Goal: Task Accomplishment & Management: Manage account settings

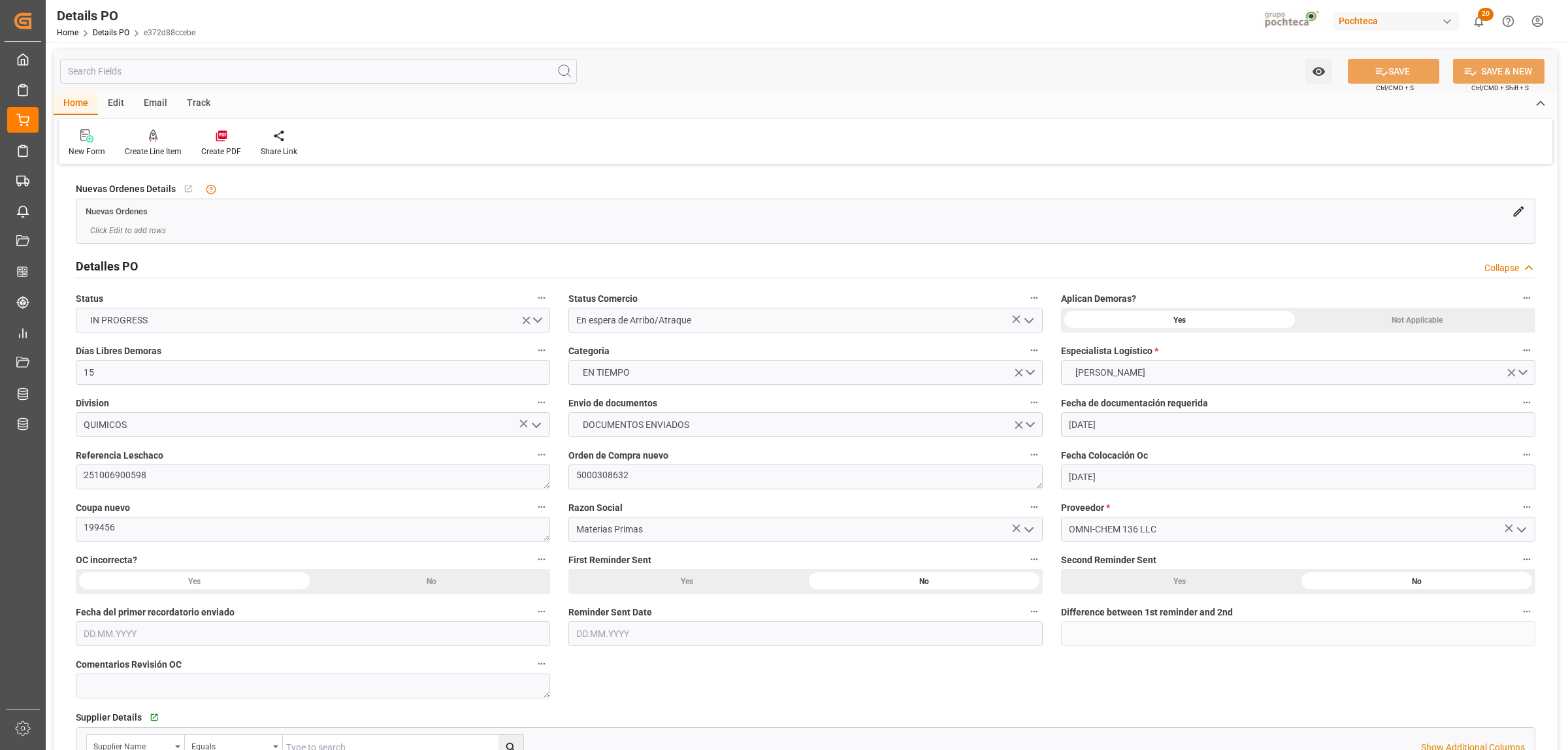
scroll to position [898, 0]
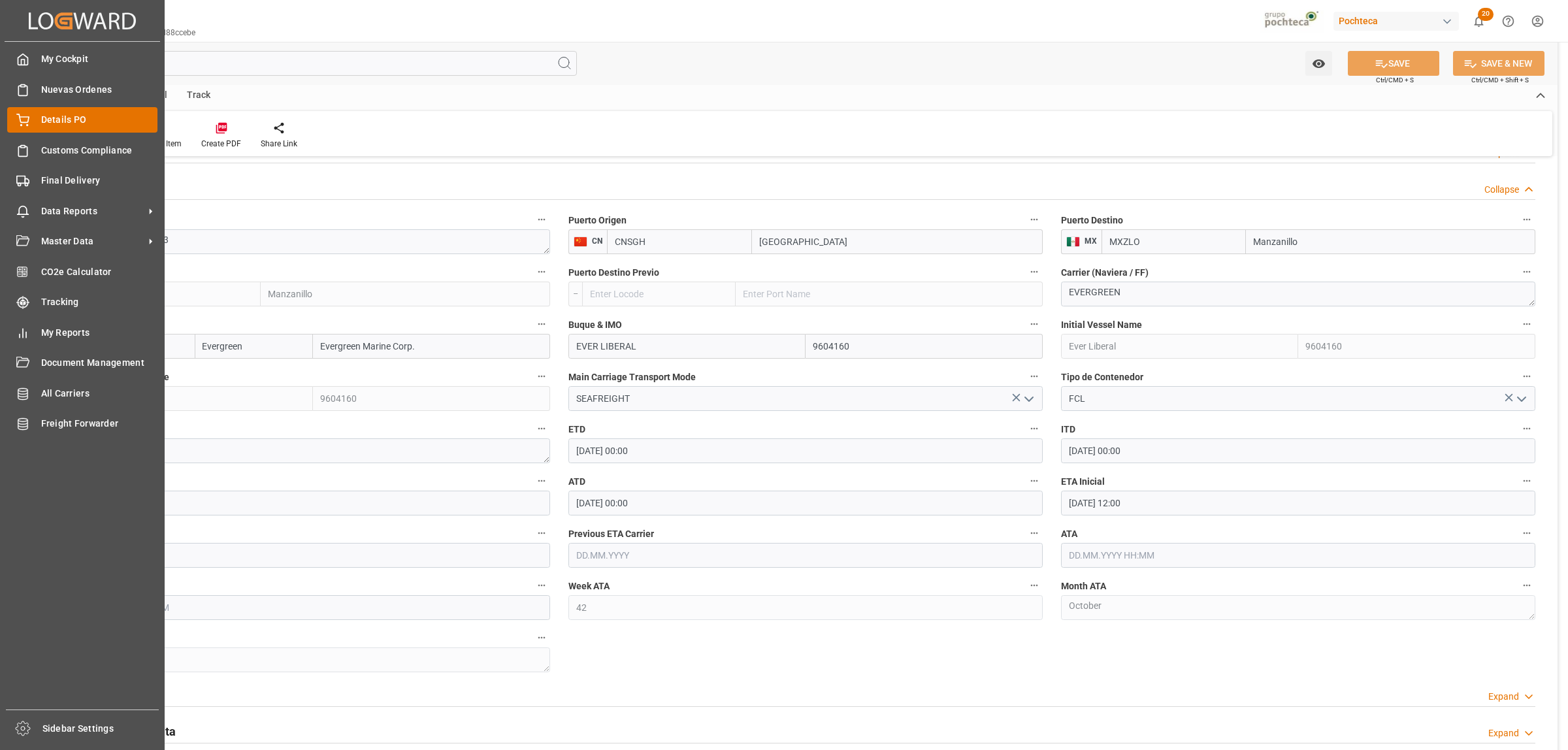
click at [41, 113] on span "Details PO" at bounding box center [100, 120] width 117 height 14
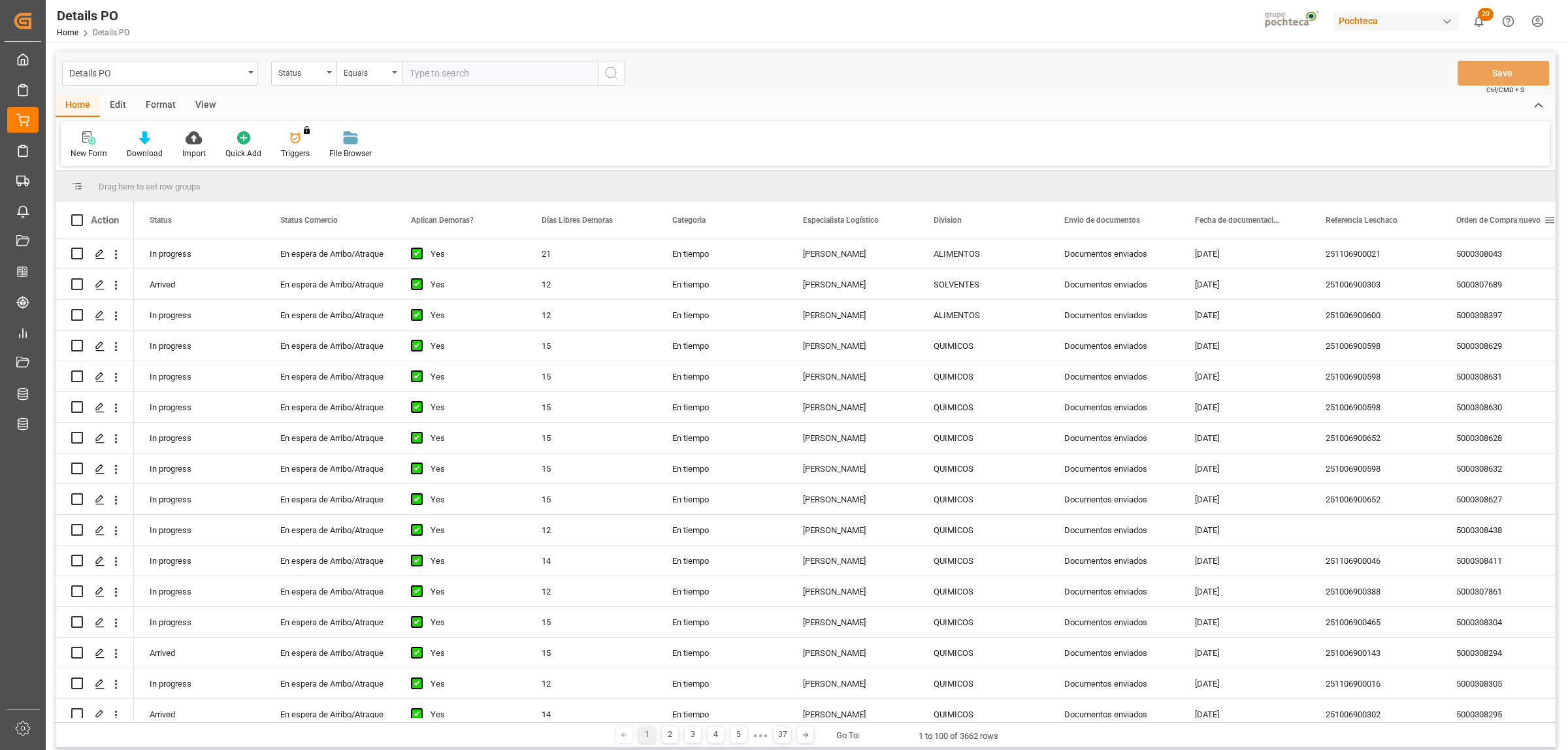
click at [1544, 217] on span at bounding box center [1550, 220] width 12 height 12
click at [1497, 219] on span "filter" at bounding box center [1506, 223] width 63 height 24
type input "5000309131"
click at [1504, 327] on button "Apply" at bounding box center [1500, 331] width 24 height 13
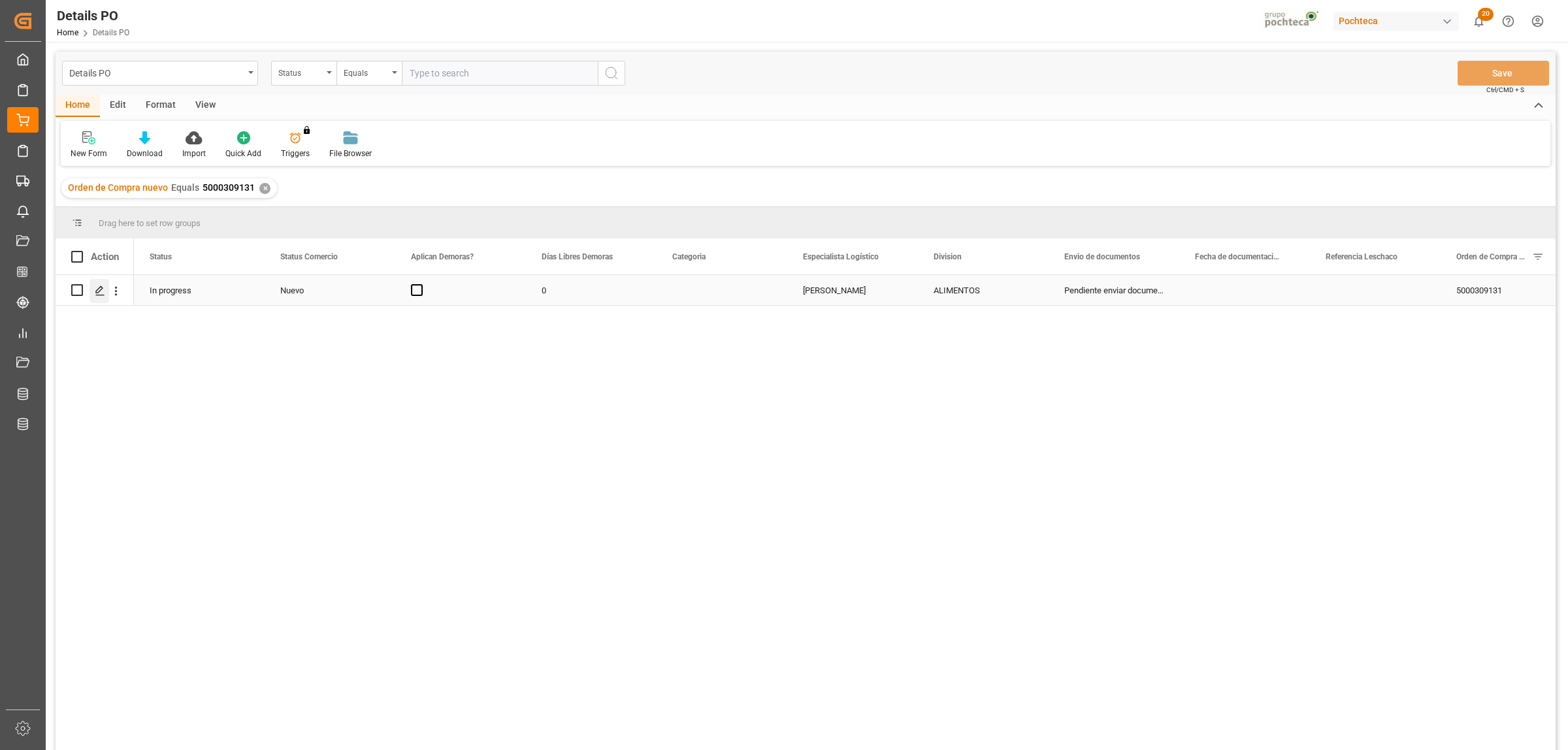
click at [91, 295] on div "Press SPACE to select this row." at bounding box center [99, 291] width 20 height 24
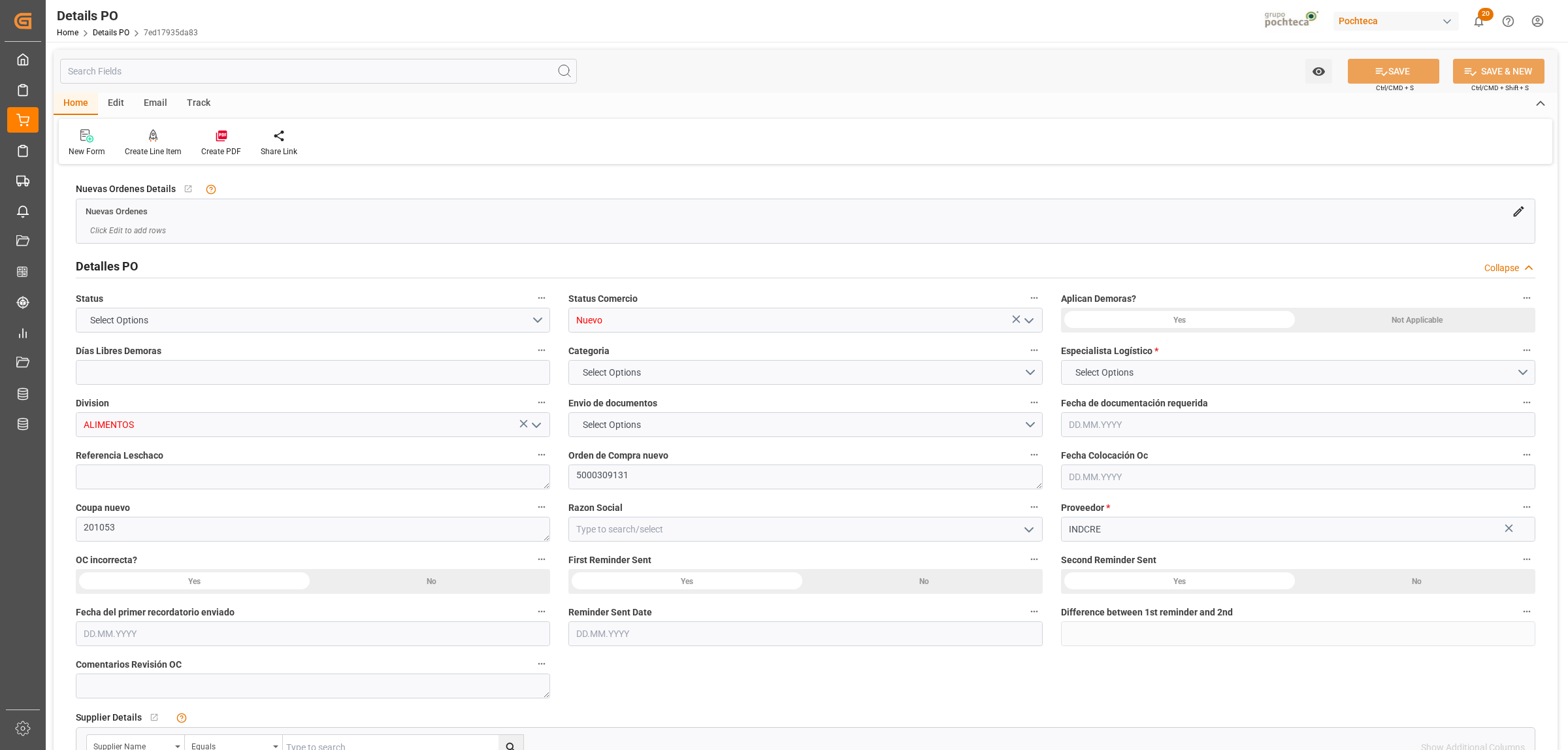
type input "0"
type input "46"
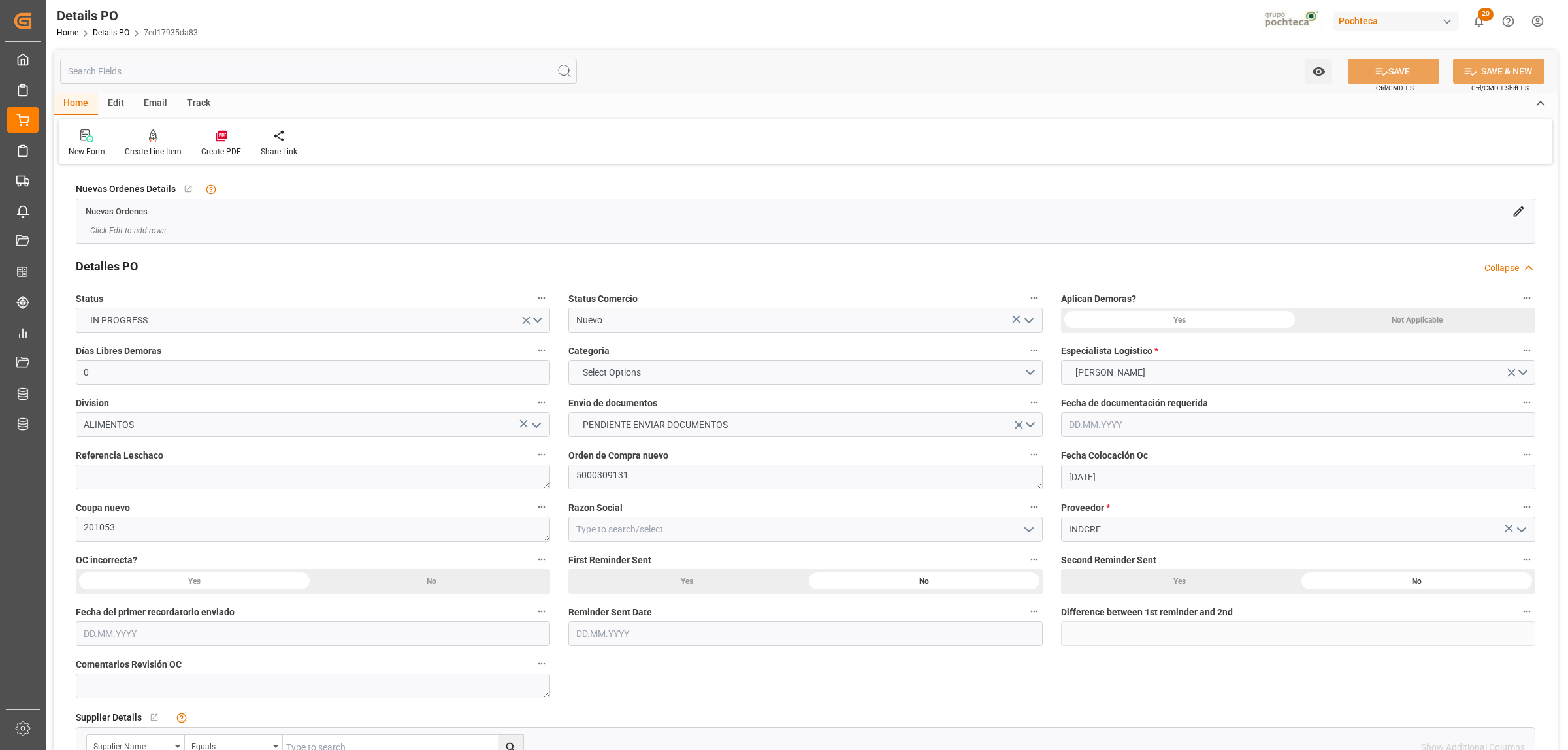
type input "[DATE]"
type input "[DATE] 00:00"
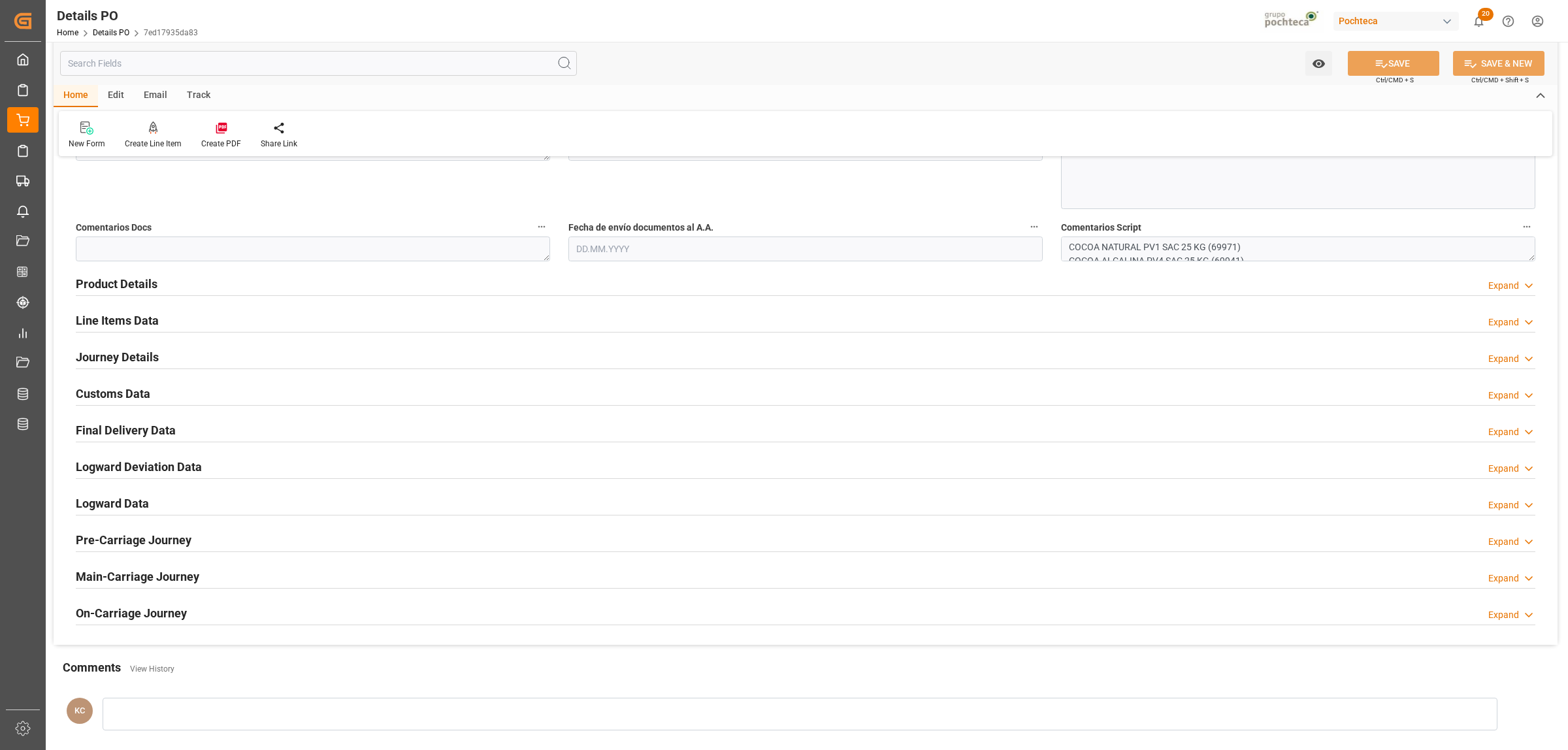
scroll to position [817, 0]
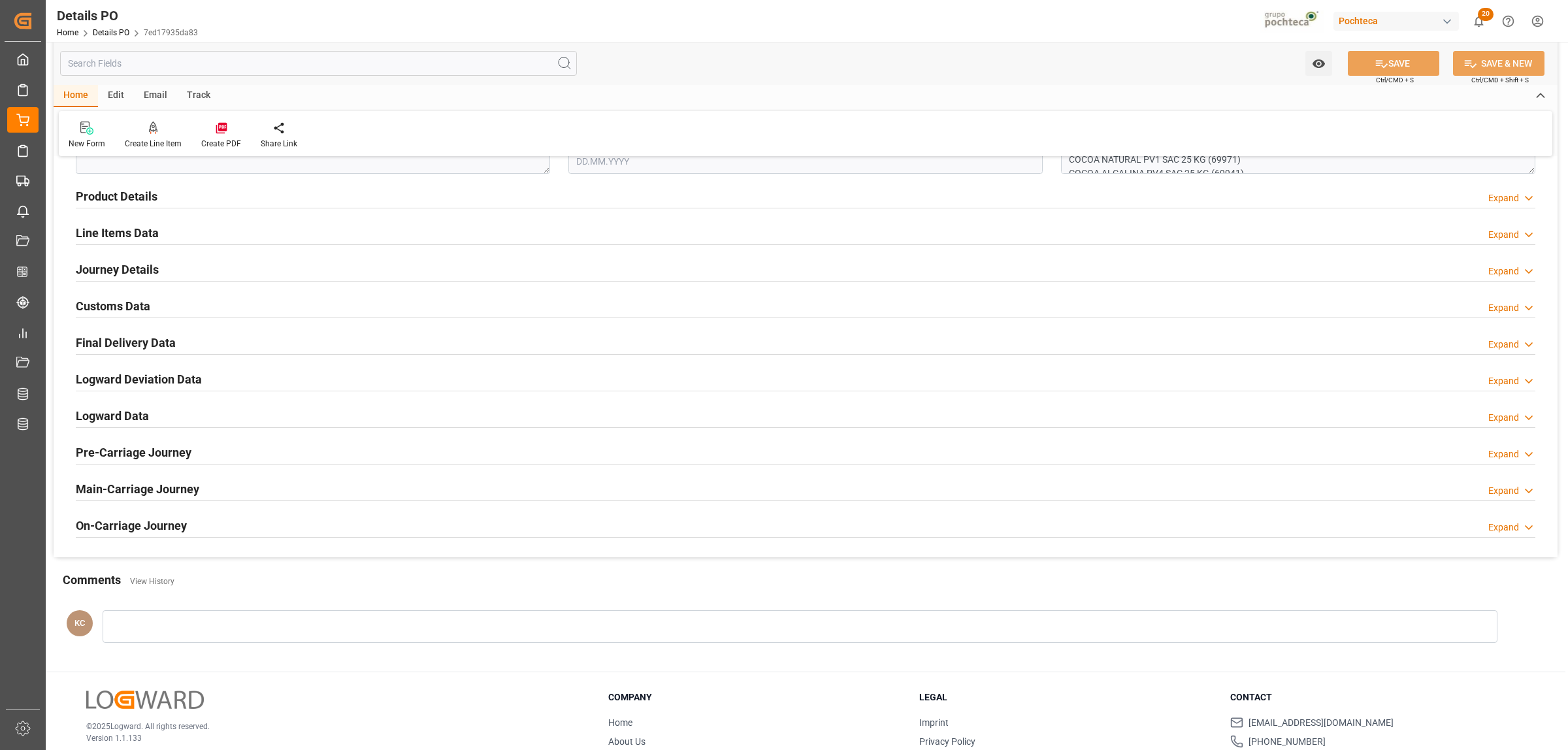
click at [110, 272] on h2 "Journey Details" at bounding box center [117, 269] width 83 height 18
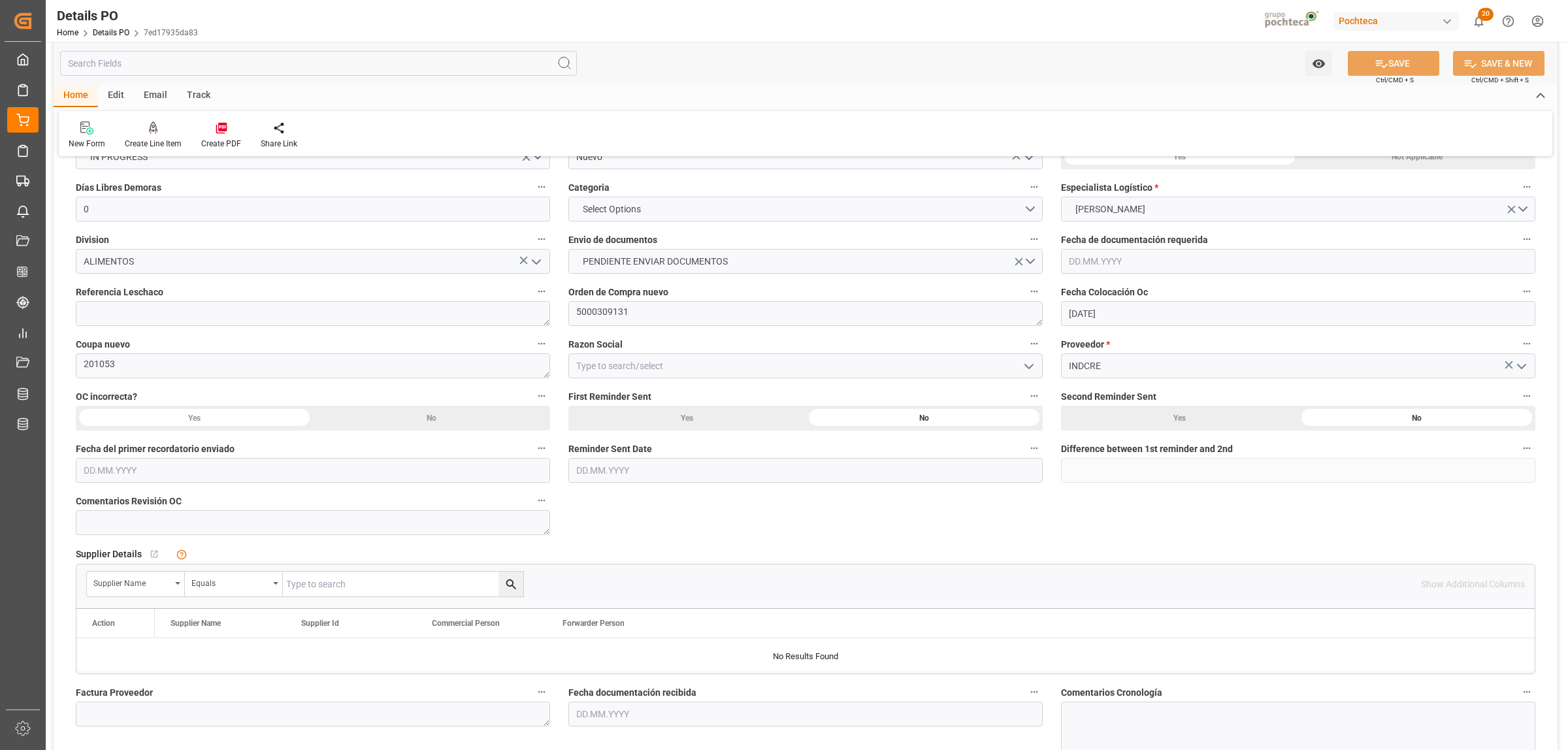
scroll to position [408, 0]
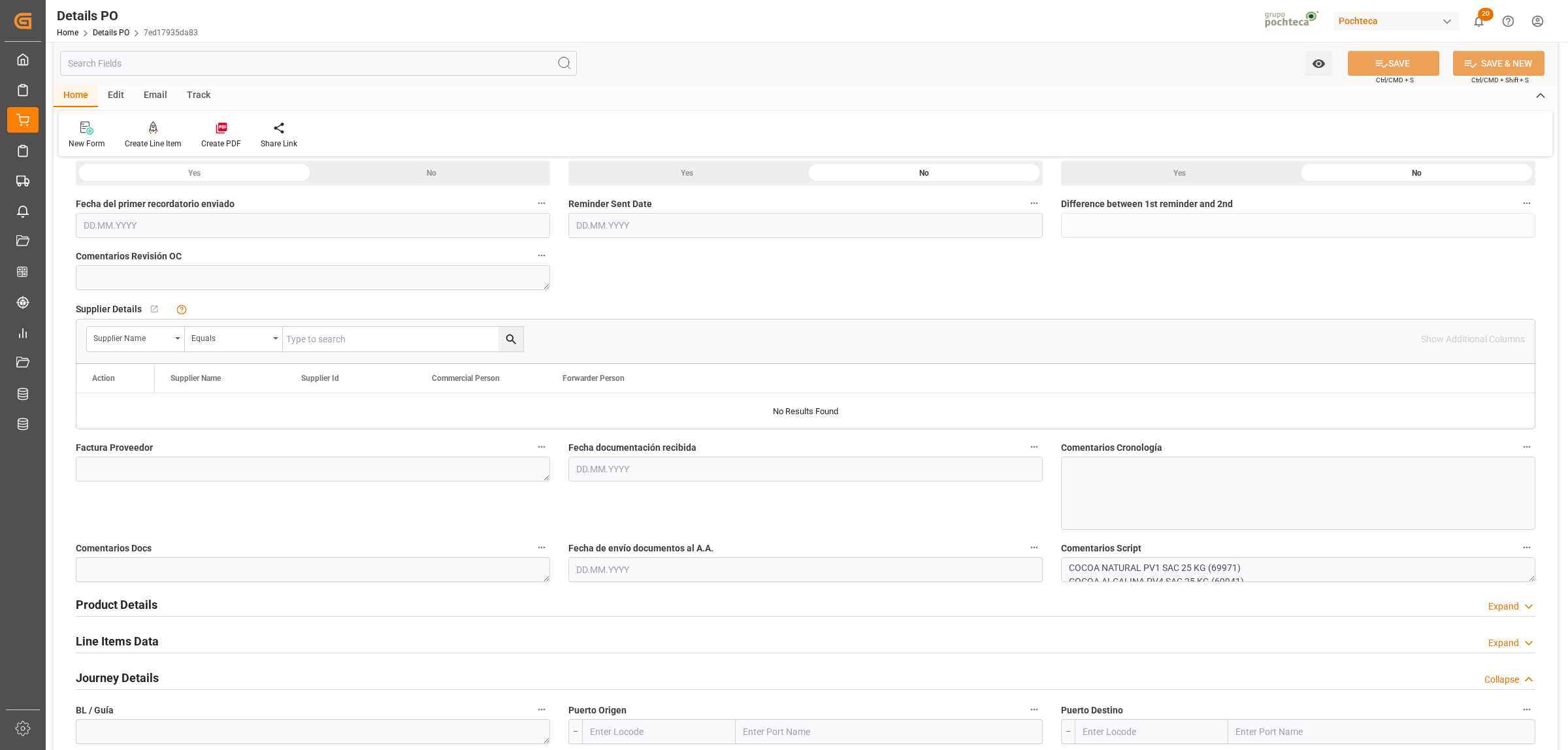
click at [142, 611] on h2 "Product Details" at bounding box center [116, 604] width 81 height 18
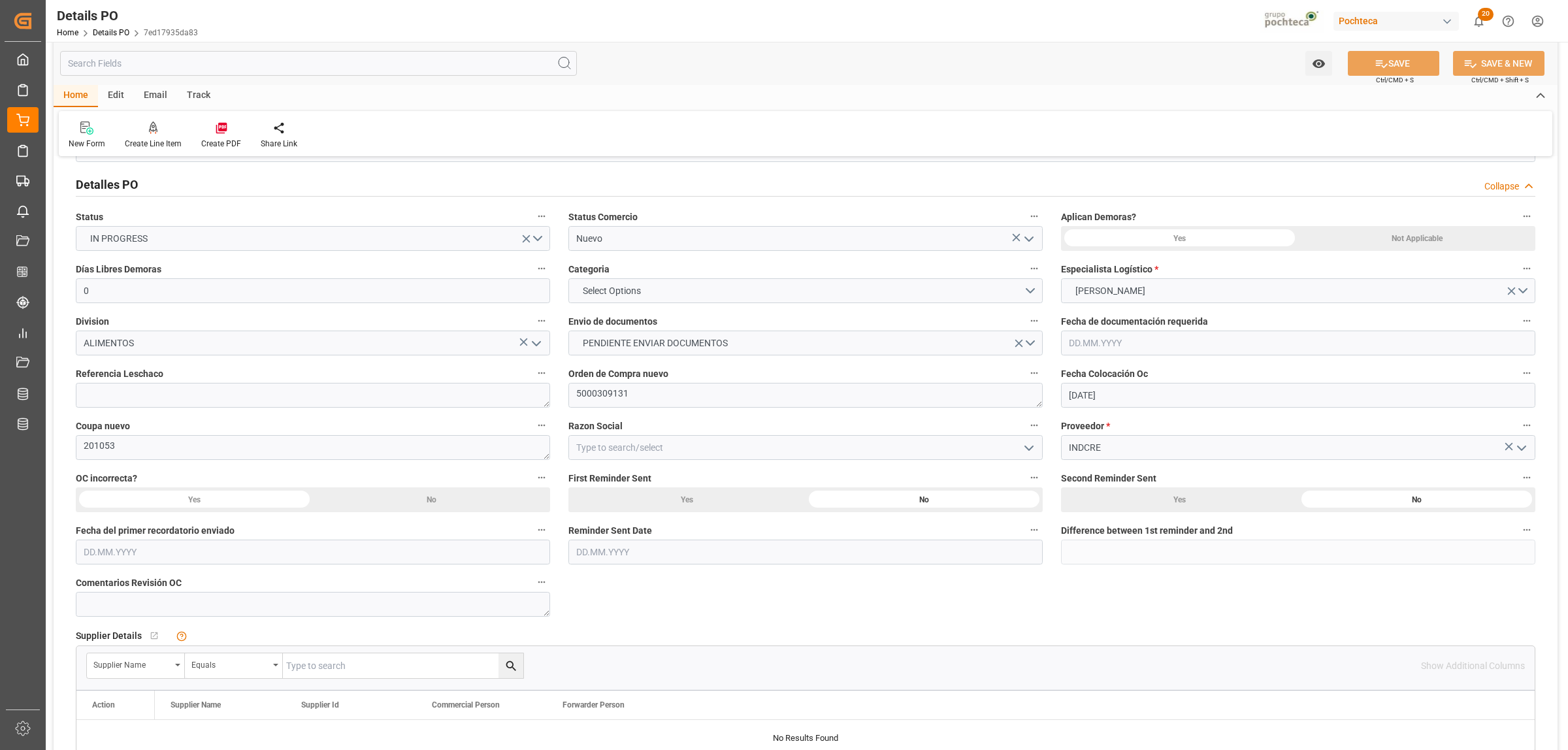
scroll to position [0, 0]
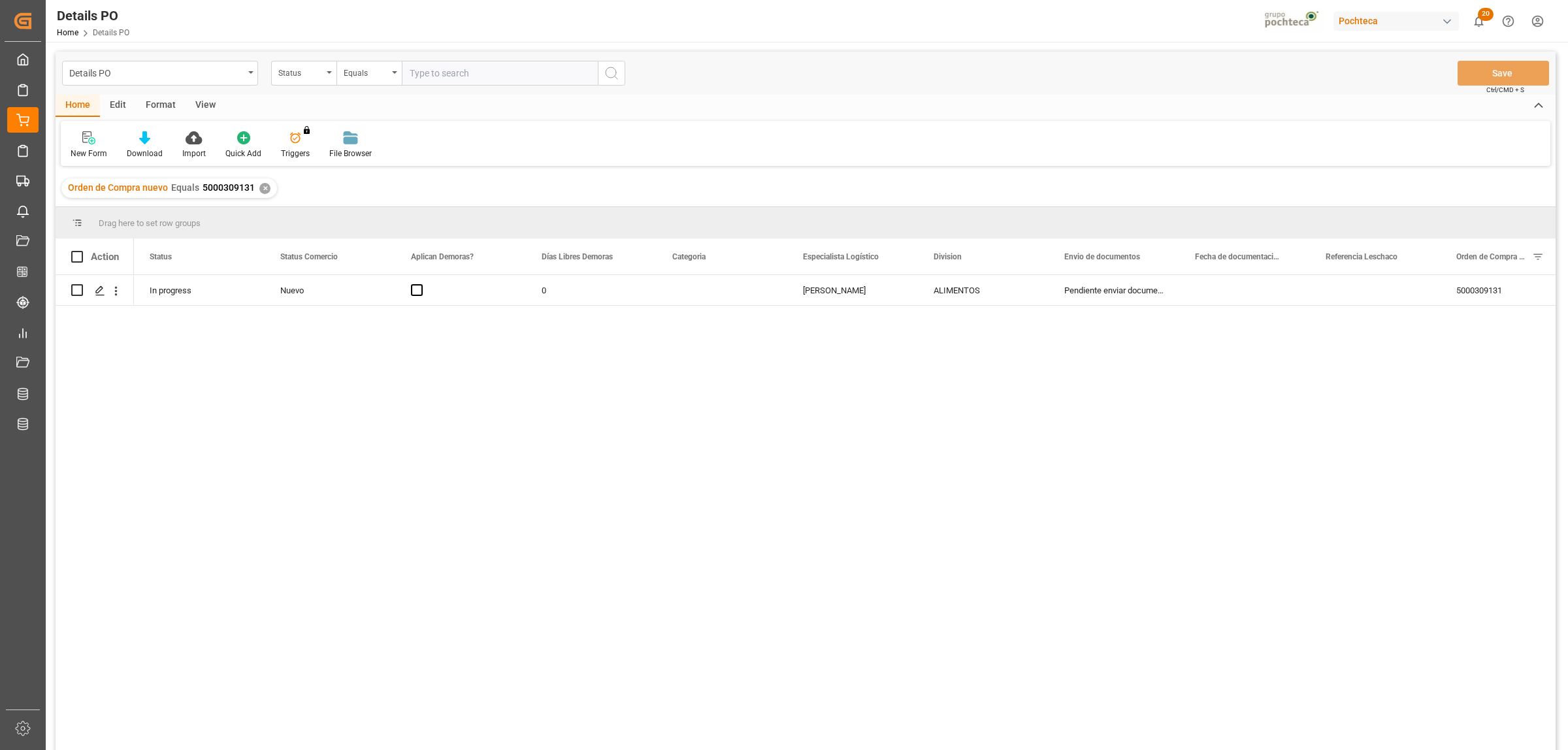
click at [259, 187] on div "✕" at bounding box center [265, 188] width 11 height 11
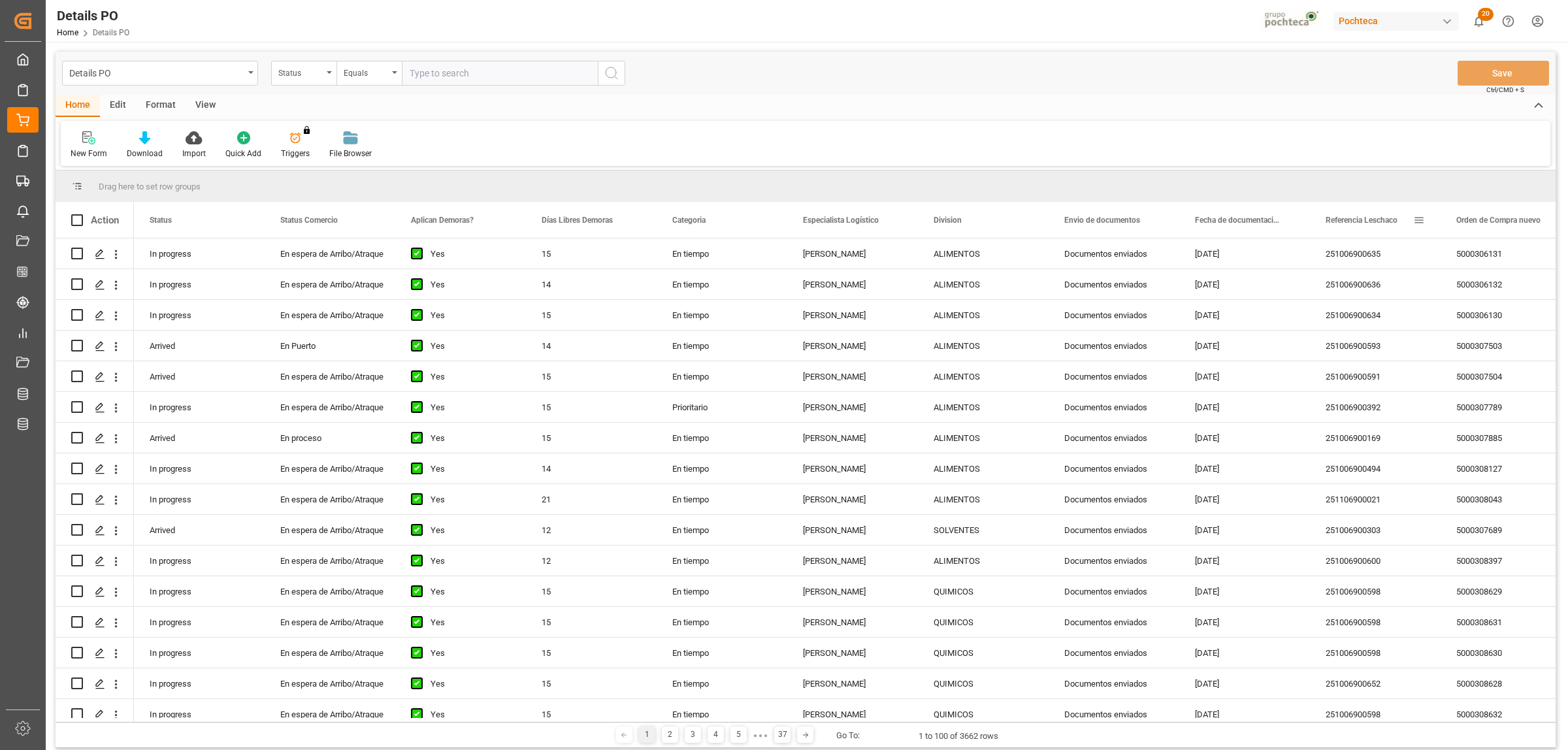
click at [1414, 220] on span at bounding box center [1419, 220] width 12 height 12
click at [1503, 223] on span "filter" at bounding box center [1496, 223] width 60 height 24
type input "251006900635"
click at [1491, 330] on button "Apply" at bounding box center [1496, 331] width 24 height 13
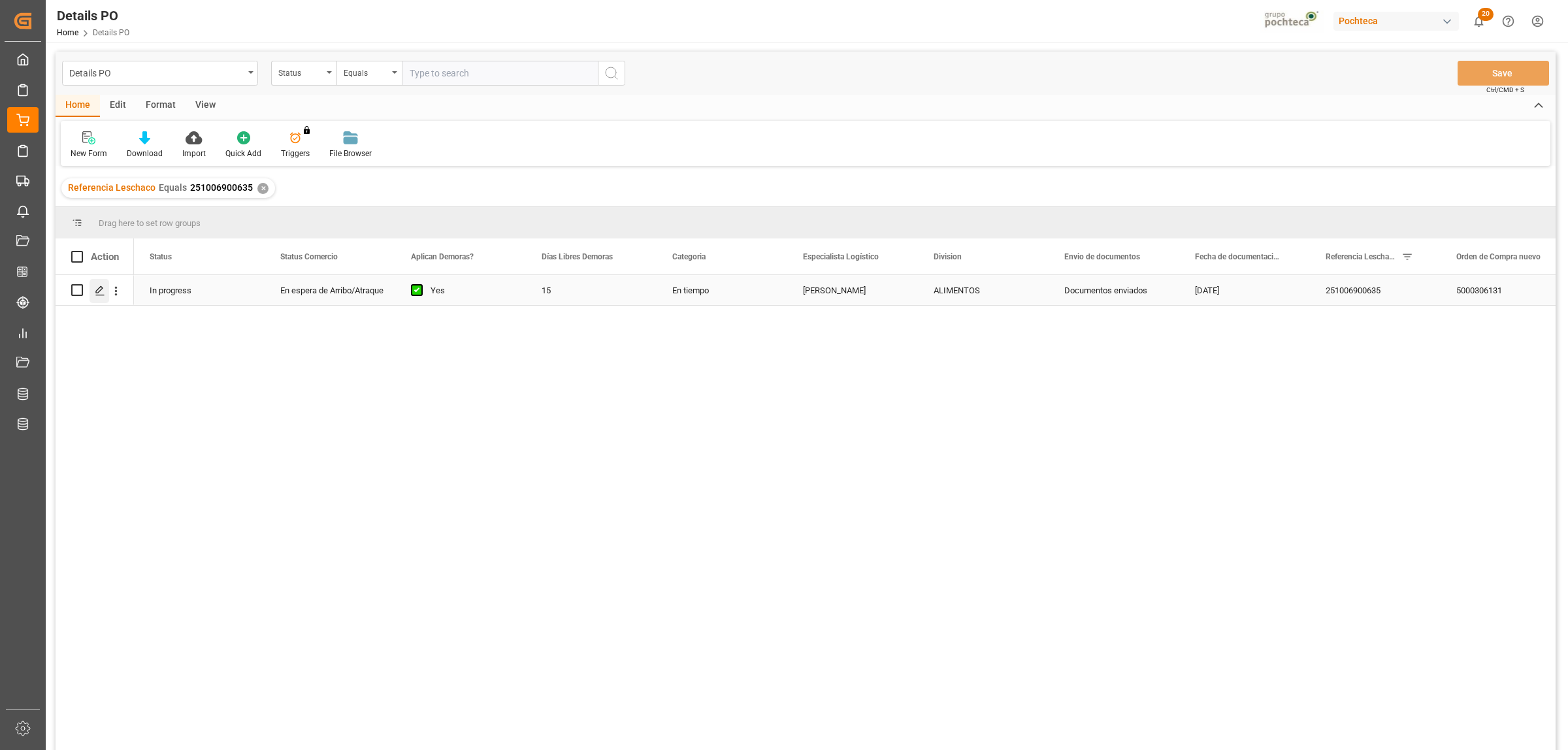
click at [104, 288] on icon "Press SPACE to select this row." at bounding box center [100, 291] width 11 height 11
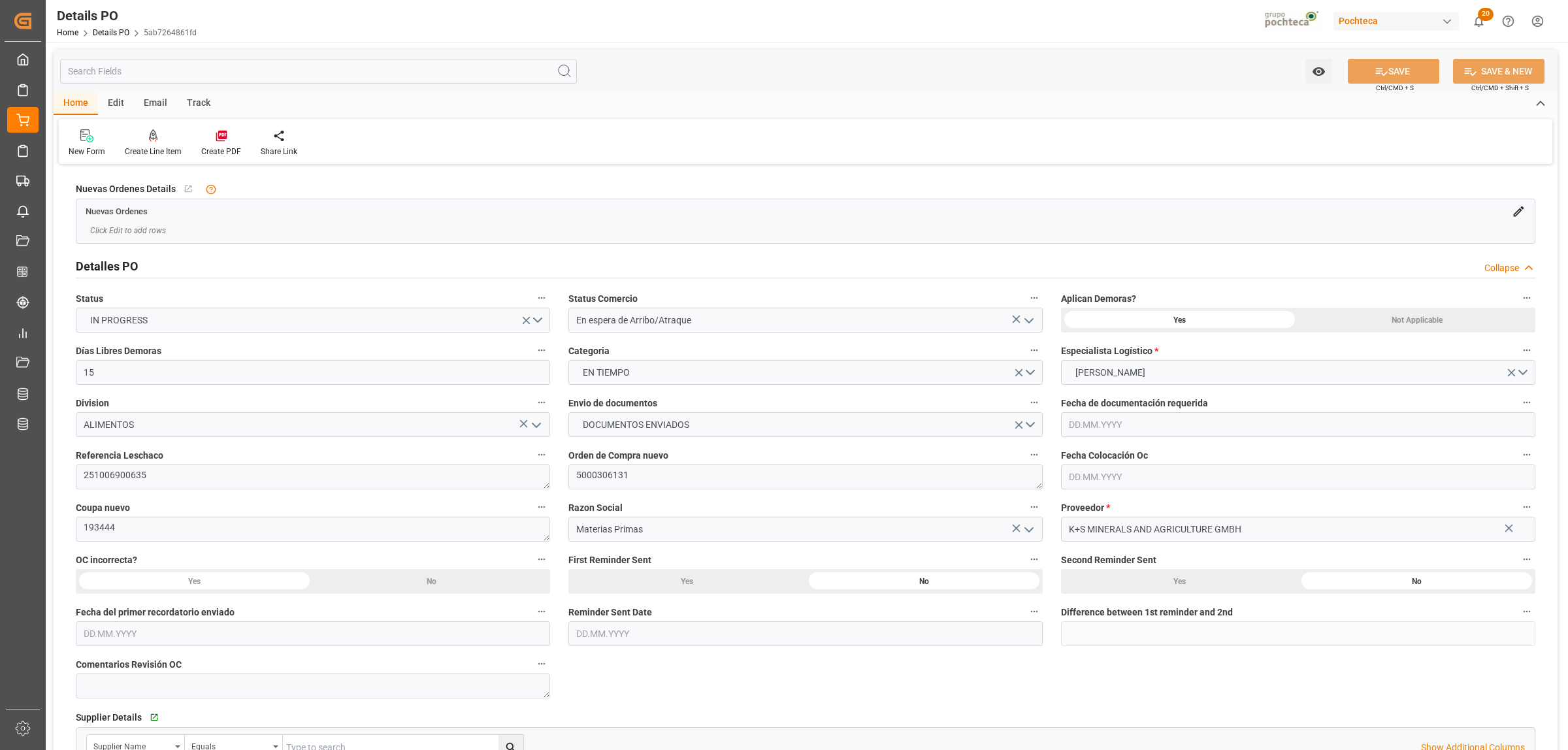
type input "15"
type input "24000"
type input "25000"
type input "DEHAM"
type input "MXVER"
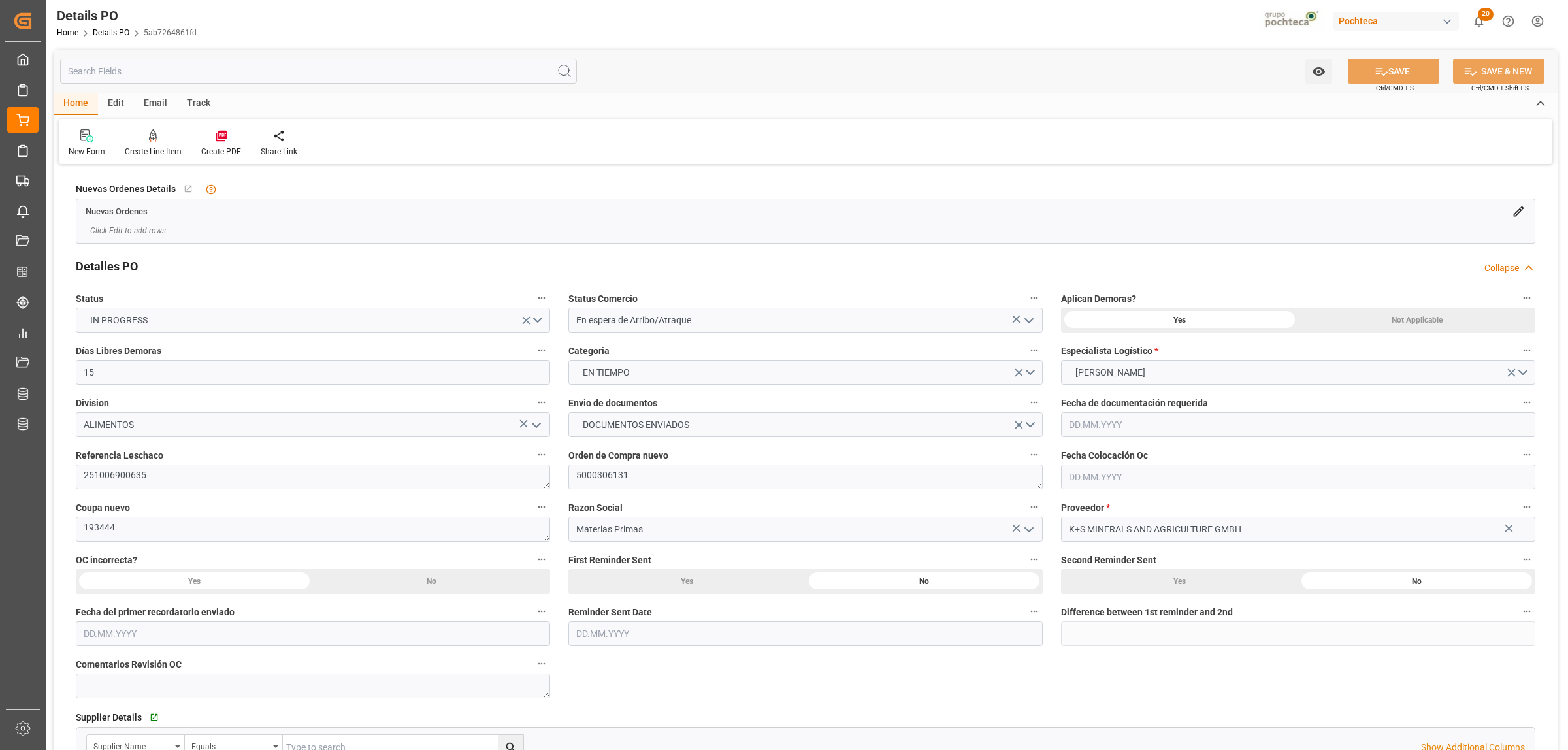
type input "MXVER"
type input "Maersk"
type input "Maersk Line AS"
type input "9231236"
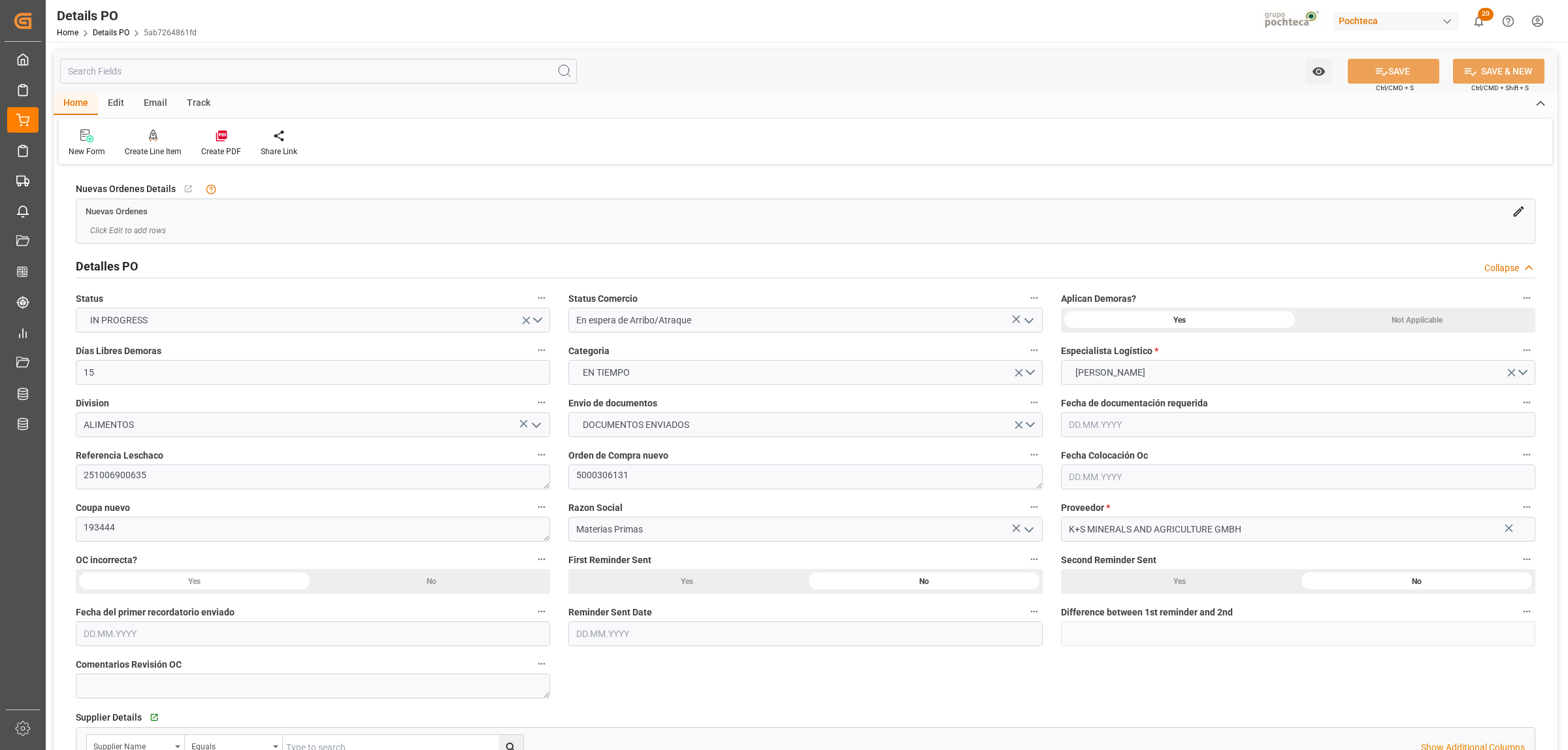
type input "9231236"
type input "42"
type input "[DATE]"
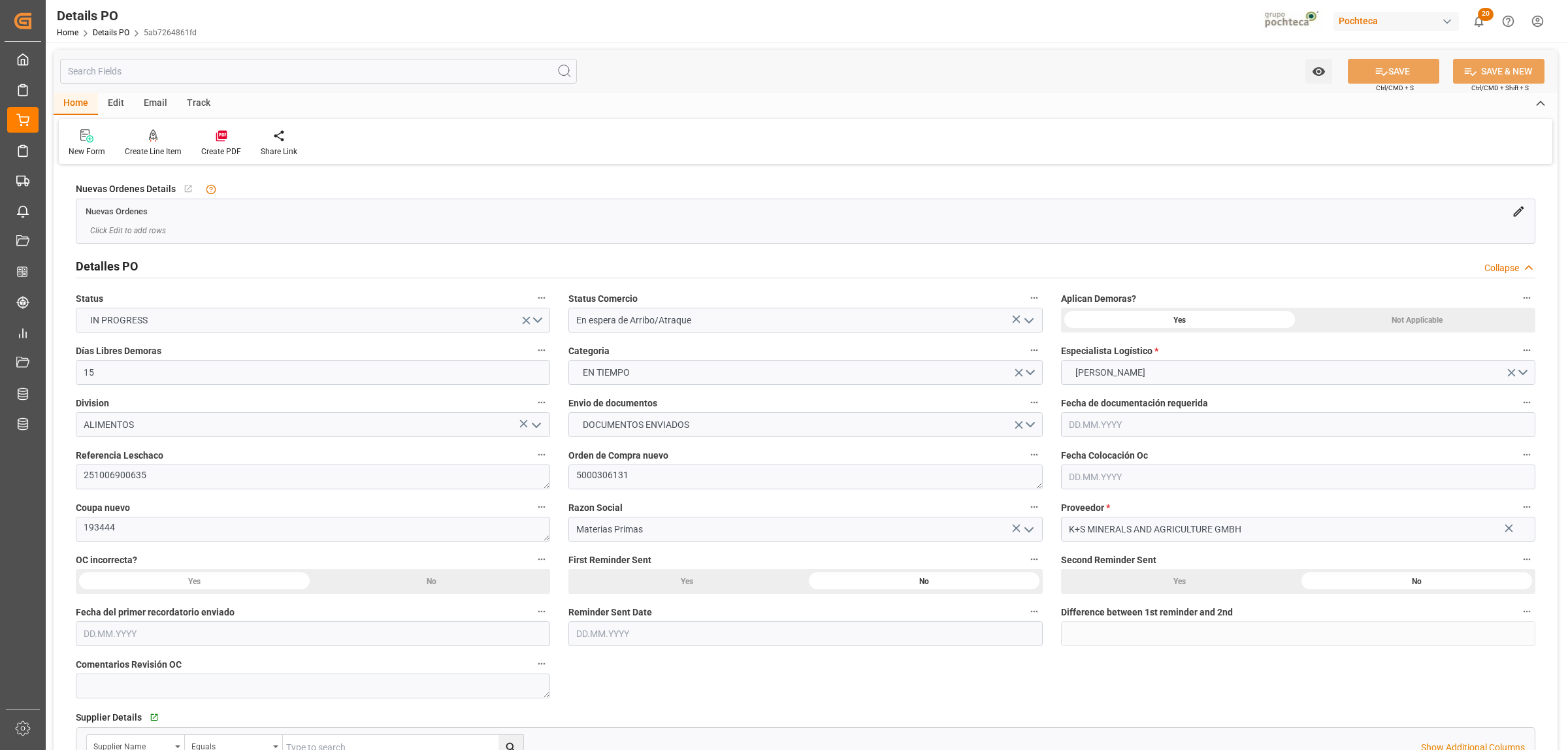
type input "[DATE]"
type input "[DATE] 00:00"
type input "[DATE] 16:05"
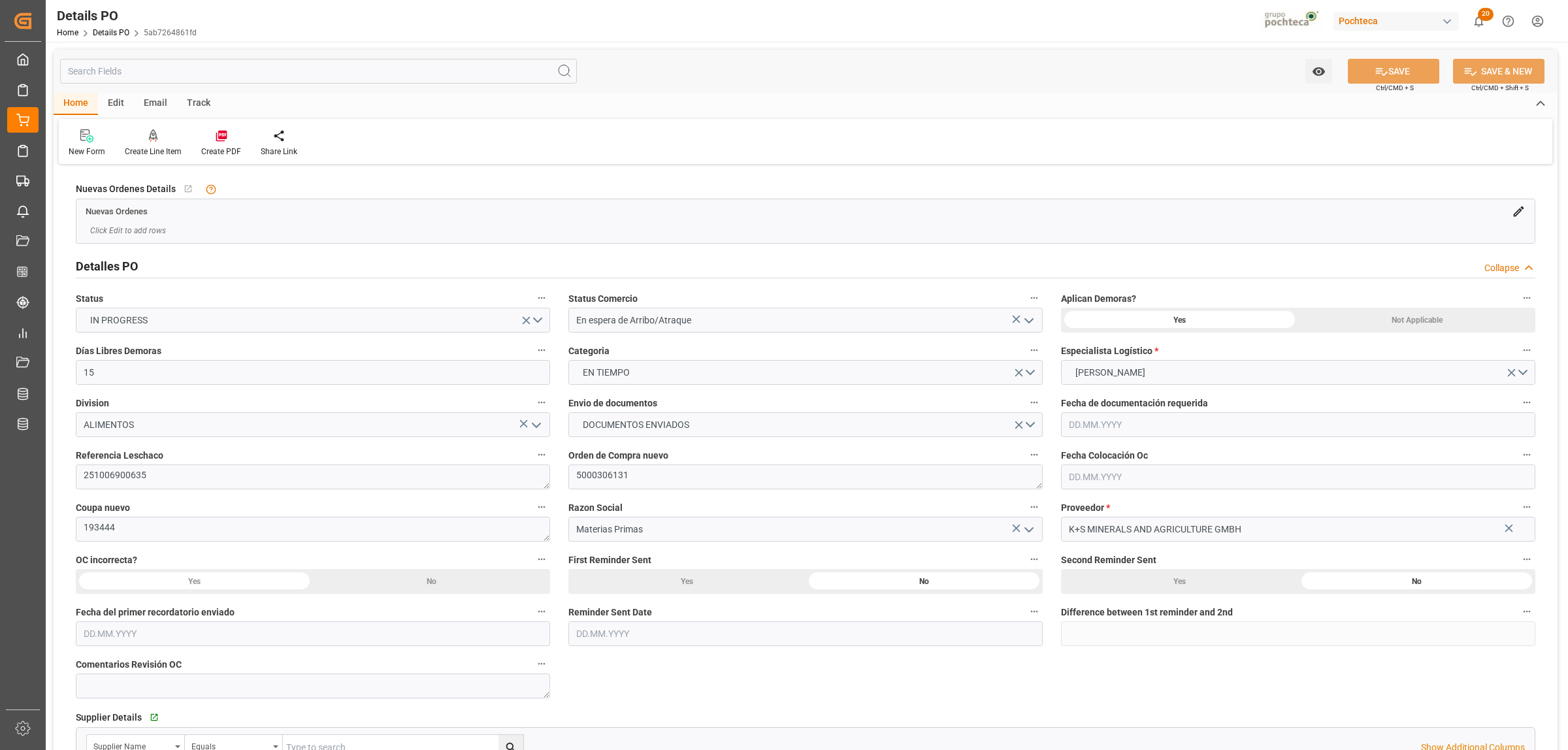
type input "[DATE] 06:00"
type input "[DATE] 00:00"
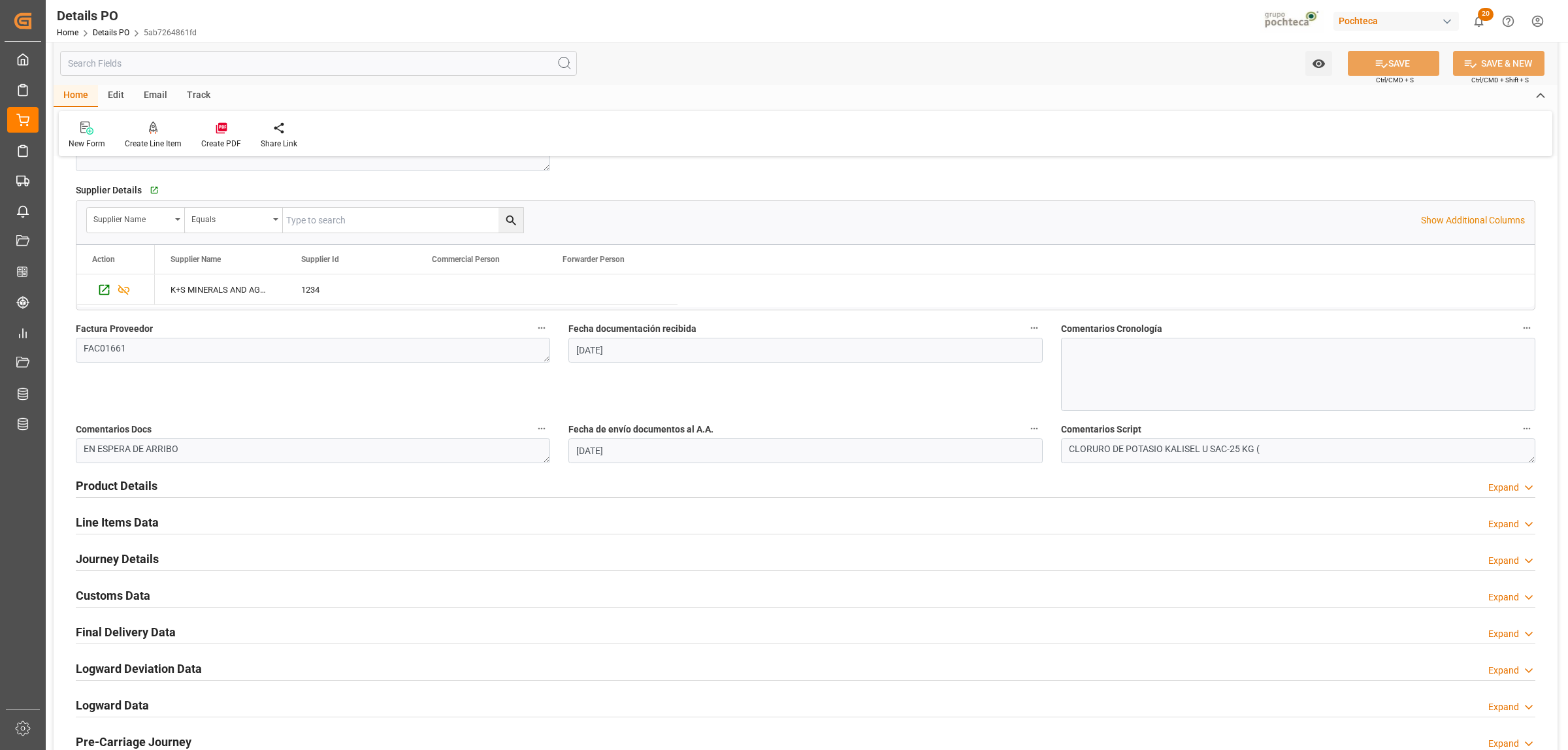
scroll to position [653, 0]
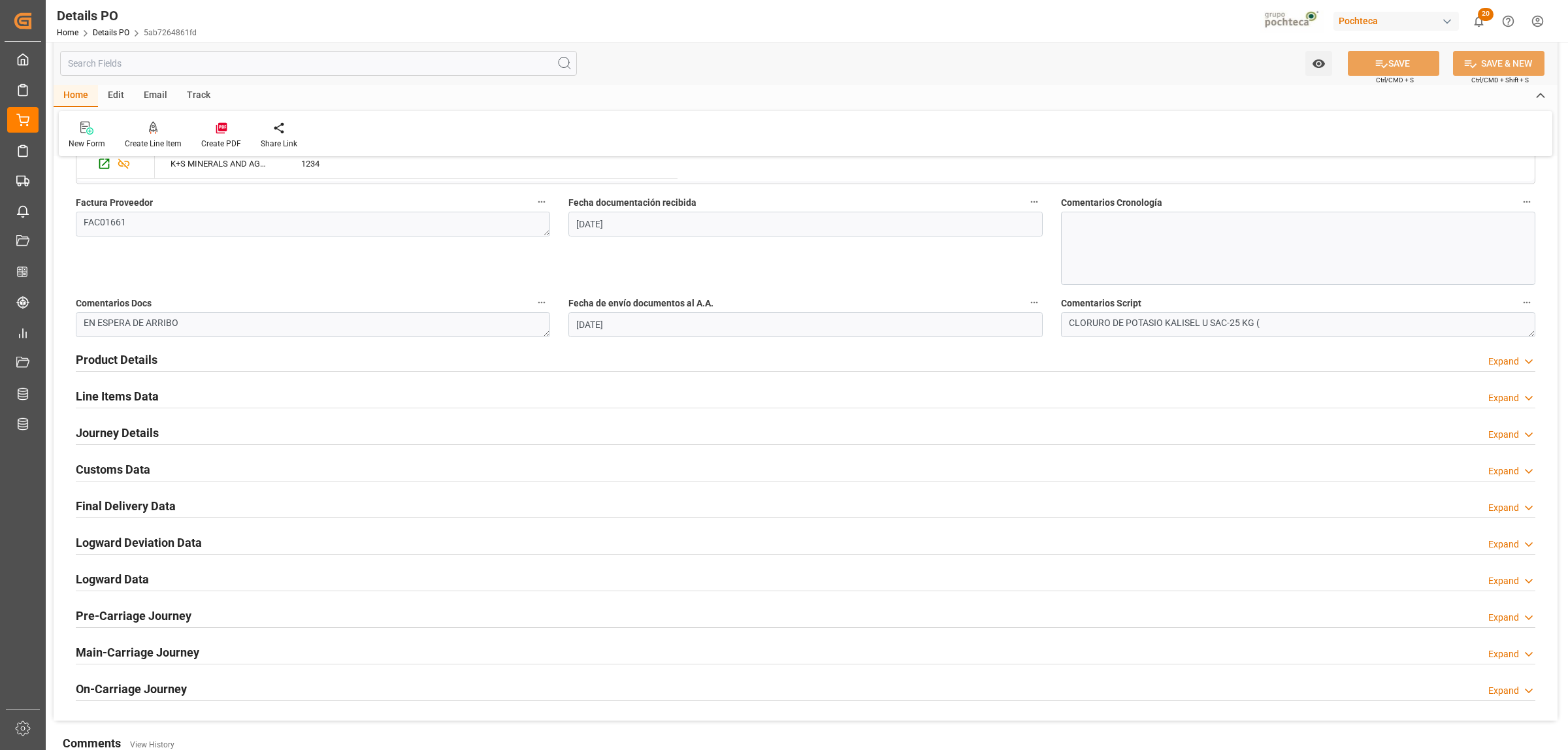
click at [131, 360] on h2 "Product Details" at bounding box center [116, 359] width 81 height 18
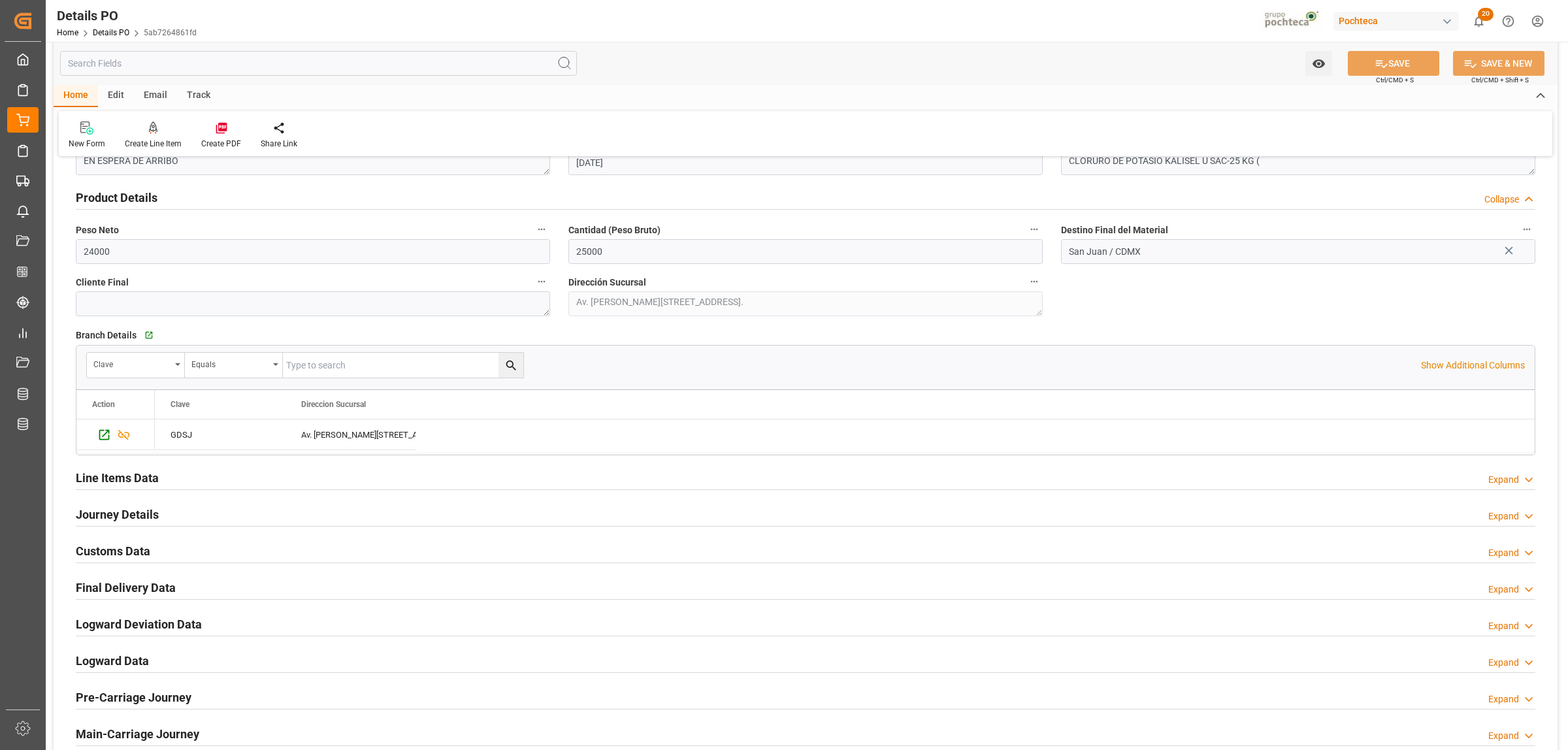
scroll to position [817, 0]
click at [118, 510] on h2 "Journey Details" at bounding box center [117, 513] width 83 height 18
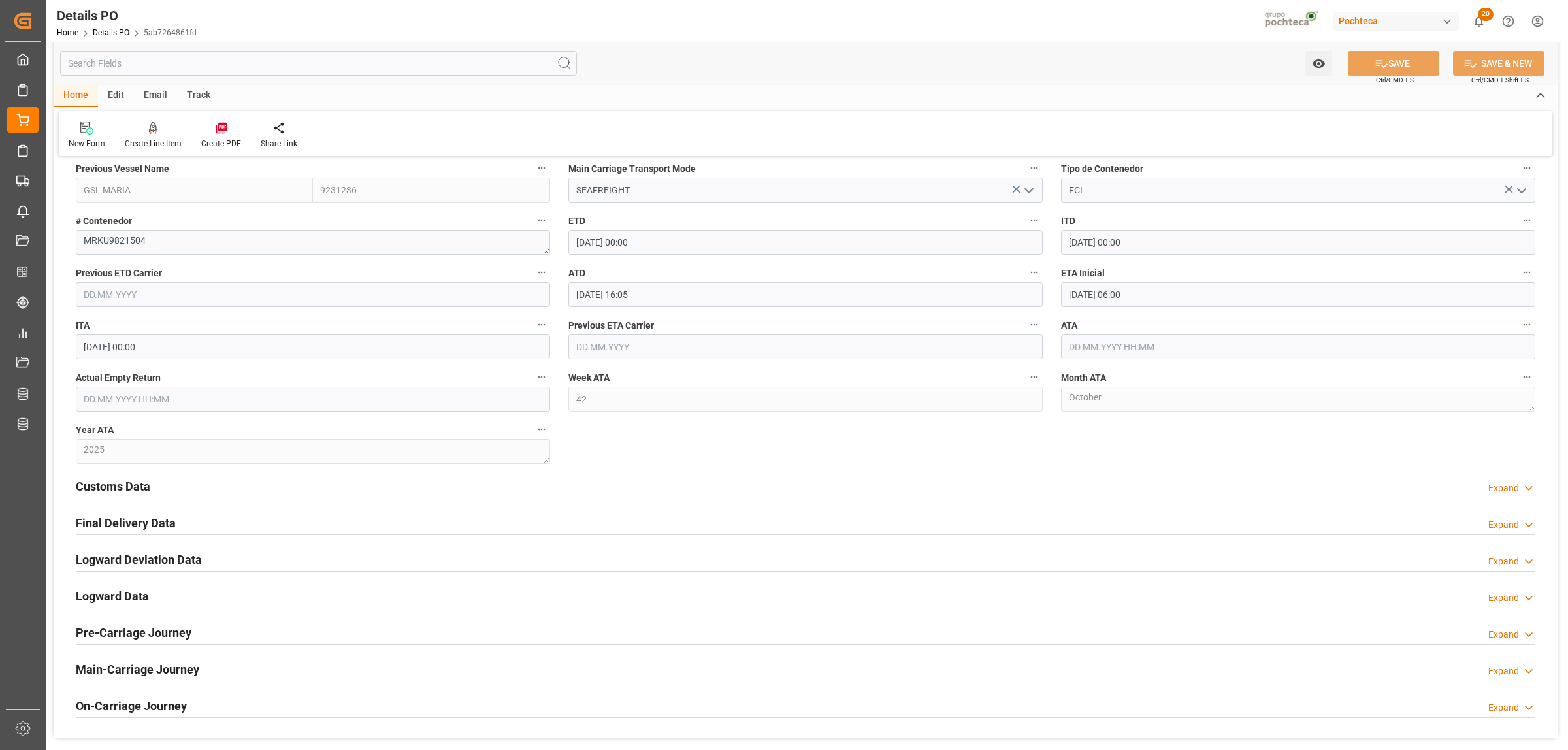
scroll to position [1388, 0]
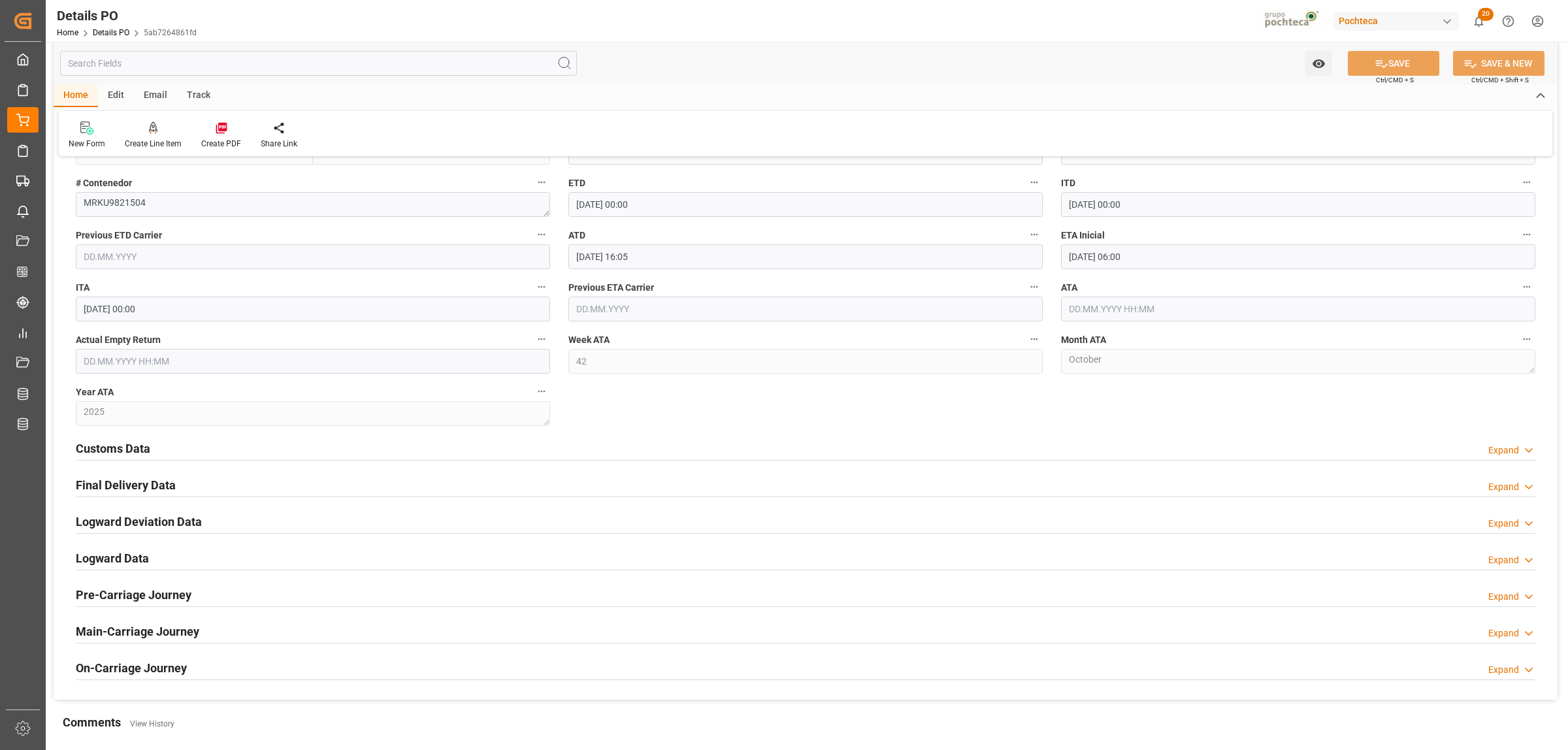
click at [135, 449] on h2 "Customs Data" at bounding box center [112, 449] width 74 height 18
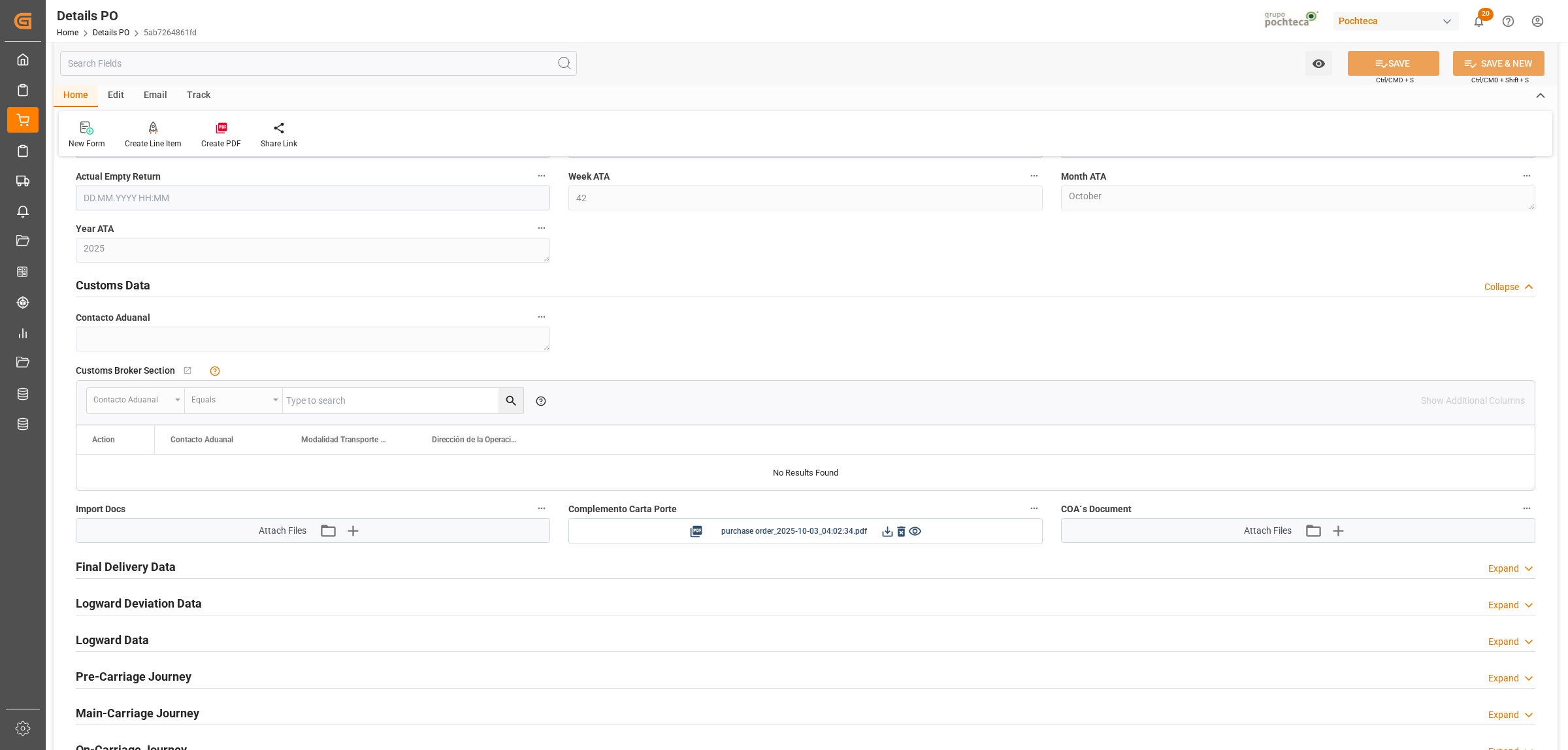
scroll to position [1633, 0]
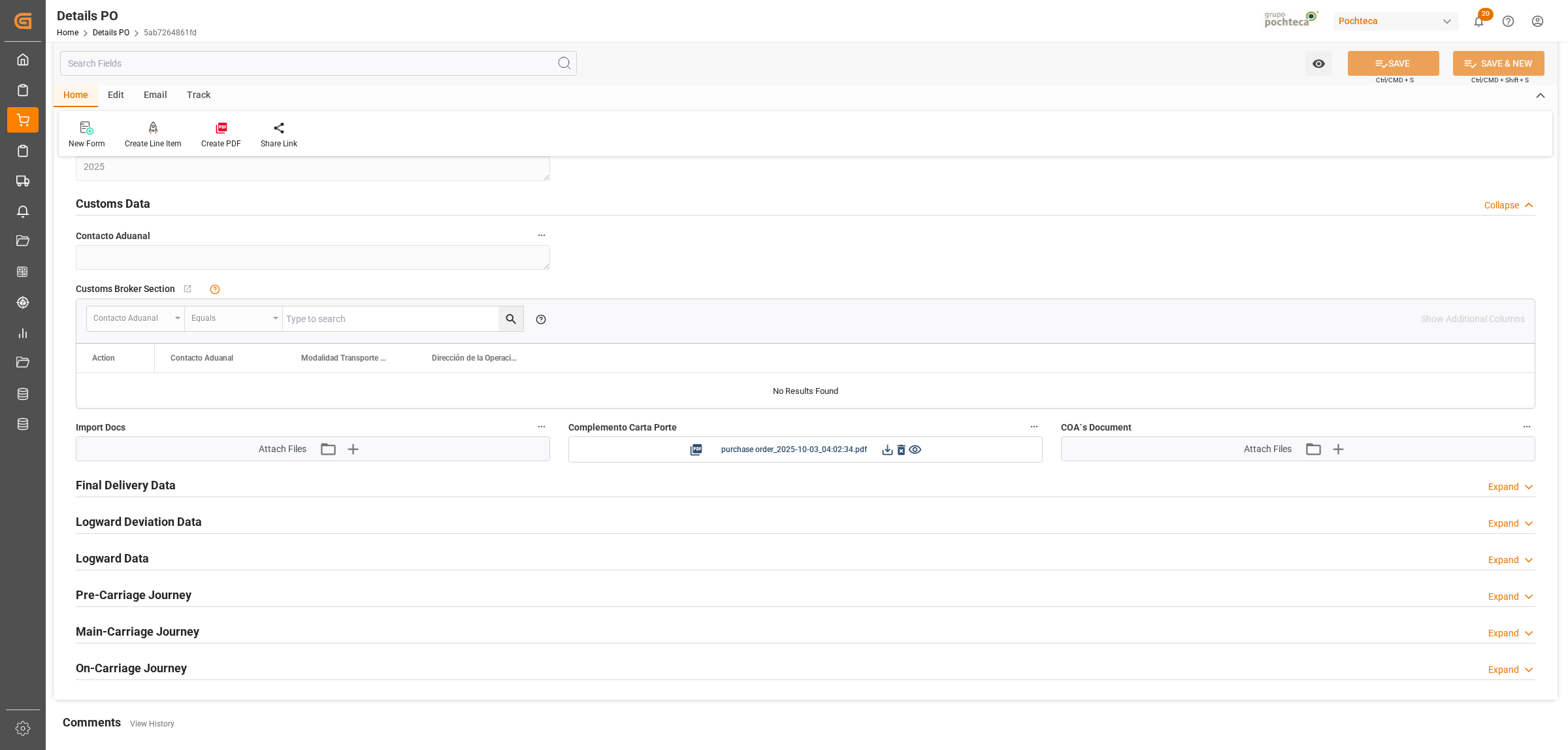
click at [149, 484] on h2 "Final Delivery Data" at bounding box center [125, 485] width 100 height 18
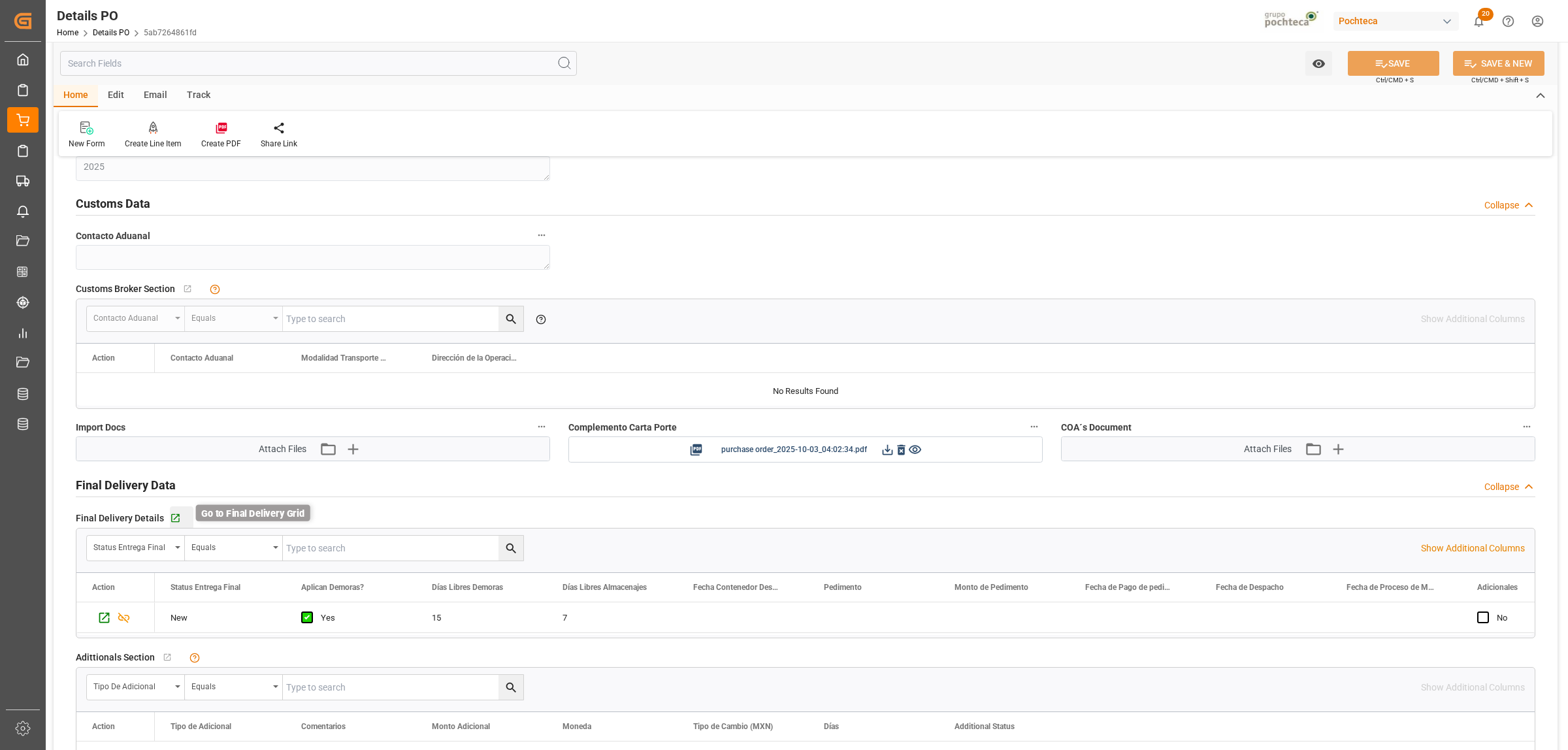
click at [175, 518] on icon "button" at bounding box center [175, 518] width 9 height 9
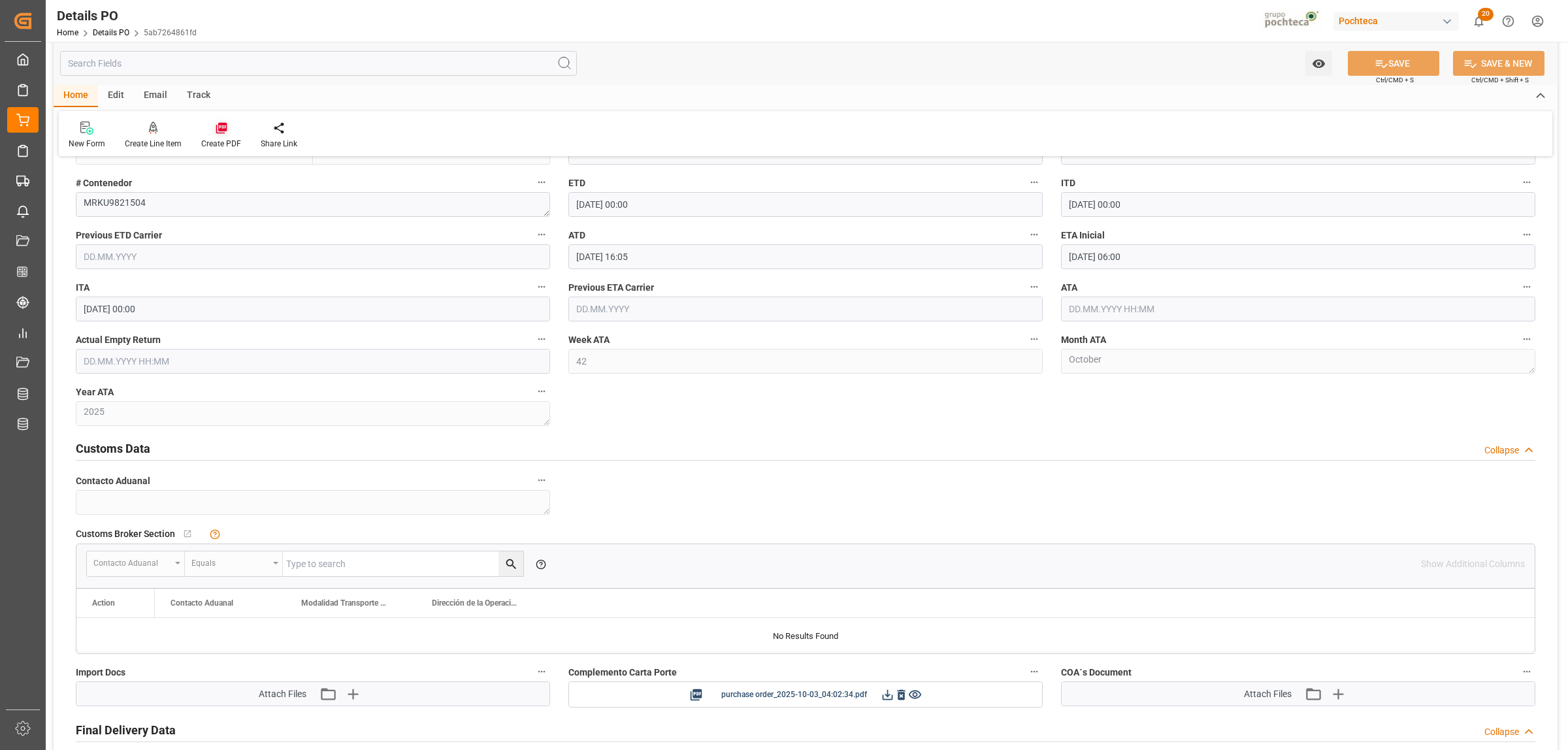
scroll to position [1307, 0]
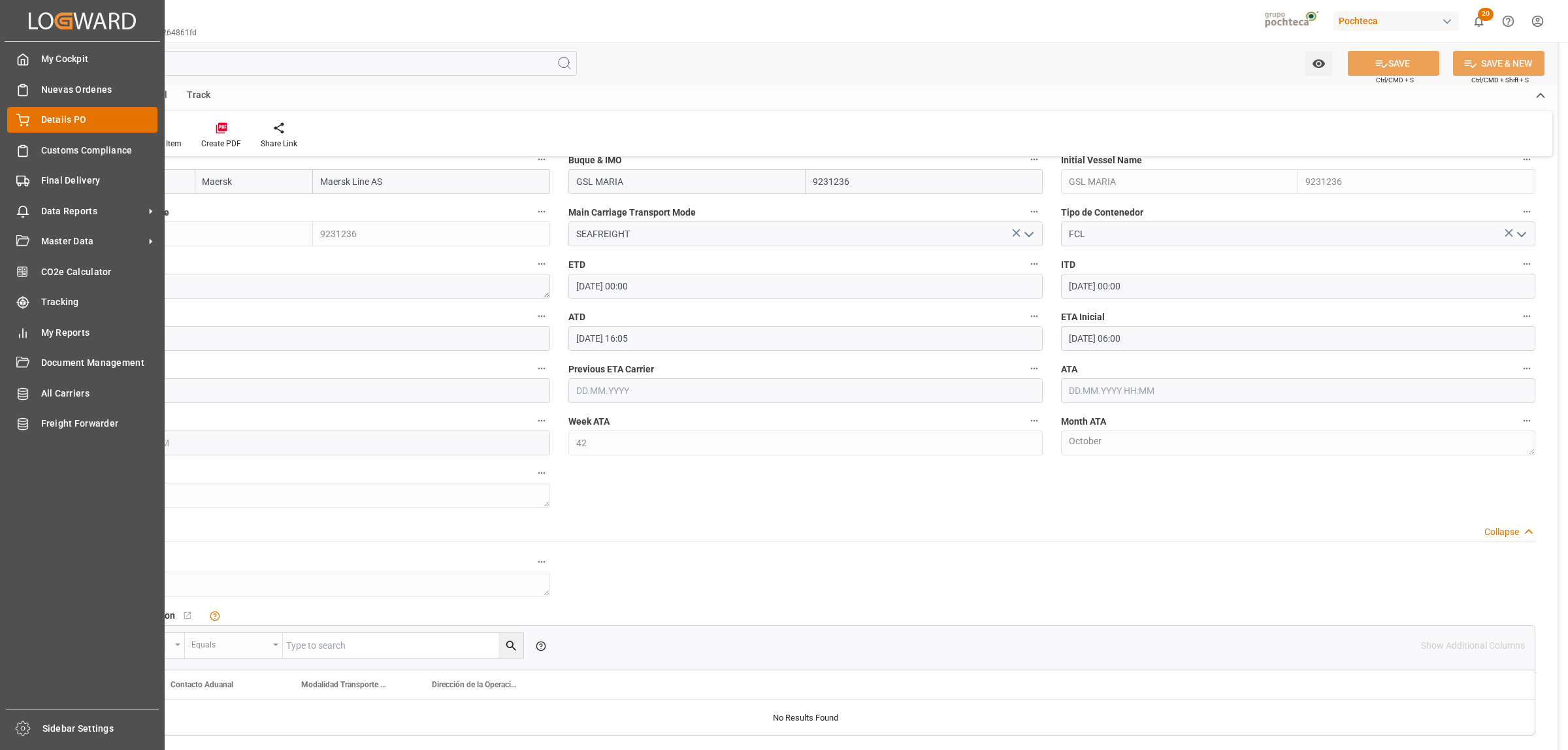
click at [37, 123] on div "Details PO Details PO" at bounding box center [82, 120] width 150 height 26
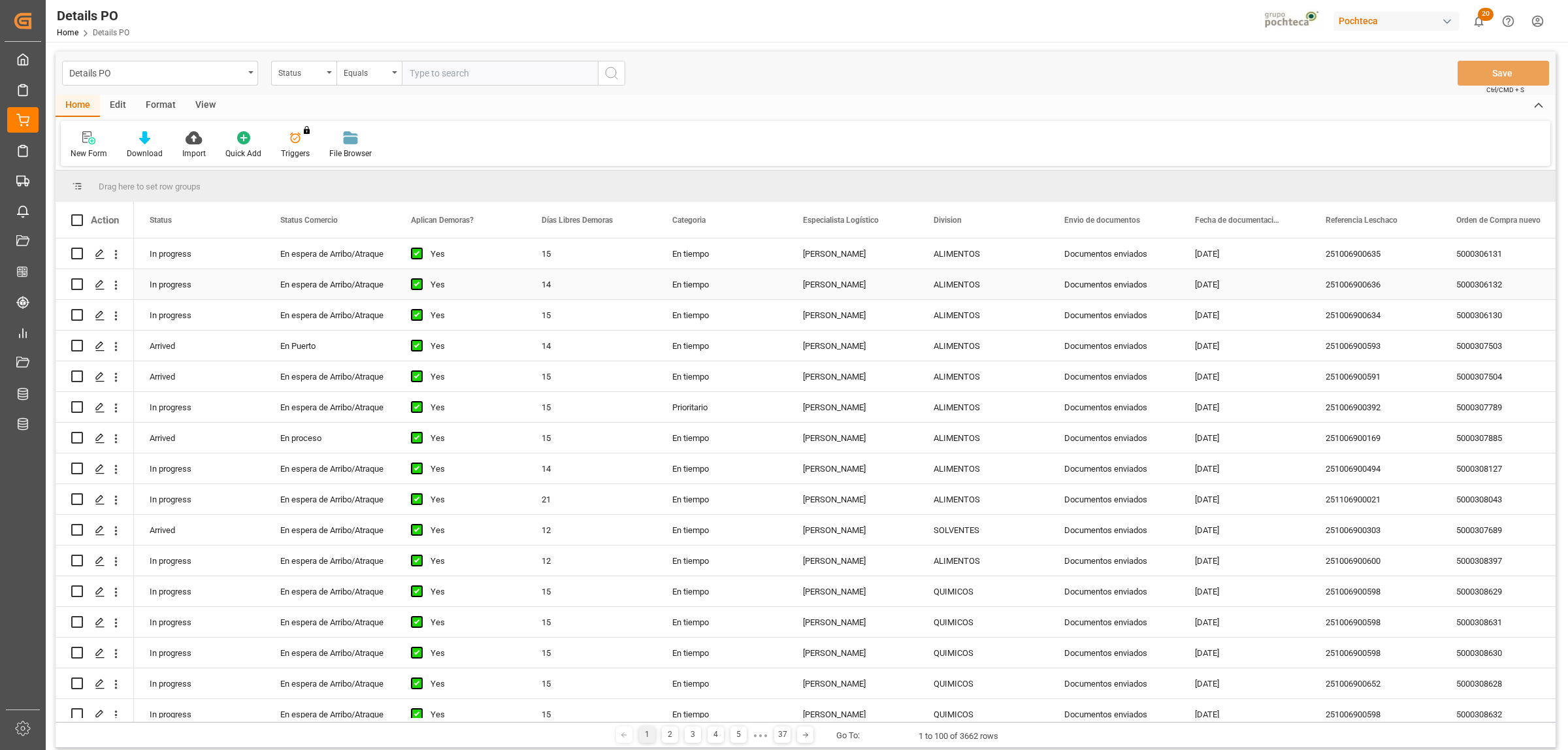
click at [1472, 292] on div "5000306132" at bounding box center [1506, 284] width 131 height 30
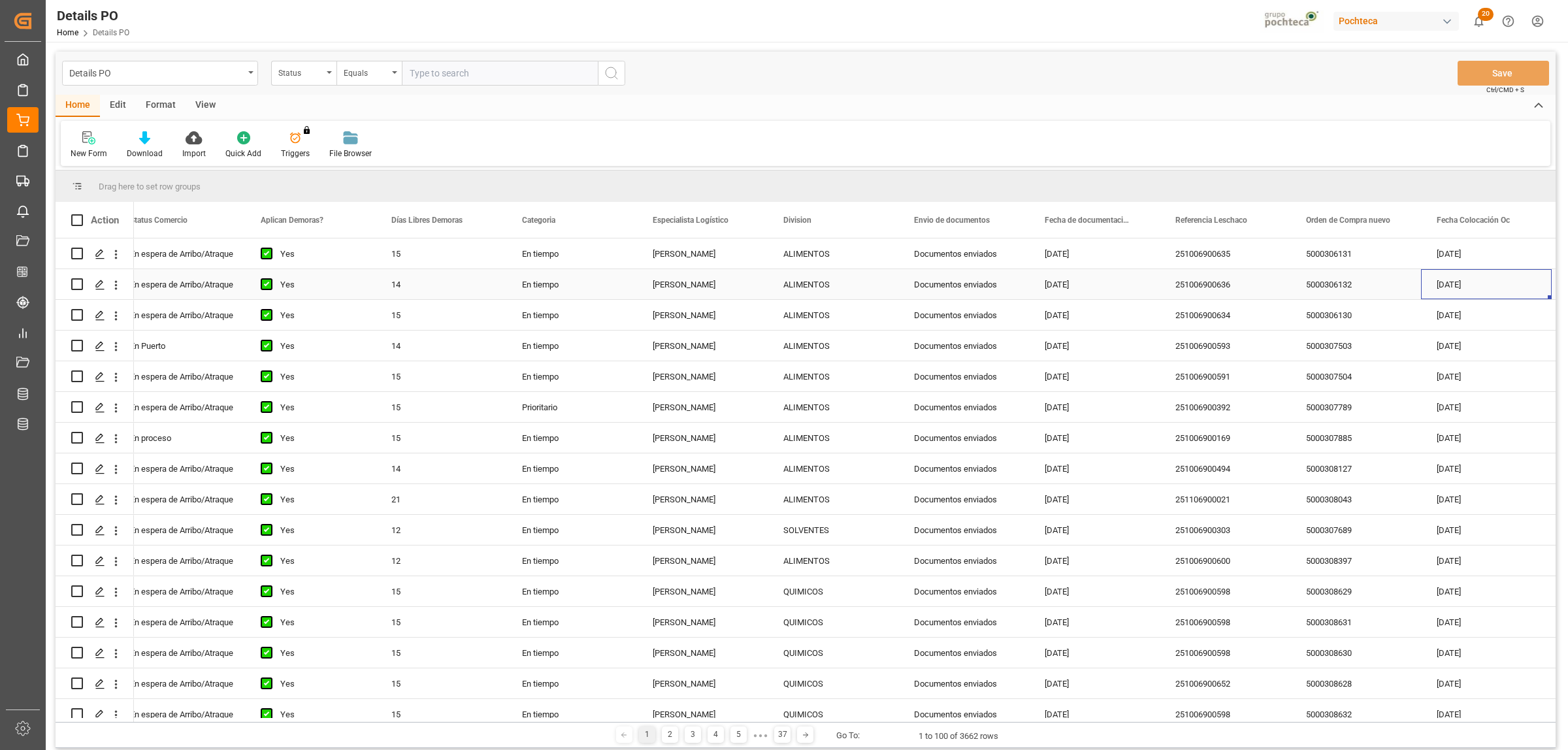
scroll to position [0, 281]
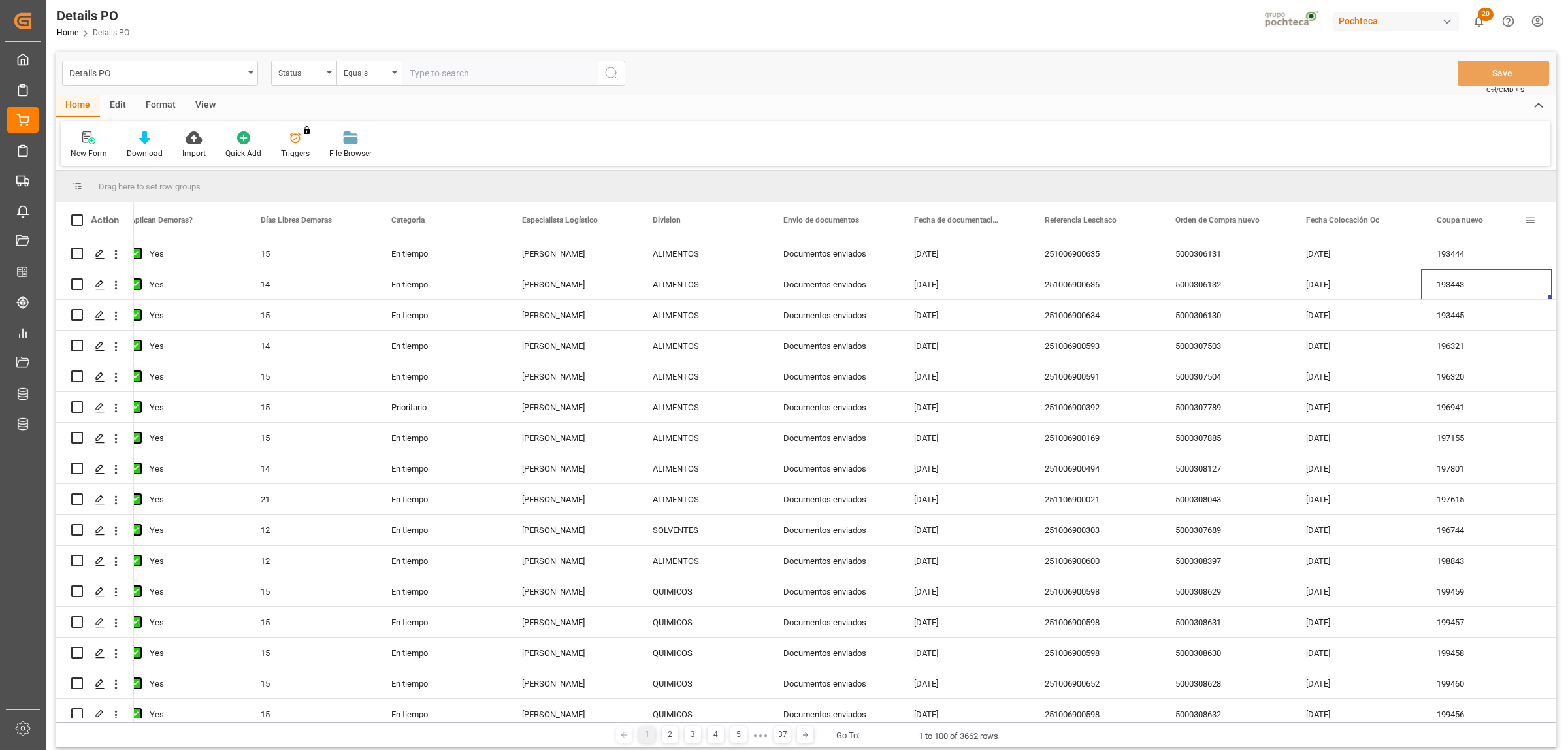
click at [1527, 220] on span at bounding box center [1530, 220] width 12 height 12
click at [1491, 223] on span "filter" at bounding box center [1486, 222] width 12 height 12
type input "195388"
click at [1492, 331] on button "Apply" at bounding box center [1500, 331] width 24 height 13
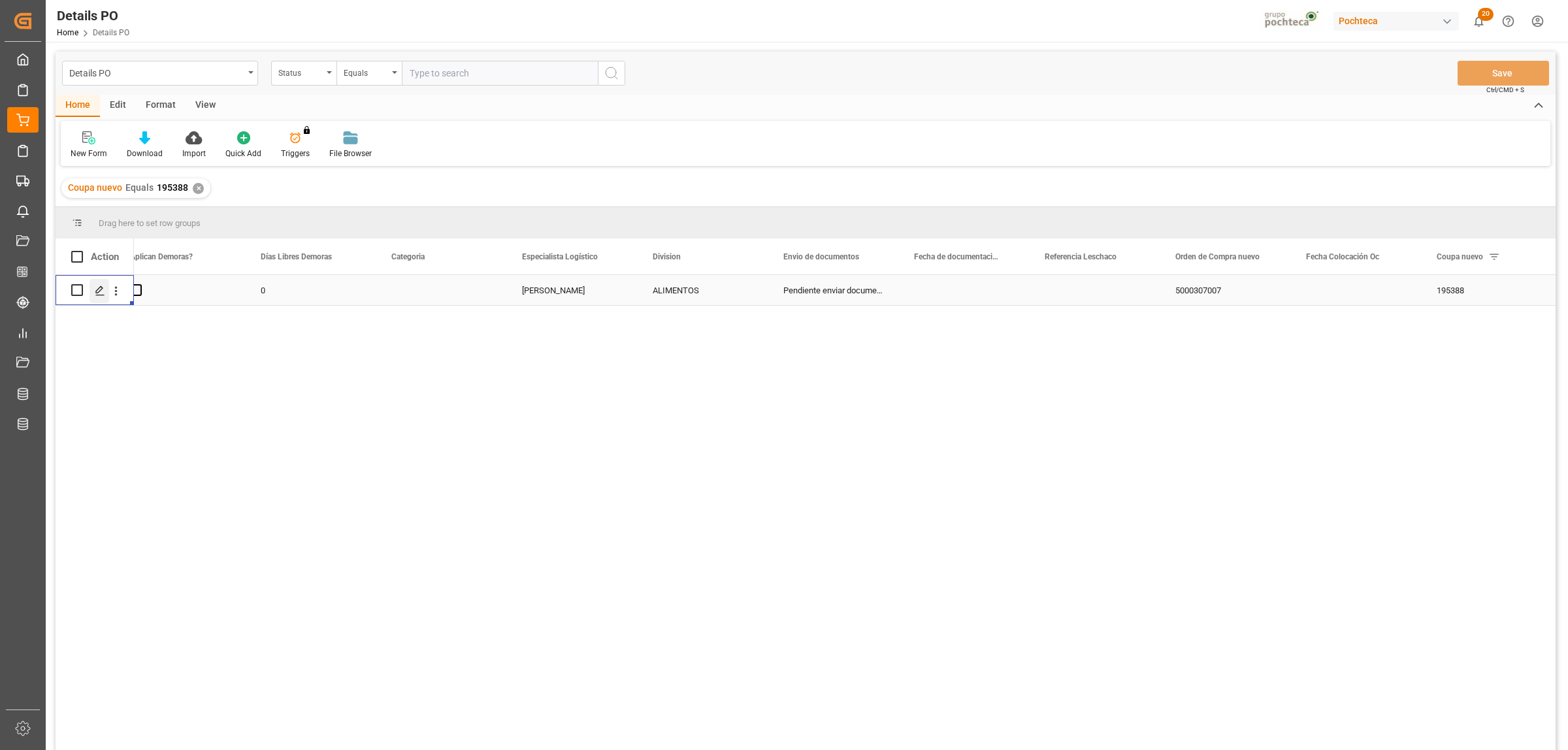
click at [98, 288] on icon "Press SPACE to select this row." at bounding box center [100, 291] width 11 height 11
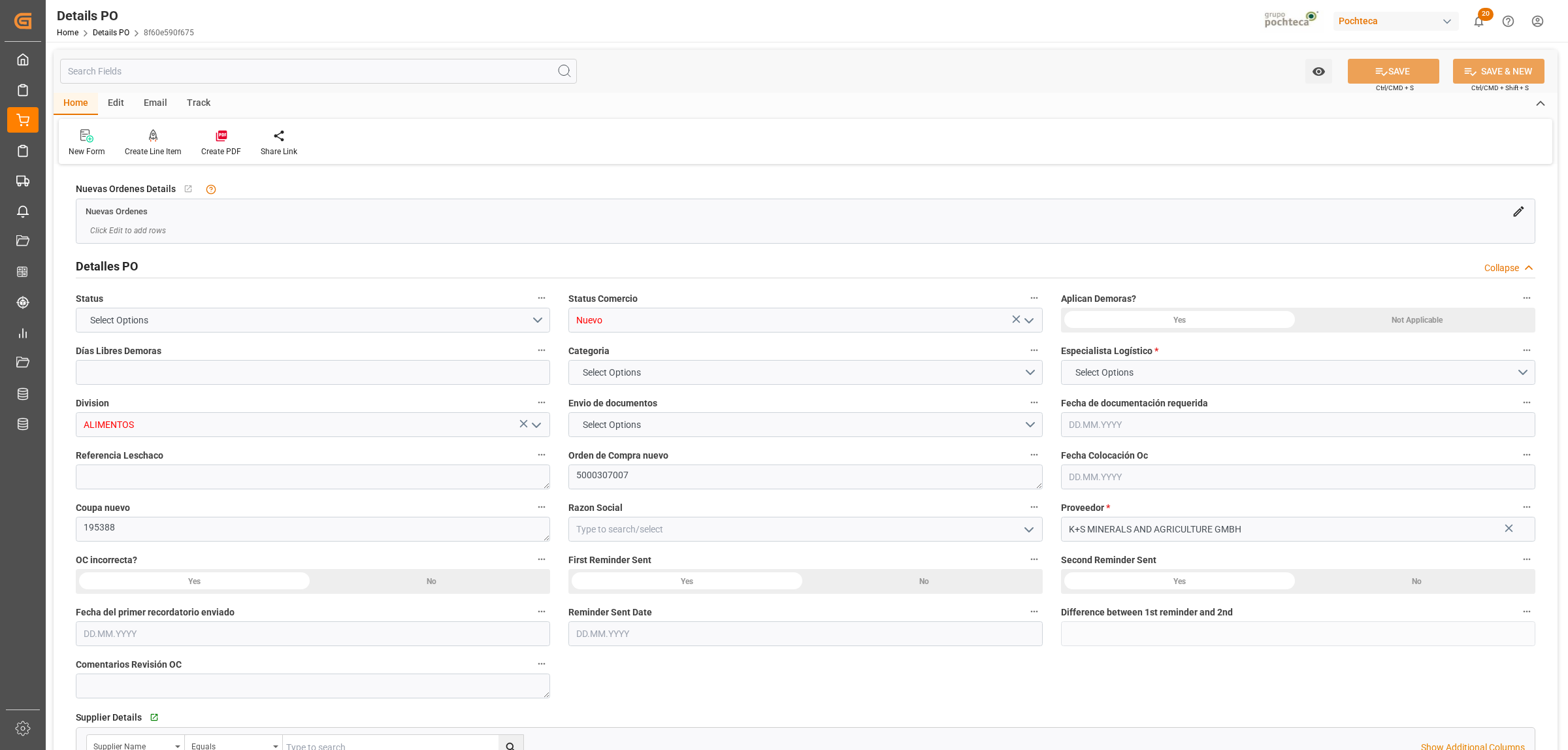
type input "0"
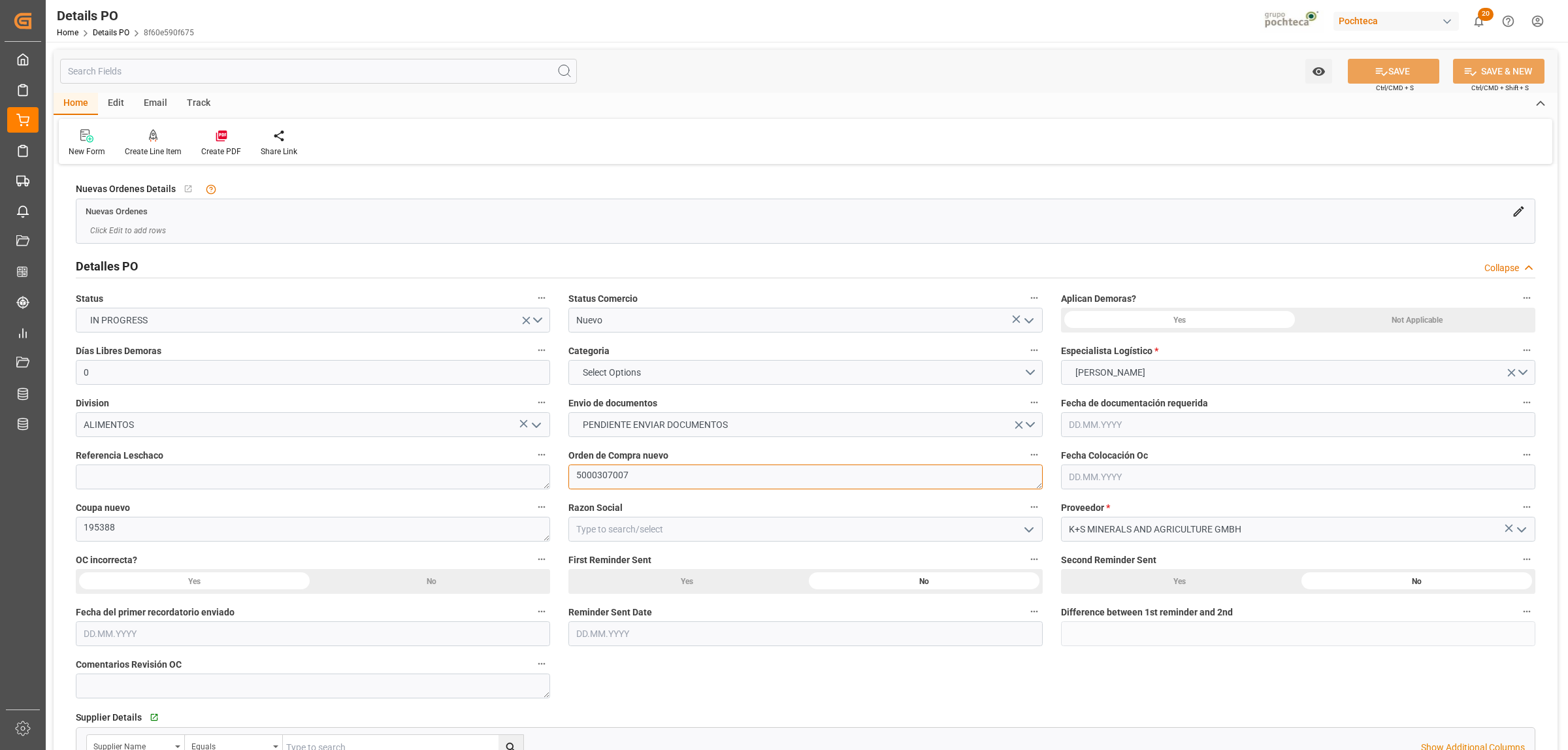
drag, startPoint x: 636, startPoint y: 470, endPoint x: 576, endPoint y: 464, distance: 60.3
click at [576, 464] on textarea "5000307007" at bounding box center [806, 477] width 474 height 25
click at [1029, 321] on icon "open menu" at bounding box center [1029, 321] width 16 height 16
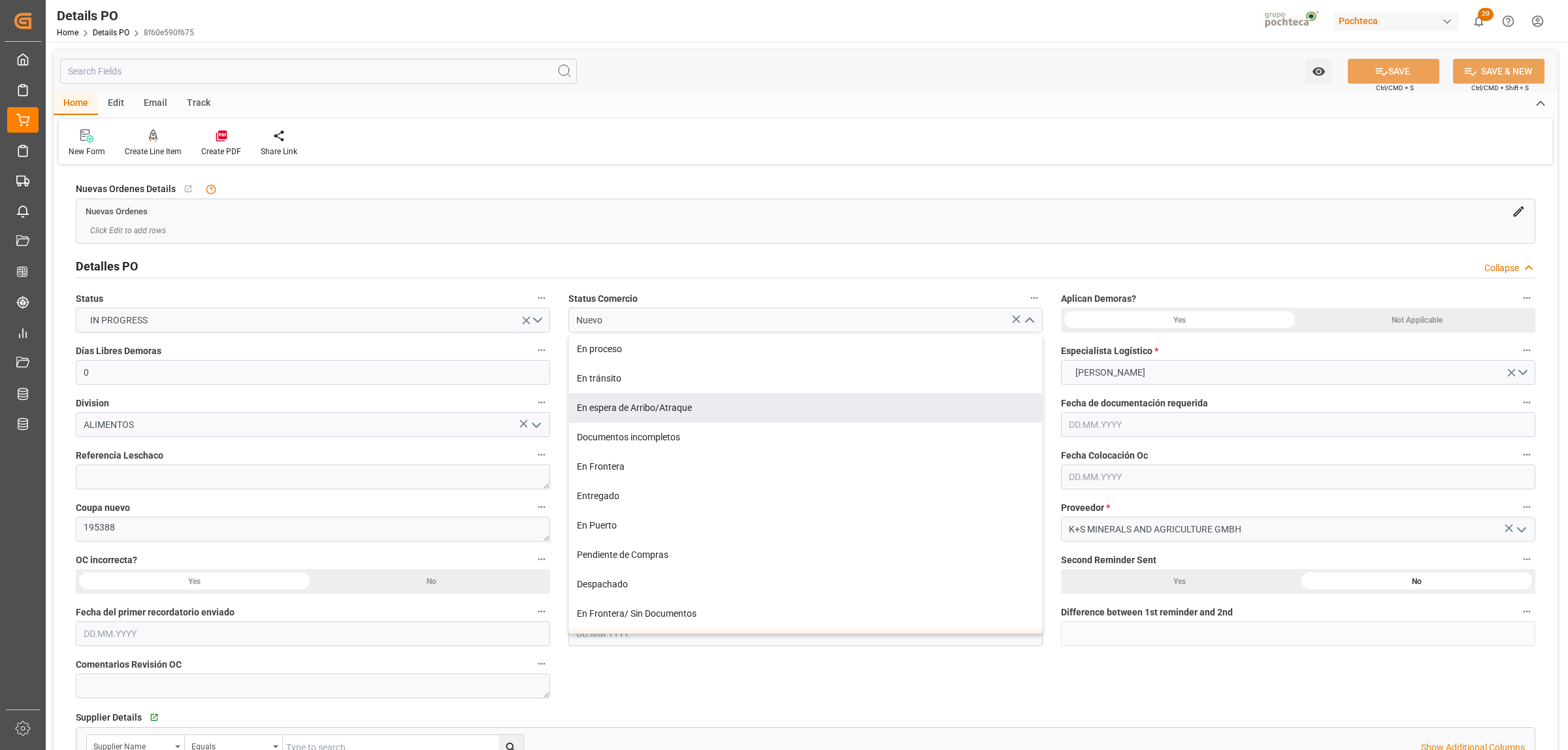
click at [655, 406] on div "En espera de Arribo/Atraque" at bounding box center [806, 408] width 473 height 30
type input "En espera de Arribo/Atraque"
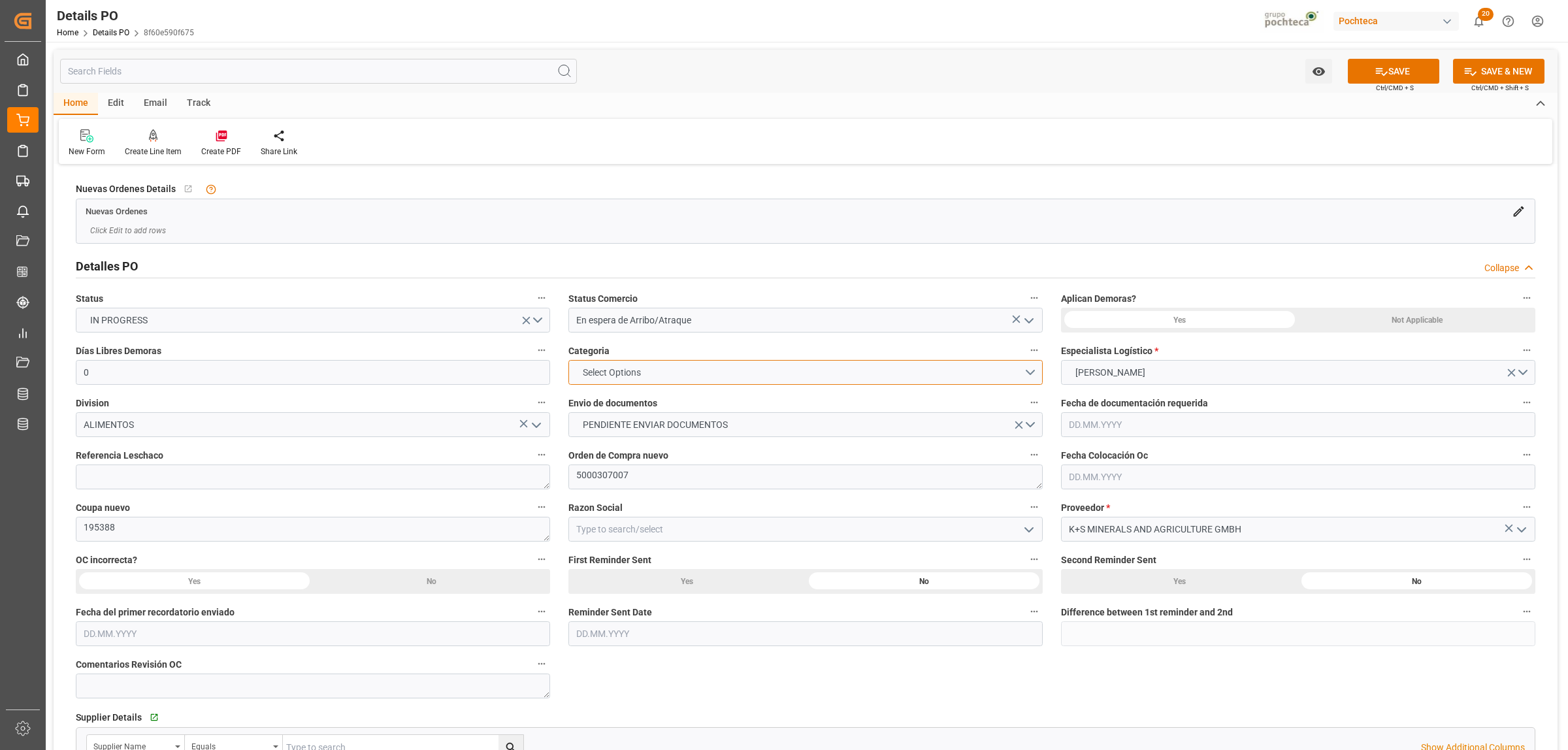
click at [1033, 374] on button "Select Options" at bounding box center [806, 372] width 474 height 25
click at [670, 395] on div "EN TIEMPO" at bounding box center [806, 403] width 473 height 28
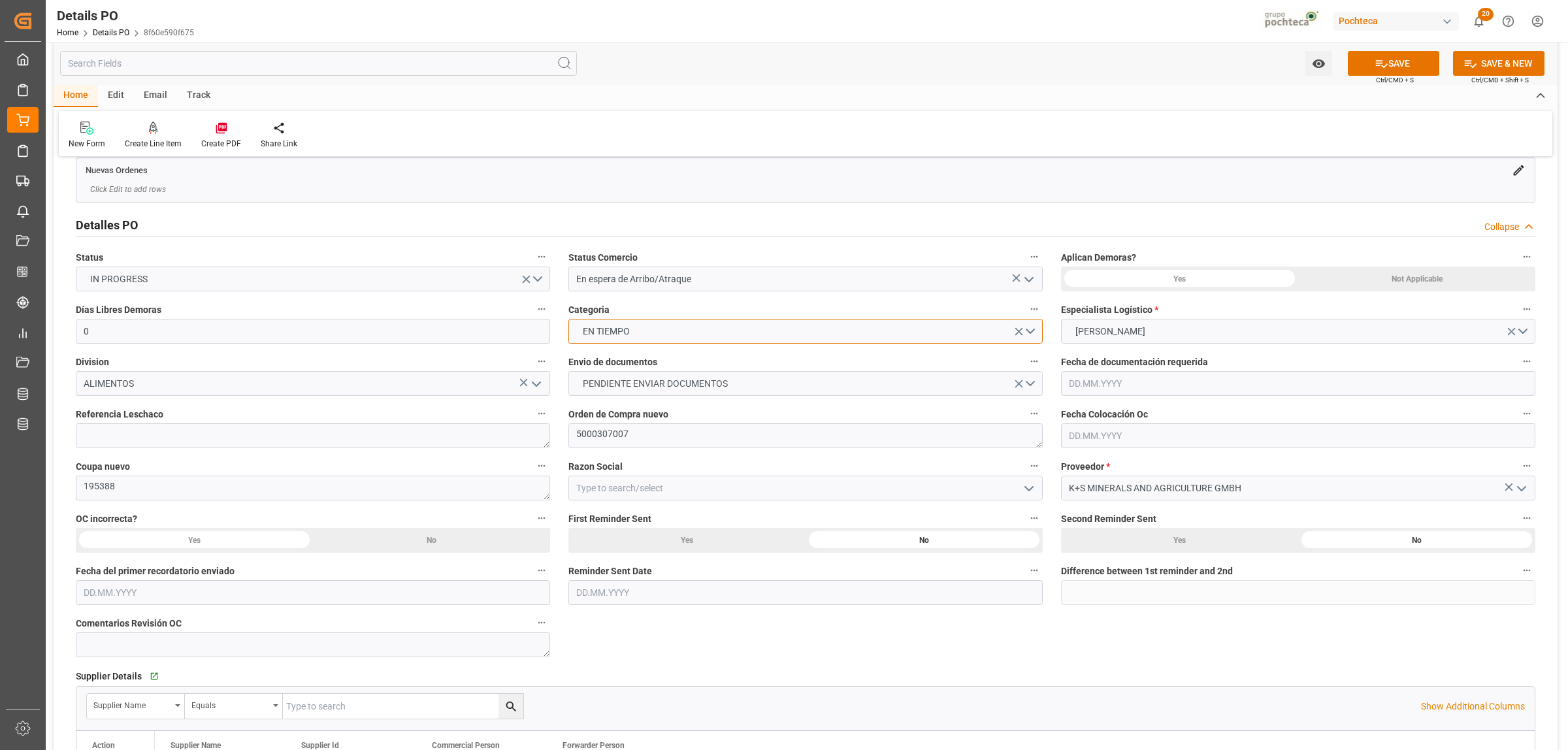
scroll to position [81, 0]
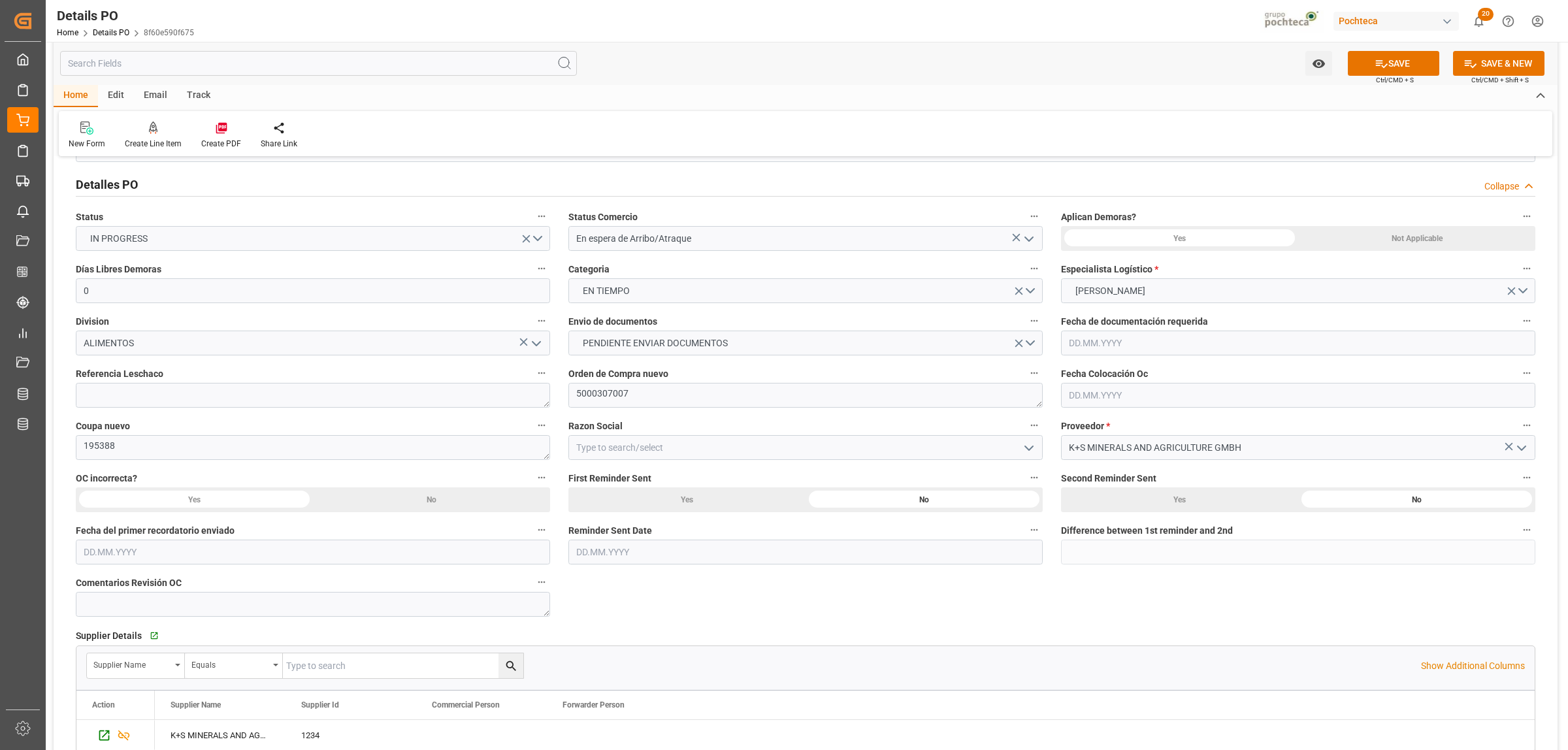
click at [1029, 447] on icon "open menu" at bounding box center [1029, 449] width 16 height 16
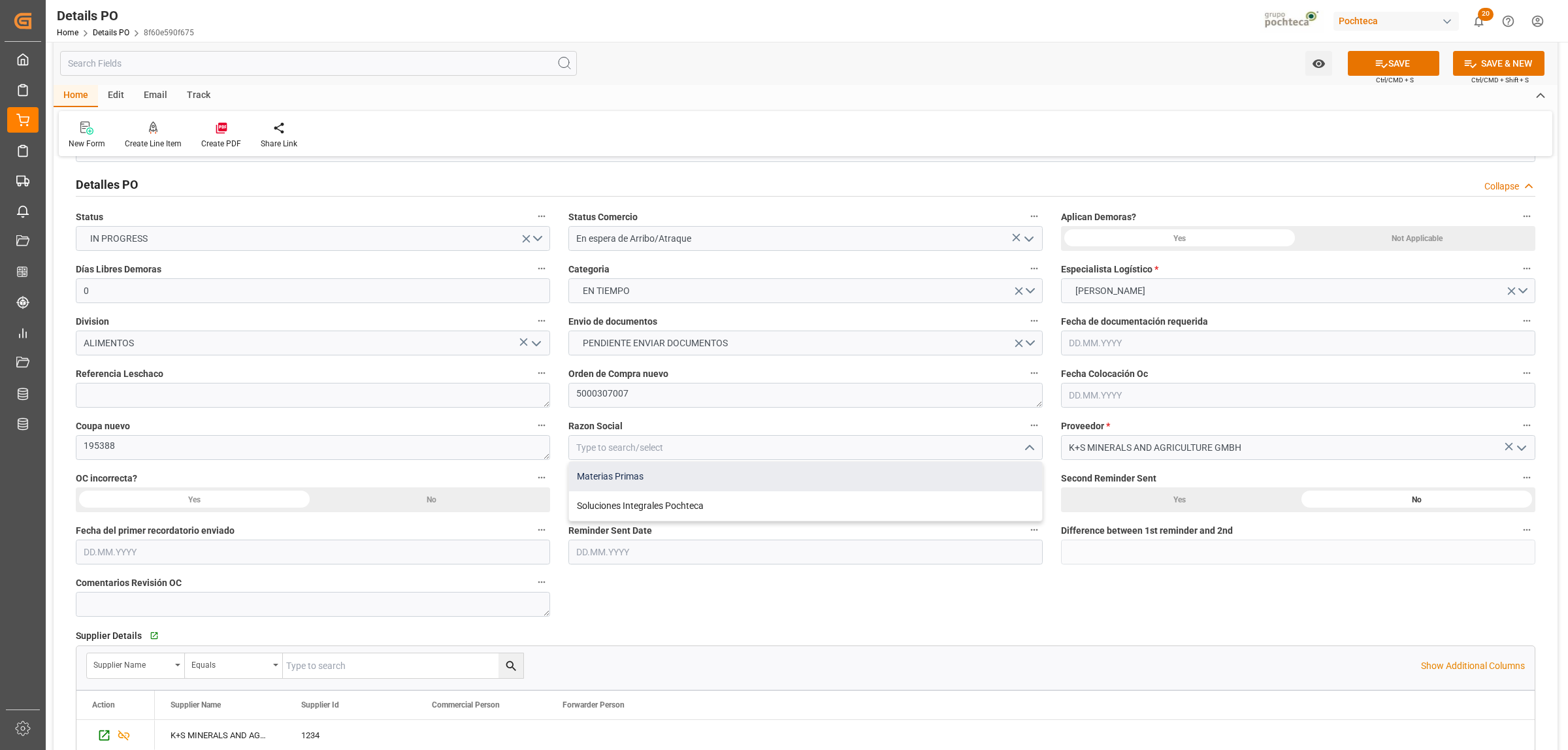
click at [663, 481] on div "Materias Primas" at bounding box center [806, 476] width 473 height 30
type input "Materias Primas"
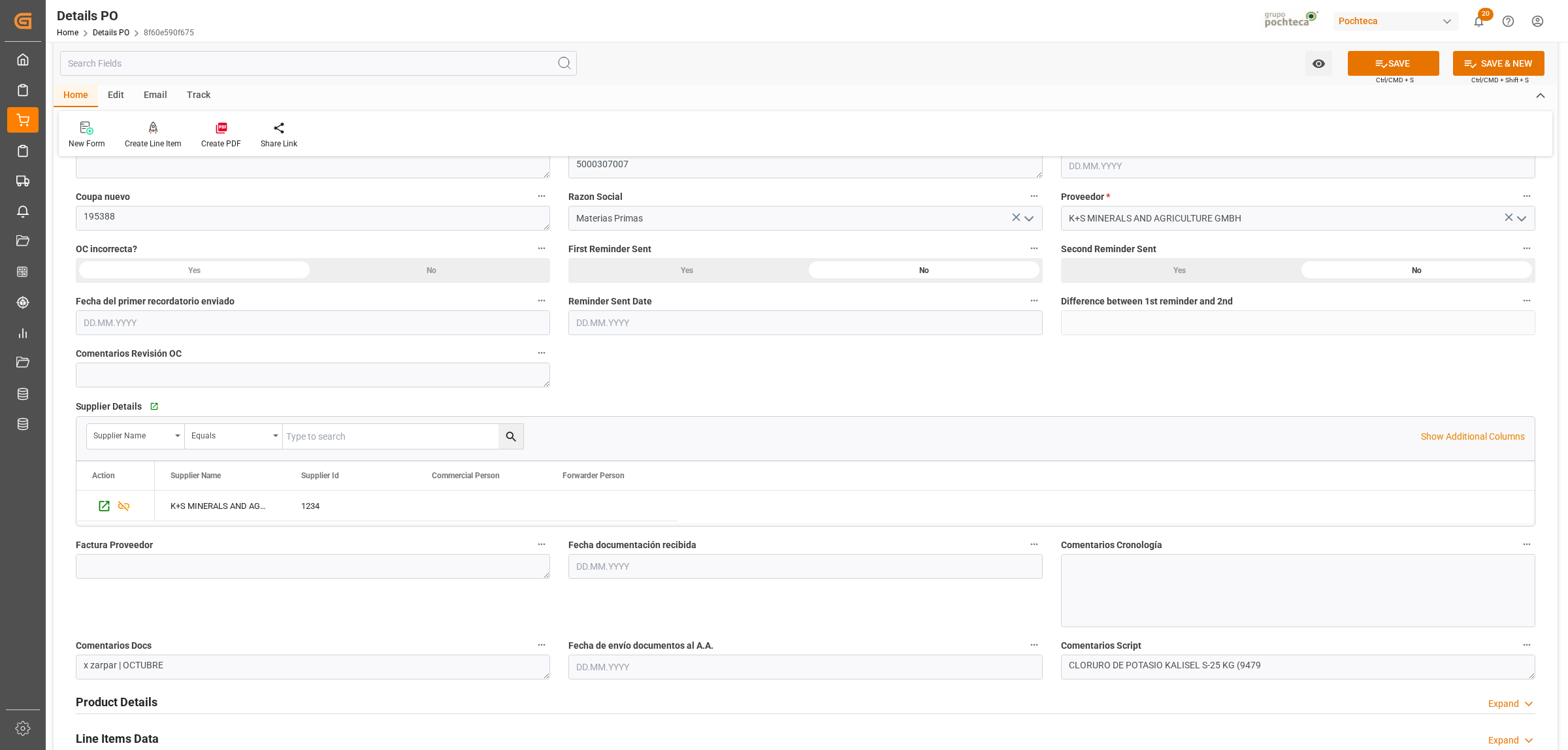
scroll to position [326, 0]
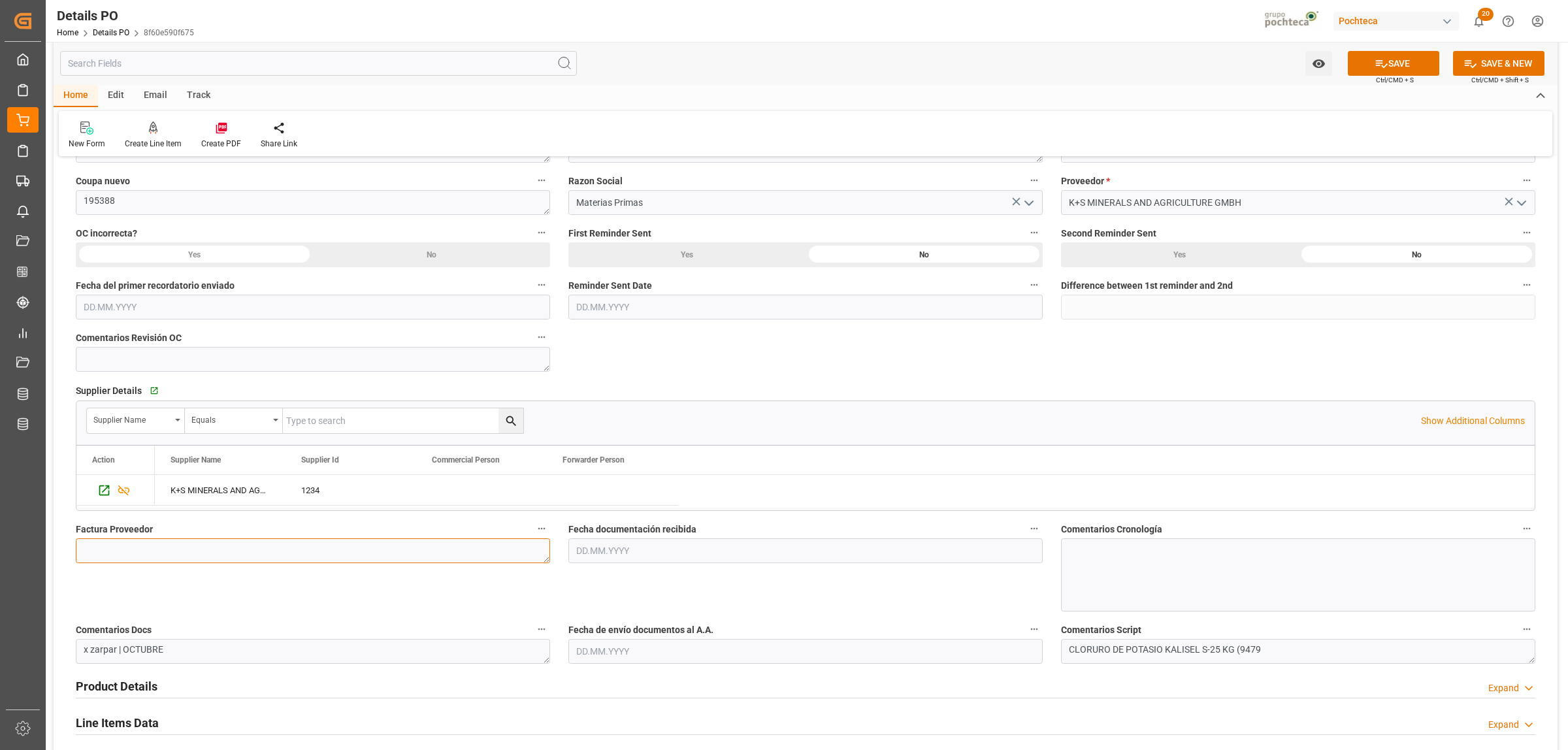
click at [236, 544] on textarea at bounding box center [313, 551] width 474 height 25
click at [393, 559] on textarea at bounding box center [313, 551] width 474 height 25
paste textarea "FAC01683"
type textarea "FAC01683"
click at [678, 550] on input "text" at bounding box center [806, 551] width 474 height 25
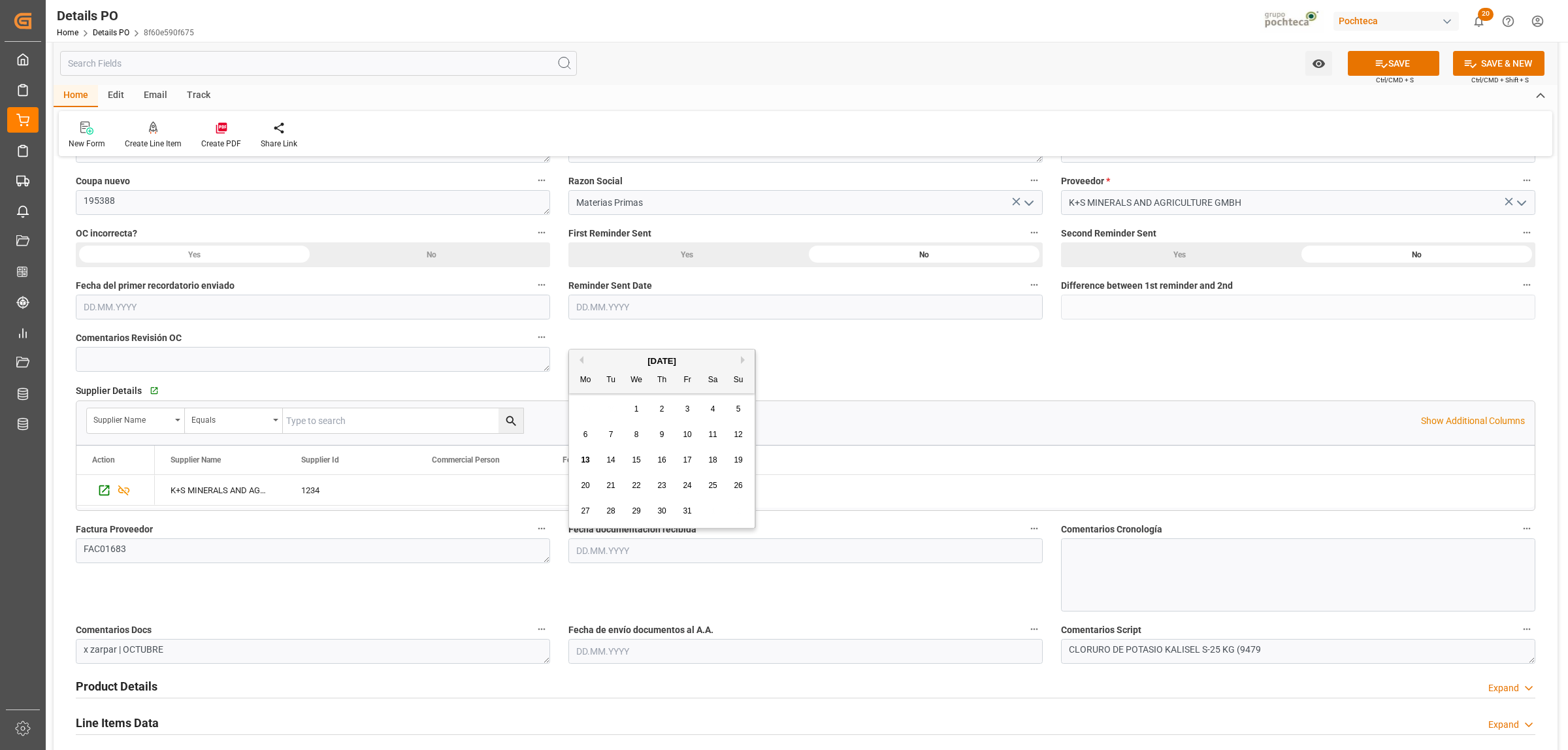
click at [582, 458] on span "13" at bounding box center [585, 460] width 9 height 9
type input "[DATE]"
click at [594, 651] on input "text" at bounding box center [806, 651] width 474 height 25
click at [579, 561] on div "13" at bounding box center [586, 562] width 16 height 16
type input "[DATE]"
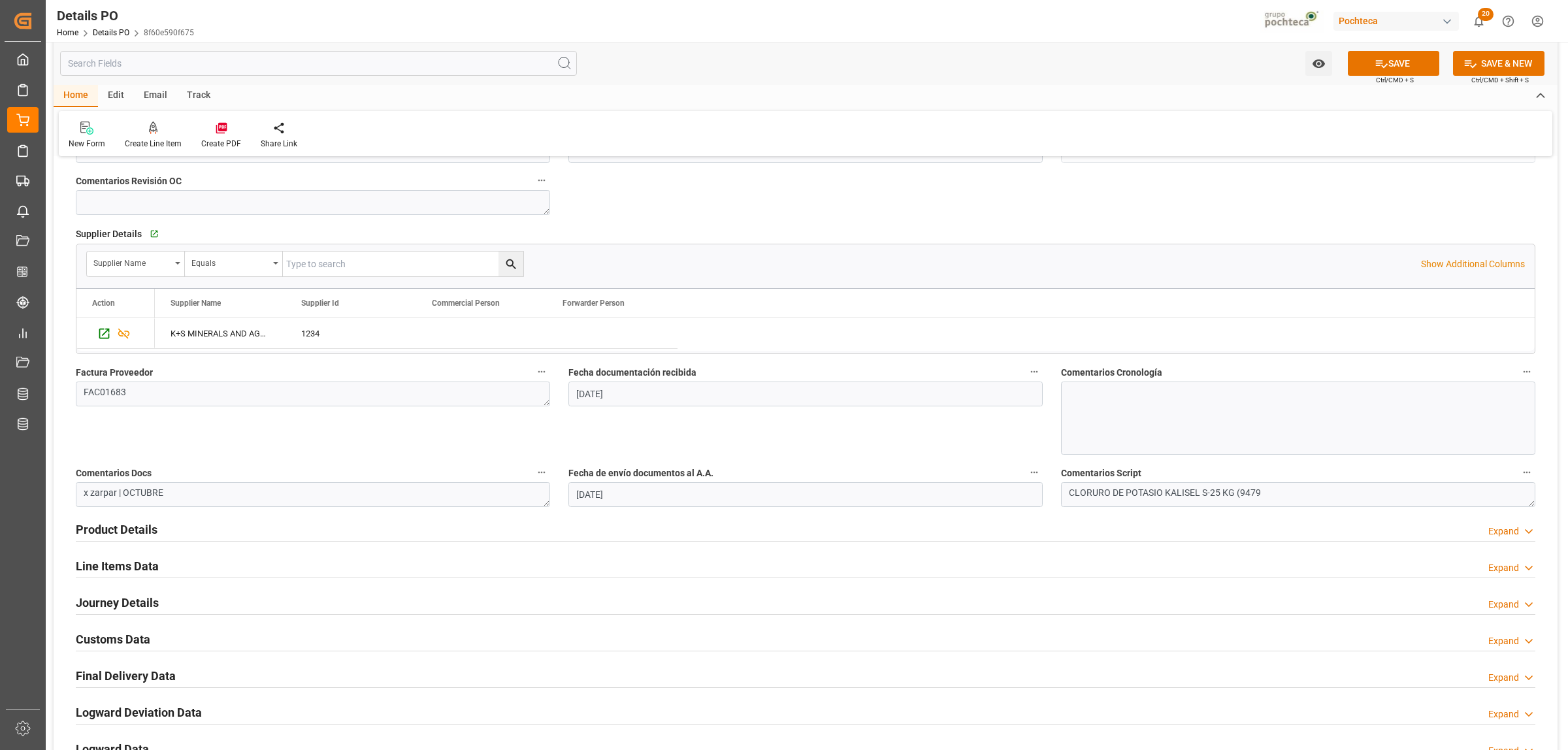
scroll to position [490, 0]
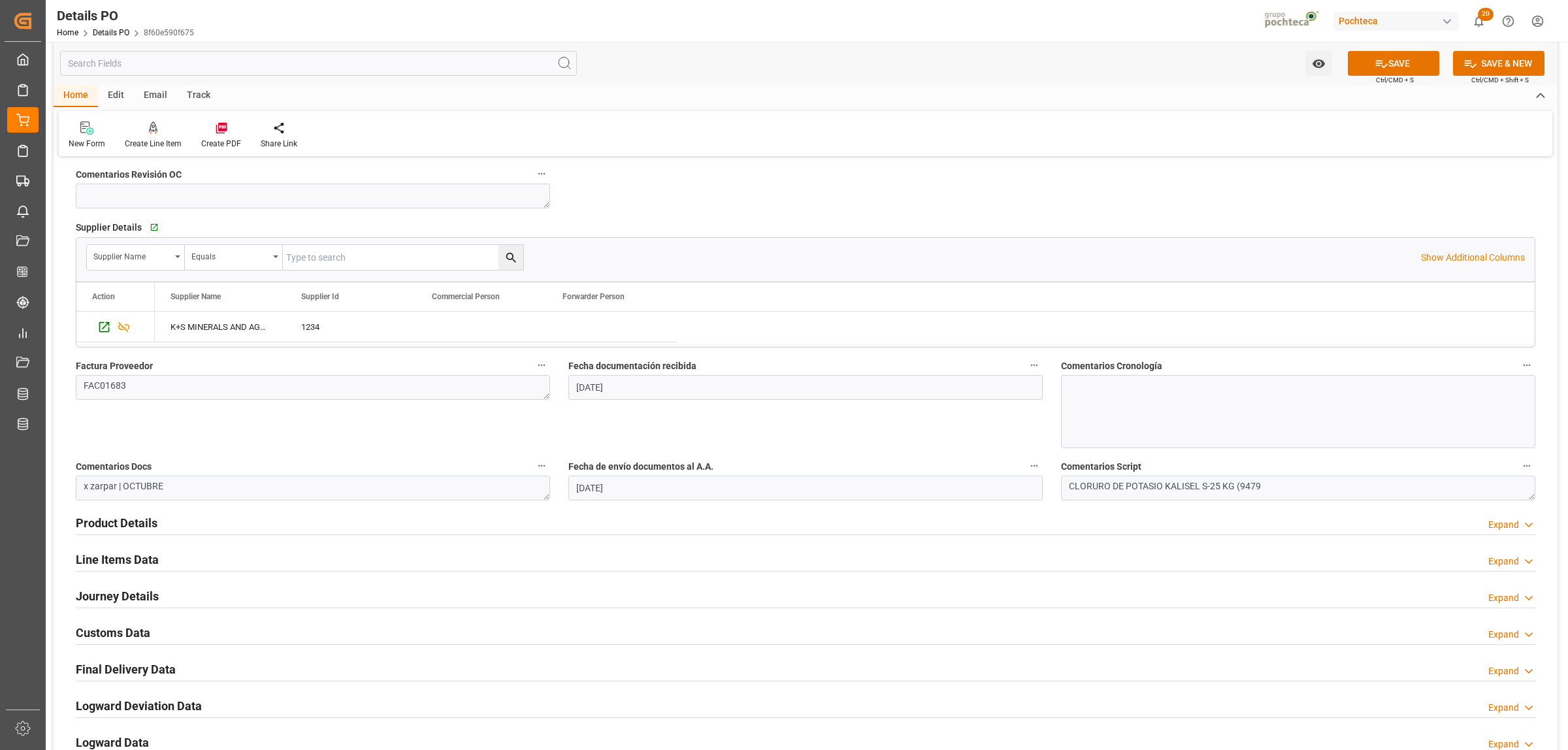
click at [129, 525] on h2 "Product Details" at bounding box center [116, 523] width 81 height 18
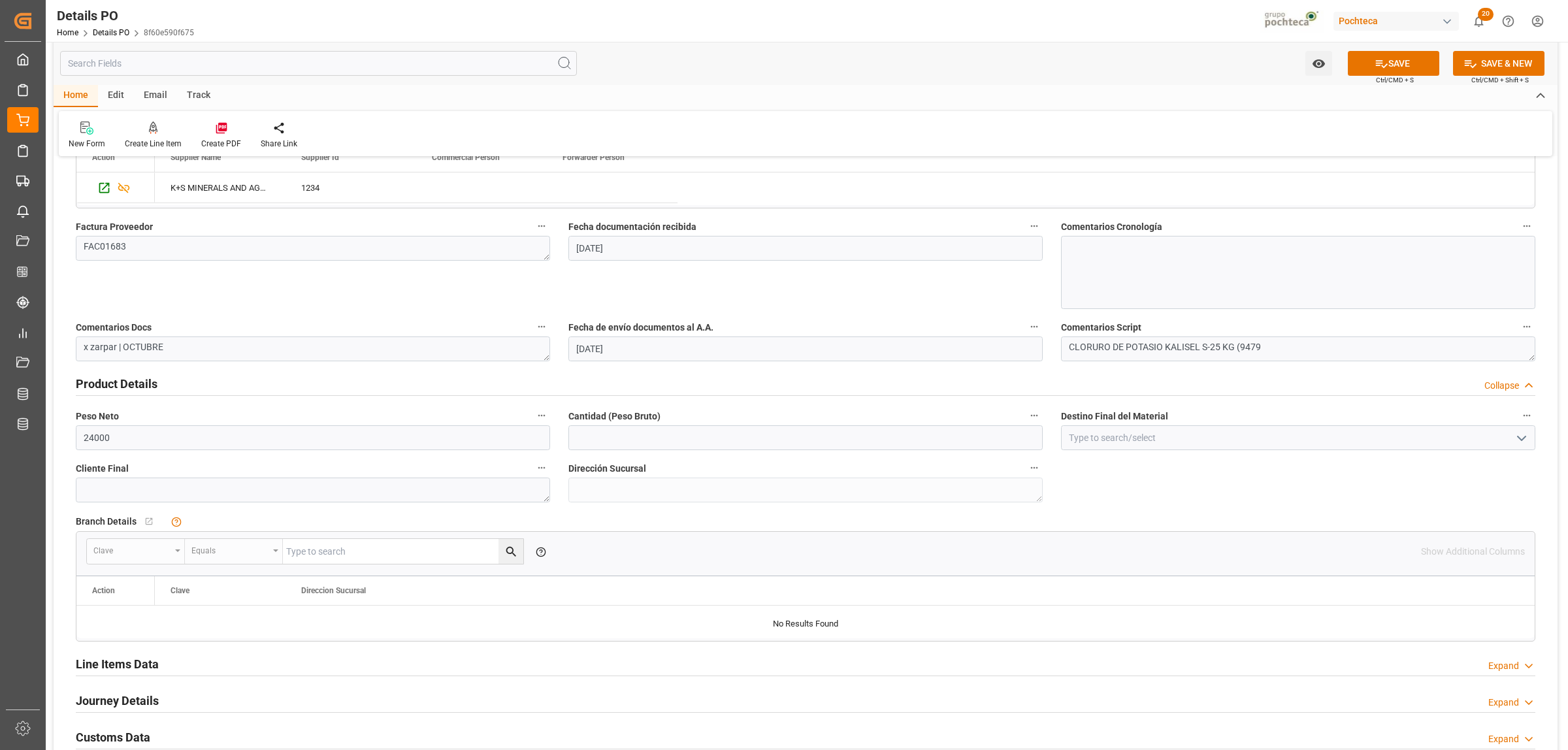
scroll to position [653, 0]
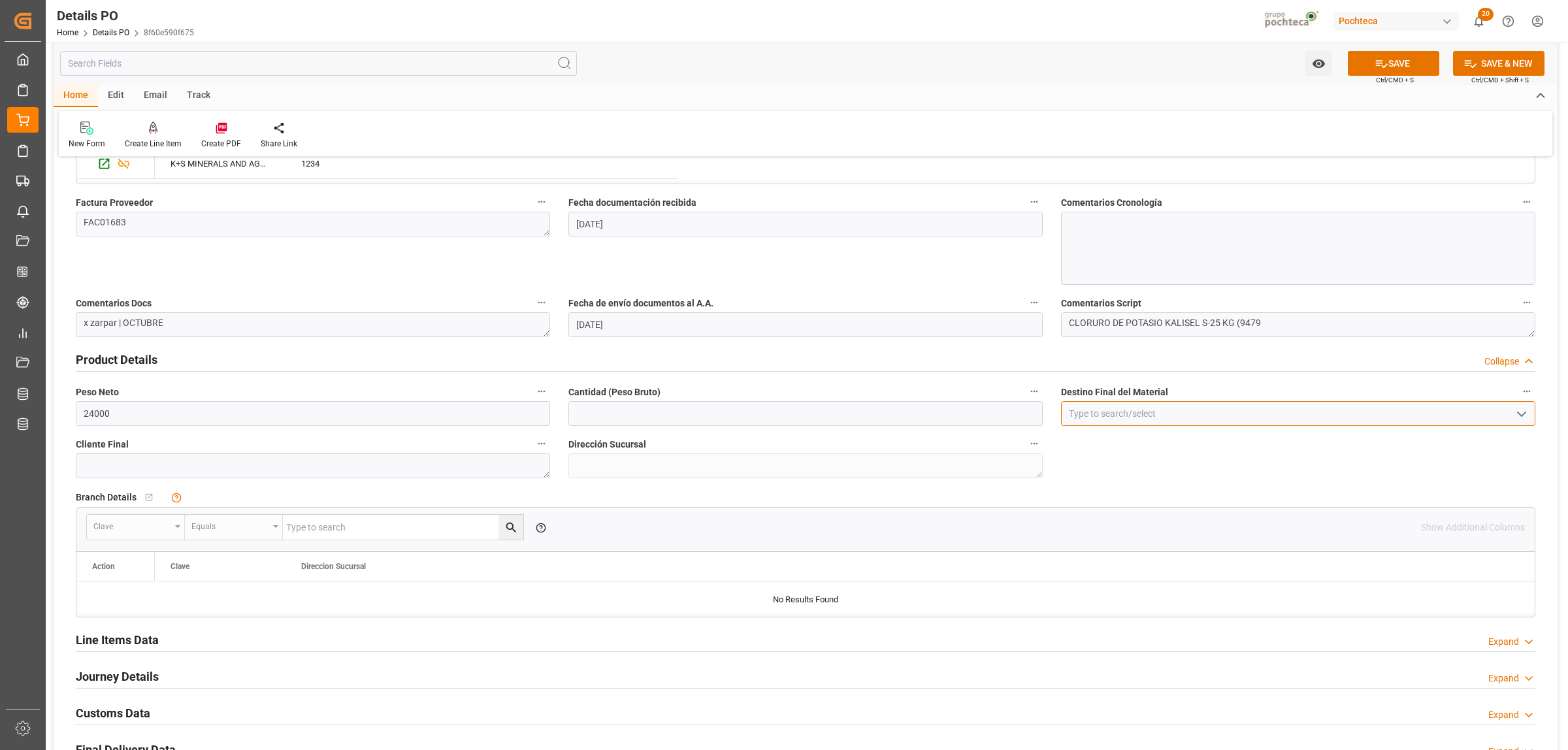
click at [1140, 412] on input at bounding box center [1298, 414] width 474 height 25
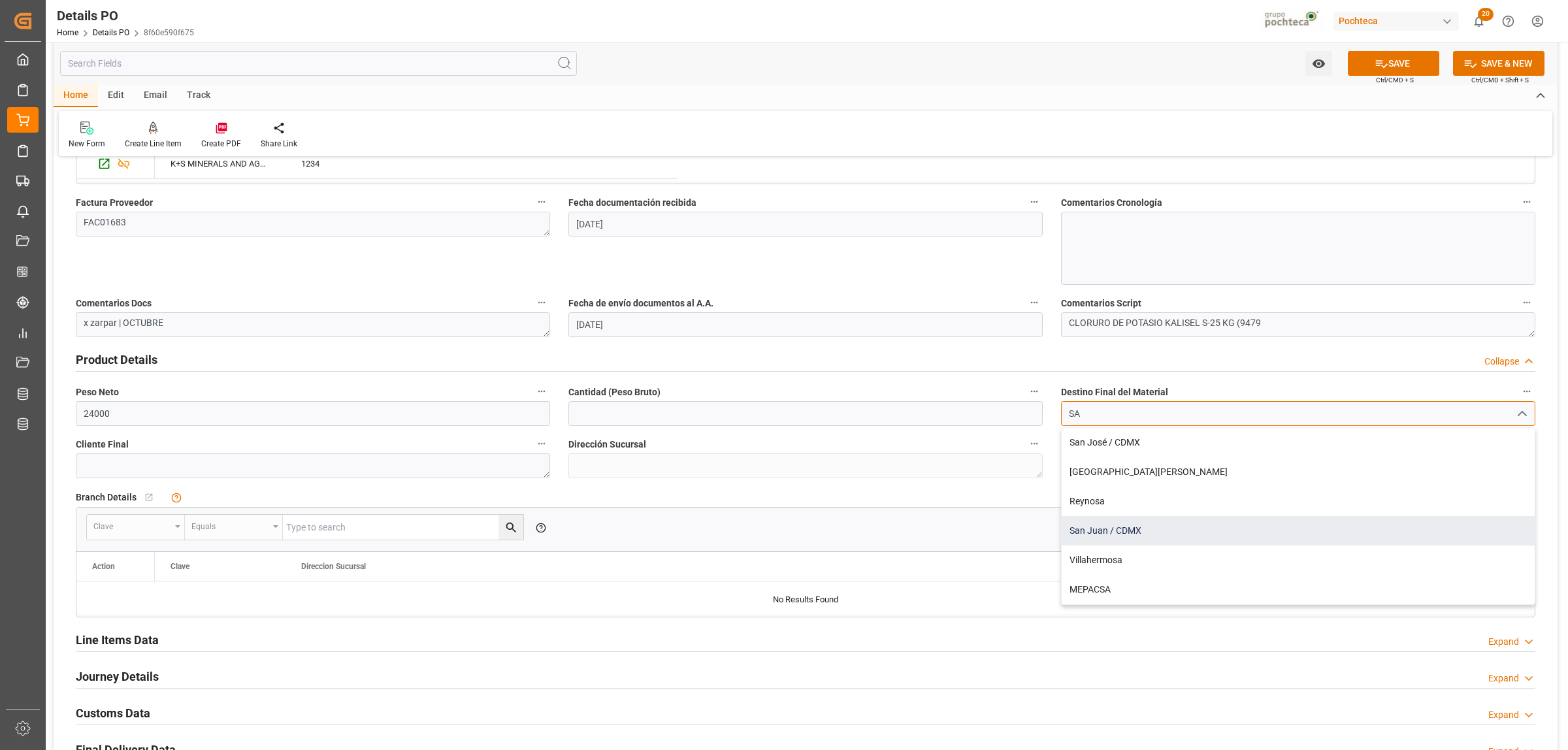
click at [1093, 531] on div "San Juan / CDMX" at bounding box center [1298, 531] width 473 height 30
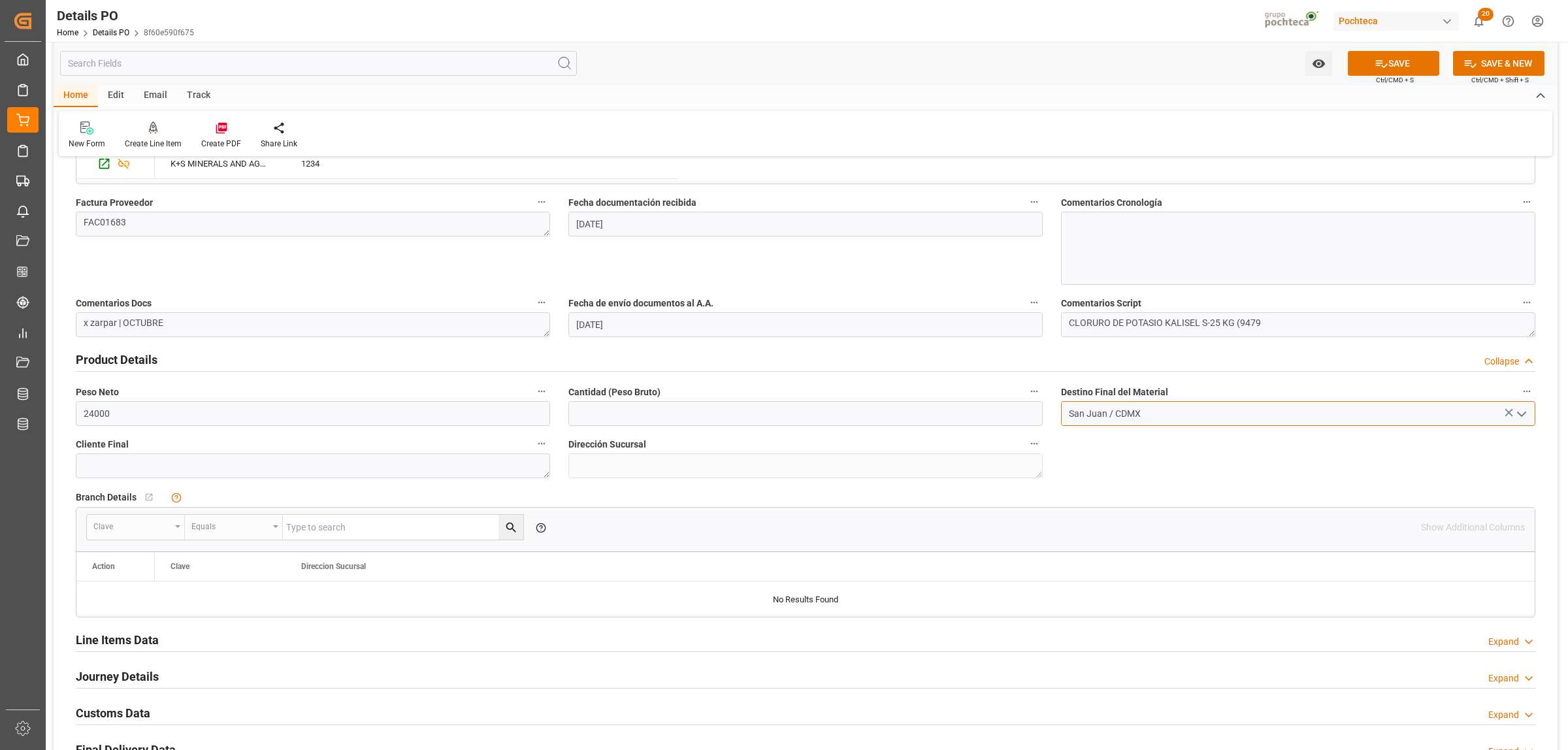
type input "San Juan / CDMX"
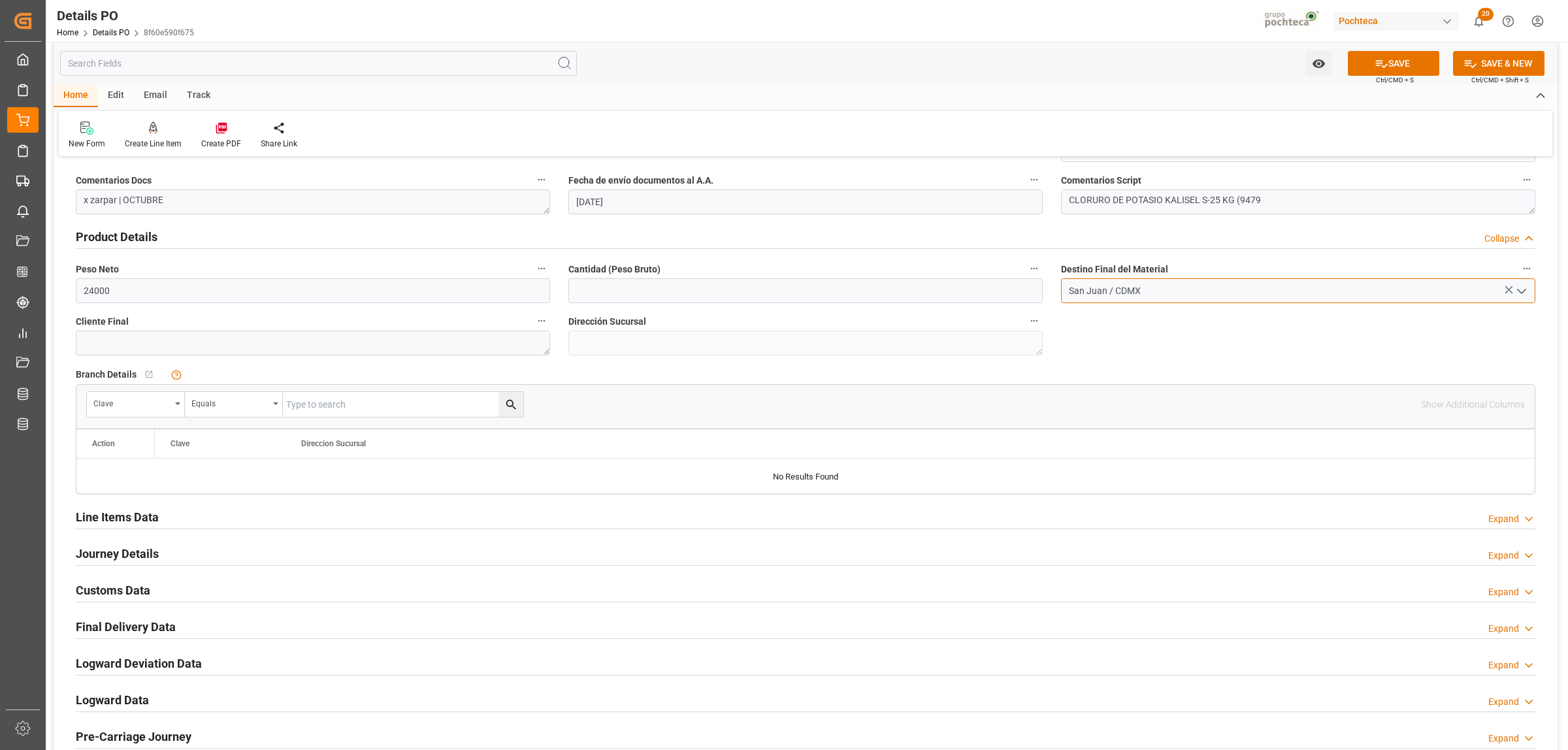
scroll to position [817, 0]
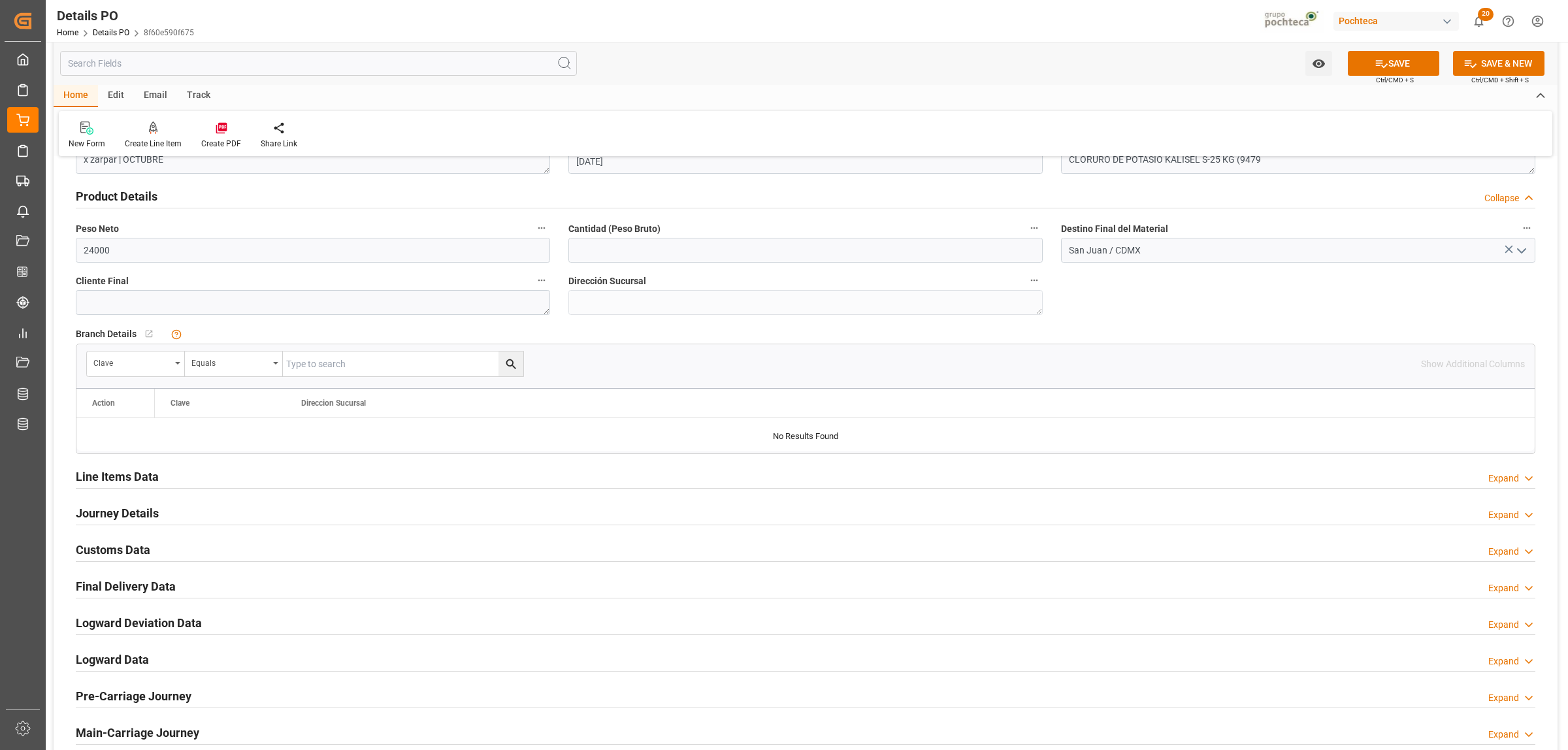
click at [132, 478] on h2 "Line Items Data" at bounding box center [117, 476] width 83 height 18
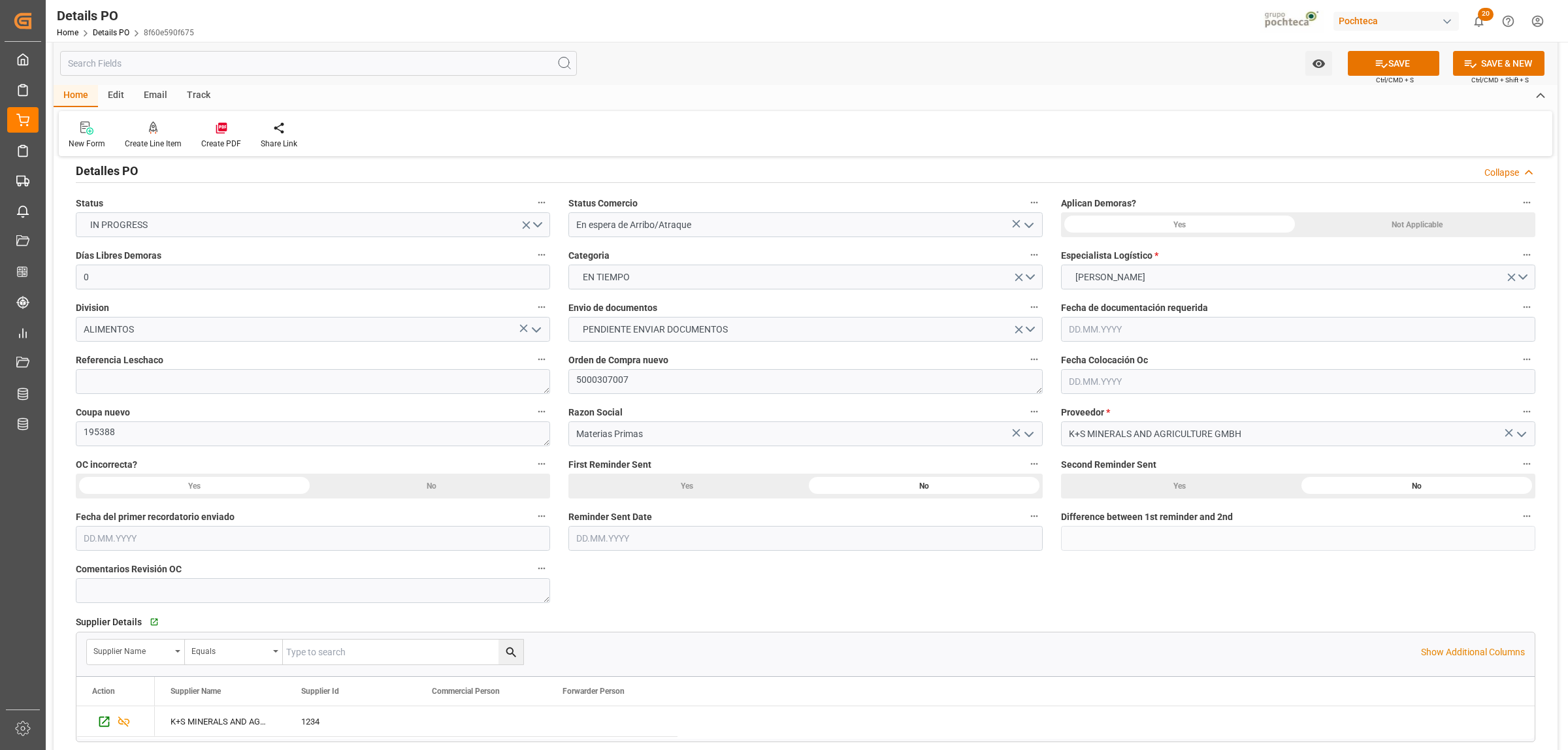
scroll to position [81, 0]
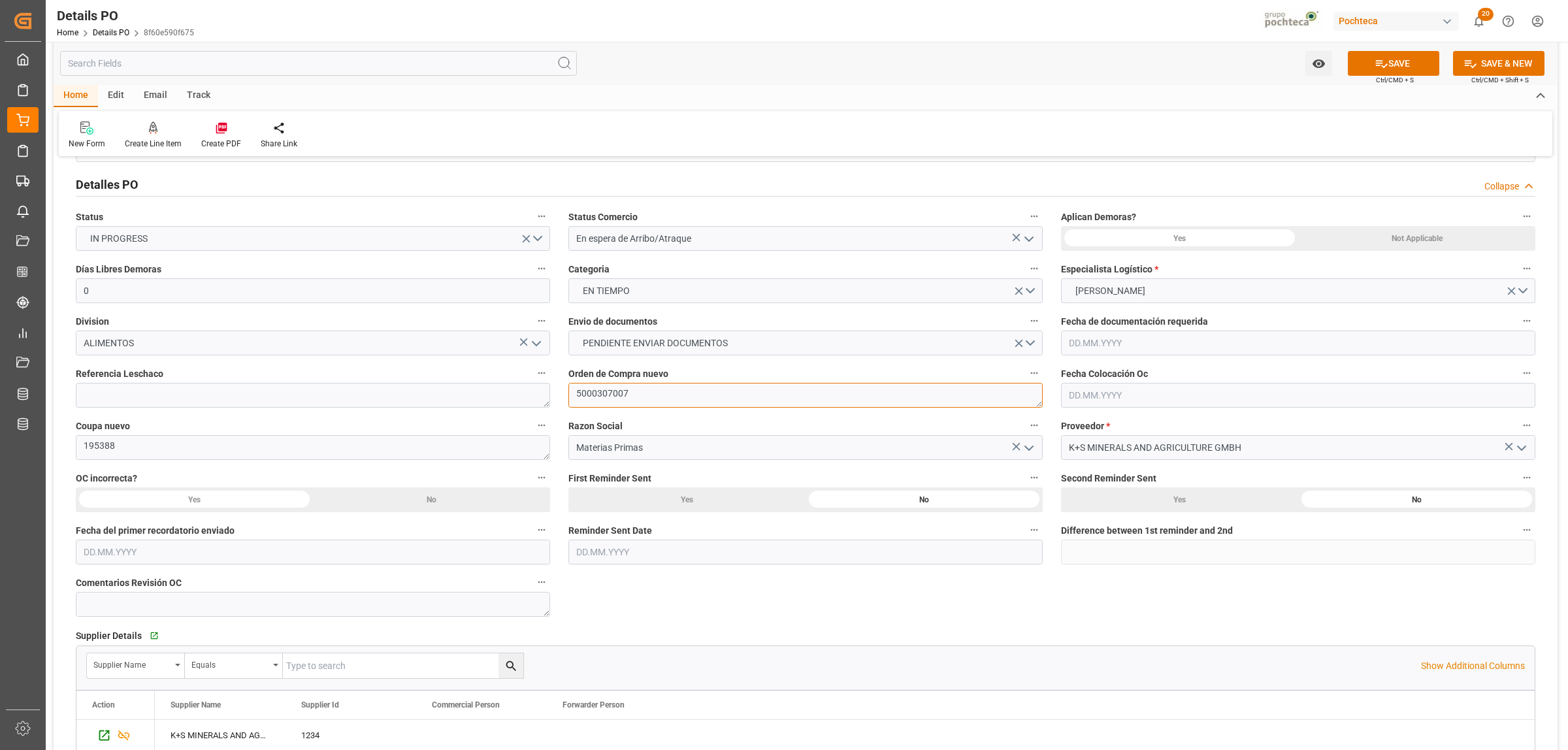
click at [625, 405] on textarea "5000307007" at bounding box center [806, 395] width 474 height 25
drag, startPoint x: 630, startPoint y: 395, endPoint x: 569, endPoint y: 392, distance: 61.1
click at [569, 392] on textarea "5000307007" at bounding box center [806, 395] width 474 height 25
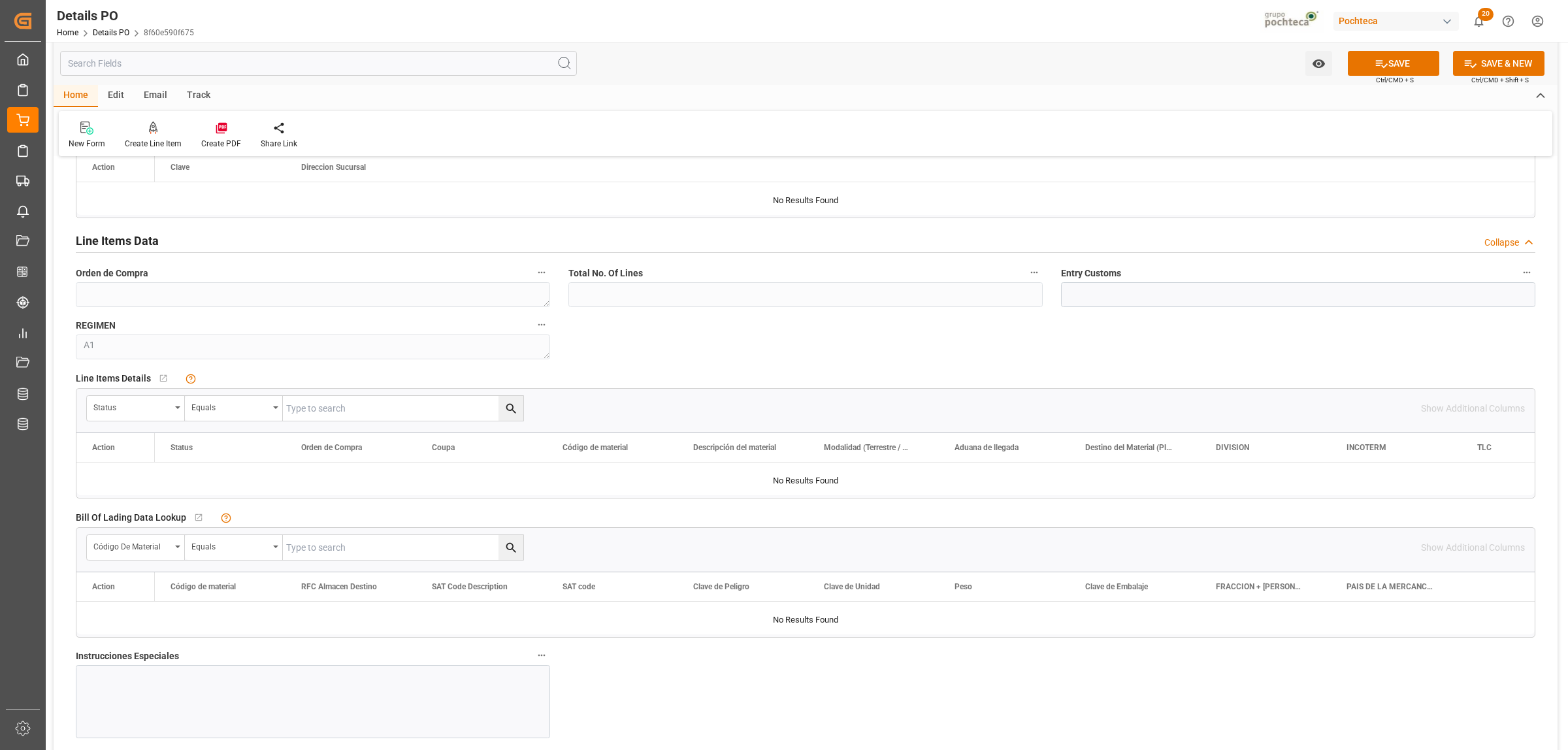
scroll to position [1062, 0]
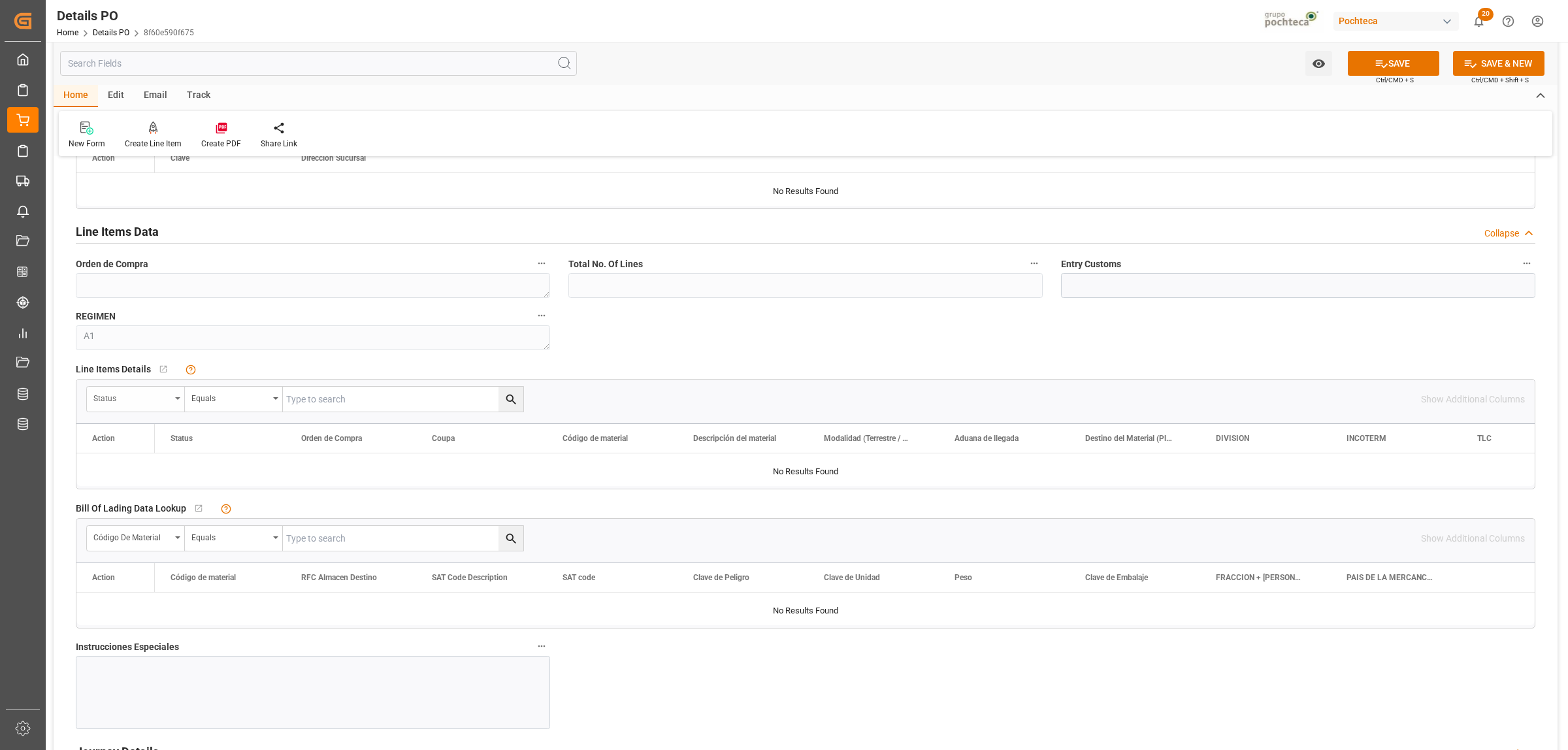
click at [181, 403] on div "Status" at bounding box center [135, 399] width 98 height 25
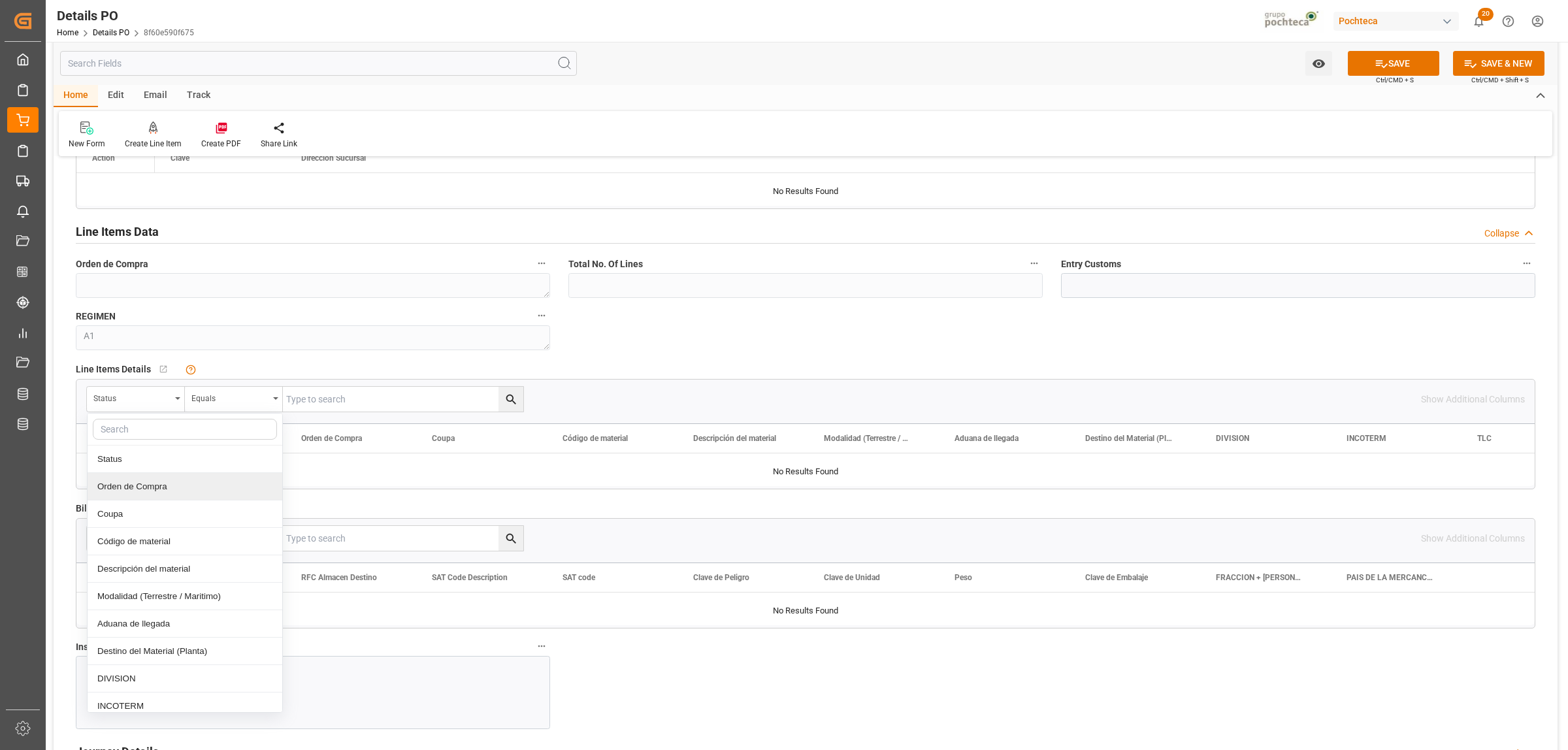
click at [149, 487] on div "Orden de Compra" at bounding box center [185, 487] width 195 height 28
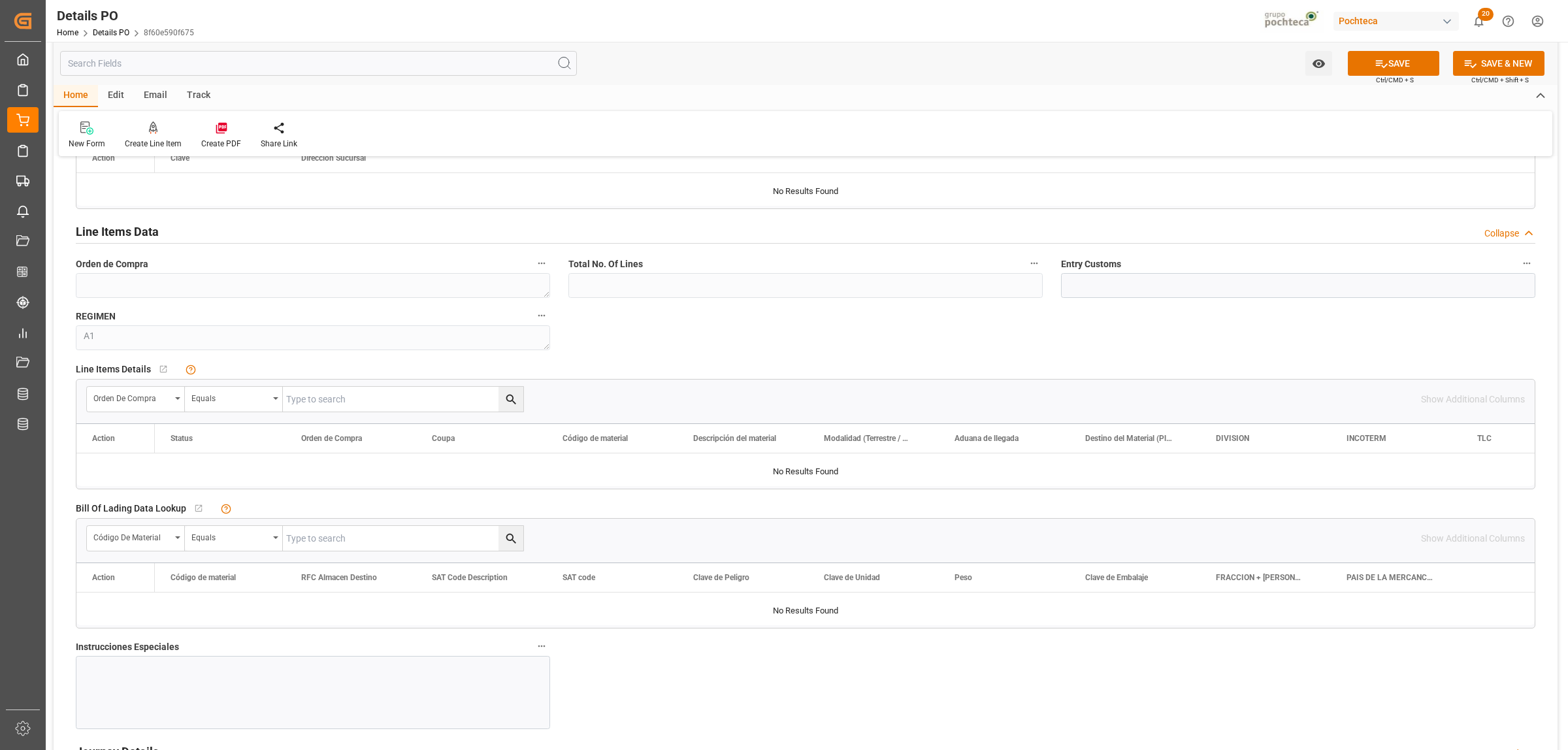
click at [301, 400] on input "text" at bounding box center [403, 399] width 240 height 25
paste input "5000307007"
type input "5000307007"
click at [508, 403] on icon "search button" at bounding box center [510, 399] width 10 height 10
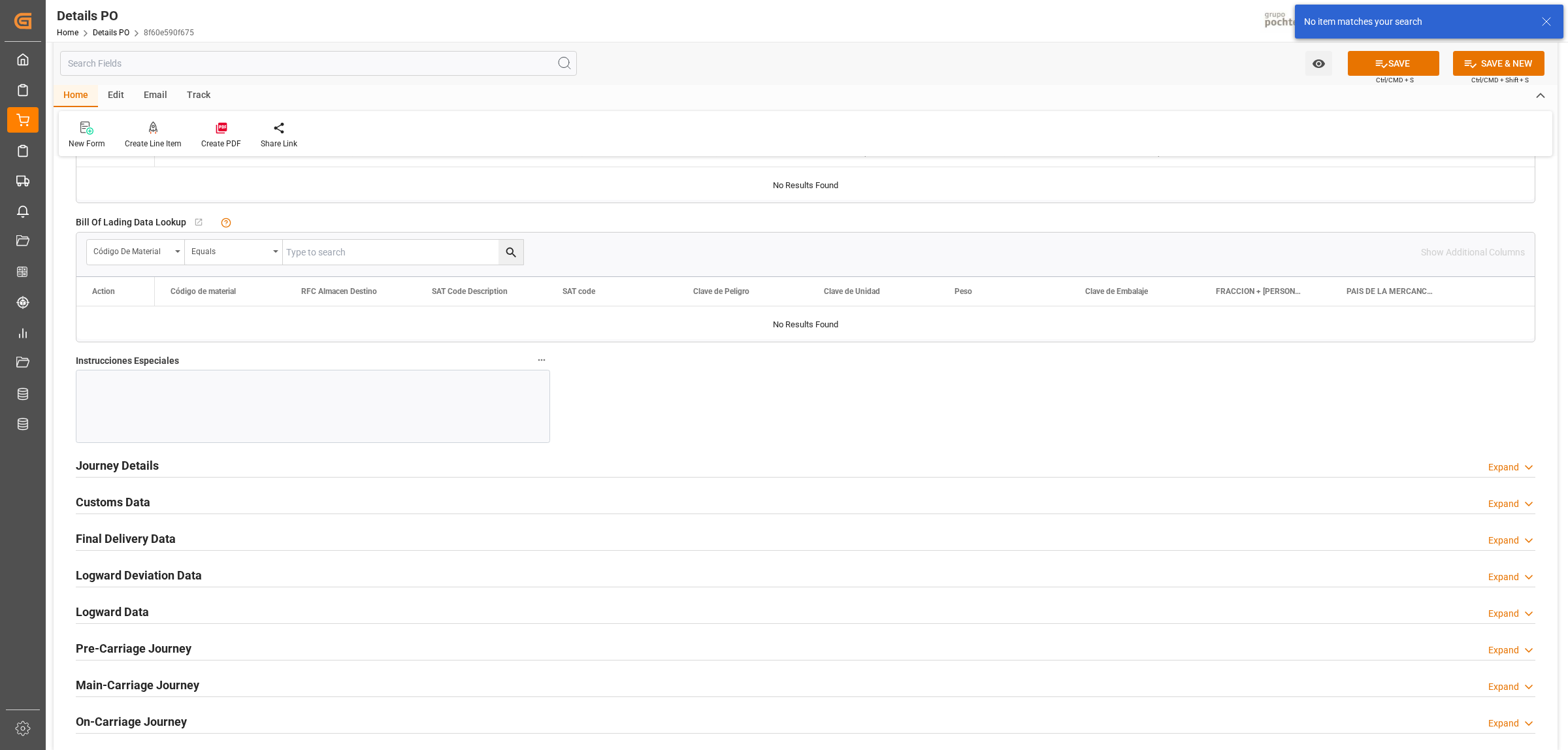
scroll to position [1388, 0]
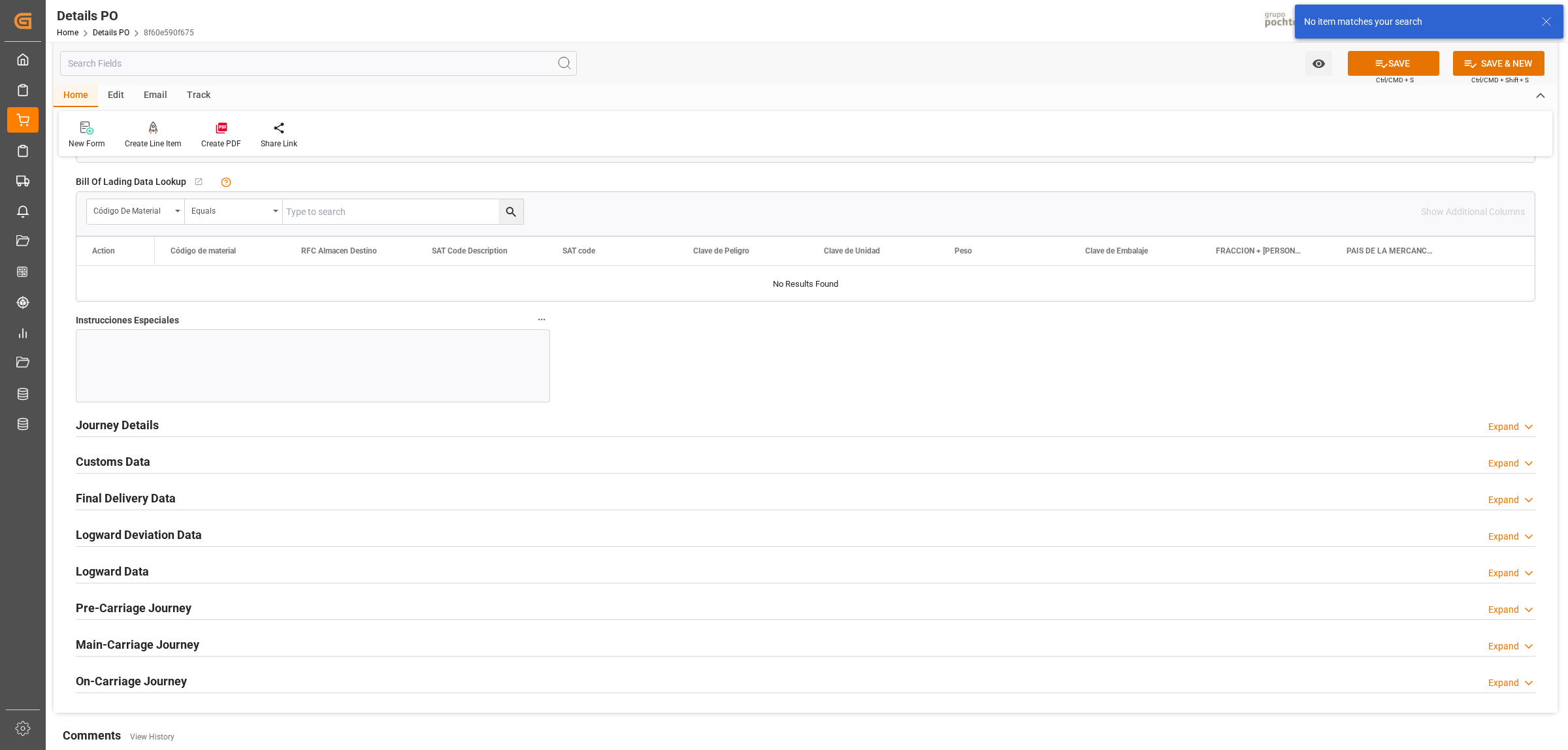
drag, startPoint x: 150, startPoint y: 422, endPoint x: 157, endPoint y: 418, distance: 8.1
click at [149, 422] on h2 "Journey Details" at bounding box center [117, 425] width 83 height 18
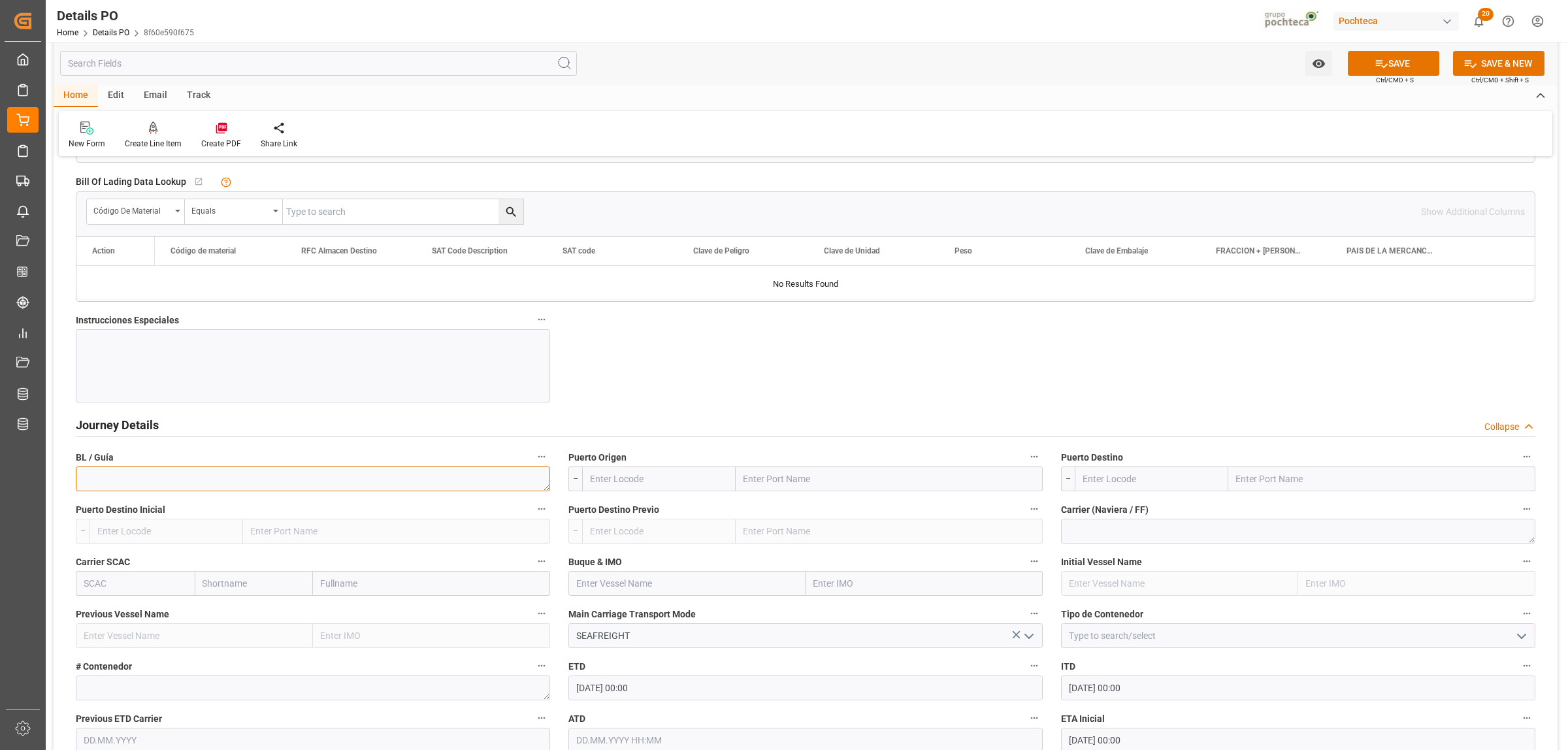
click at [240, 489] on textarea at bounding box center [313, 479] width 474 height 25
paste textarea "721068471"
type textarea "721068471"
click at [785, 479] on input "text" at bounding box center [889, 479] width 307 height 25
type input "HAMBU"
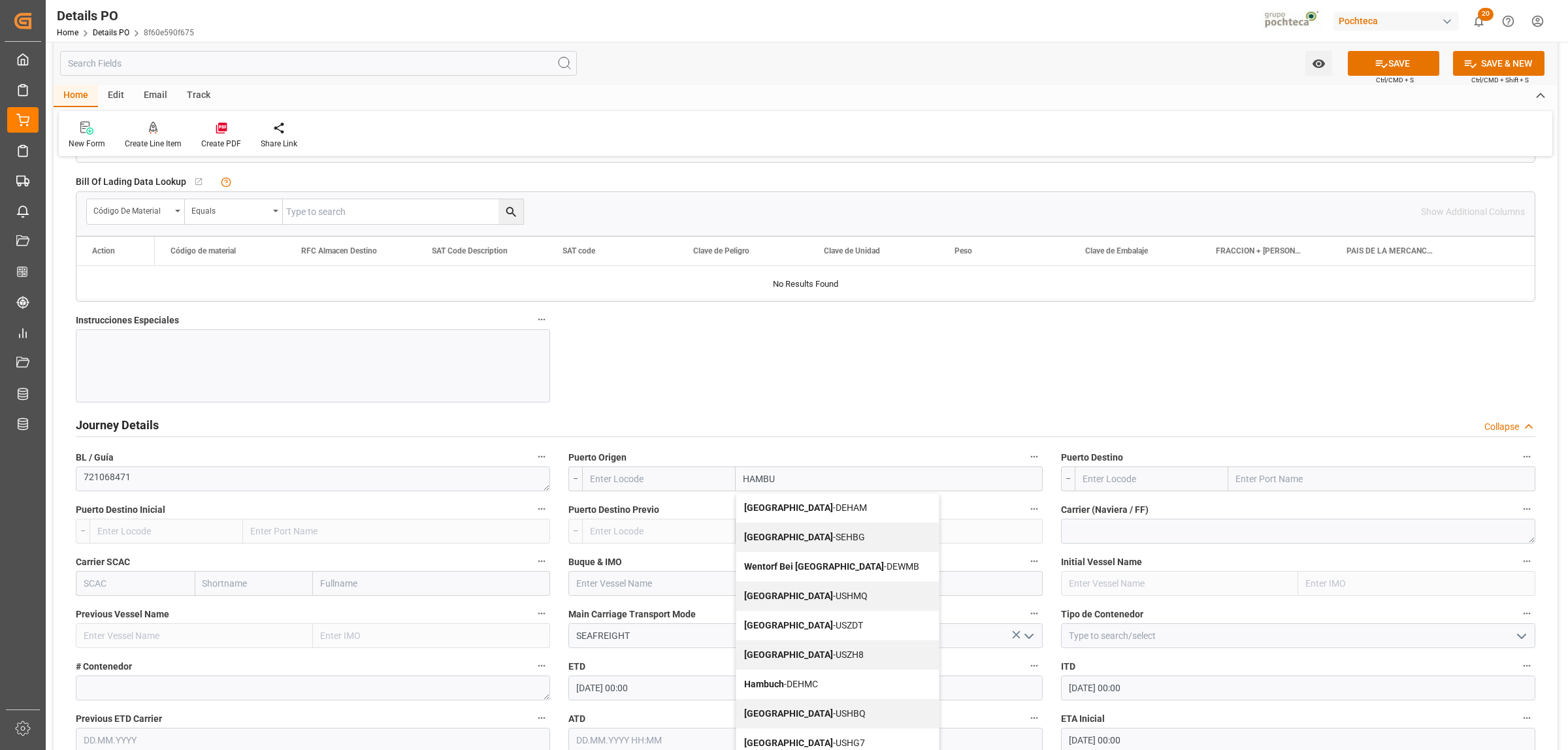
click at [791, 511] on span "[GEOGRAPHIC_DATA] - DEHAM" at bounding box center [805, 508] width 123 height 11
type input "DEHAM"
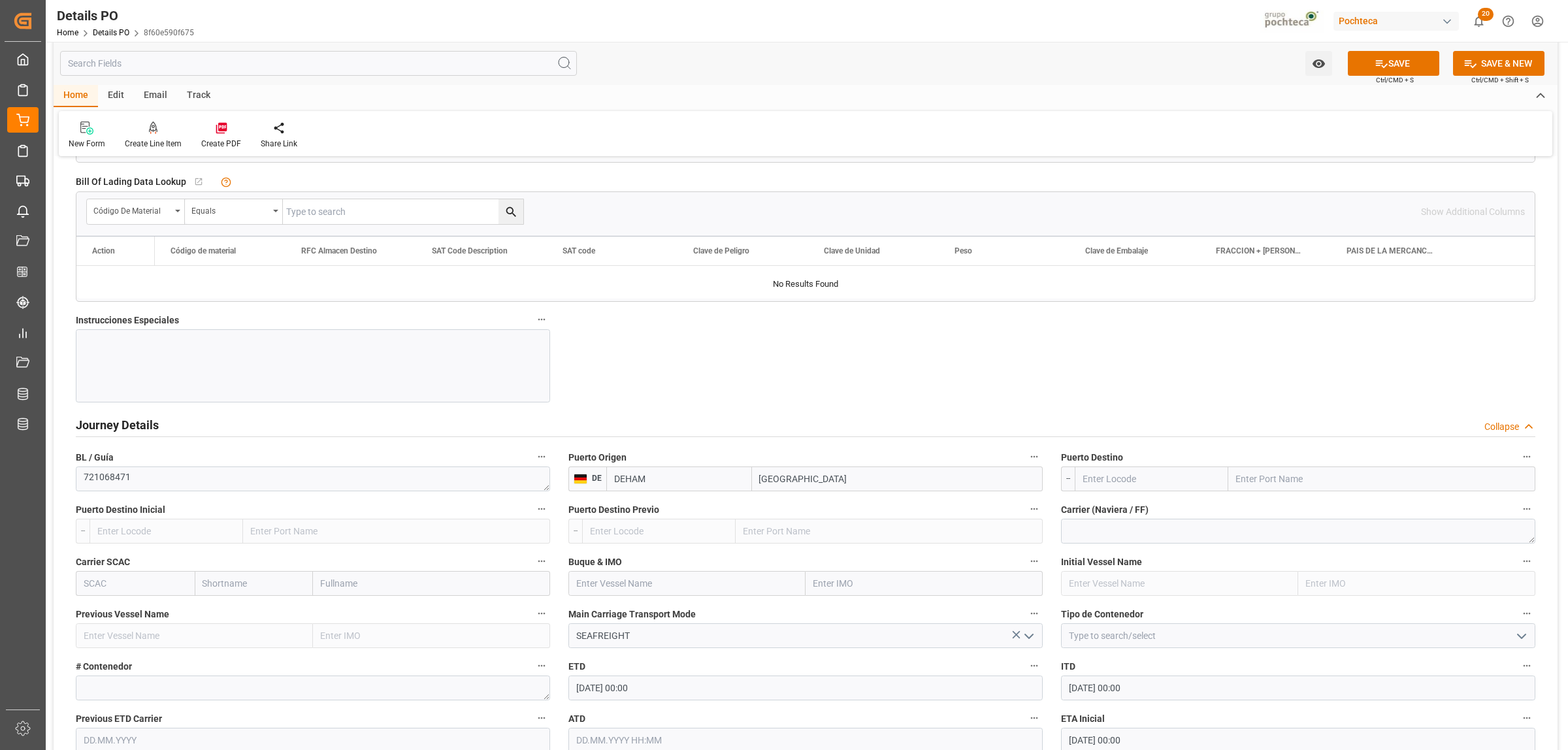
type input "[GEOGRAPHIC_DATA]"
click at [1285, 480] on input "text" at bounding box center [1382, 479] width 307 height 25
type input "VERA"
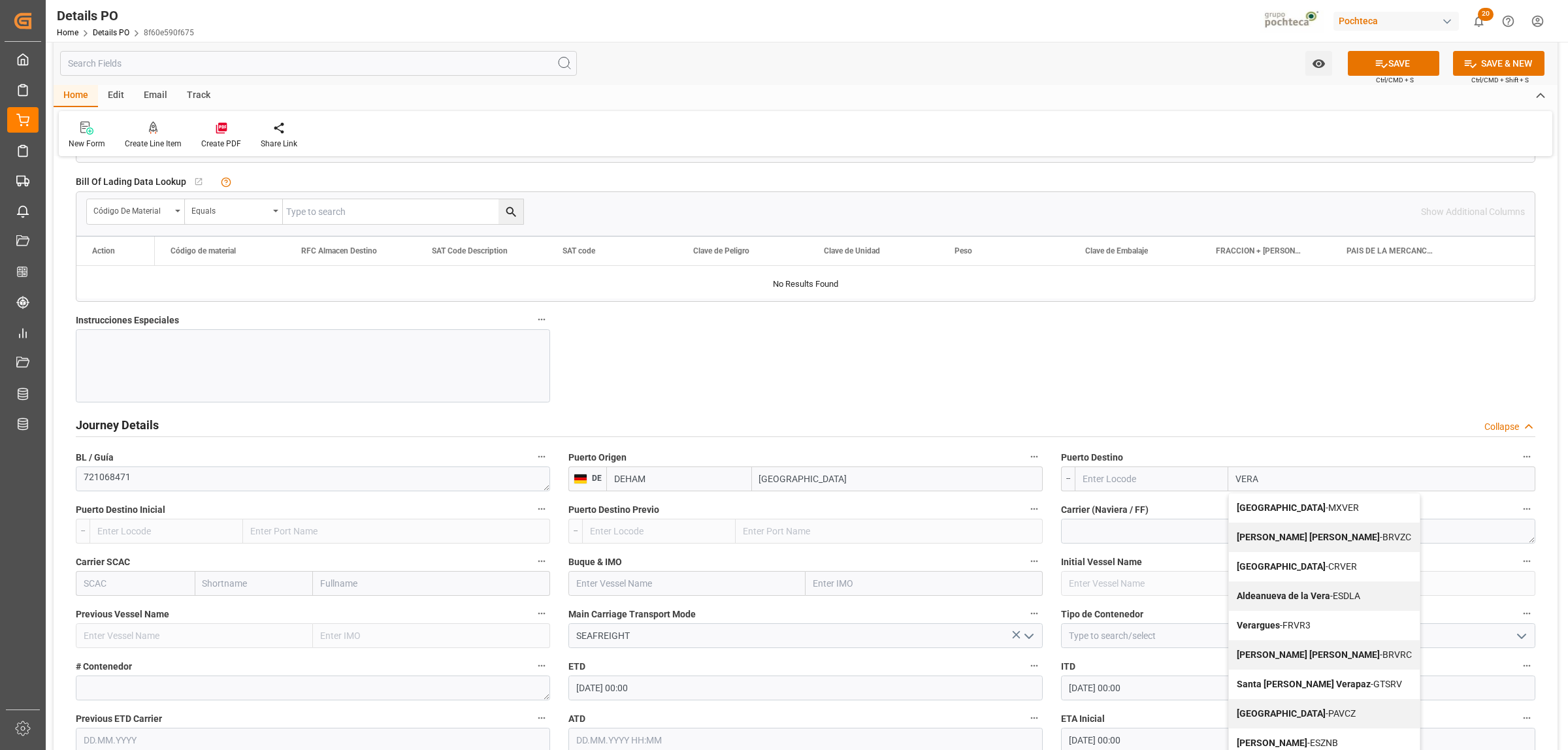
click at [1263, 513] on b "[GEOGRAPHIC_DATA]" at bounding box center [1280, 508] width 89 height 11
type input "MXVER"
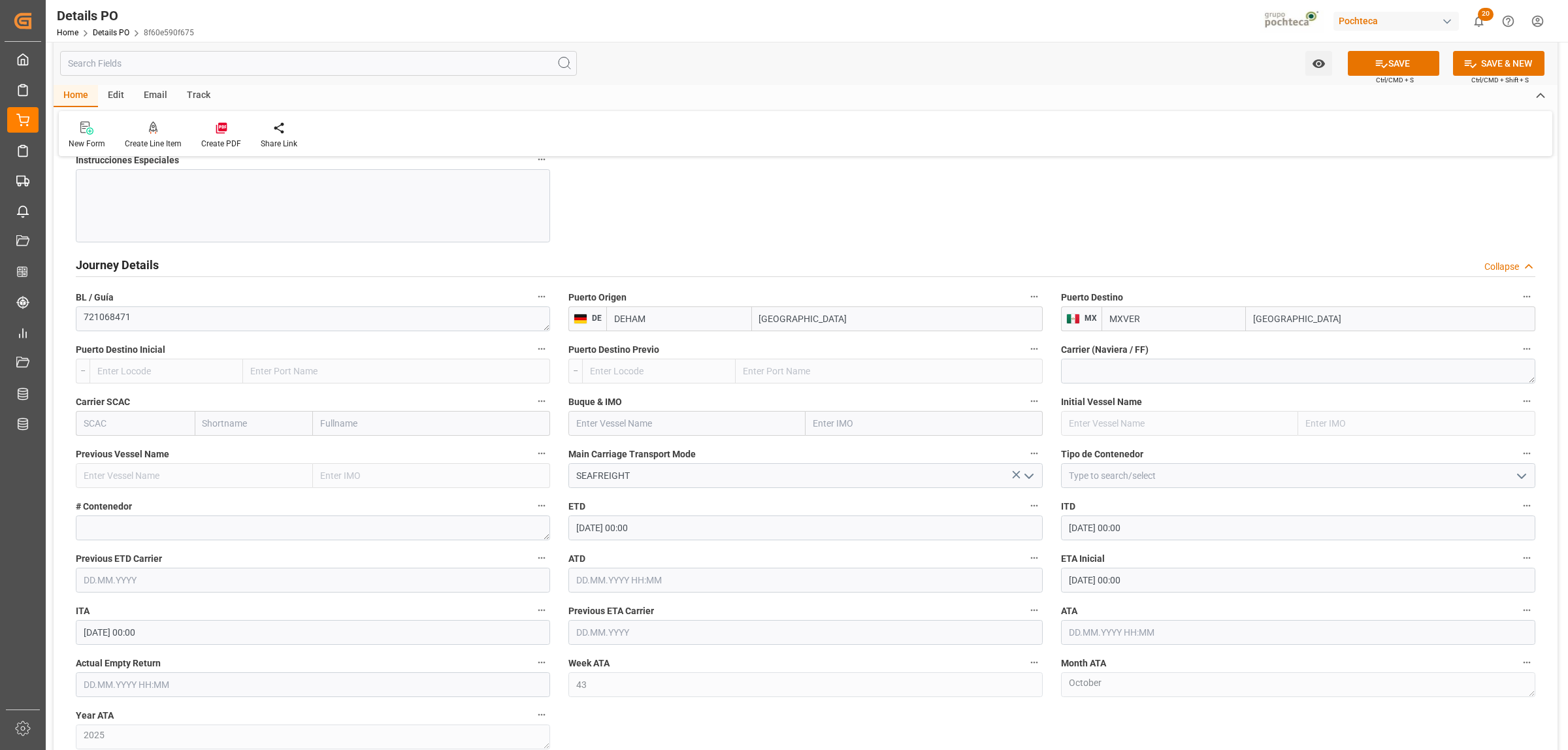
scroll to position [1552, 0]
type input "[GEOGRAPHIC_DATA]"
click at [1085, 372] on textarea at bounding box center [1298, 368] width 474 height 25
type textarea "MAERKS"
click at [162, 520] on textarea at bounding box center [313, 525] width 474 height 25
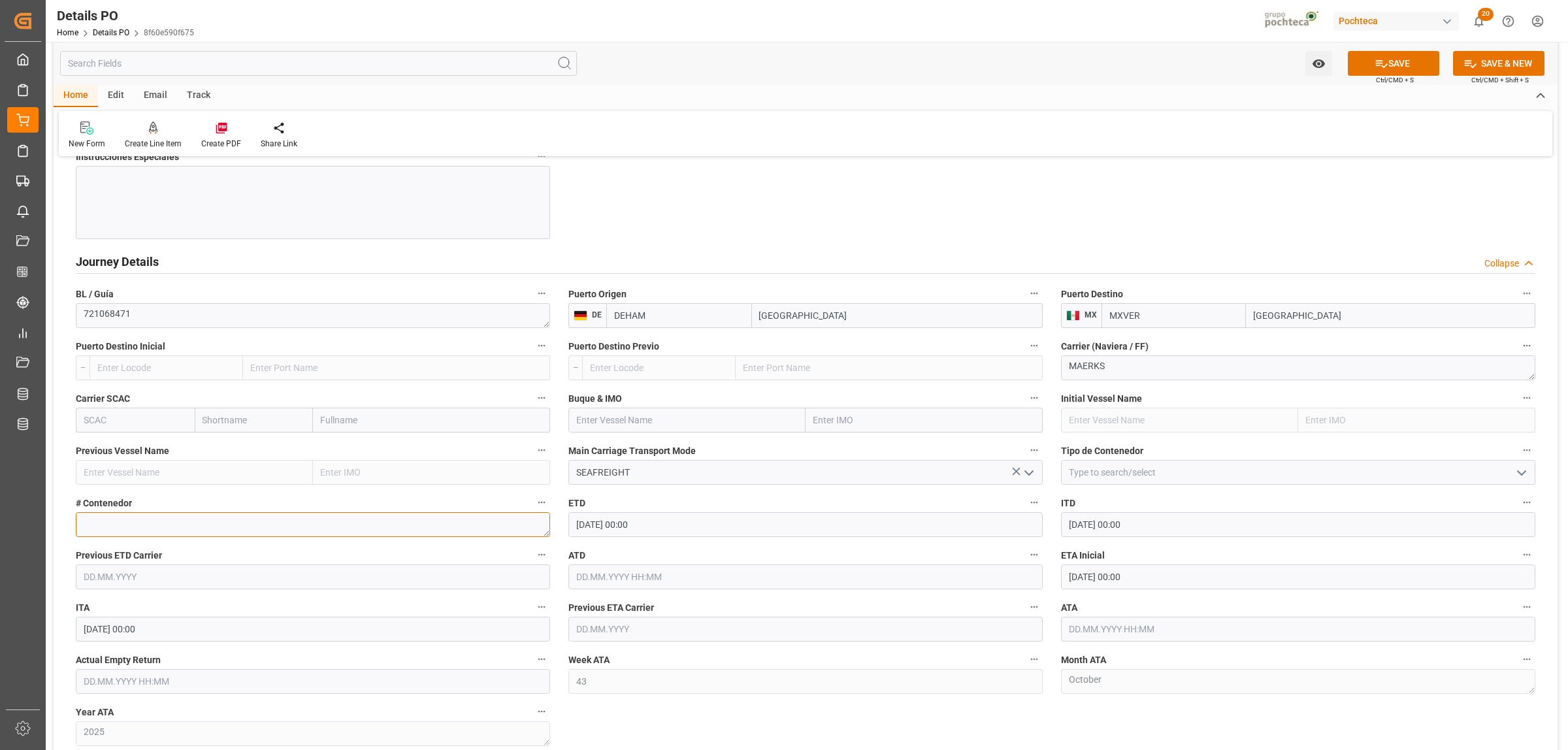
click at [129, 523] on textarea at bounding box center [313, 525] width 474 height 25
paste textarea "MSKU 545074-7"
drag, startPoint x: 108, startPoint y: 520, endPoint x: 131, endPoint y: 520, distance: 23.0
click at [108, 520] on textarea "MSKU 545074-7" at bounding box center [313, 525] width 474 height 25
type textarea "MSKU5450747"
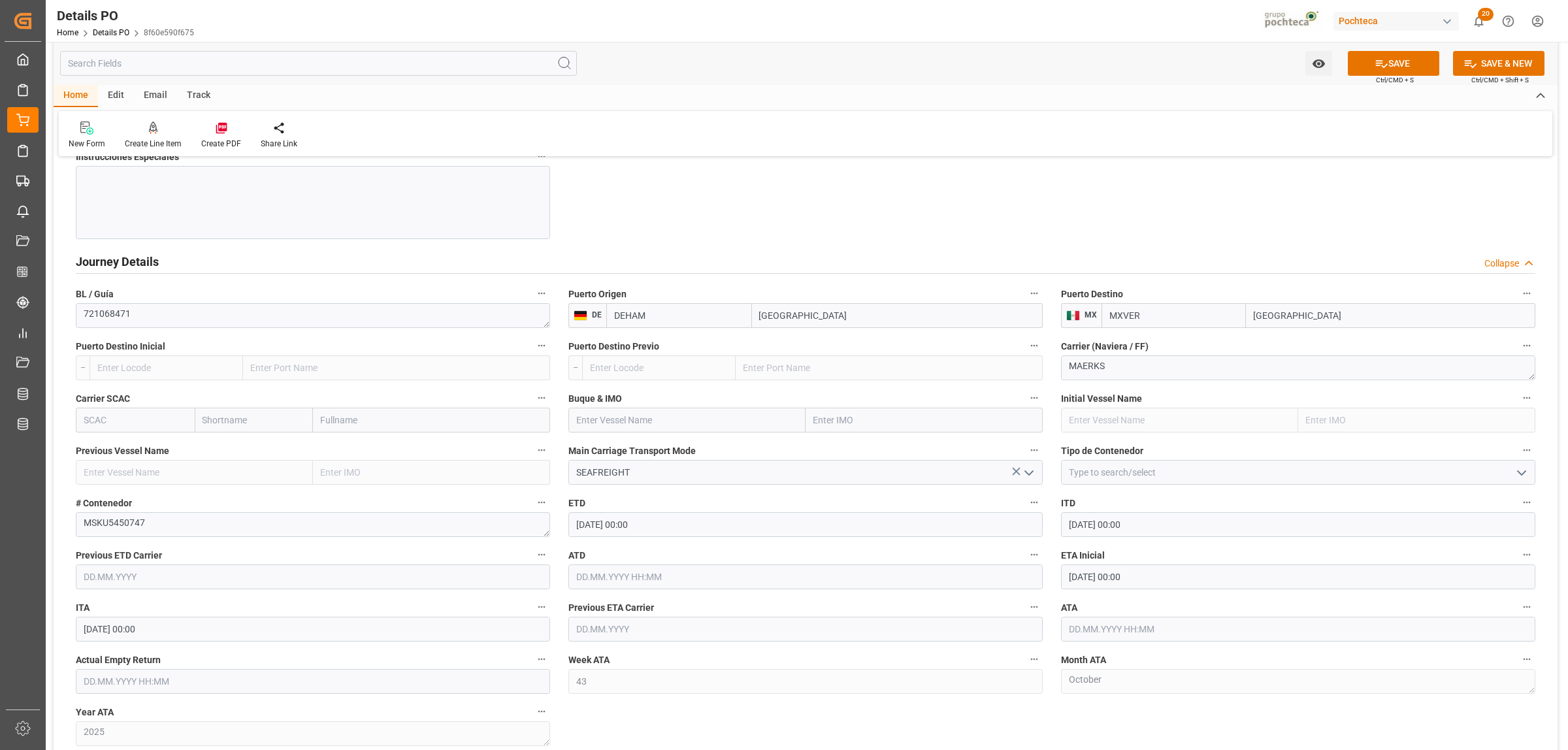
click at [1103, 583] on input "[DATE] 00:00" at bounding box center [1298, 577] width 474 height 25
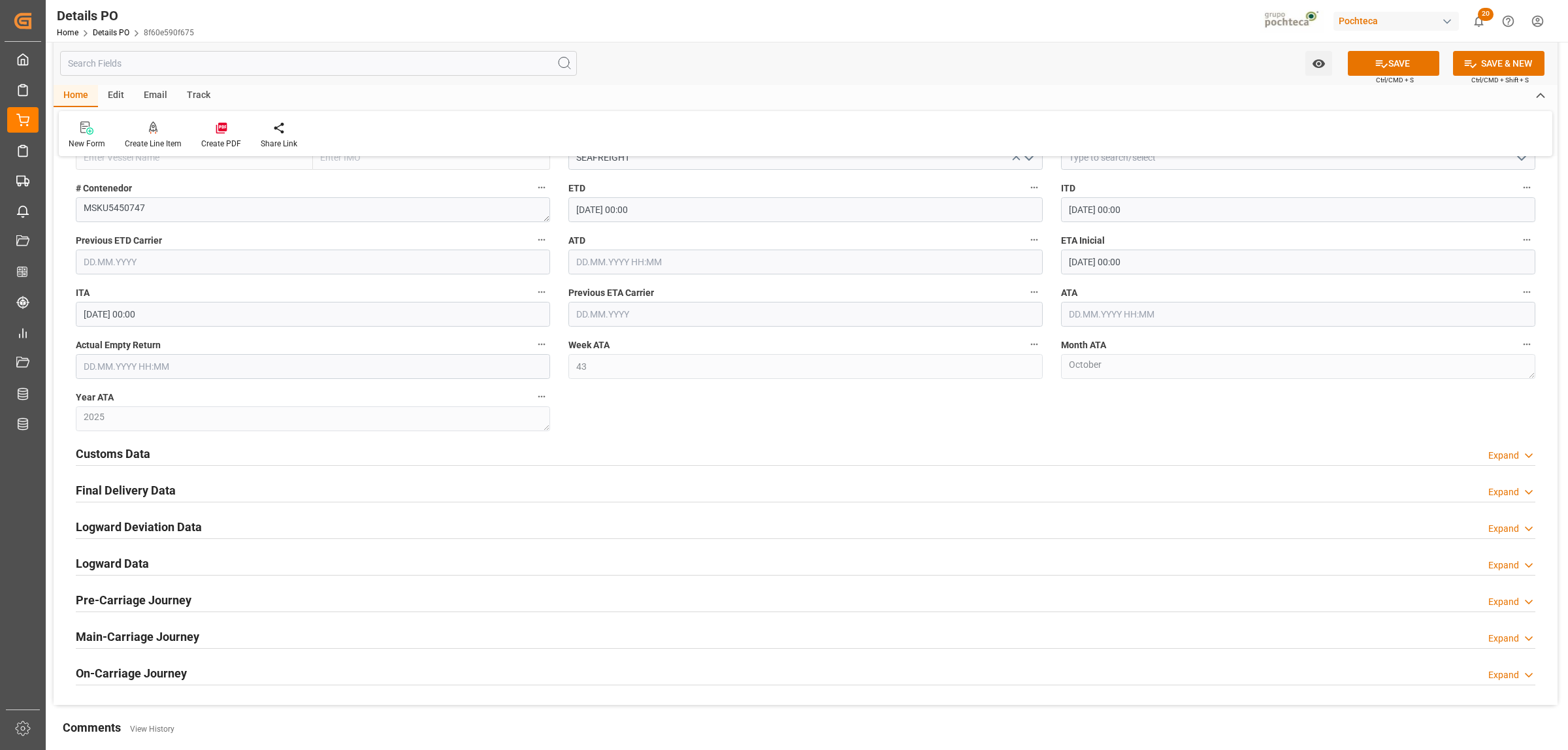
scroll to position [1960, 0]
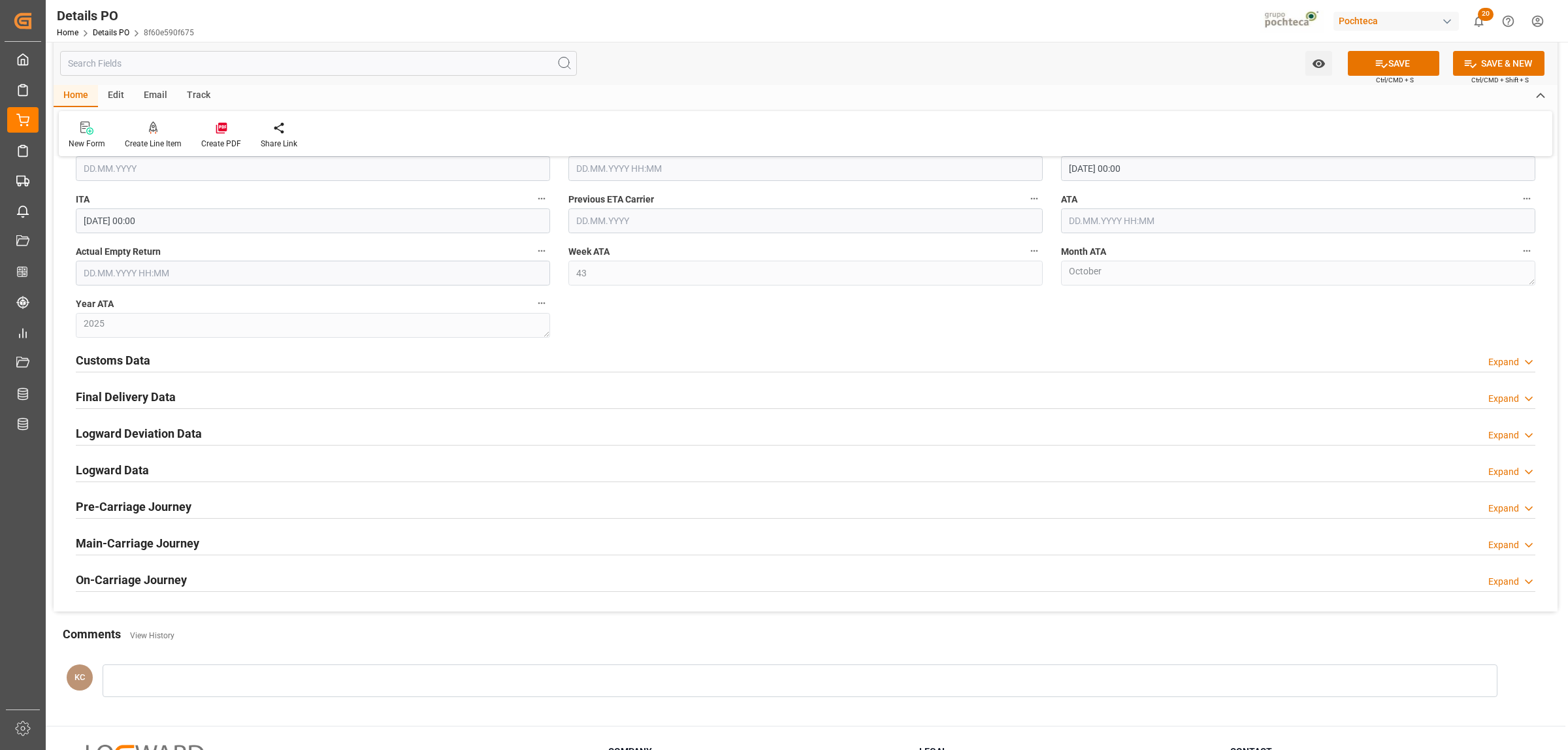
click at [126, 363] on h2 "Customs Data" at bounding box center [112, 360] width 74 height 18
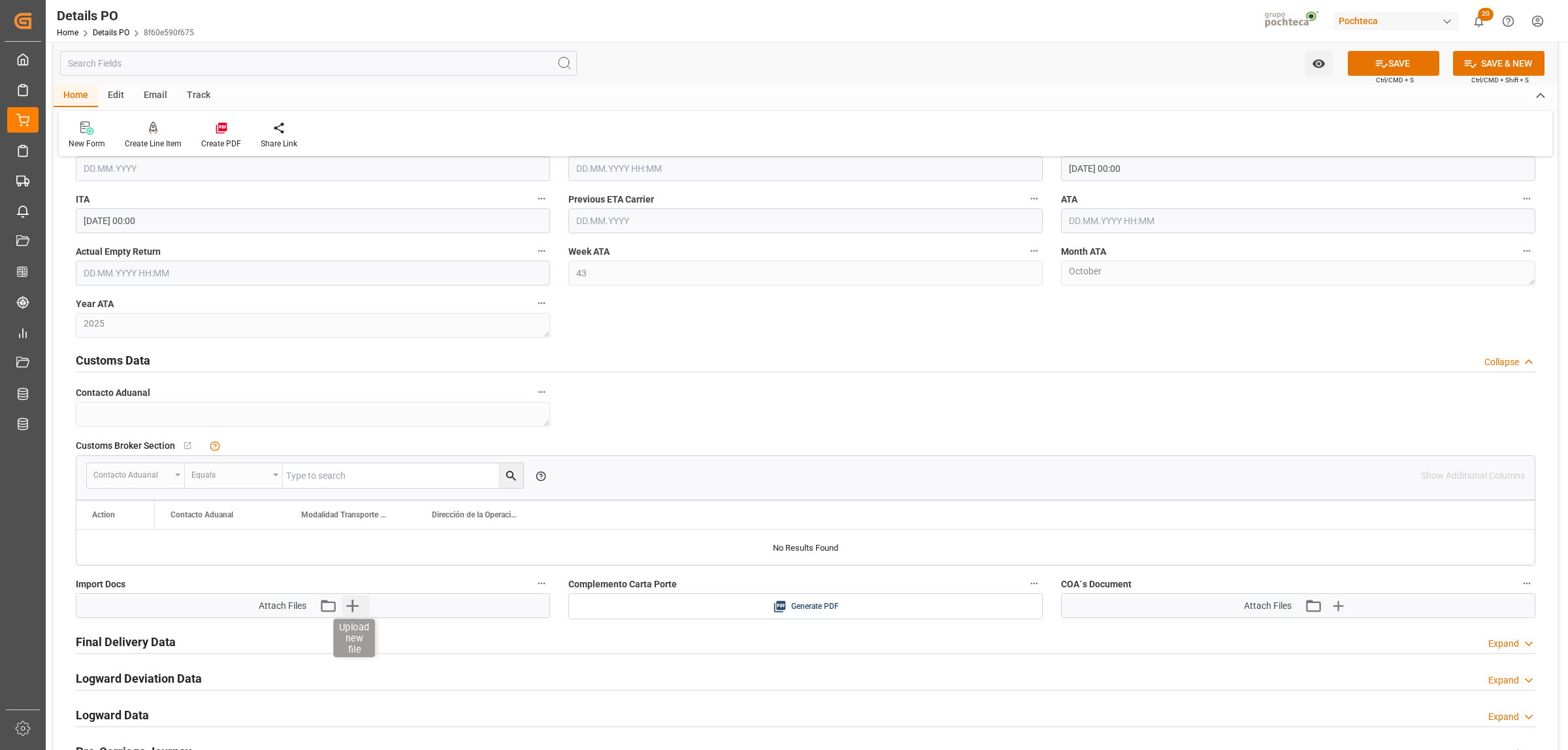
click at [358, 611] on icon "button" at bounding box center [353, 606] width 21 height 21
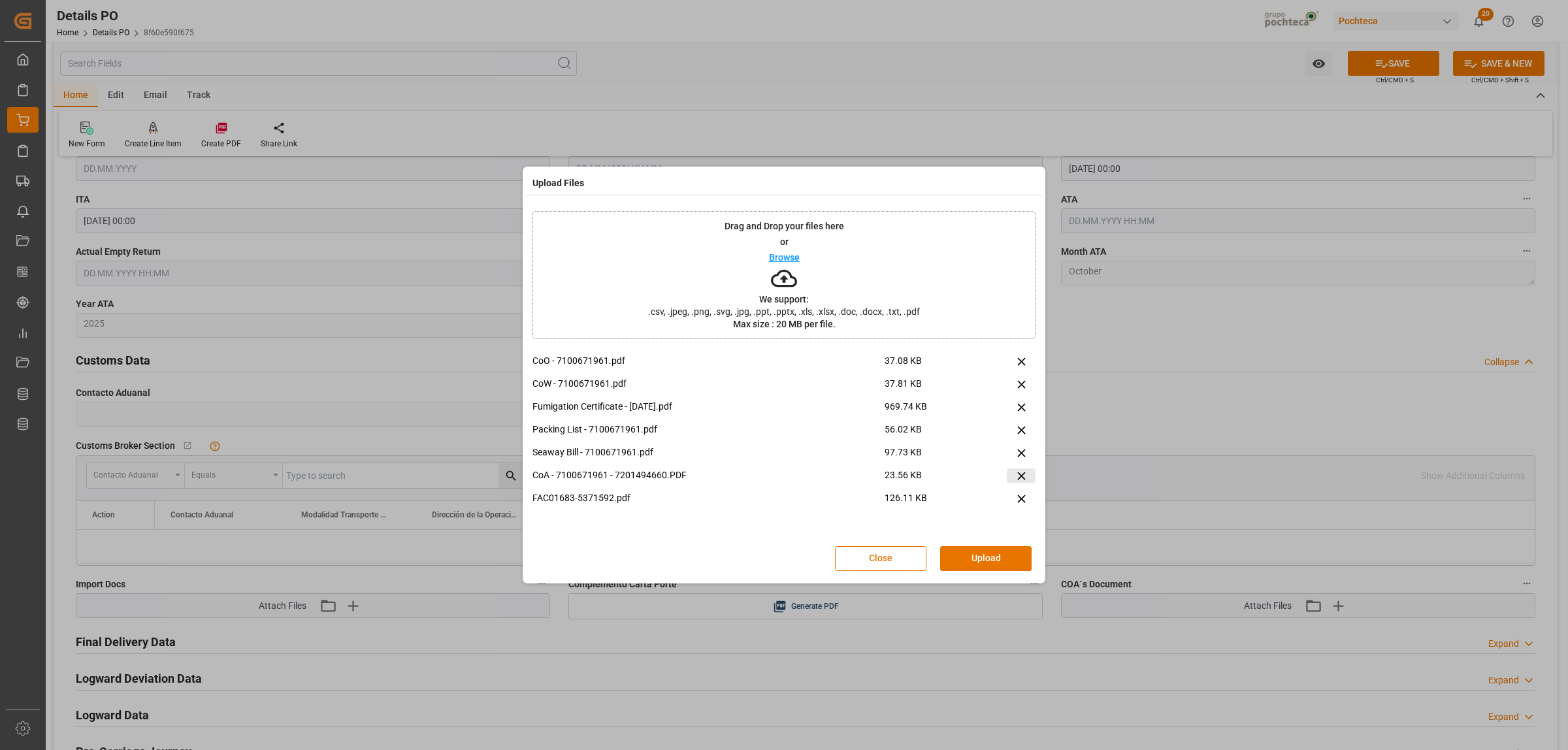
click at [1024, 469] on icon at bounding box center [1021, 475] width 14 height 14
click at [998, 559] on button "Upload" at bounding box center [986, 559] width 91 height 25
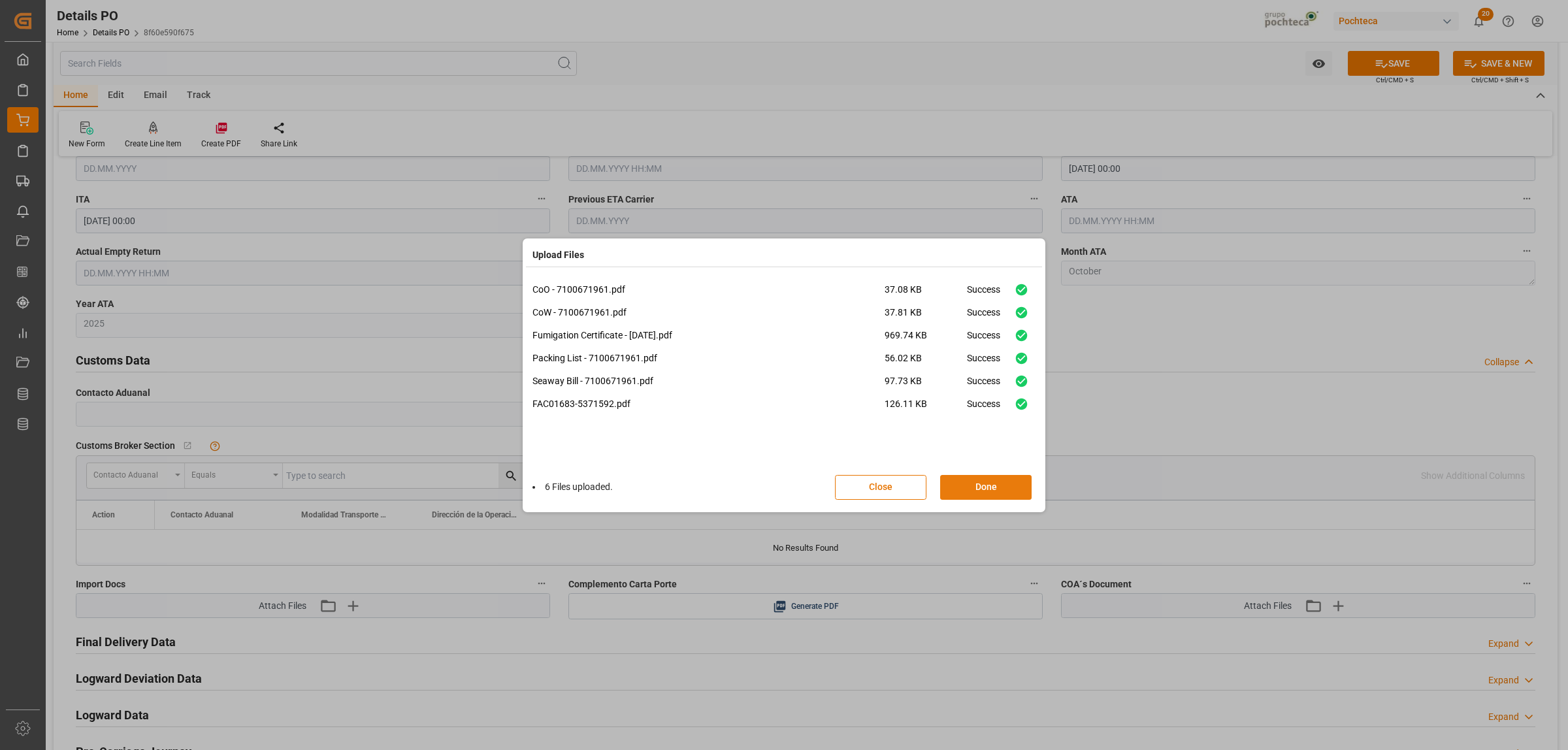
click at [977, 495] on button "Done" at bounding box center [986, 487] width 91 height 25
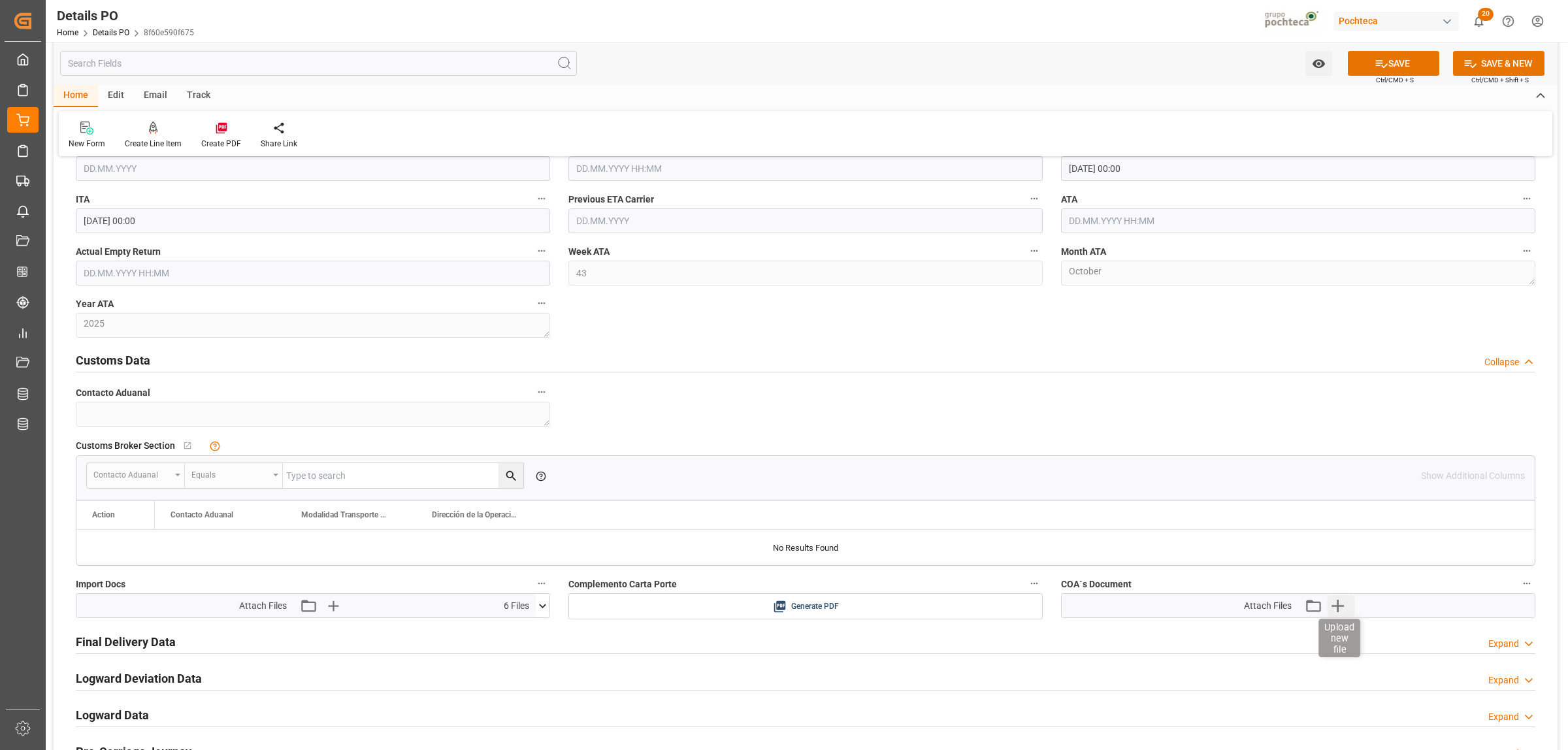
click at [1333, 603] on icon "button" at bounding box center [1338, 606] width 21 height 21
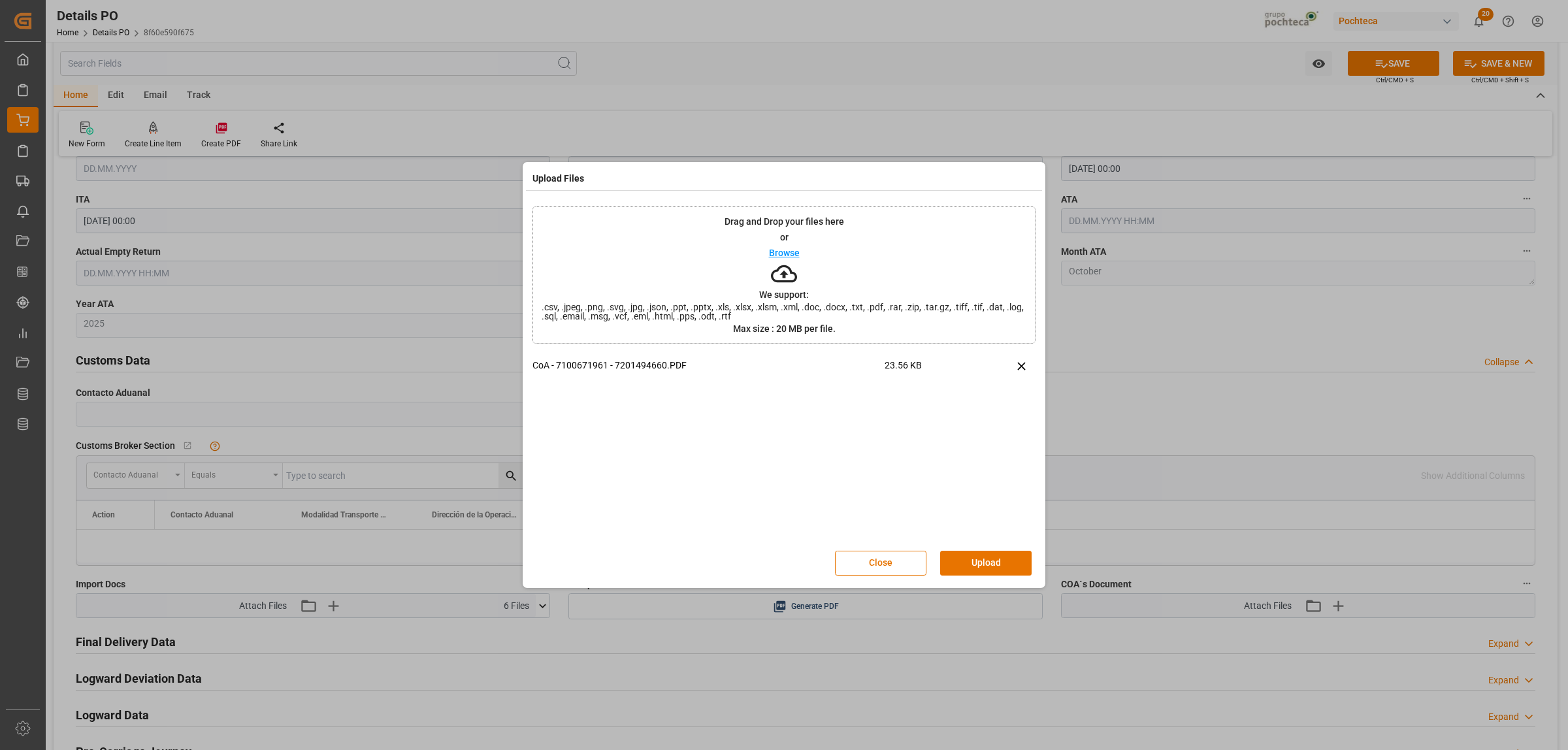
click at [969, 562] on button "Upload" at bounding box center [986, 563] width 91 height 25
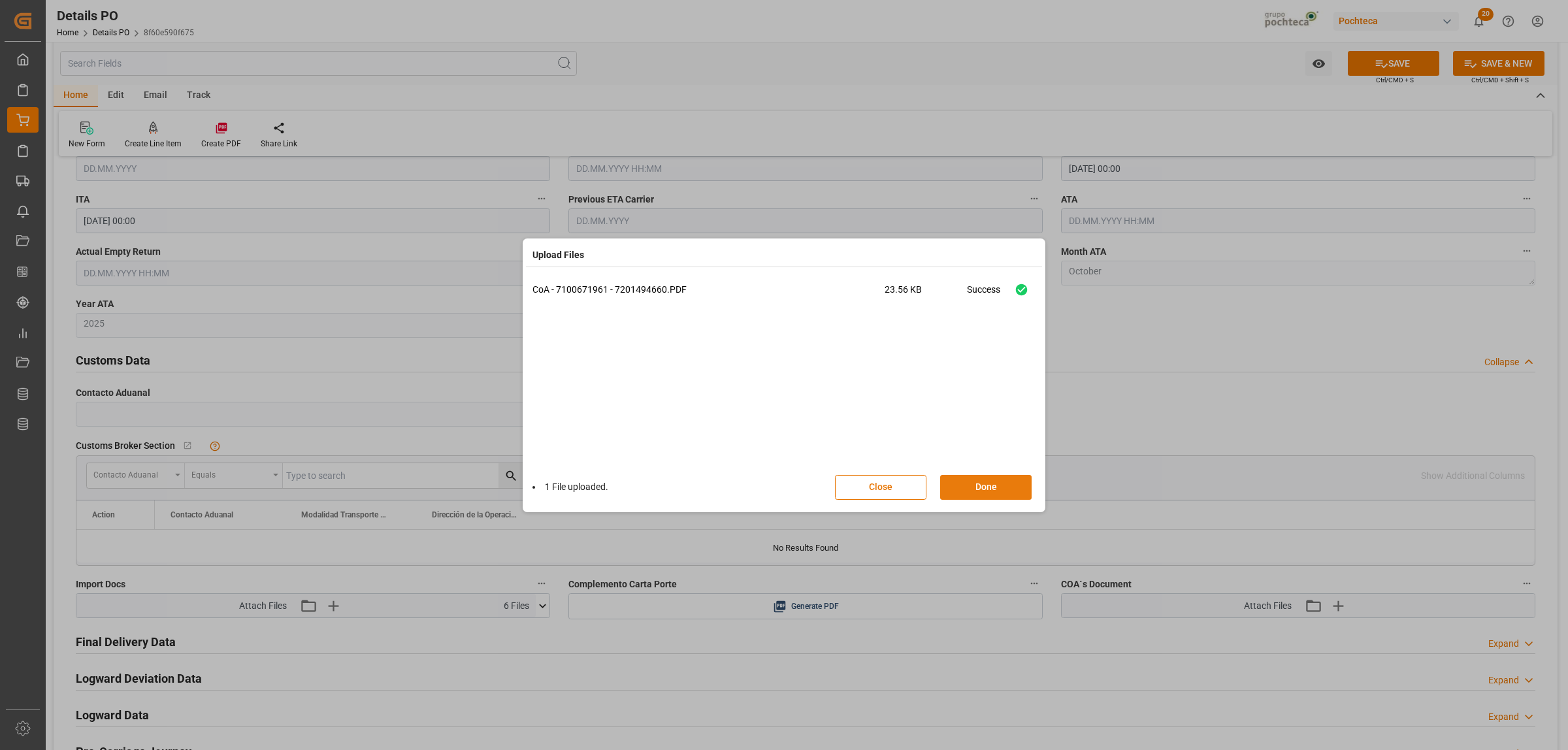
click at [969, 480] on button "Done" at bounding box center [986, 487] width 91 height 25
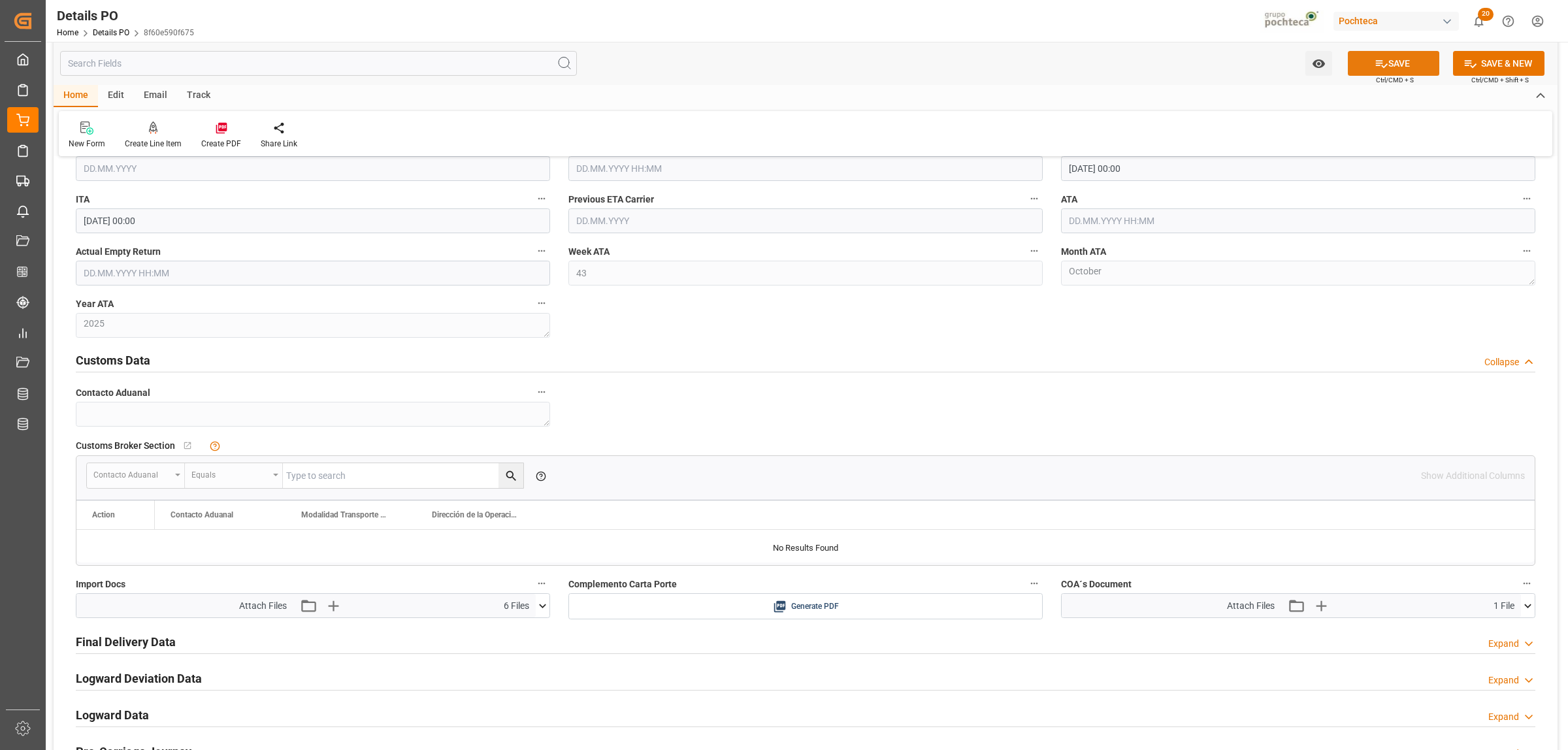
click at [1413, 65] on button "SAVE" at bounding box center [1393, 64] width 91 height 25
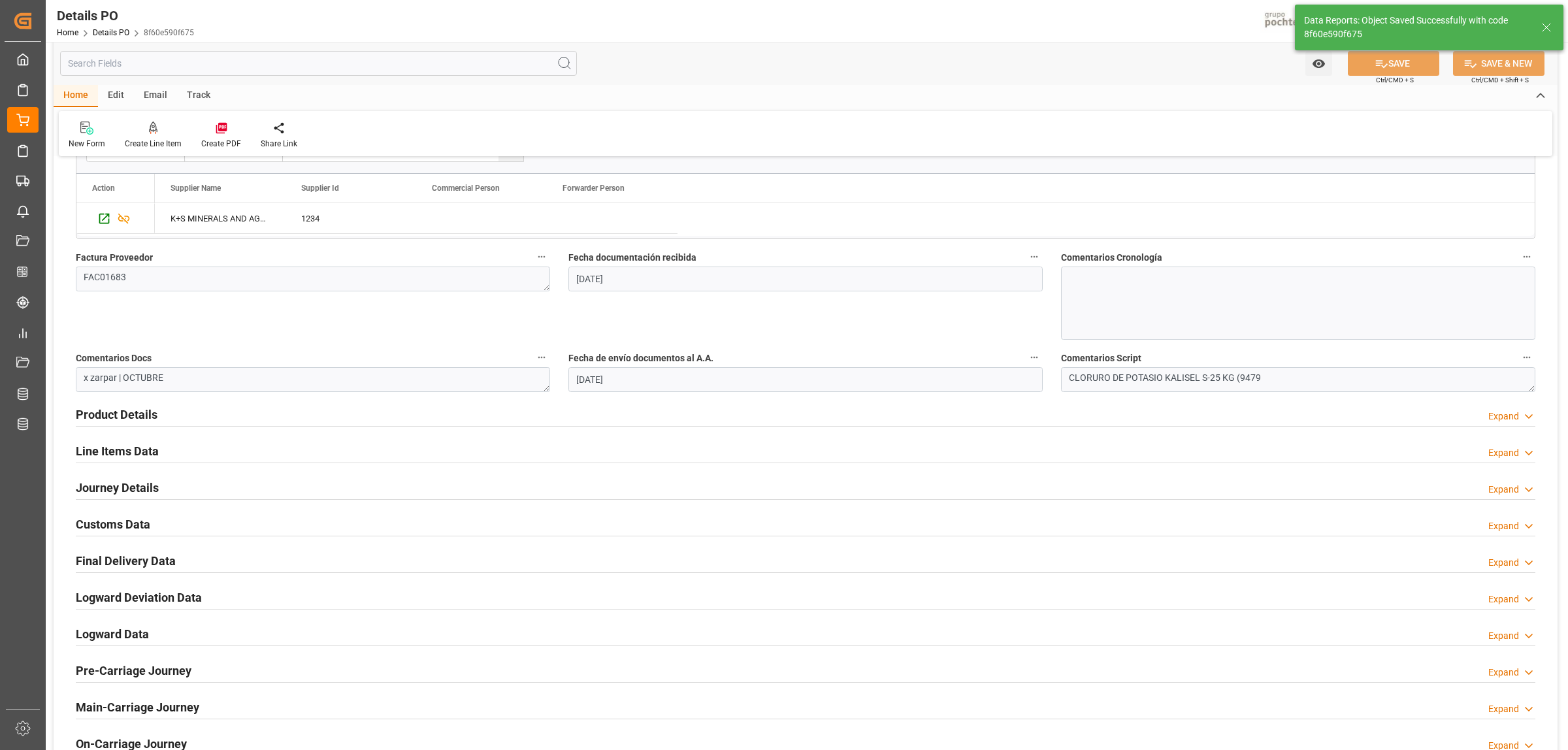
scroll to position [598, 0]
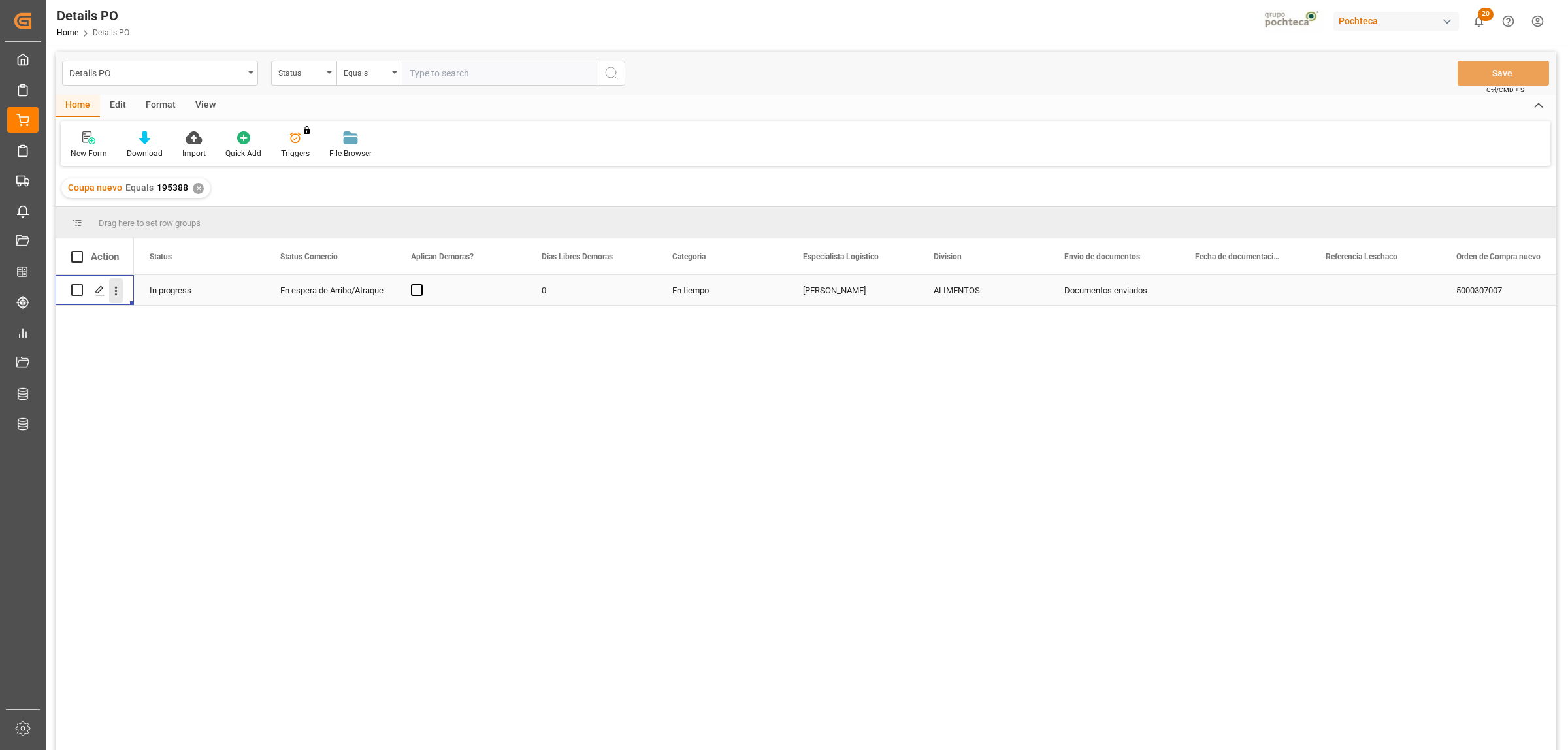
click at [121, 290] on icon "open menu" at bounding box center [116, 291] width 14 height 14
click at [217, 464] on div "Create and Link Child Object" at bounding box center [190, 452] width 162 height 28
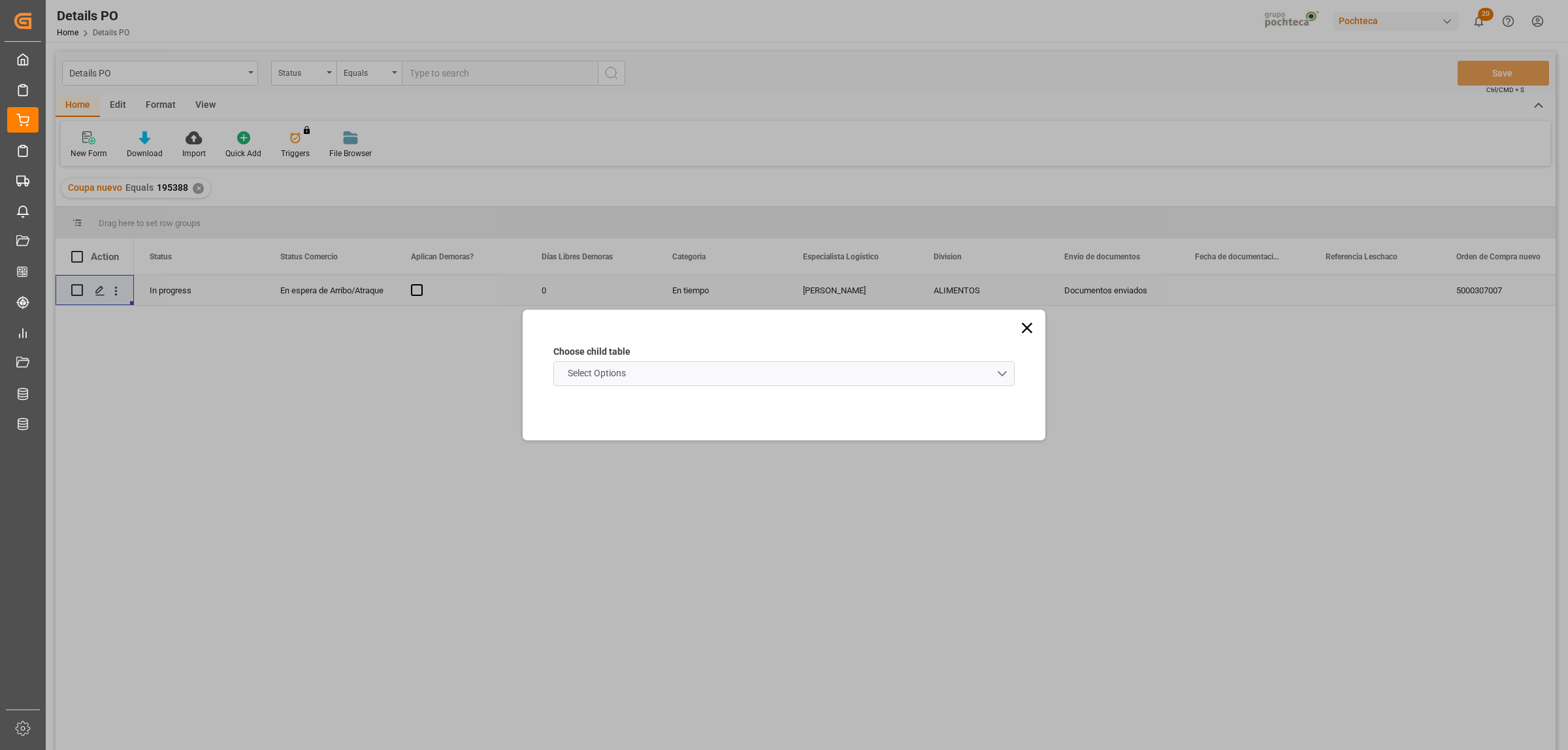
click at [994, 377] on schema "Select Options" at bounding box center [784, 374] width 461 height 25
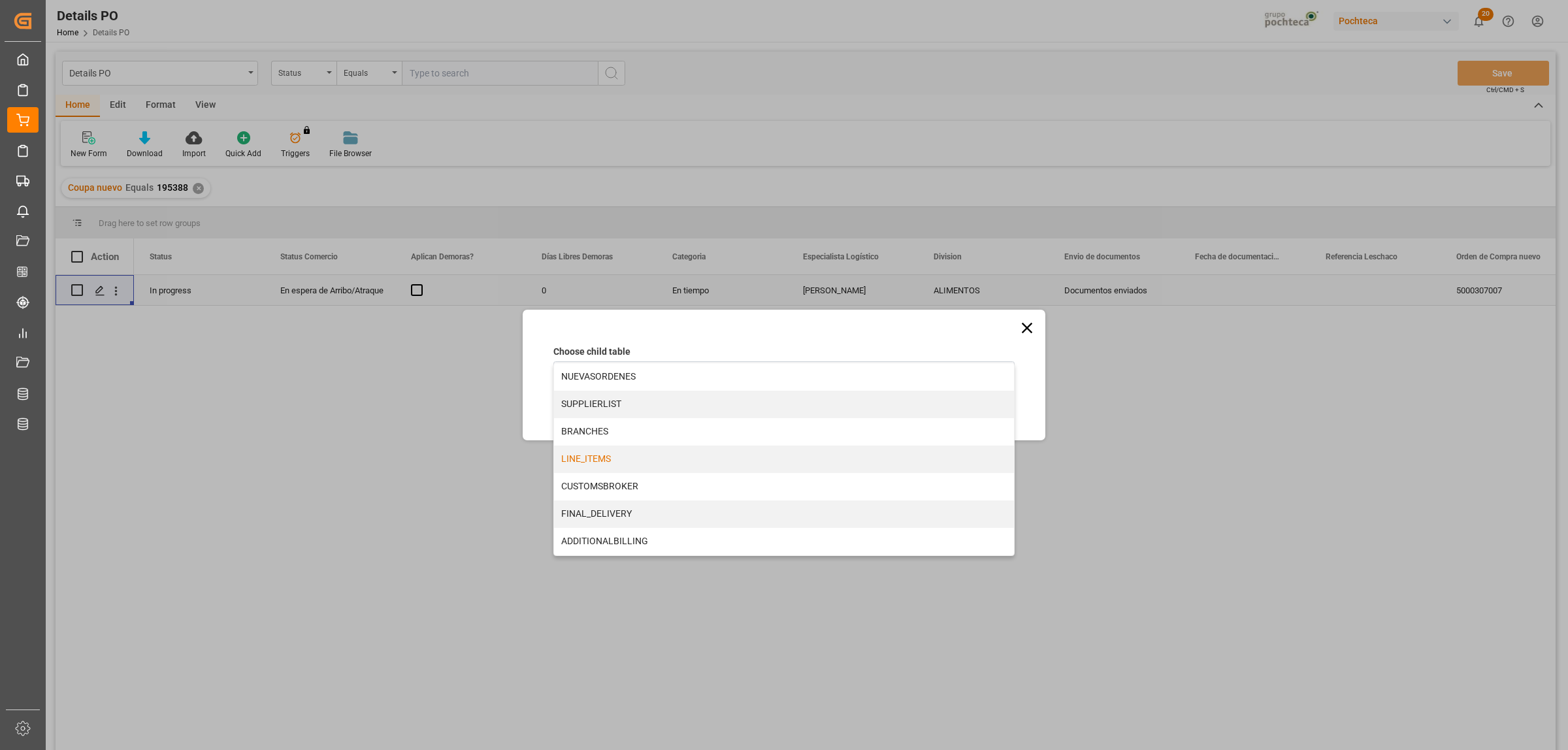
click at [589, 458] on div "LINE_ITEMS" at bounding box center [784, 460] width 460 height 28
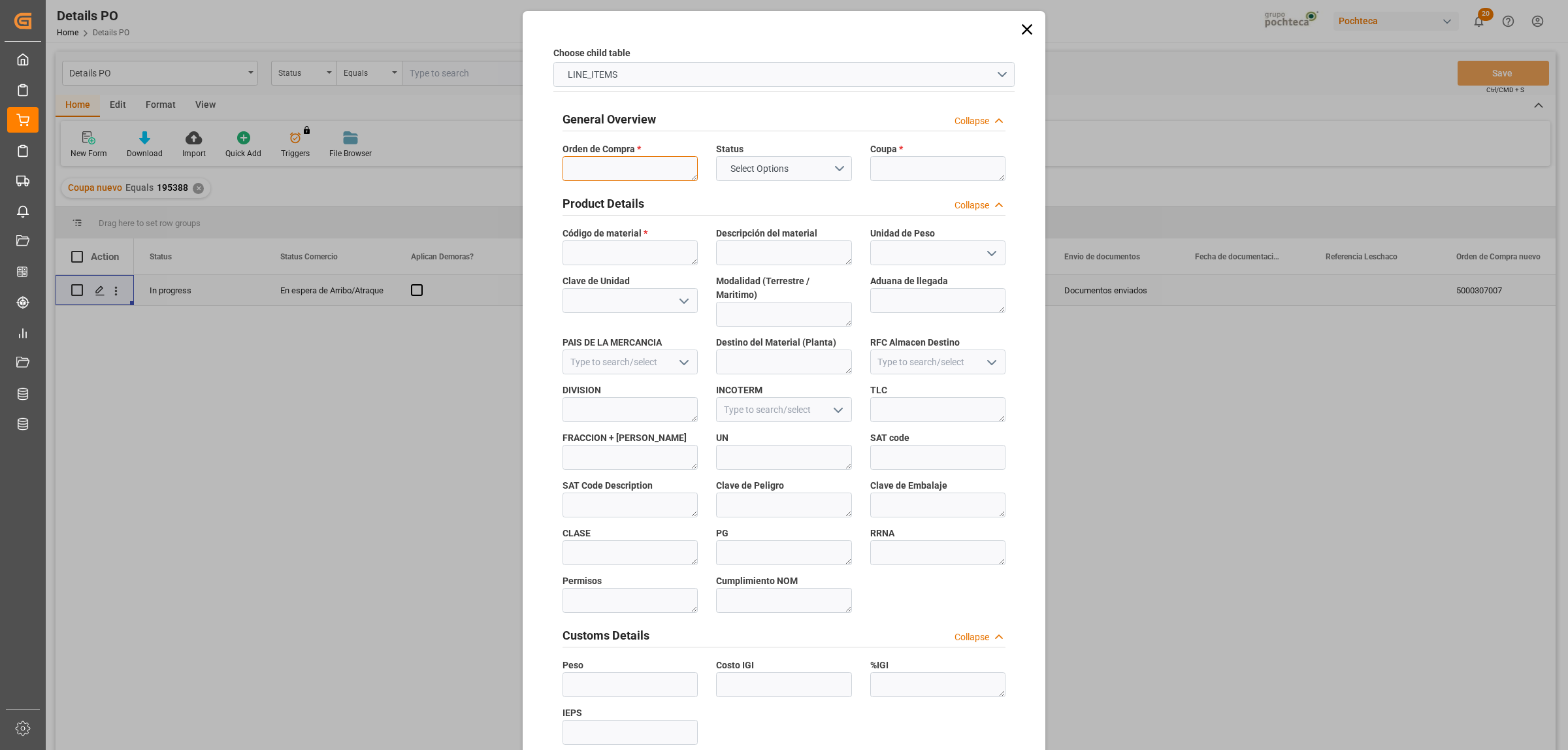
click at [596, 165] on textarea at bounding box center [630, 169] width 135 height 25
paste textarea "5000307007"
type textarea "5000307007"
click at [944, 180] on textarea at bounding box center [938, 169] width 135 height 25
paste textarea "195388"
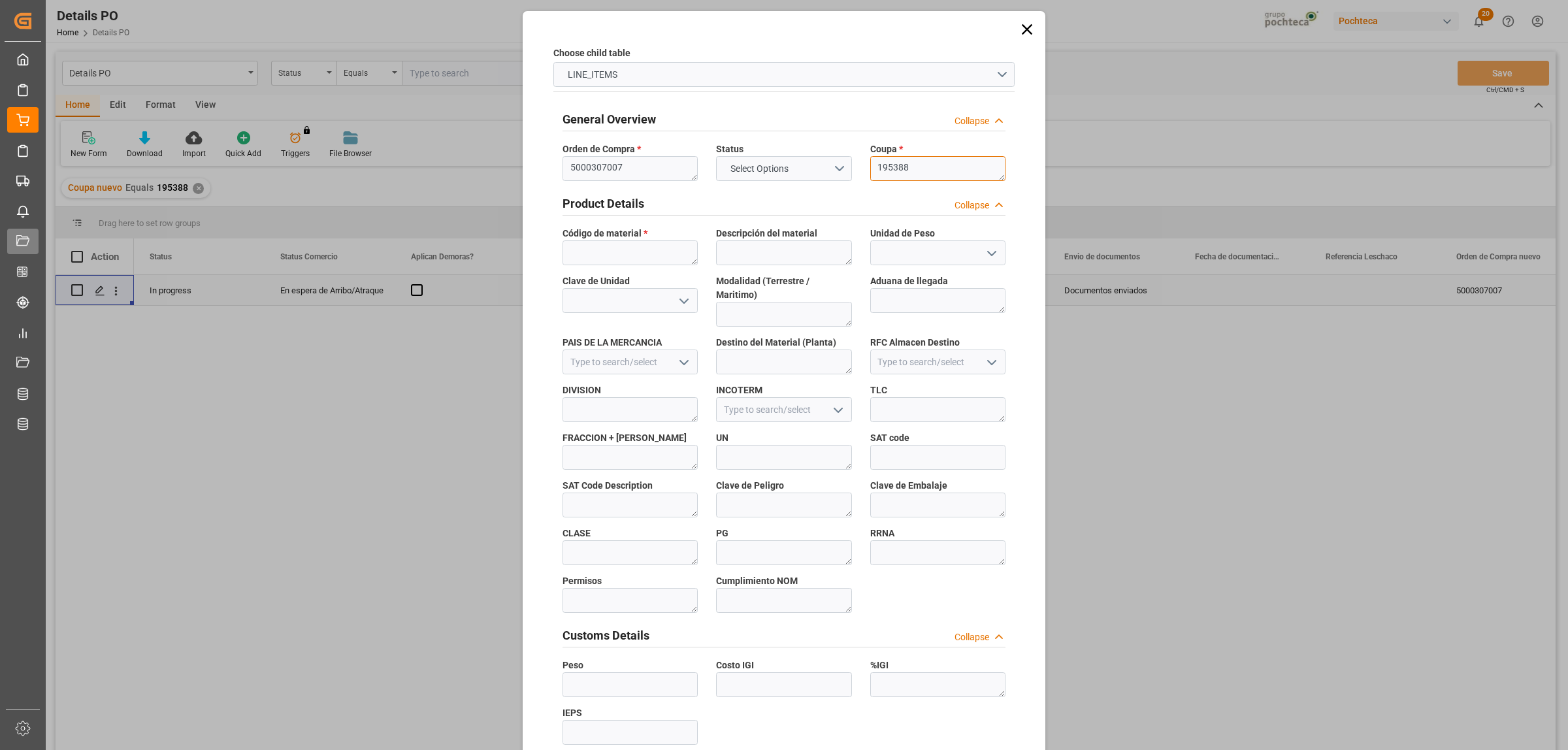
type textarea "195388"
click at [618, 242] on textarea at bounding box center [630, 253] width 135 height 25
paste textarea "94797"
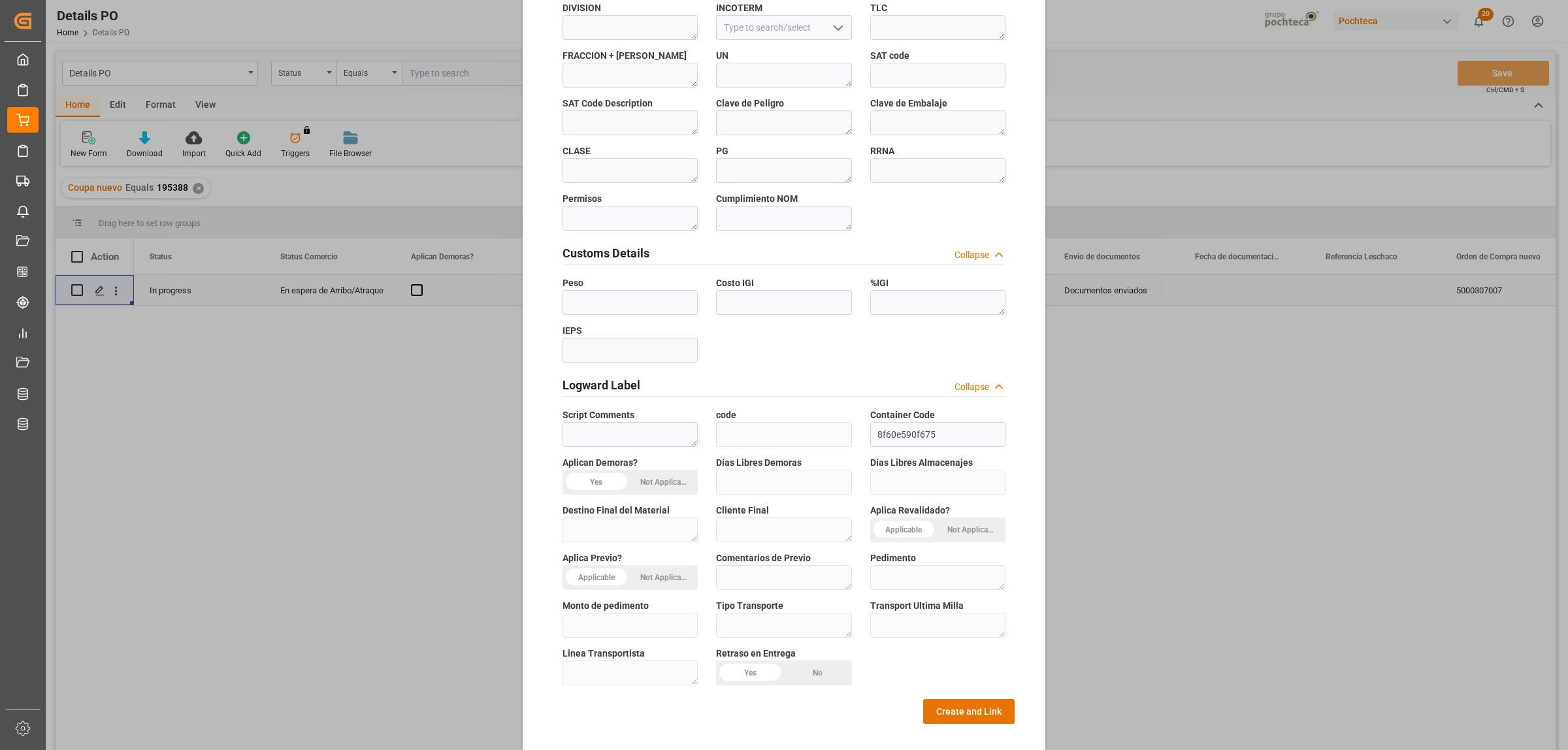
scroll to position [384, 0]
type textarea "94797"
click at [955, 703] on button "Create and Link" at bounding box center [969, 711] width 91 height 25
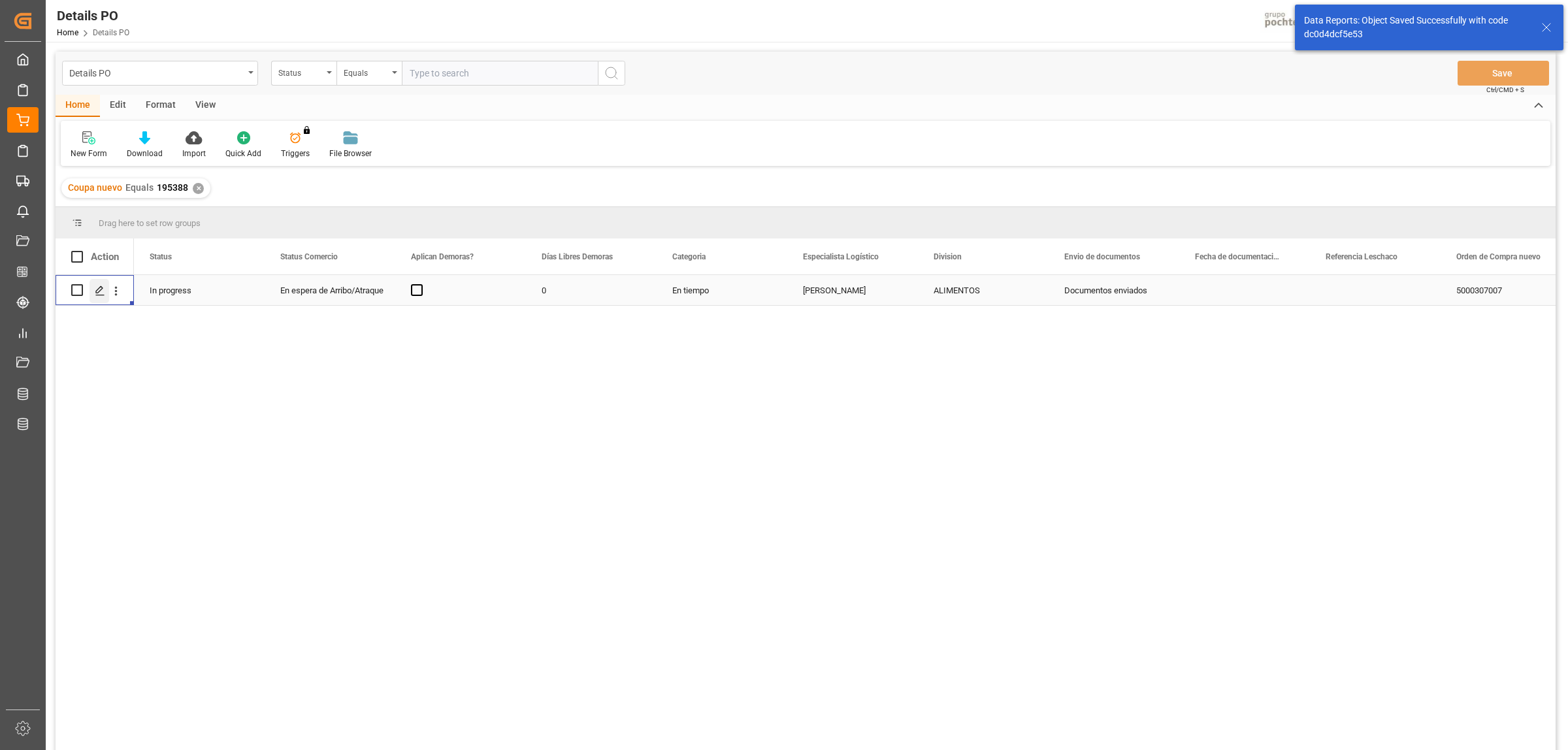
click at [103, 296] on div "Press SPACE to select this row." at bounding box center [99, 291] width 20 height 24
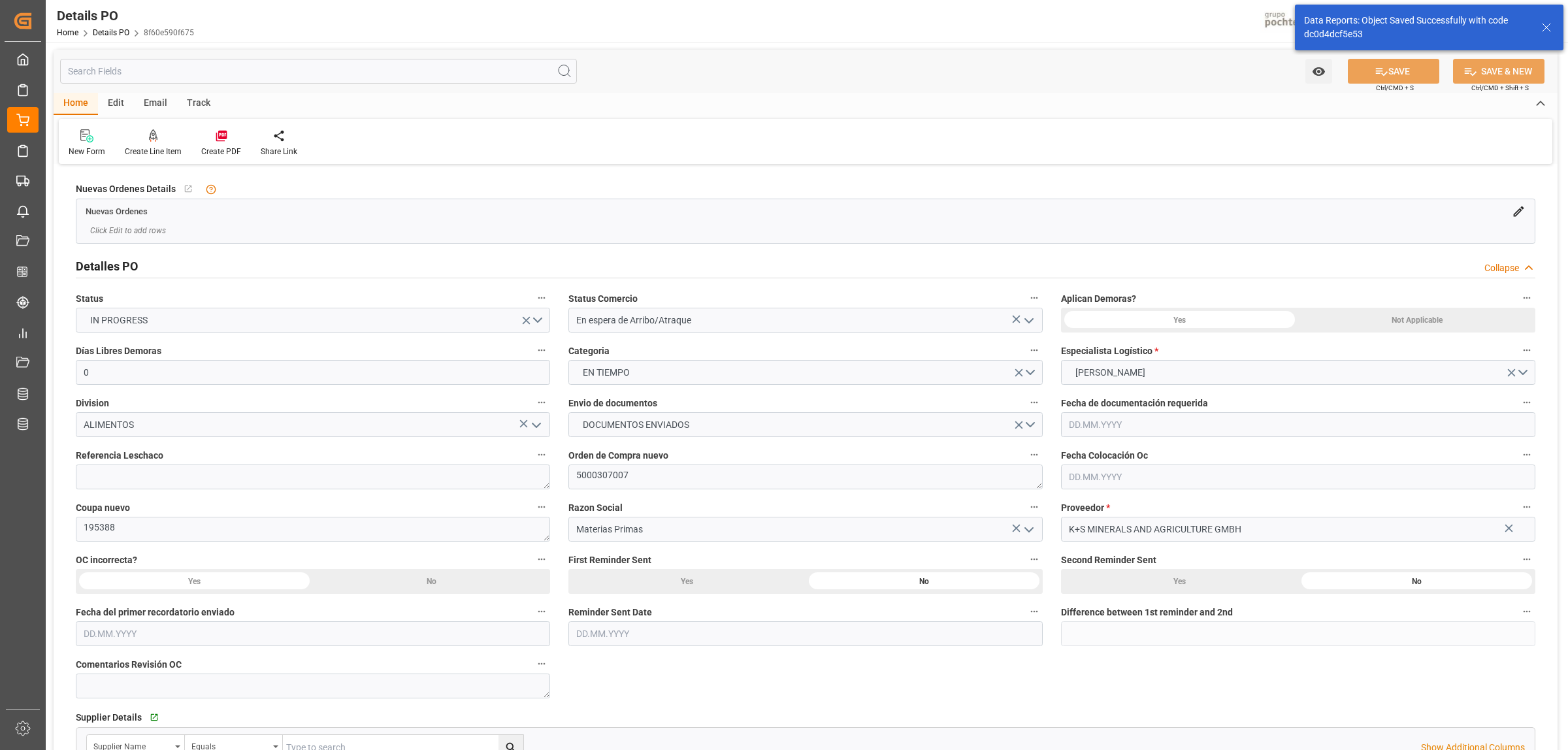
type input "0"
type input "[DATE]"
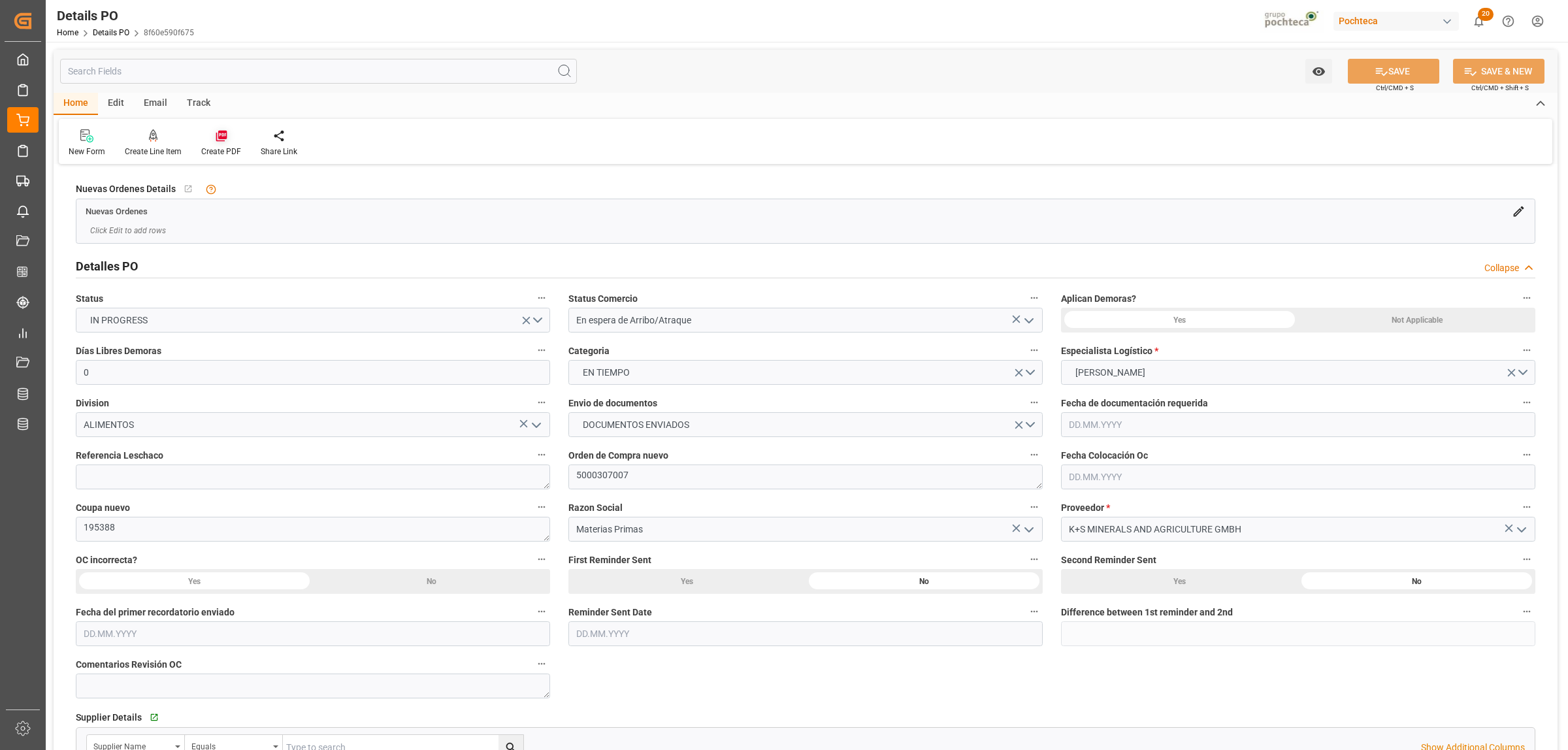
click at [215, 139] on icon at bounding box center [221, 136] width 11 height 11
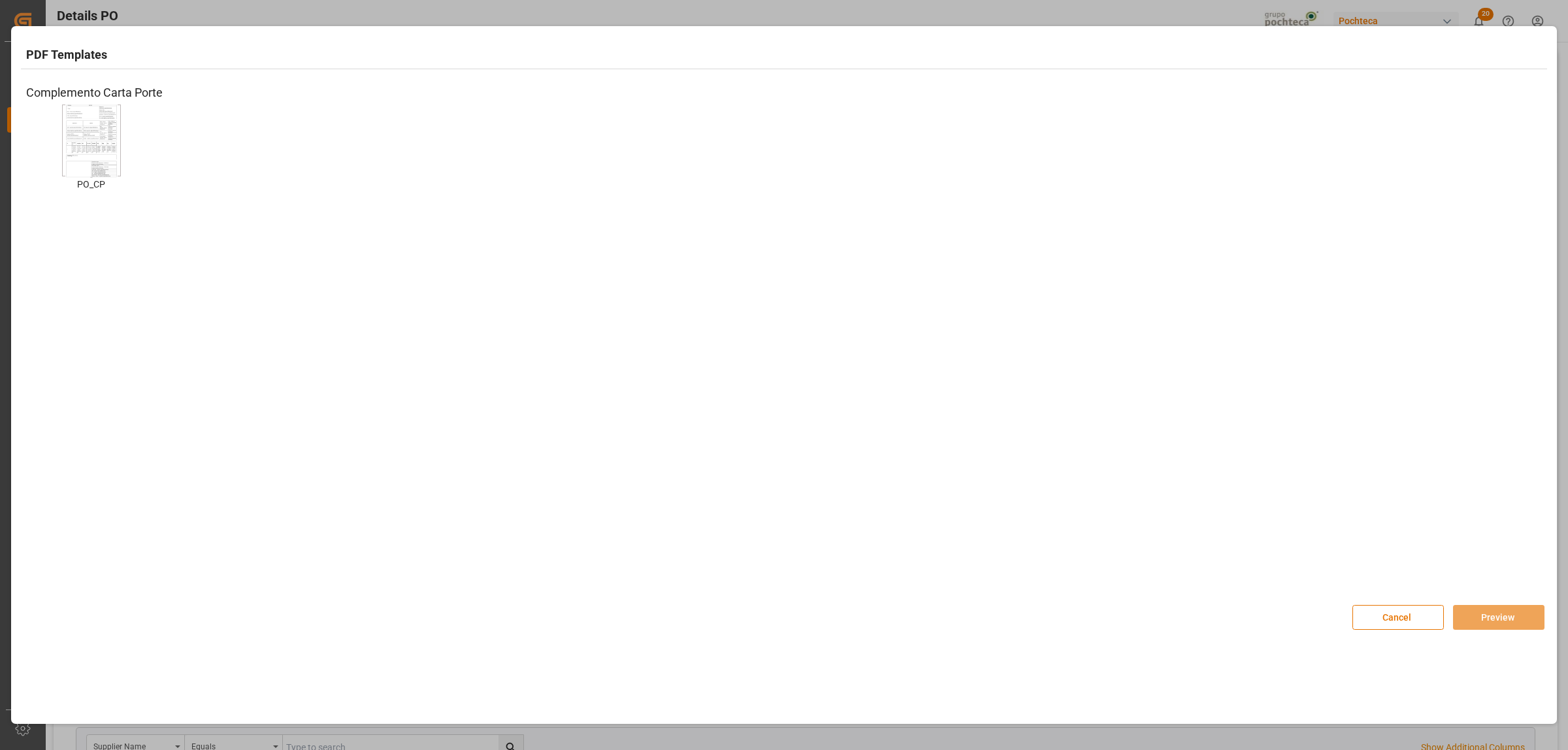
click at [96, 167] on img at bounding box center [91, 141] width 53 height 74
click at [1487, 614] on button "Preview" at bounding box center [1498, 617] width 91 height 25
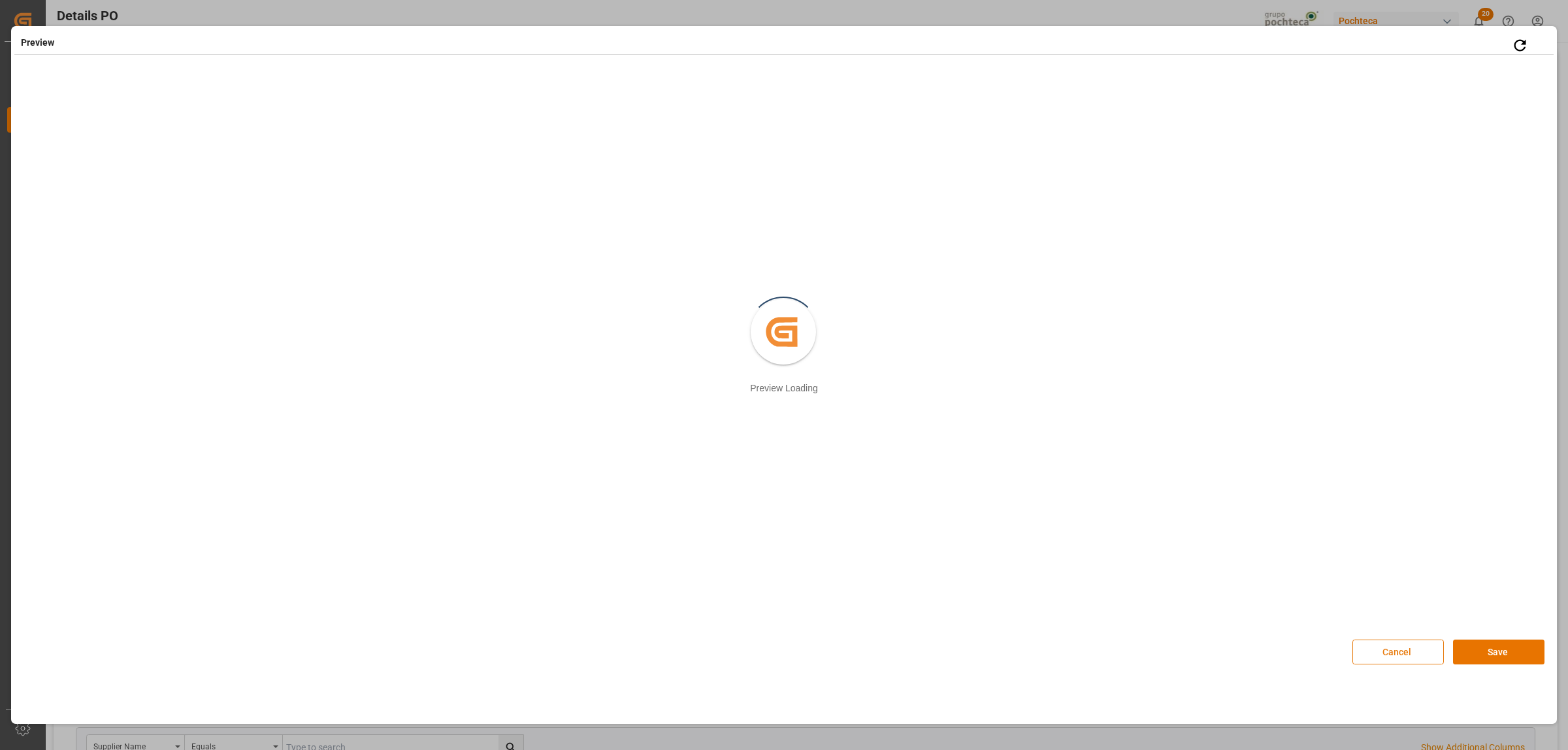
click at [1416, 658] on button "Cancel" at bounding box center [1398, 652] width 91 height 25
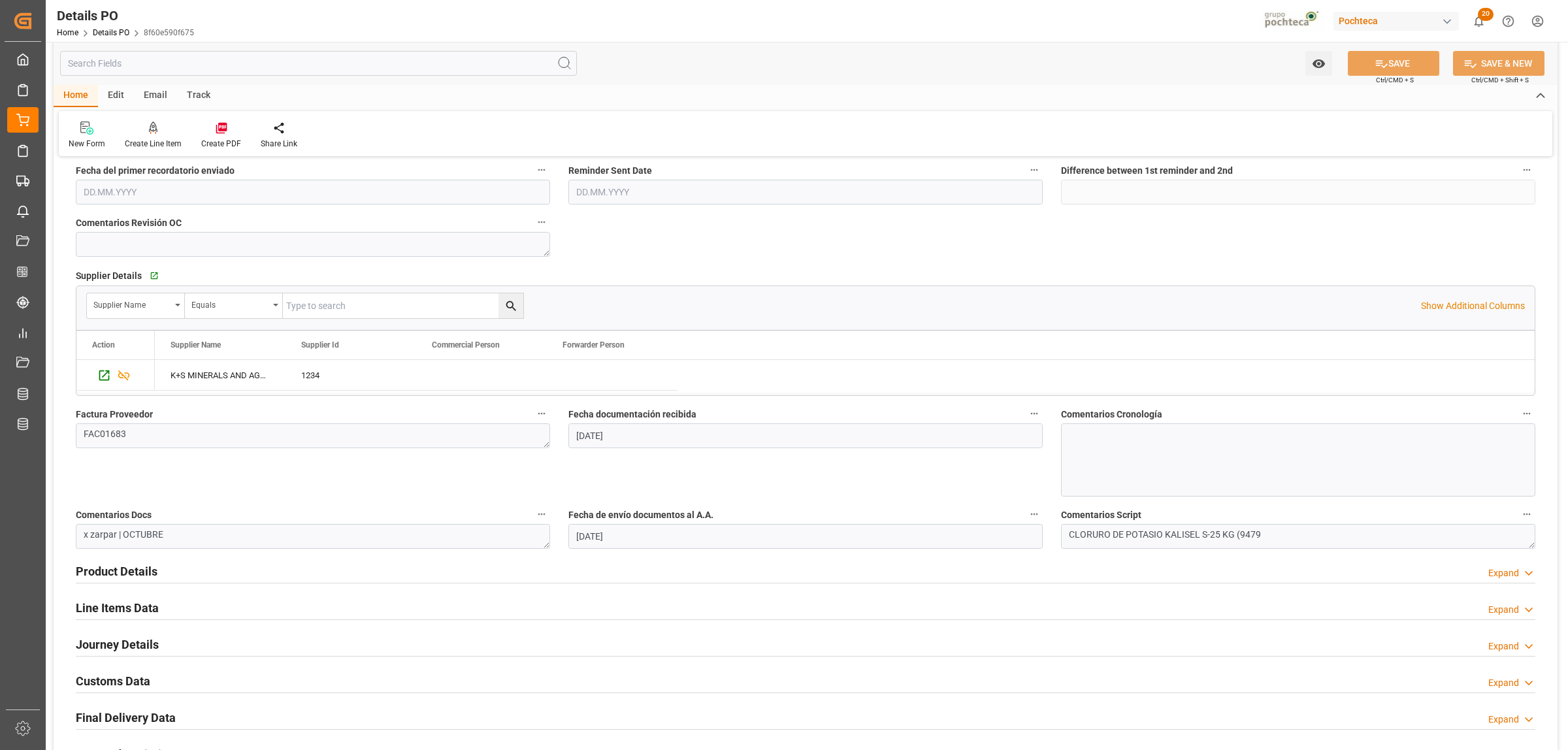
scroll to position [490, 0]
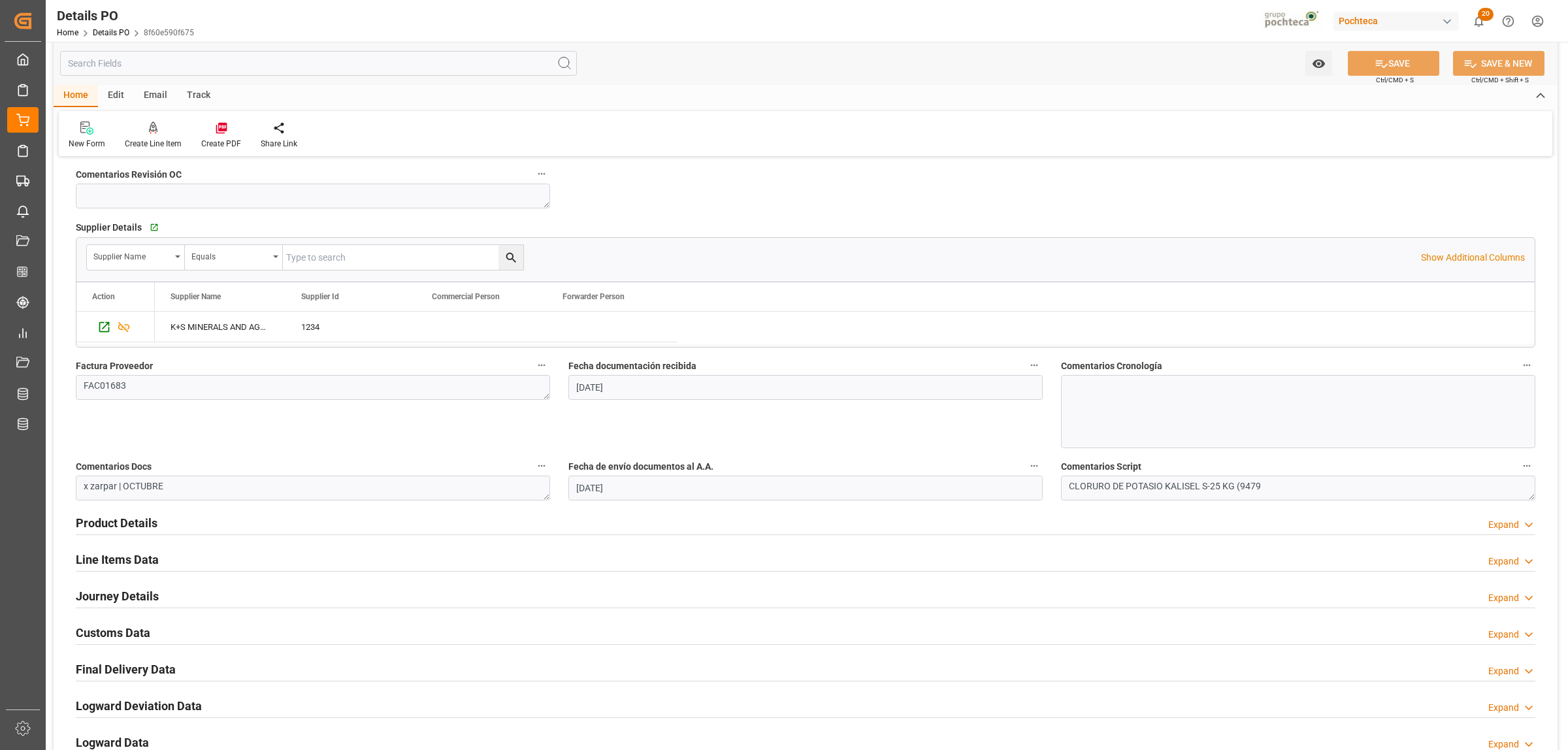
click at [100, 523] on h2 "Product Details" at bounding box center [116, 523] width 81 height 18
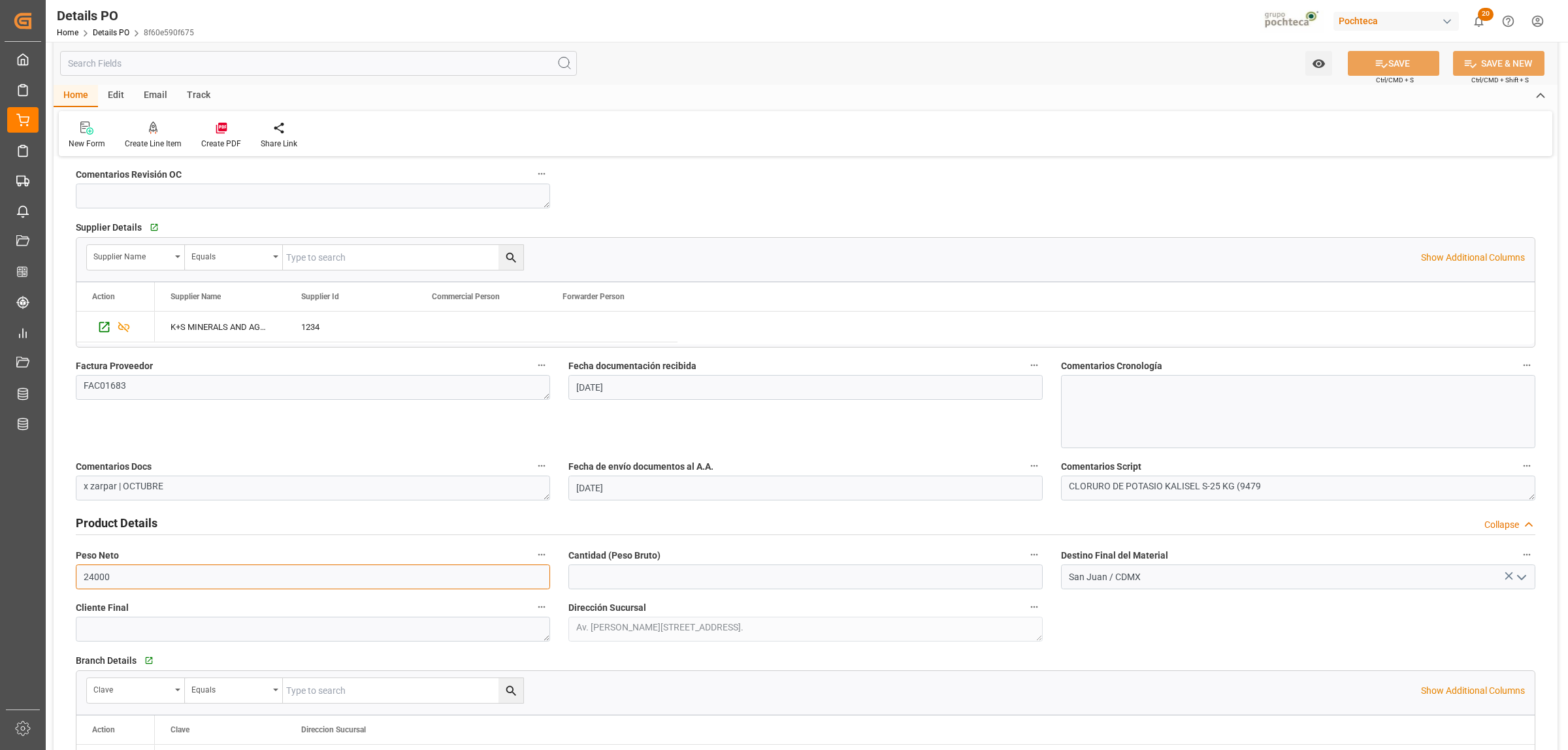
drag, startPoint x: 135, startPoint y: 583, endPoint x: 74, endPoint y: 583, distance: 61.0
click at [74, 583] on div "Peso Neto 24000" at bounding box center [313, 568] width 492 height 53
click at [671, 582] on input "text" at bounding box center [806, 577] width 474 height 25
paste input "24000"
type input "24000"
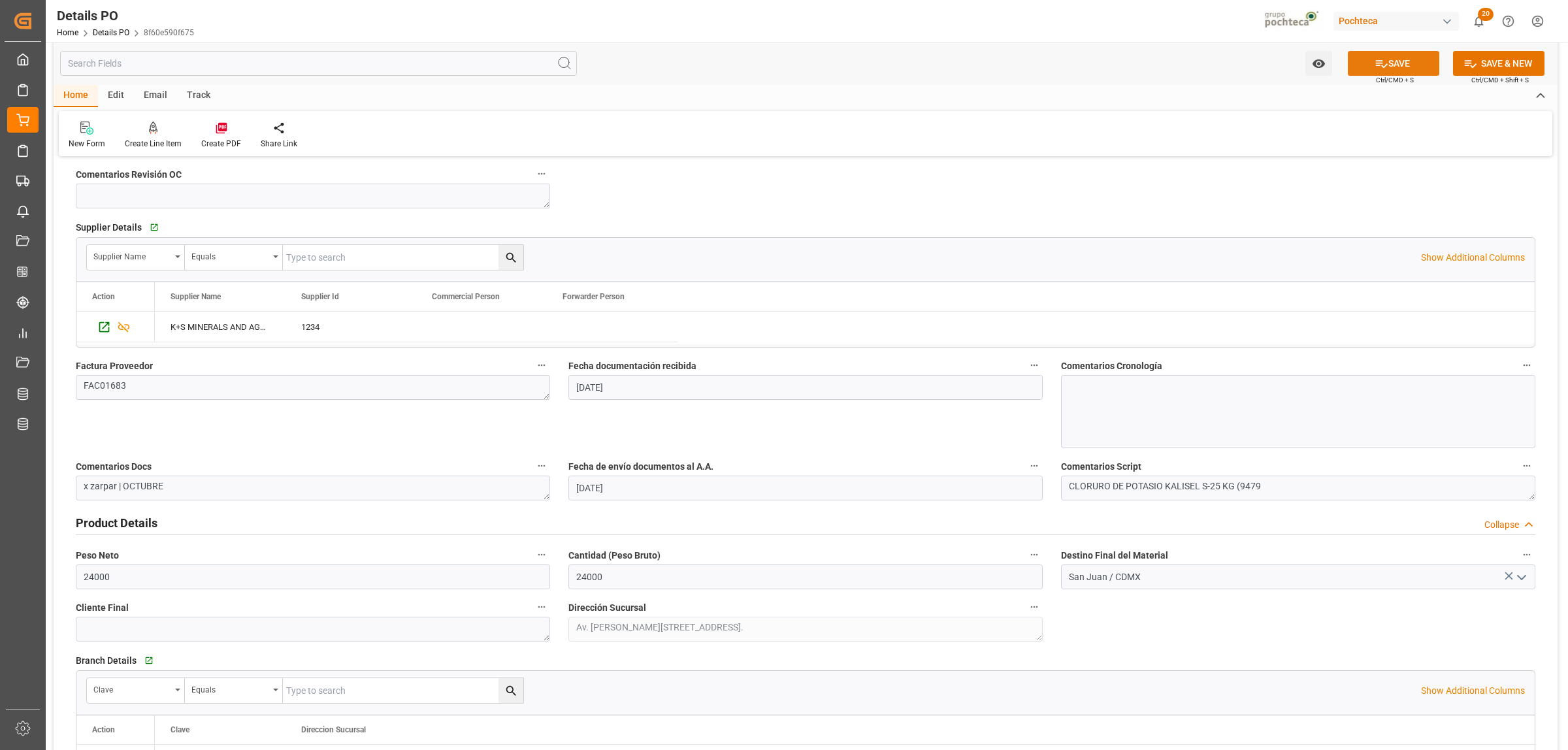
click at [1368, 66] on button "SAVE" at bounding box center [1393, 64] width 91 height 25
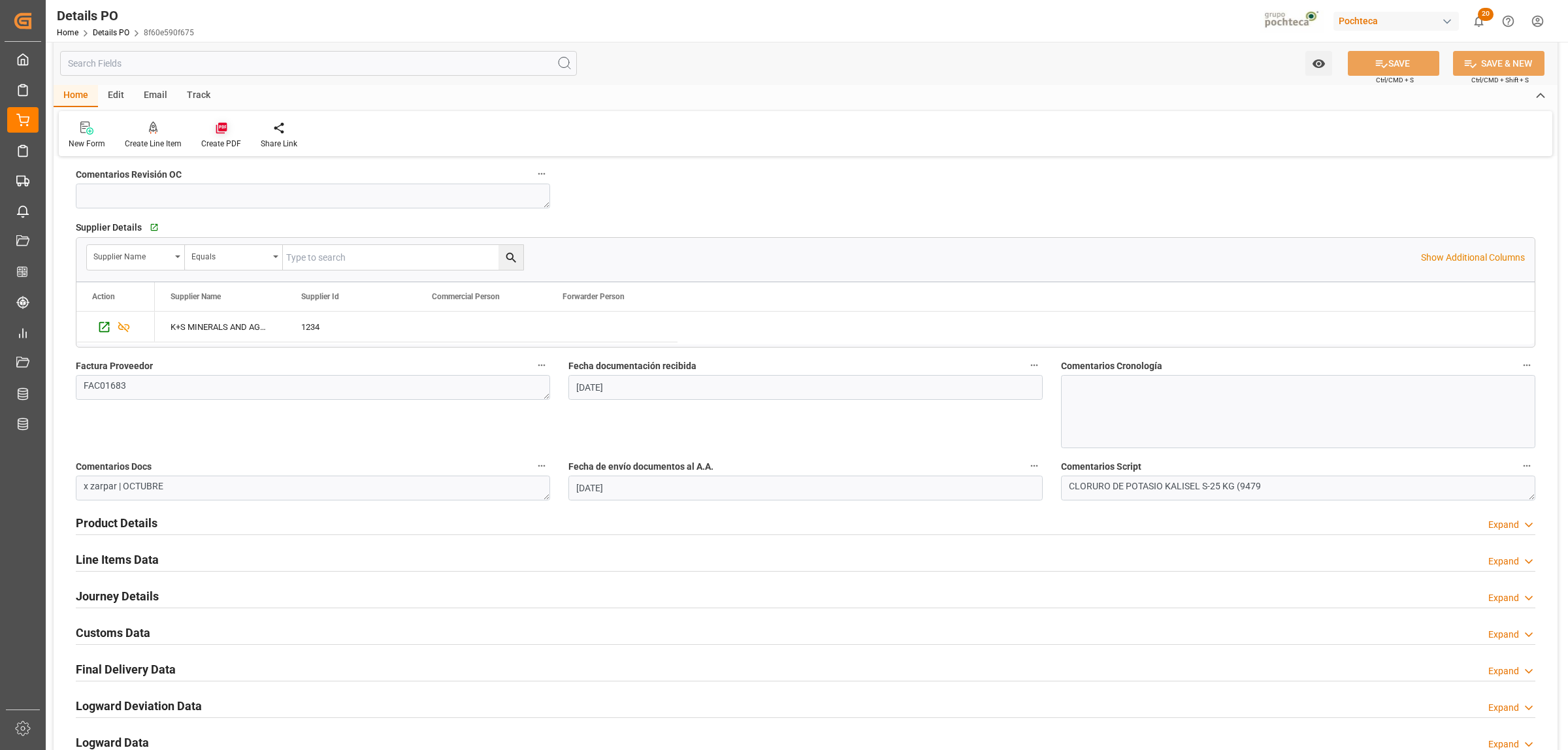
click at [223, 131] on icon at bounding box center [221, 128] width 11 height 11
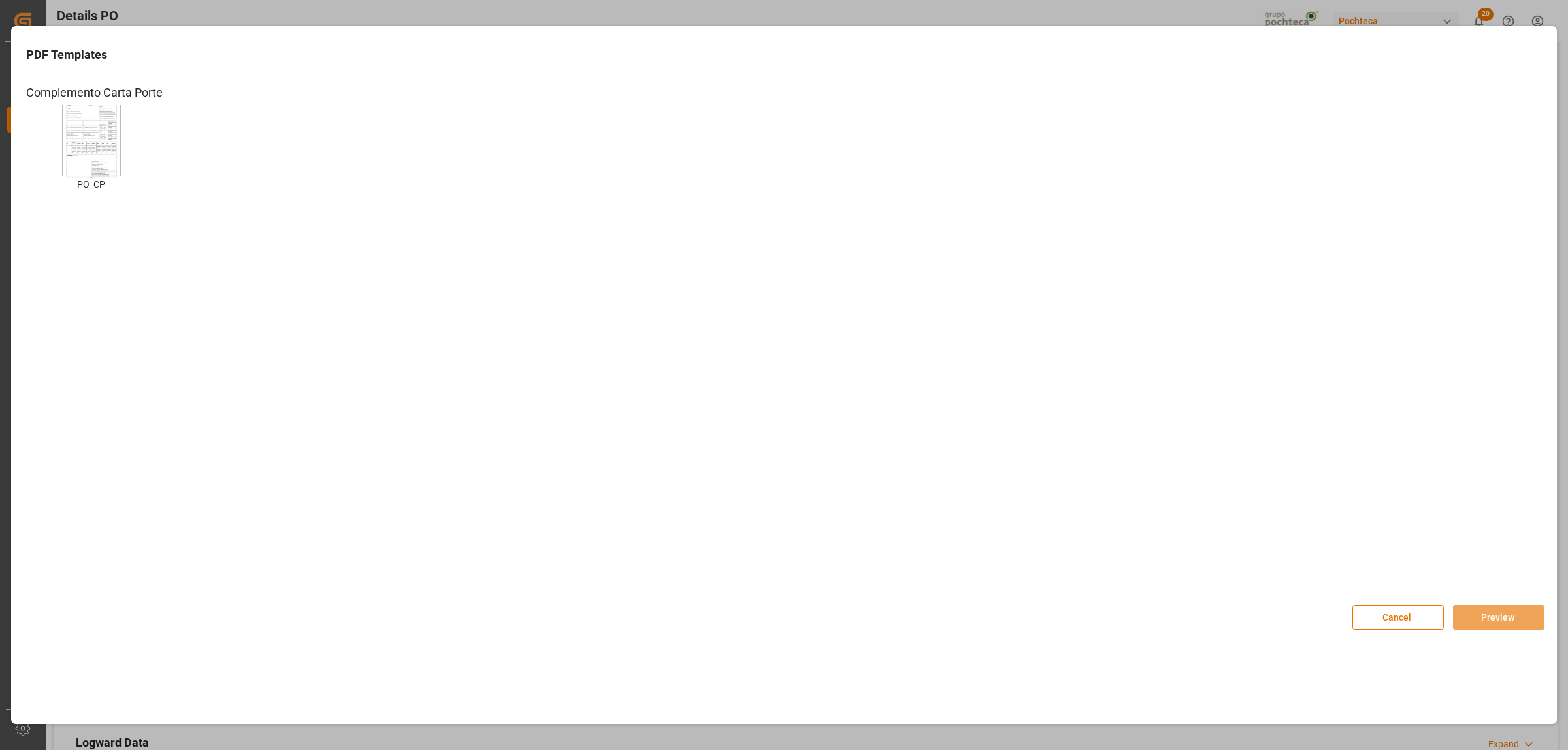
click at [81, 156] on img at bounding box center [91, 141] width 53 height 74
click at [1471, 617] on button "Preview" at bounding box center [1498, 617] width 91 height 25
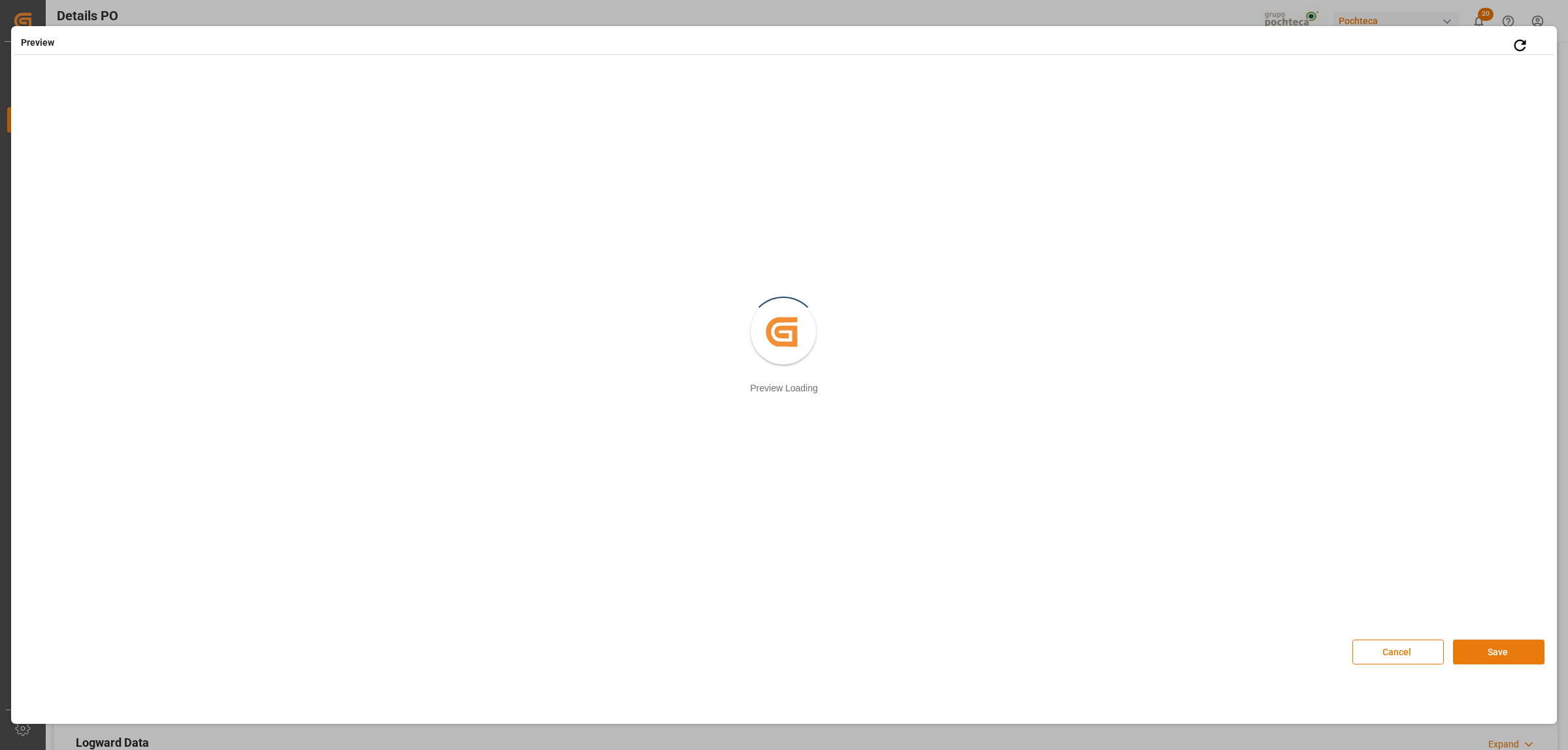
click at [1482, 661] on button "Save" at bounding box center [1498, 652] width 91 height 25
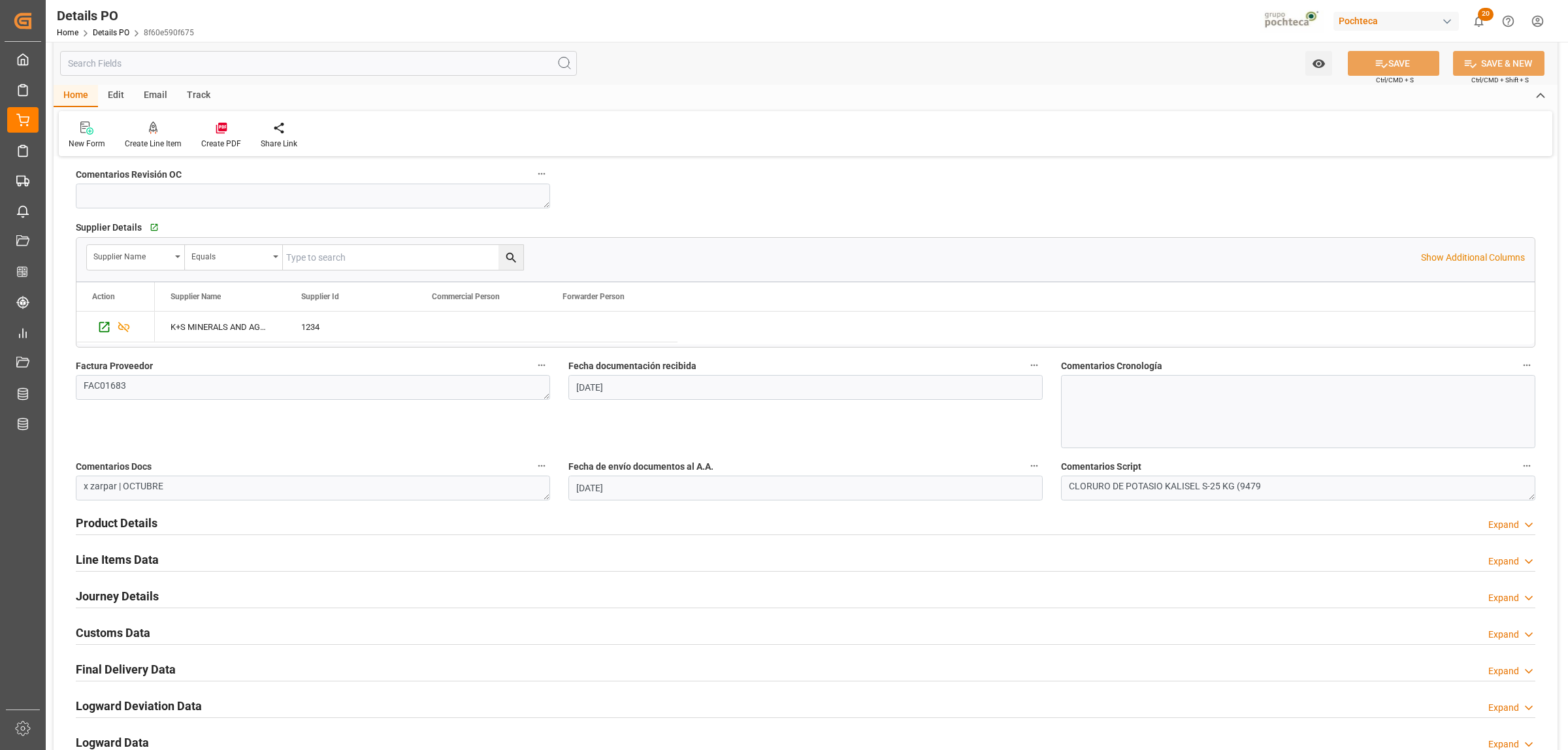
click at [138, 632] on h2 "Customs Data" at bounding box center [112, 632] width 74 height 18
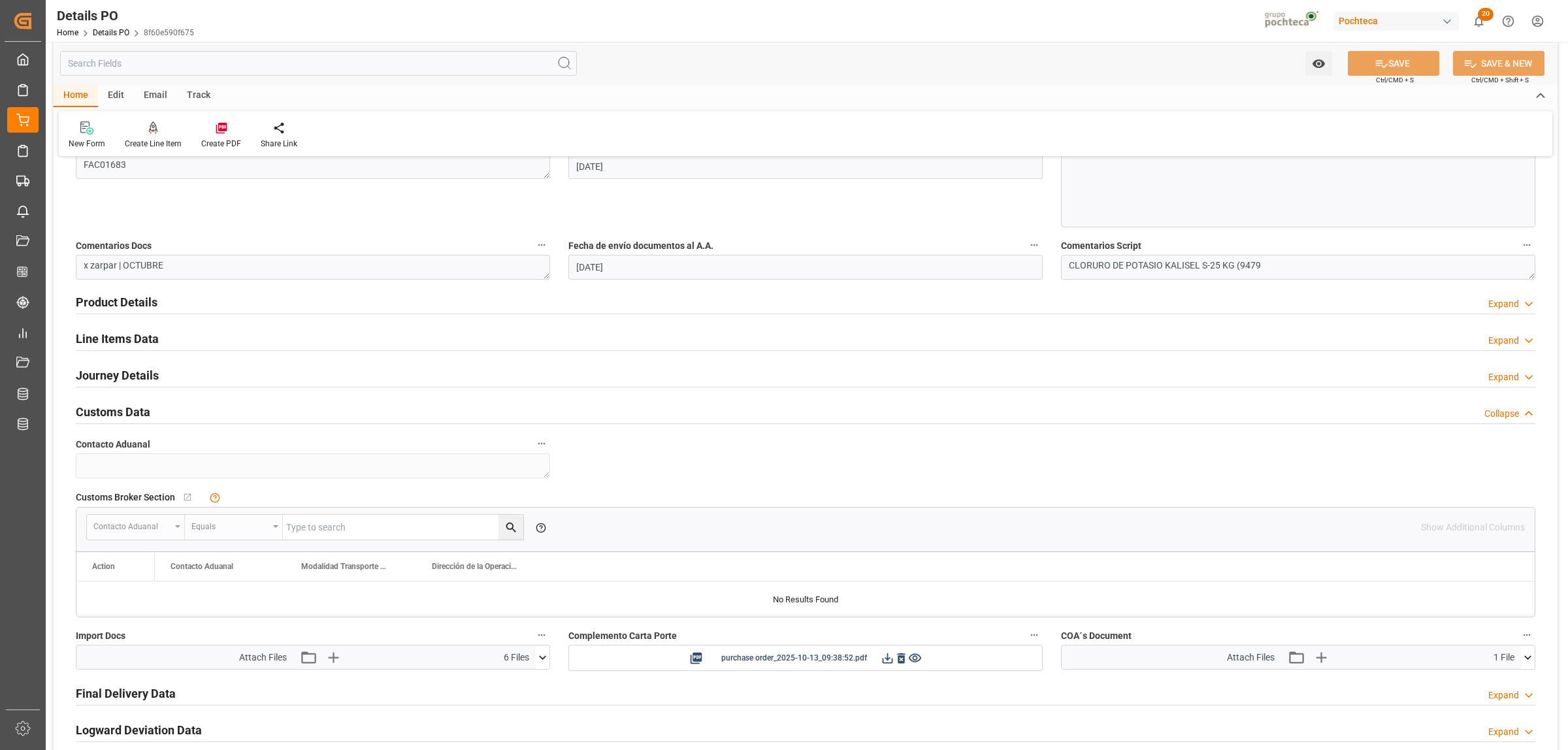
scroll to position [735, 0]
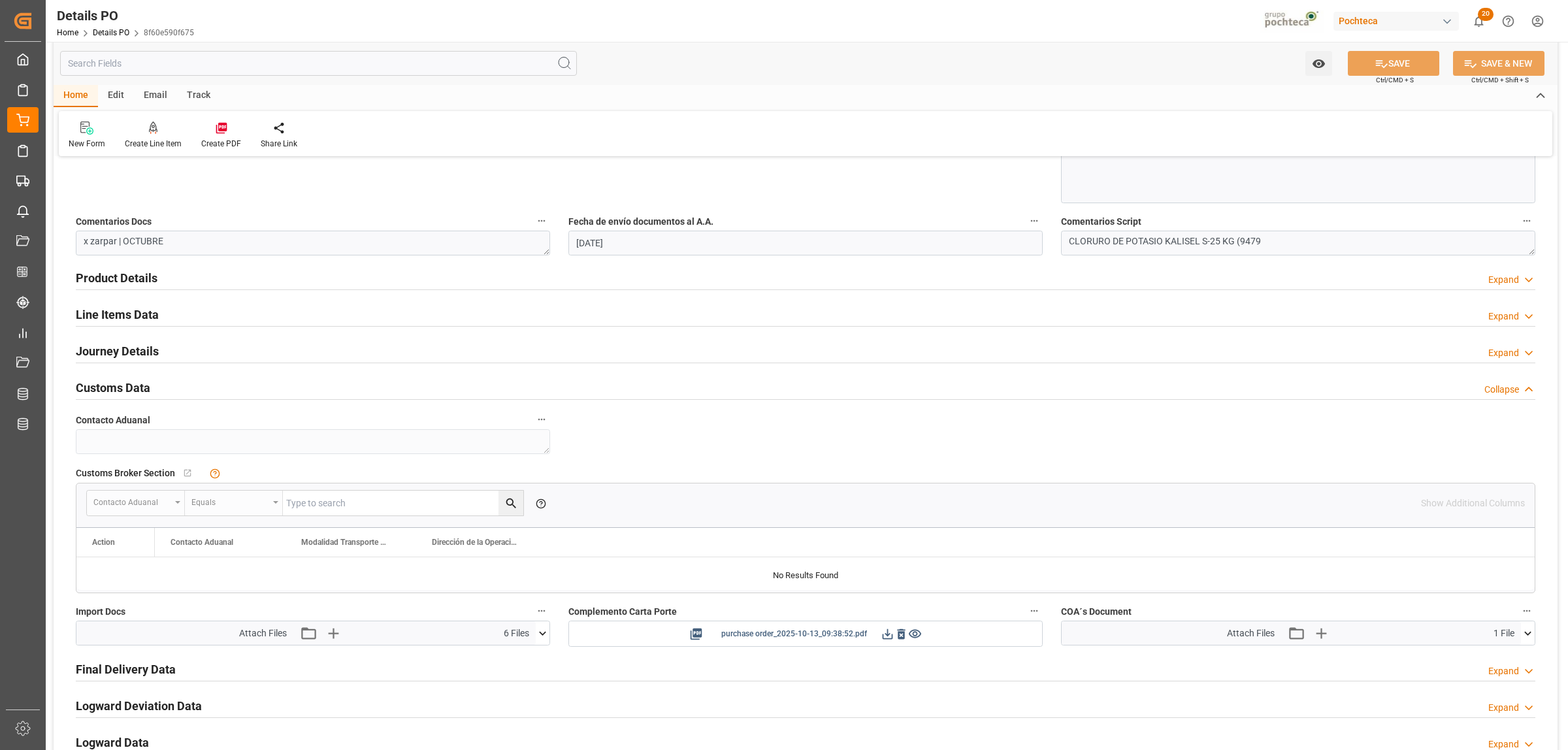
click at [882, 637] on icon at bounding box center [887, 634] width 14 height 14
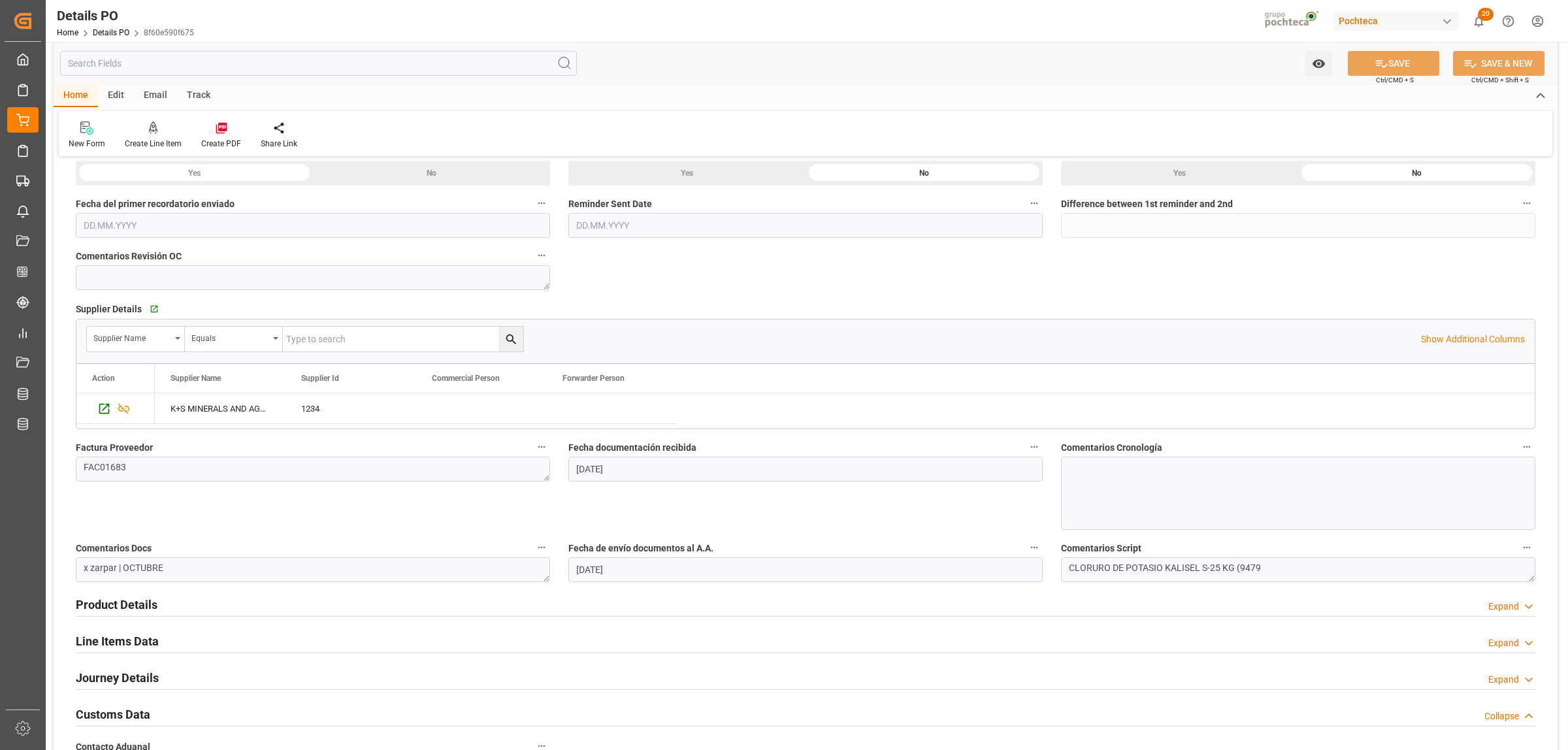
scroll to position [0, 0]
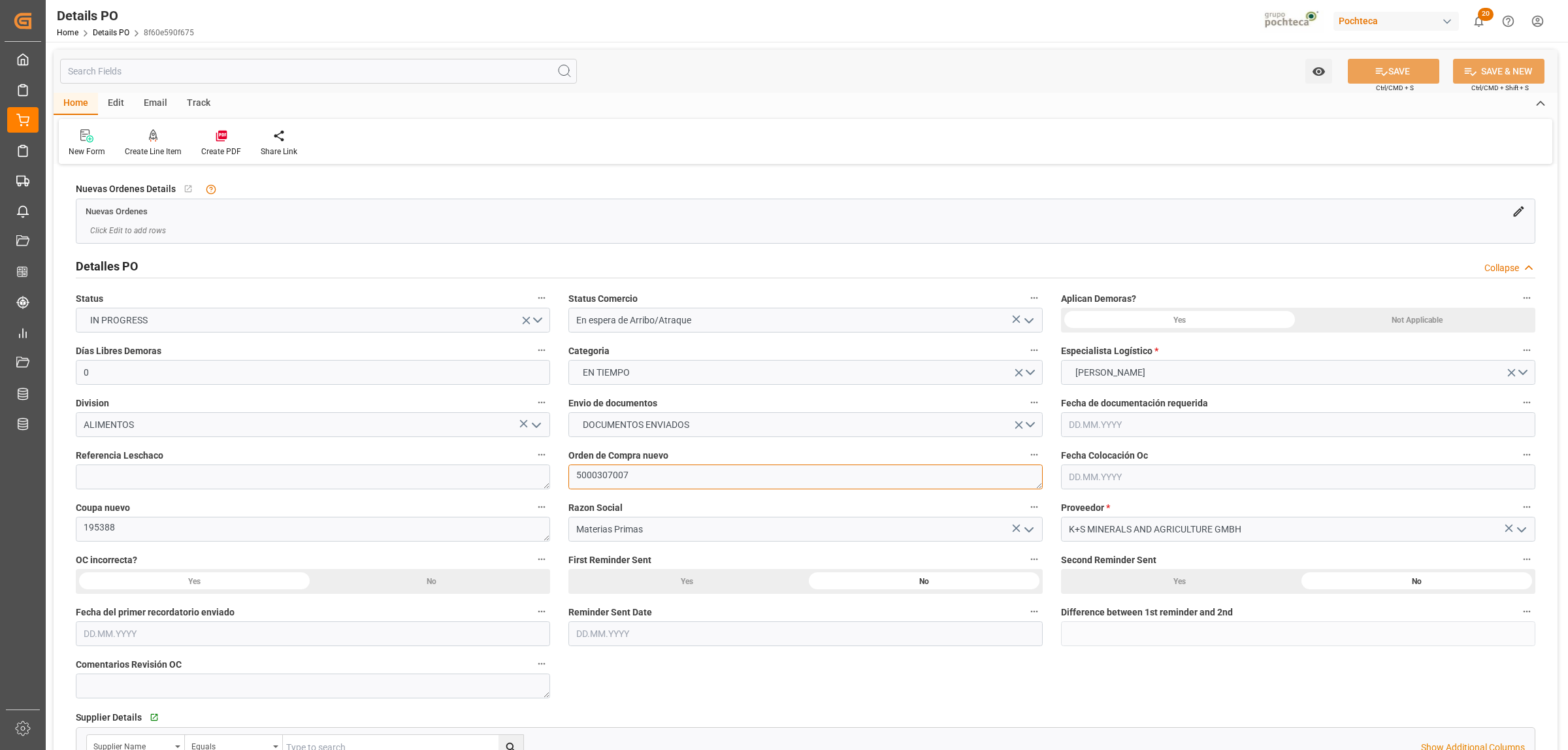
click at [628, 470] on textarea "5000307007" at bounding box center [806, 477] width 474 height 25
drag, startPoint x: 630, startPoint y: 477, endPoint x: 572, endPoint y: 484, distance: 58.4
click at [572, 484] on textarea "5000307007" at bounding box center [806, 477] width 474 height 25
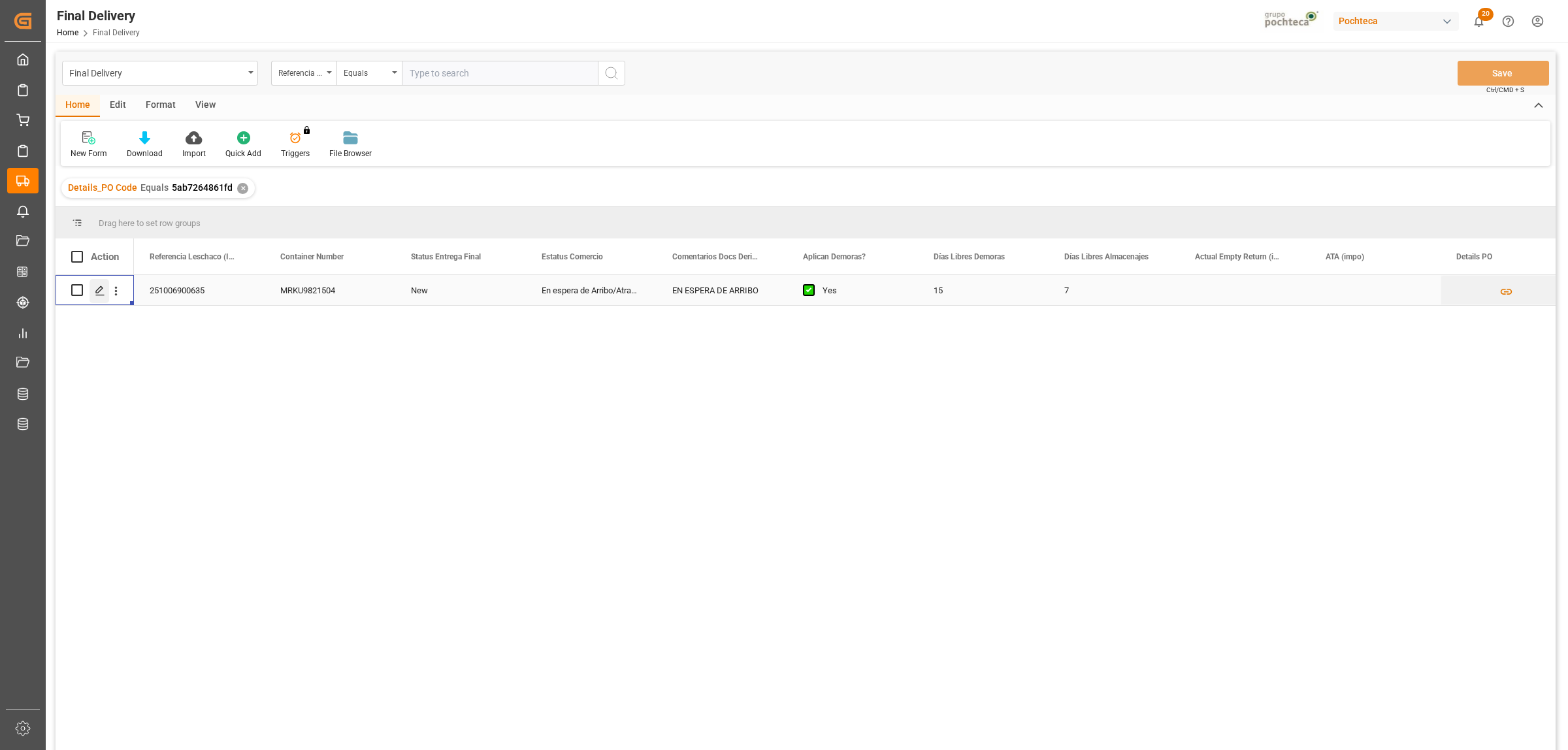
click at [93, 294] on div "Press SPACE to select this row." at bounding box center [99, 291] width 20 height 24
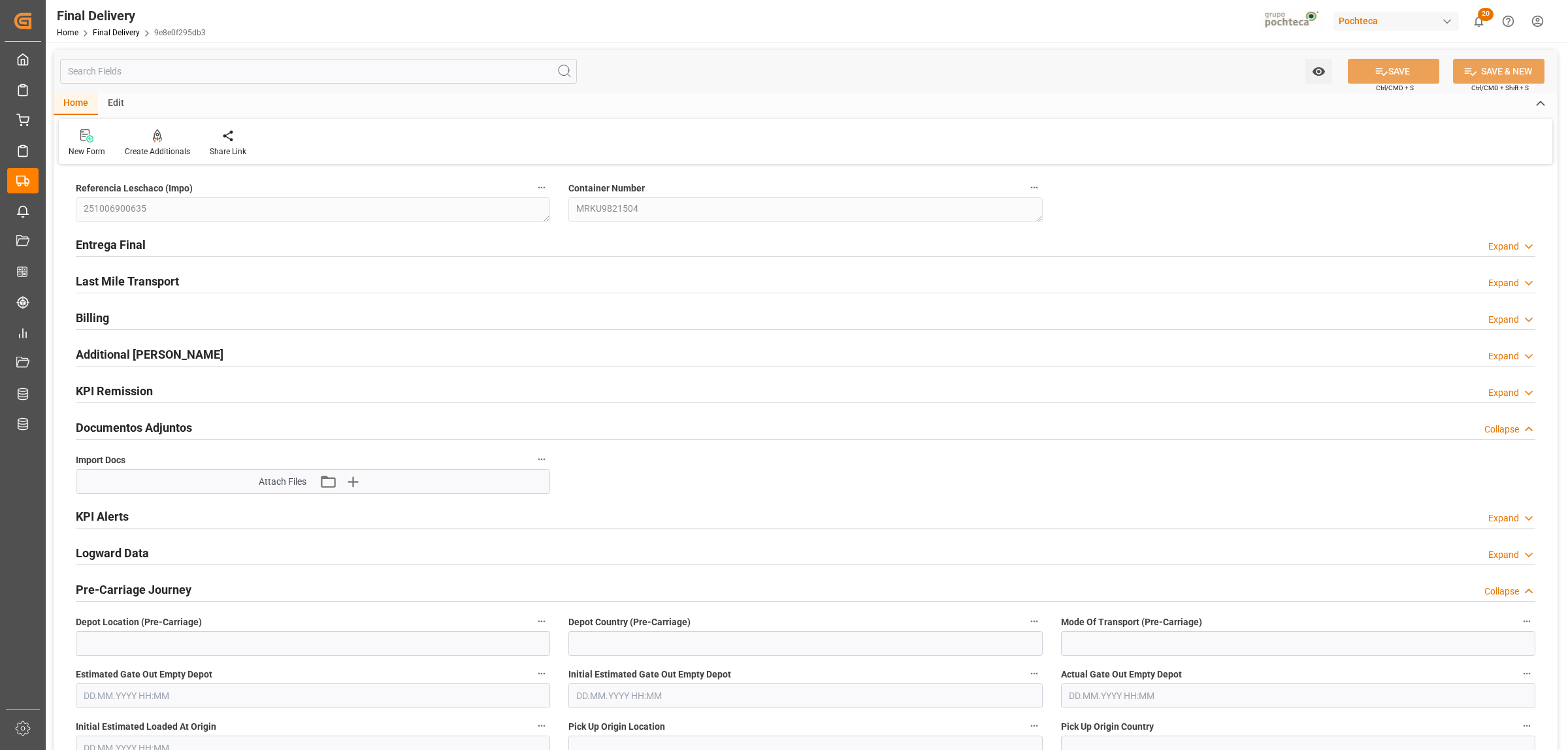
click at [103, 243] on h2 "Entrega Final" at bounding box center [110, 244] width 70 height 18
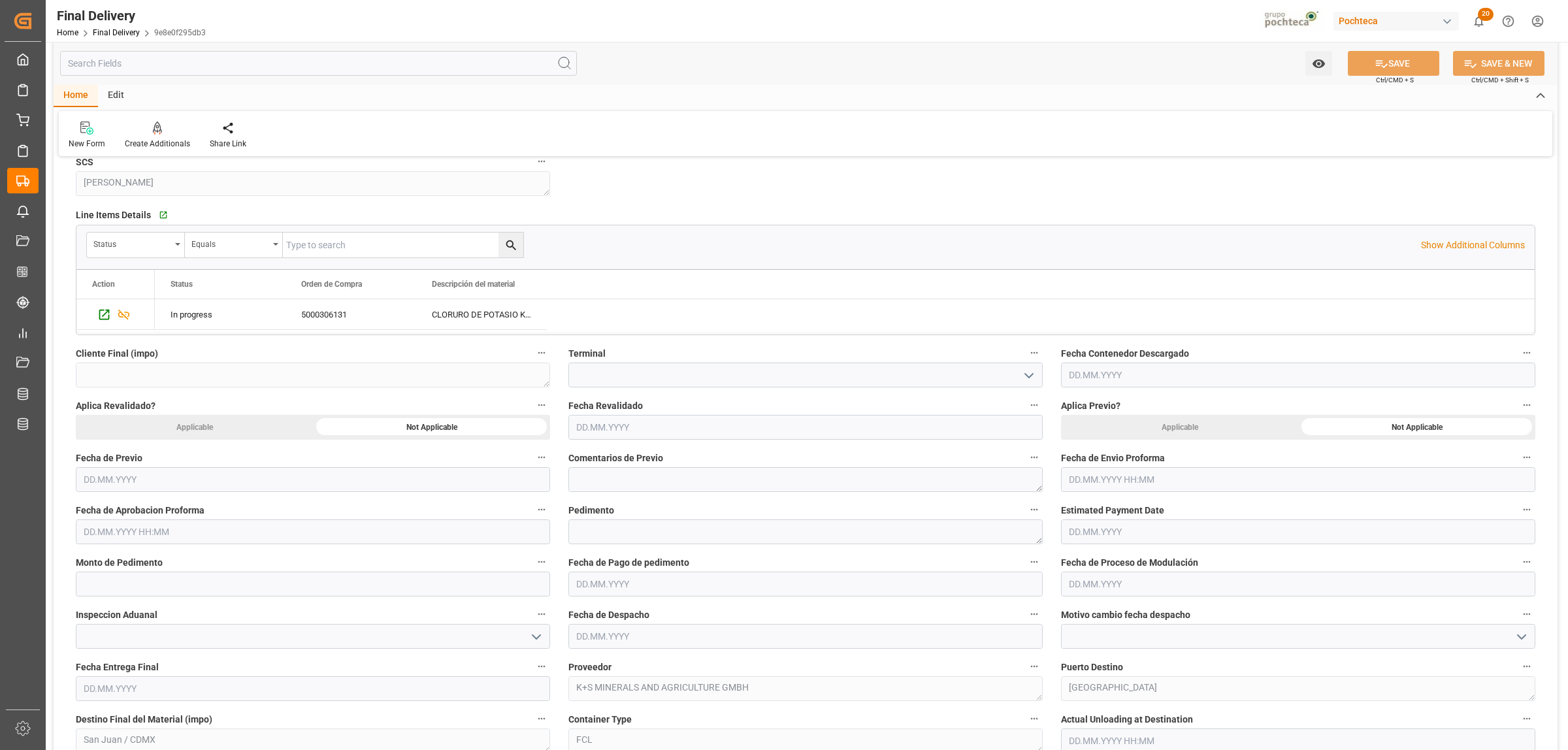
scroll to position [408, 0]
click at [638, 422] on input "text" at bounding box center [806, 424] width 474 height 25
click at [583, 559] on span "13" at bounding box center [585, 556] width 9 height 9
type input "[DATE]"
click at [210, 529] on input "text" at bounding box center [313, 529] width 474 height 25
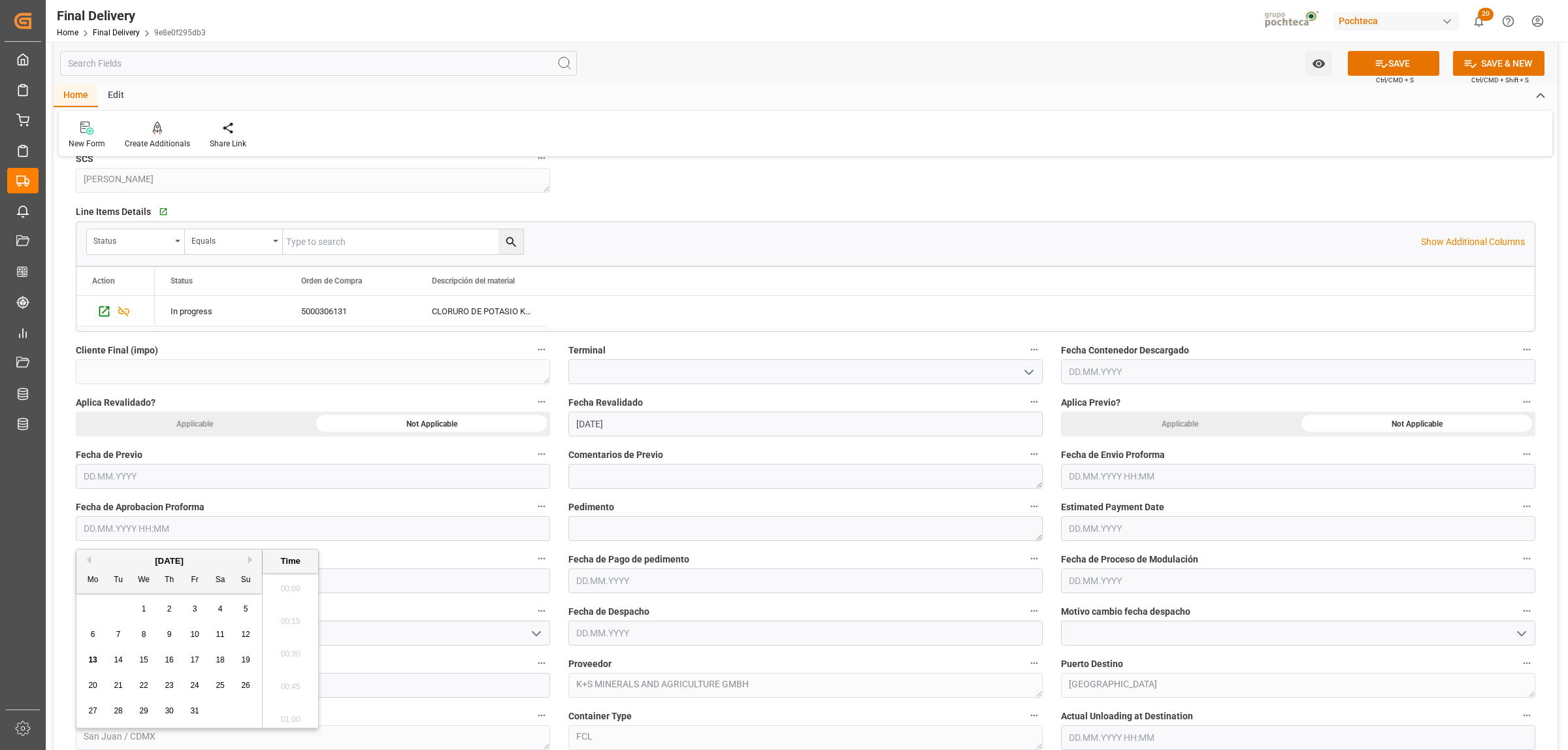
scroll to position [1866, 0]
click at [100, 606] on div "29 30 1 2 3 4 5" at bounding box center [169, 609] width 179 height 26
click at [196, 637] on span "10" at bounding box center [194, 634] width 9 height 9
type input "10.10.2025 00:00"
click at [662, 493] on div "Comentarios de Previo" at bounding box center [806, 468] width 492 height 53
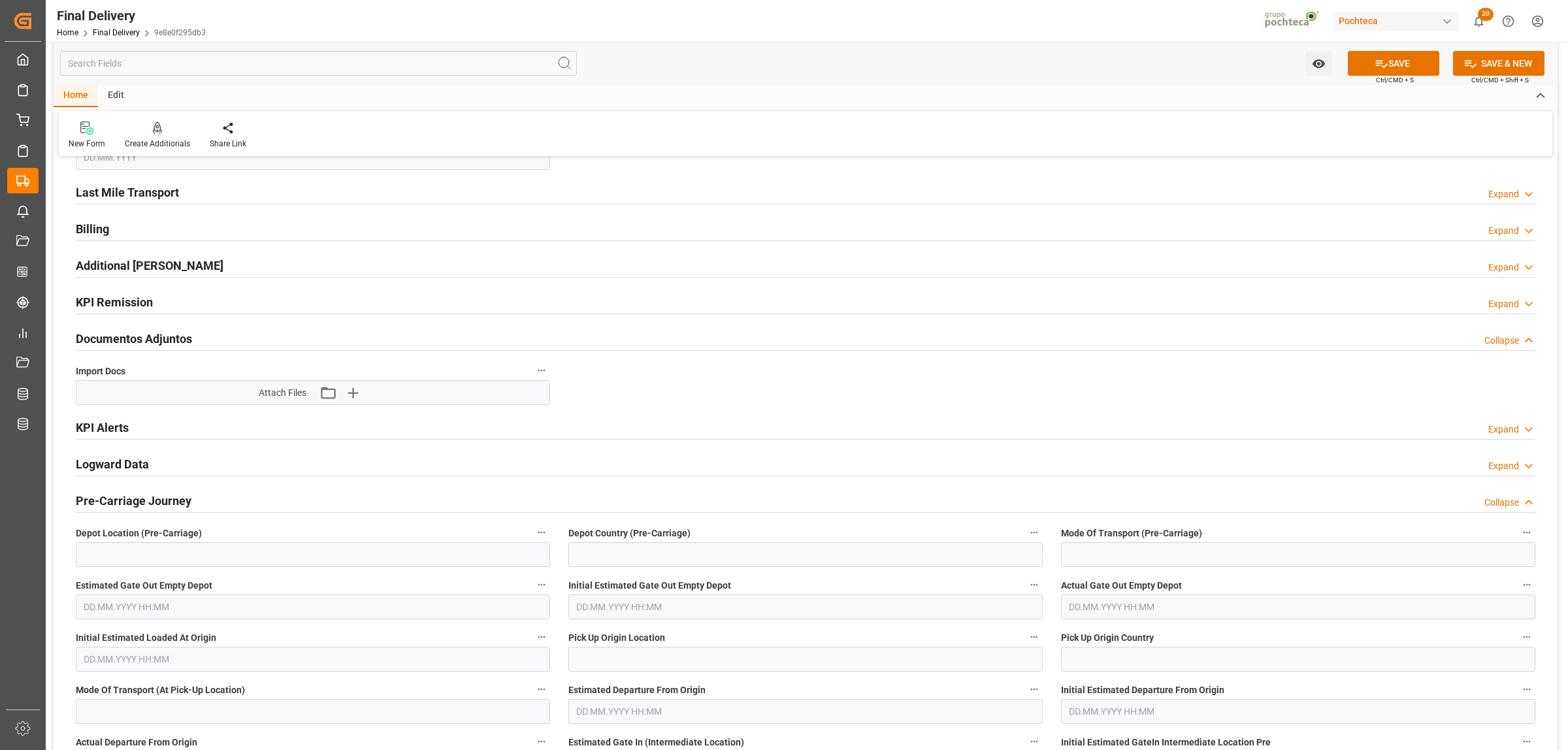
scroll to position [1062, 0]
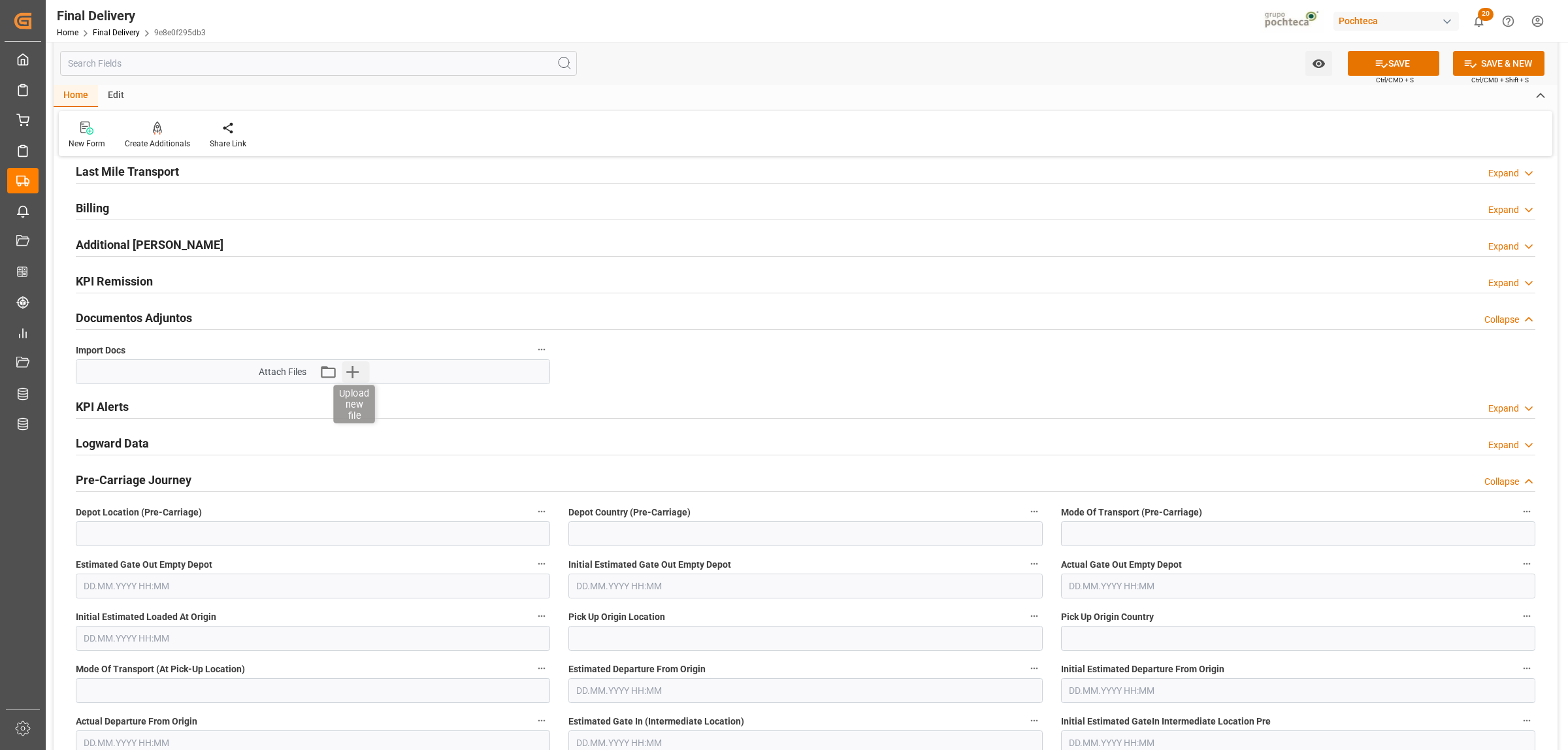
click at [350, 373] on icon "button" at bounding box center [352, 372] width 12 height 12
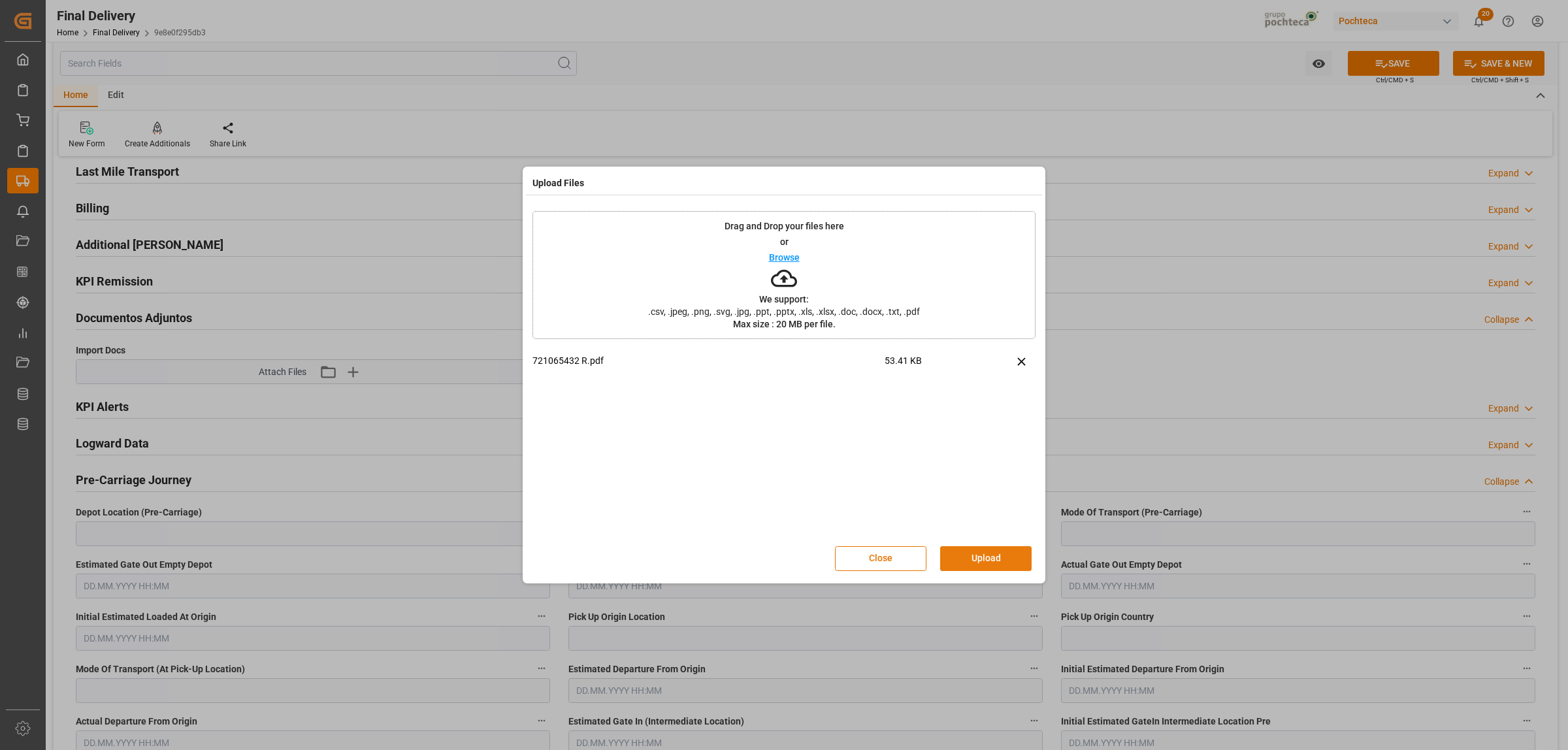
click at [967, 554] on button "Upload" at bounding box center [986, 559] width 91 height 25
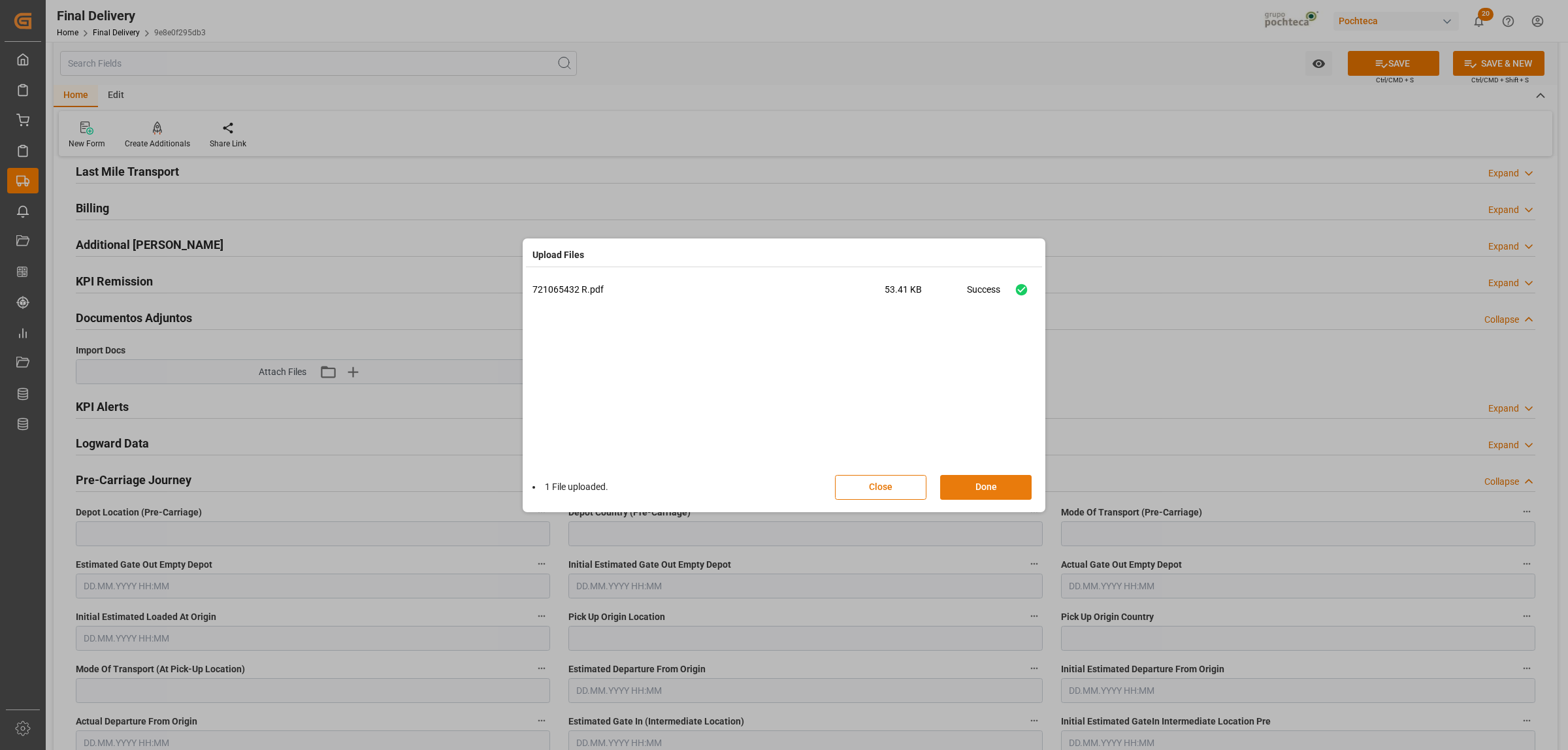
click at [991, 488] on button "Done" at bounding box center [986, 487] width 91 height 25
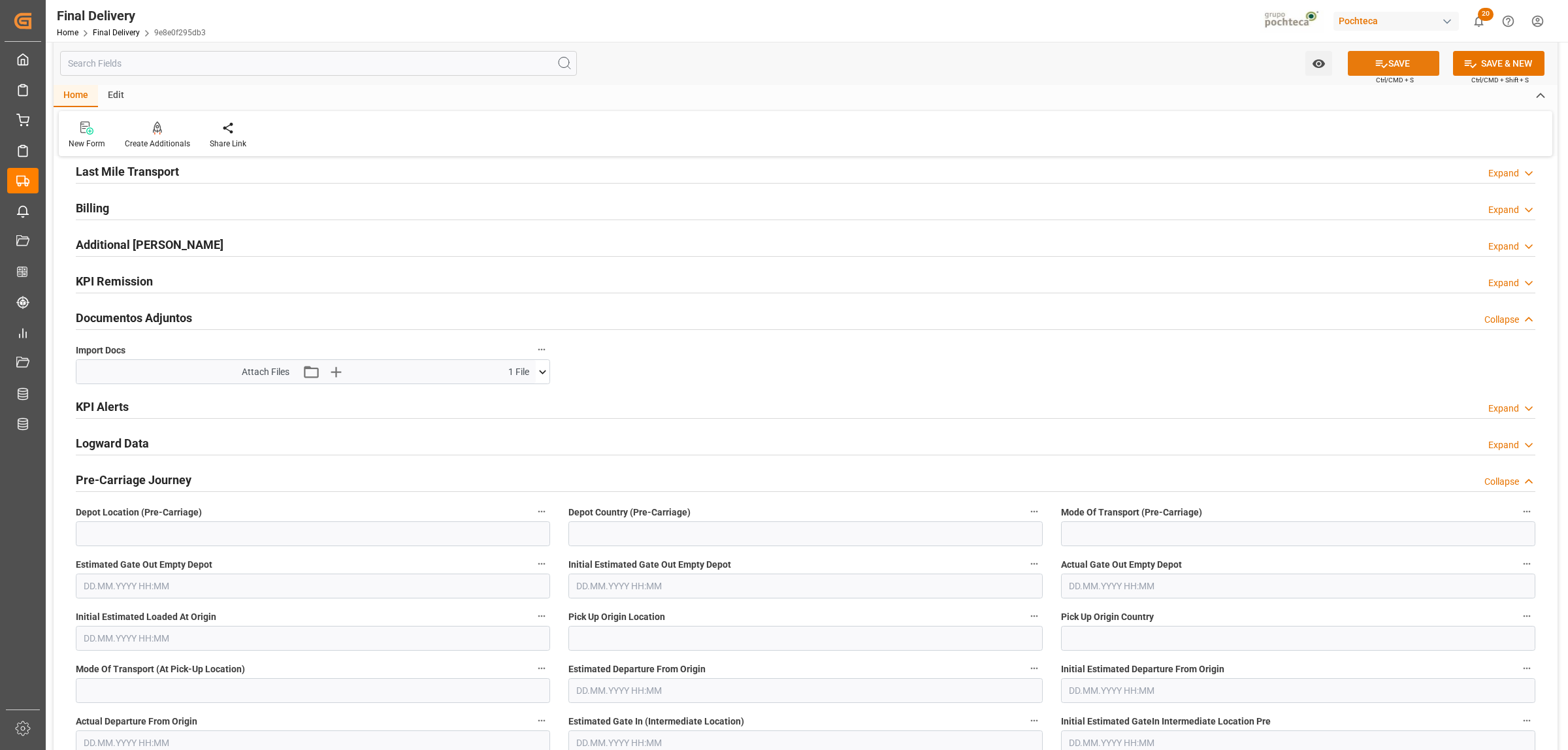
click at [1405, 66] on button "SAVE" at bounding box center [1393, 64] width 91 height 25
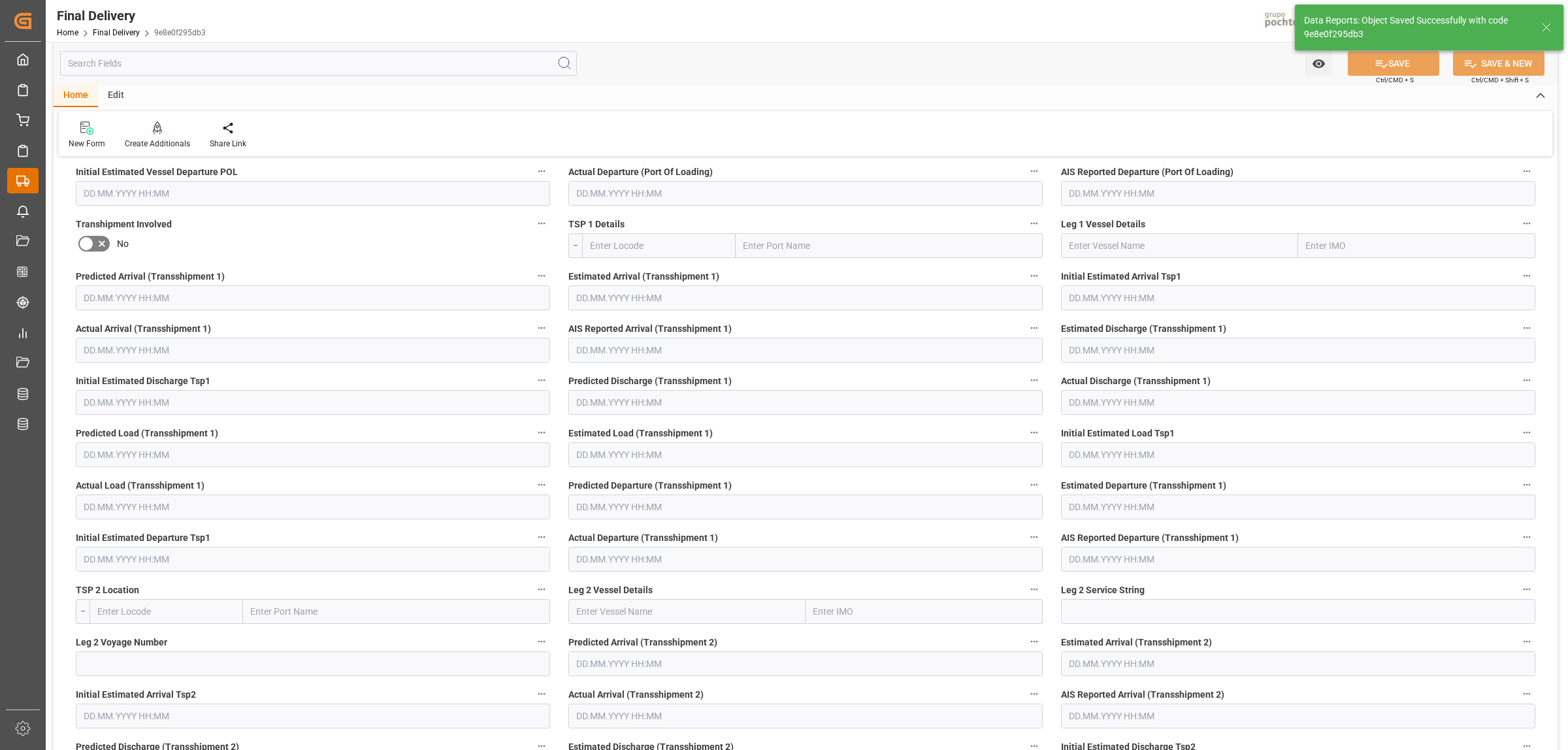
scroll to position [109, 0]
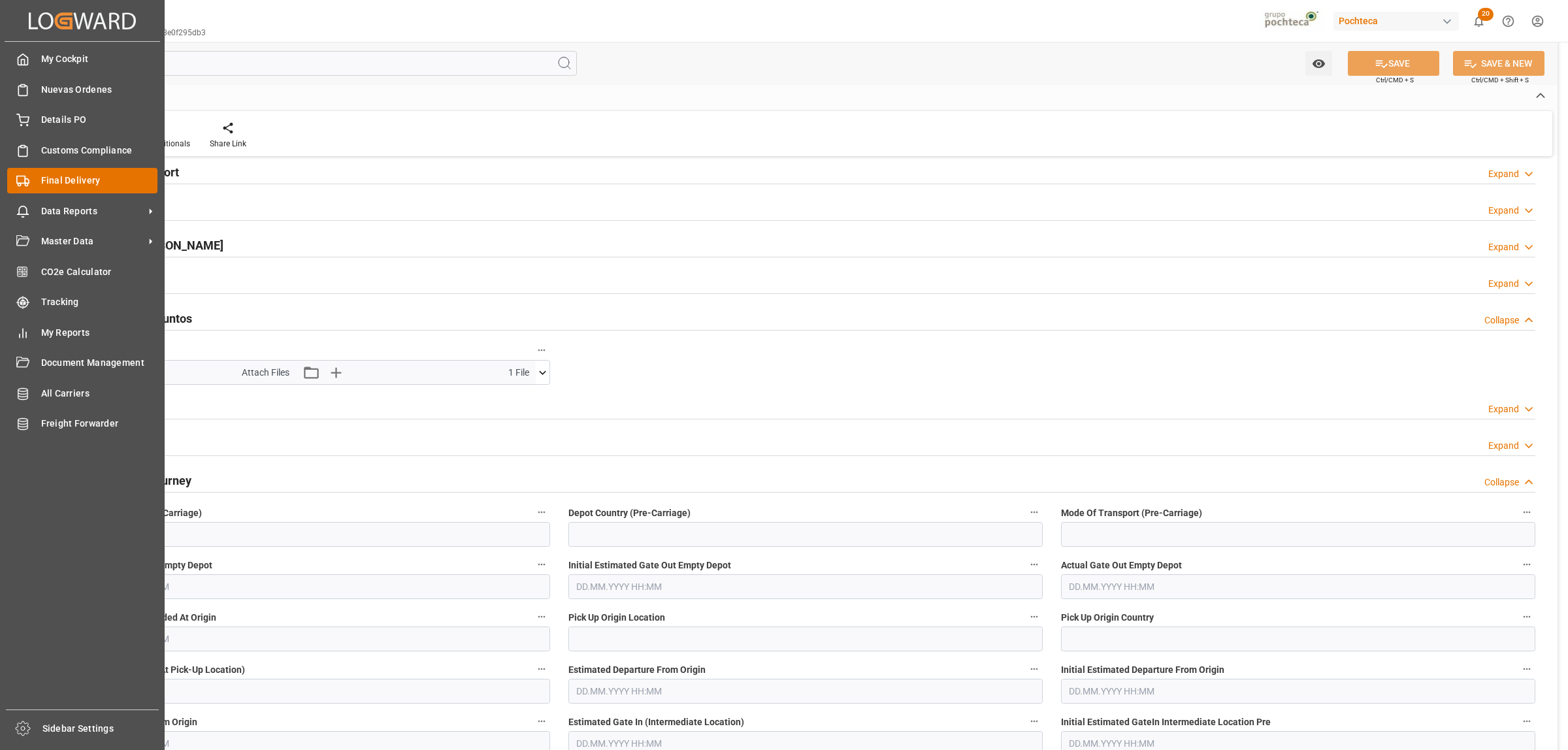
click at [47, 180] on span "Final Delivery" at bounding box center [100, 181] width 117 height 14
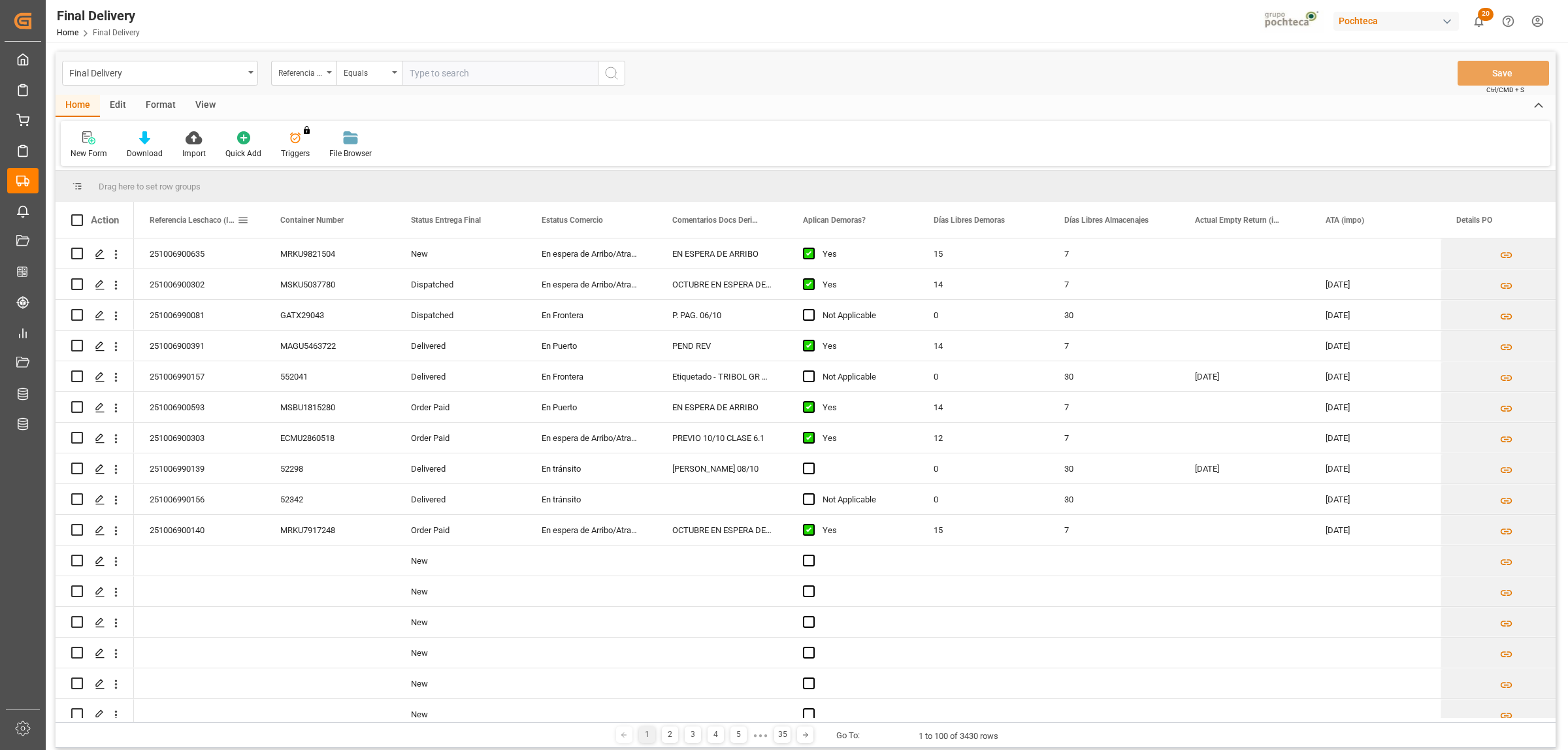
click at [245, 219] on span at bounding box center [243, 220] width 12 height 12
click at [332, 219] on span "filter" at bounding box center [334, 222] width 12 height 12
type input "251006900636"
click at [316, 328] on button "Apply" at bounding box center [320, 331] width 24 height 13
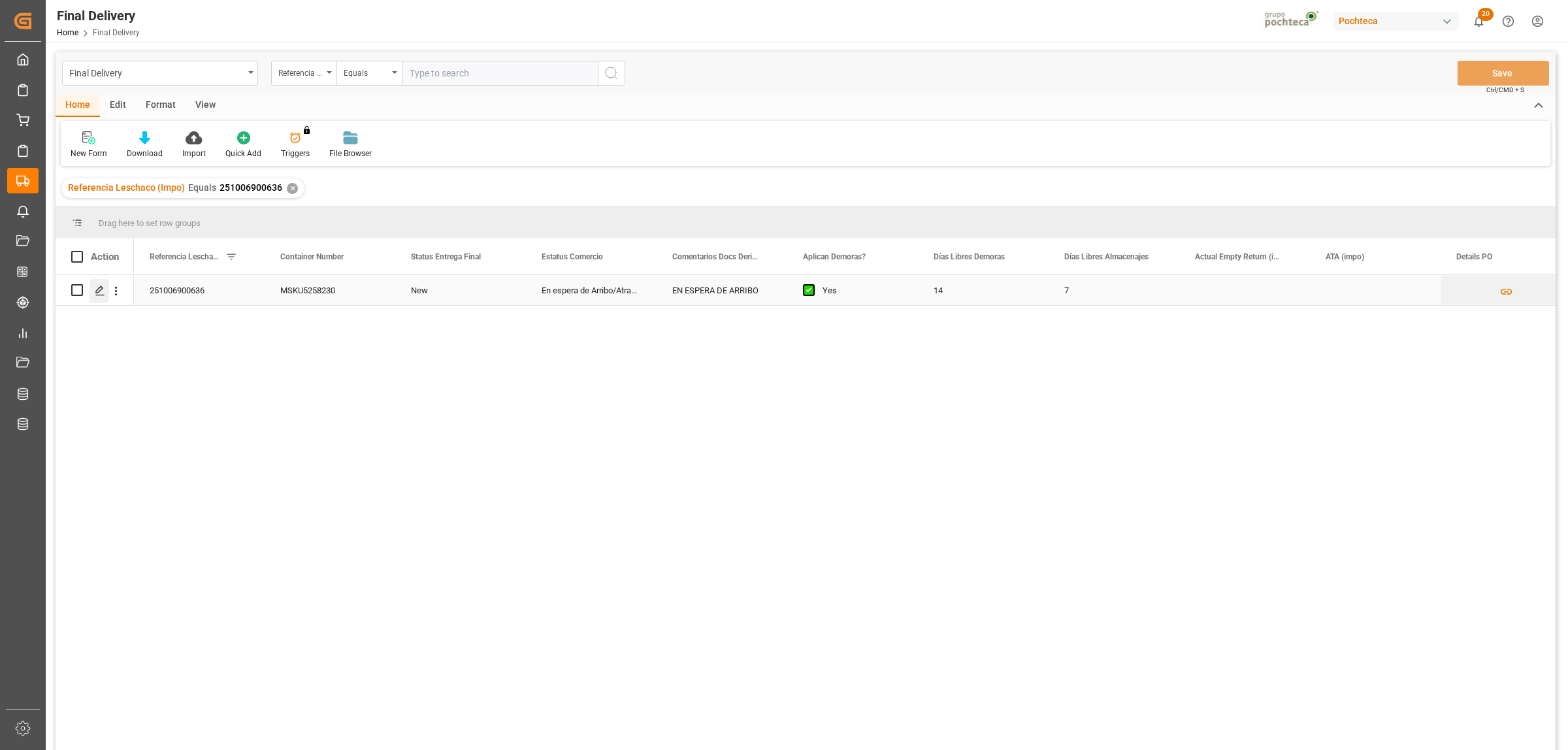
click at [96, 296] on icon "Press SPACE to select this row." at bounding box center [100, 291] width 11 height 11
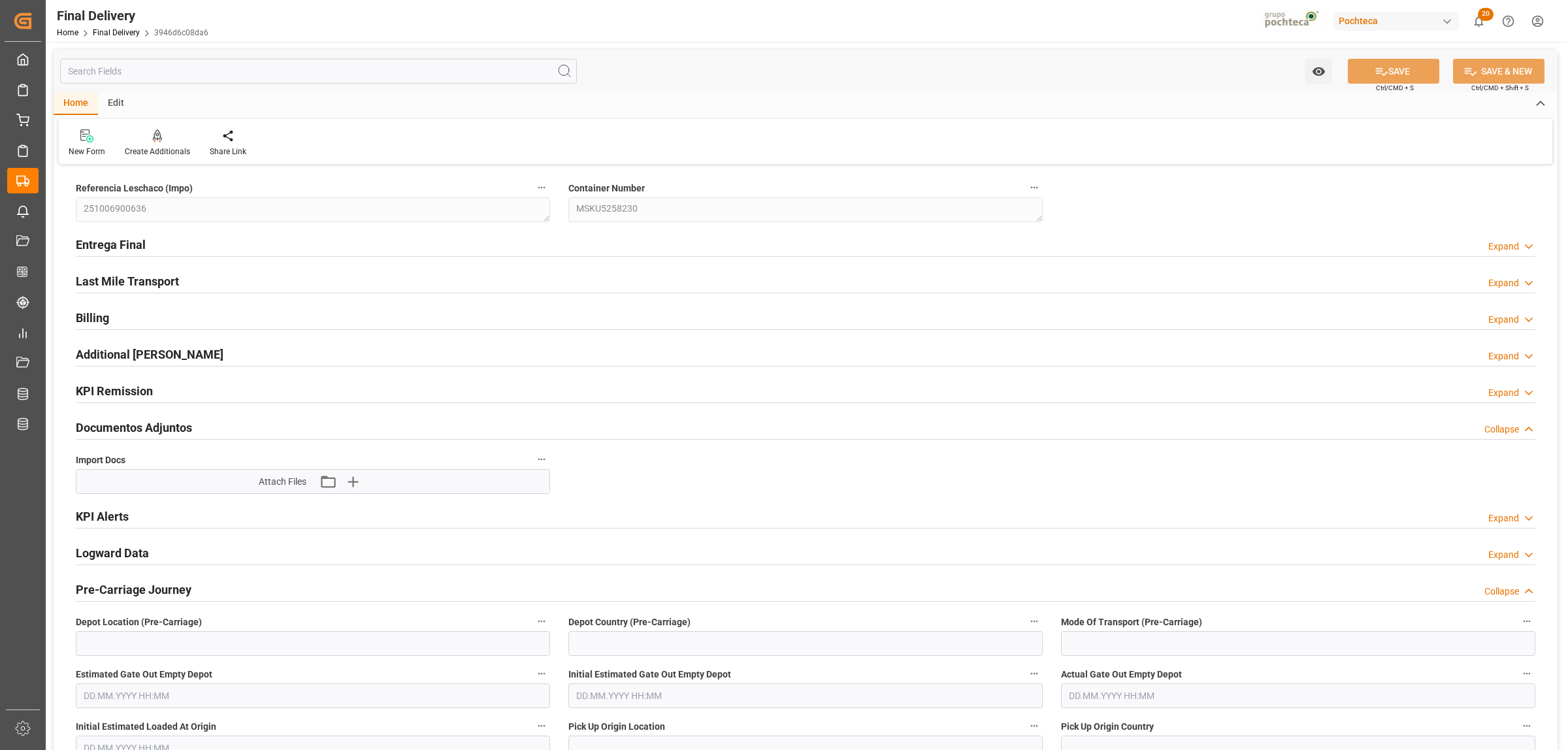
type input "14"
type input "7"
click at [93, 242] on h2 "Entrega Final" at bounding box center [110, 244] width 70 height 18
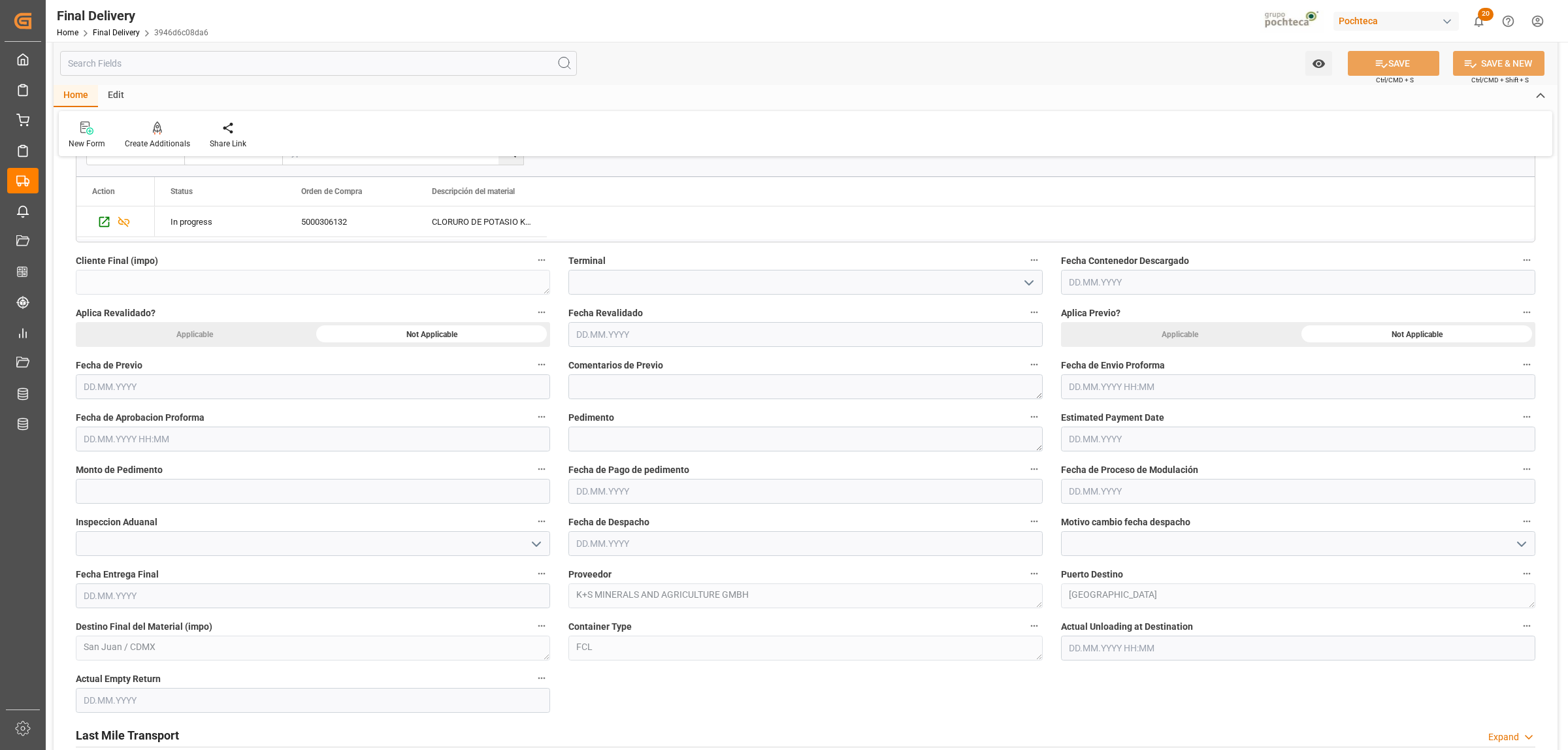
scroll to position [572, 0]
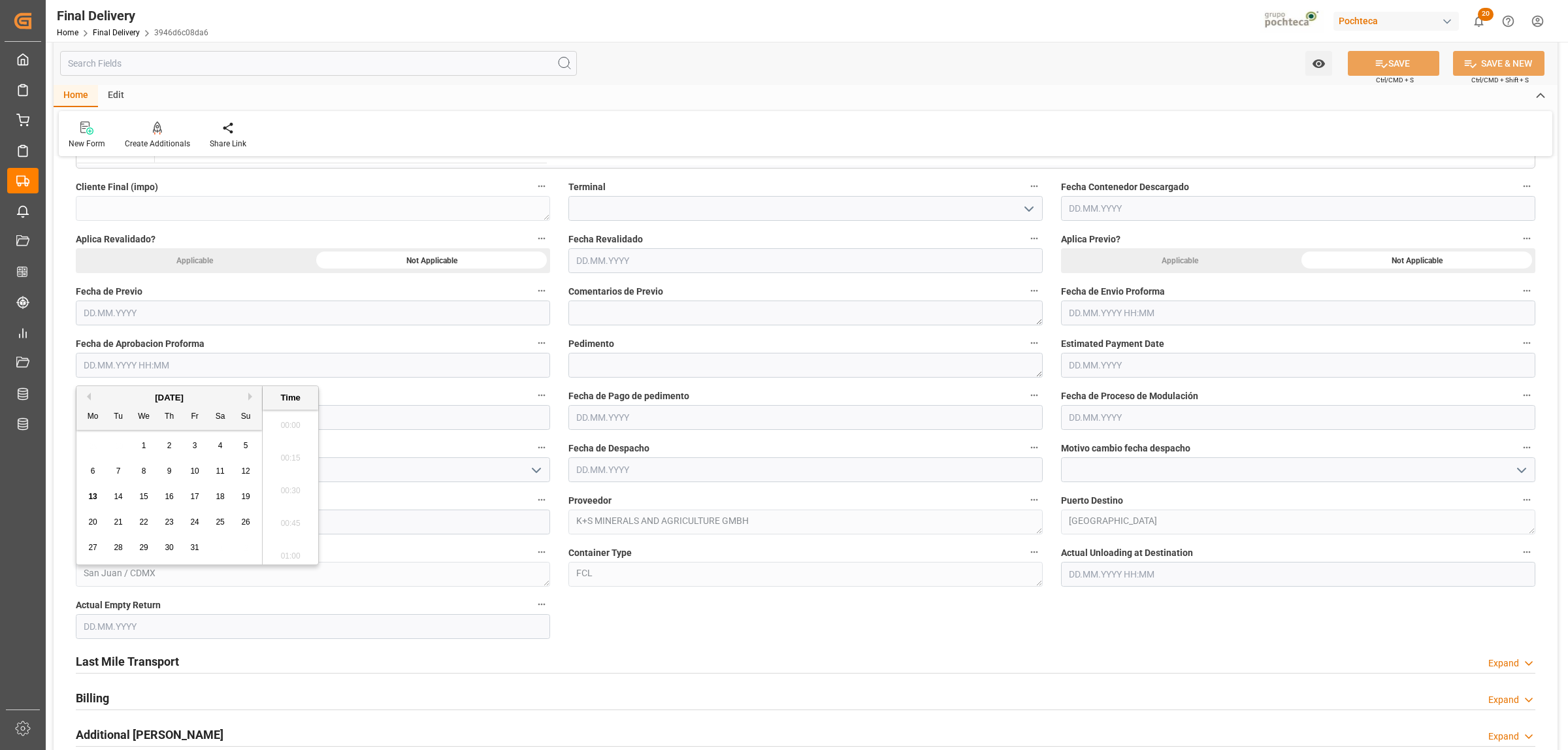
click at [215, 370] on input "text" at bounding box center [313, 365] width 474 height 25
click at [108, 448] on div "29 30 1 2 3 4 5" at bounding box center [169, 446] width 179 height 26
click at [192, 474] on span "10" at bounding box center [194, 471] width 9 height 9
type input "10.10.2025 00:00"
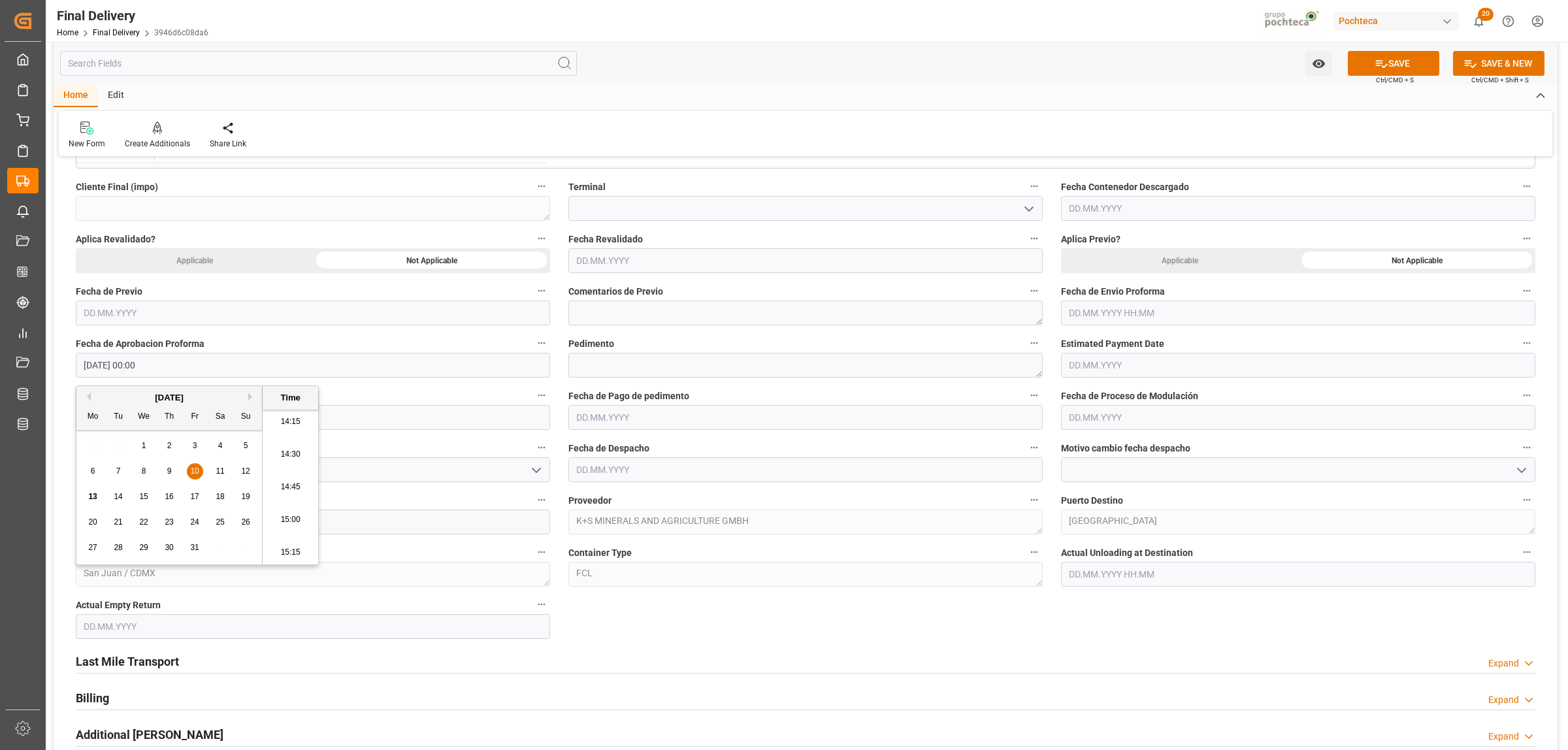
click at [615, 256] on input "text" at bounding box center [806, 261] width 474 height 25
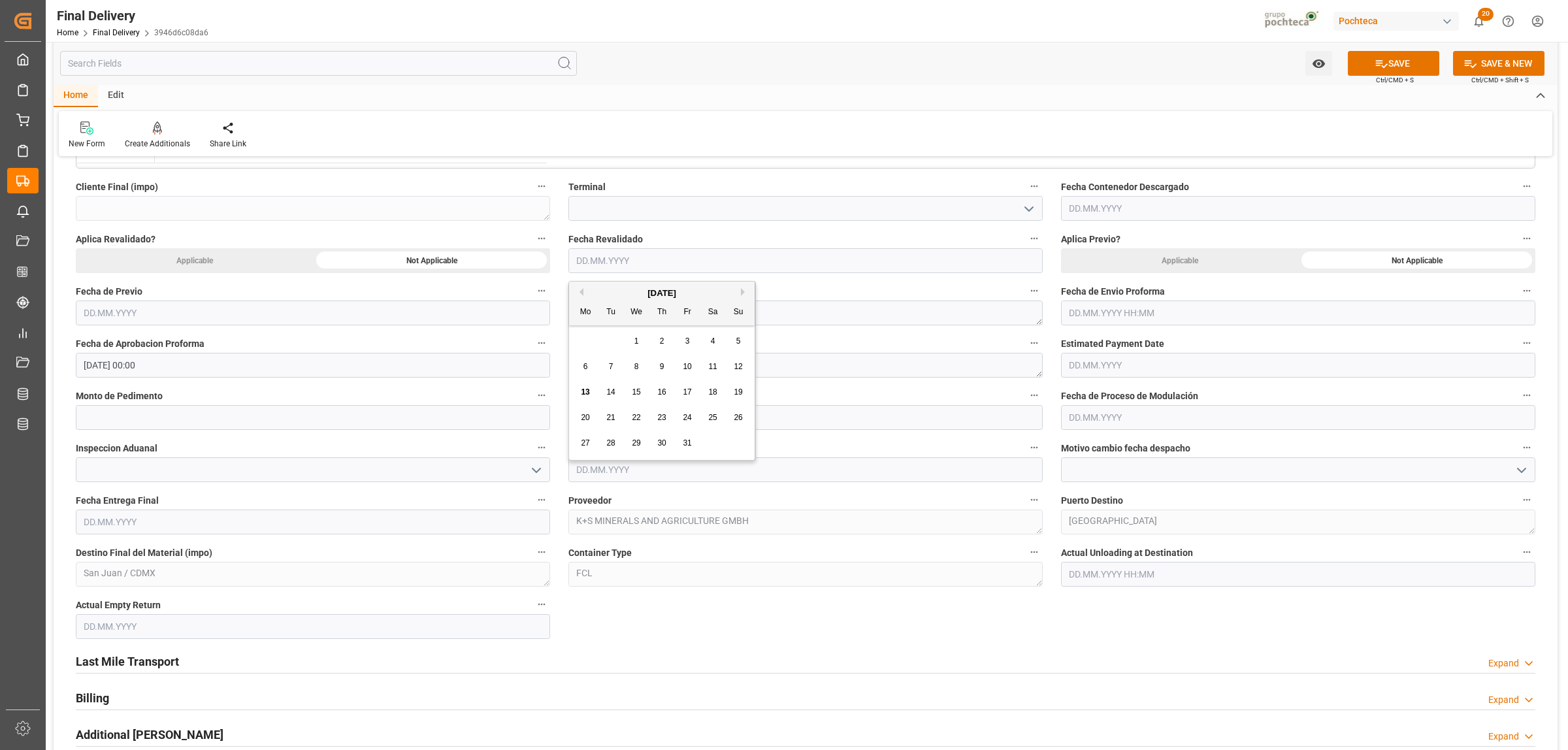
click at [584, 387] on span "13" at bounding box center [585, 392] width 9 height 9
type input "[DATE]"
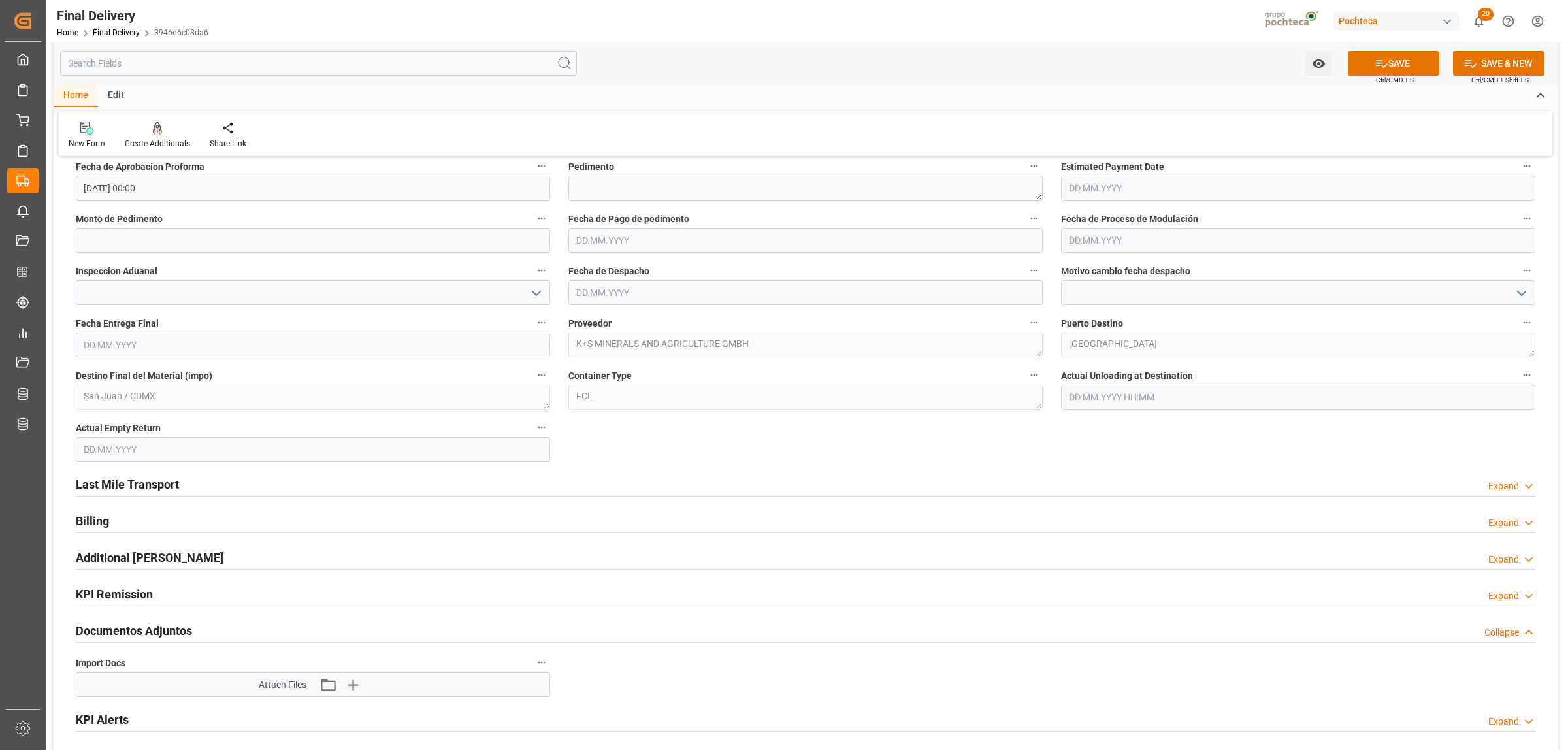
scroll to position [817, 0]
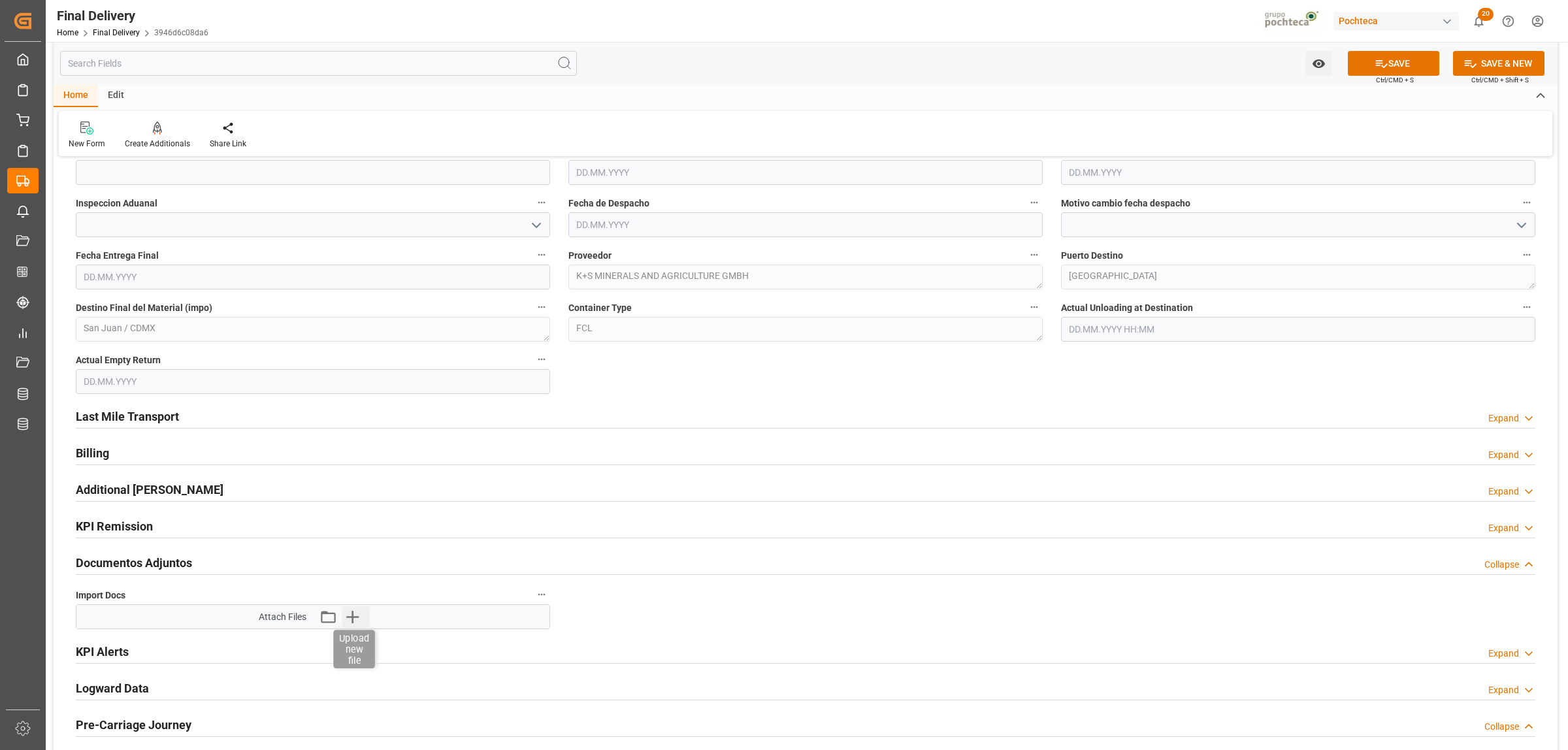
click at [351, 621] on icon "button" at bounding box center [353, 617] width 21 height 21
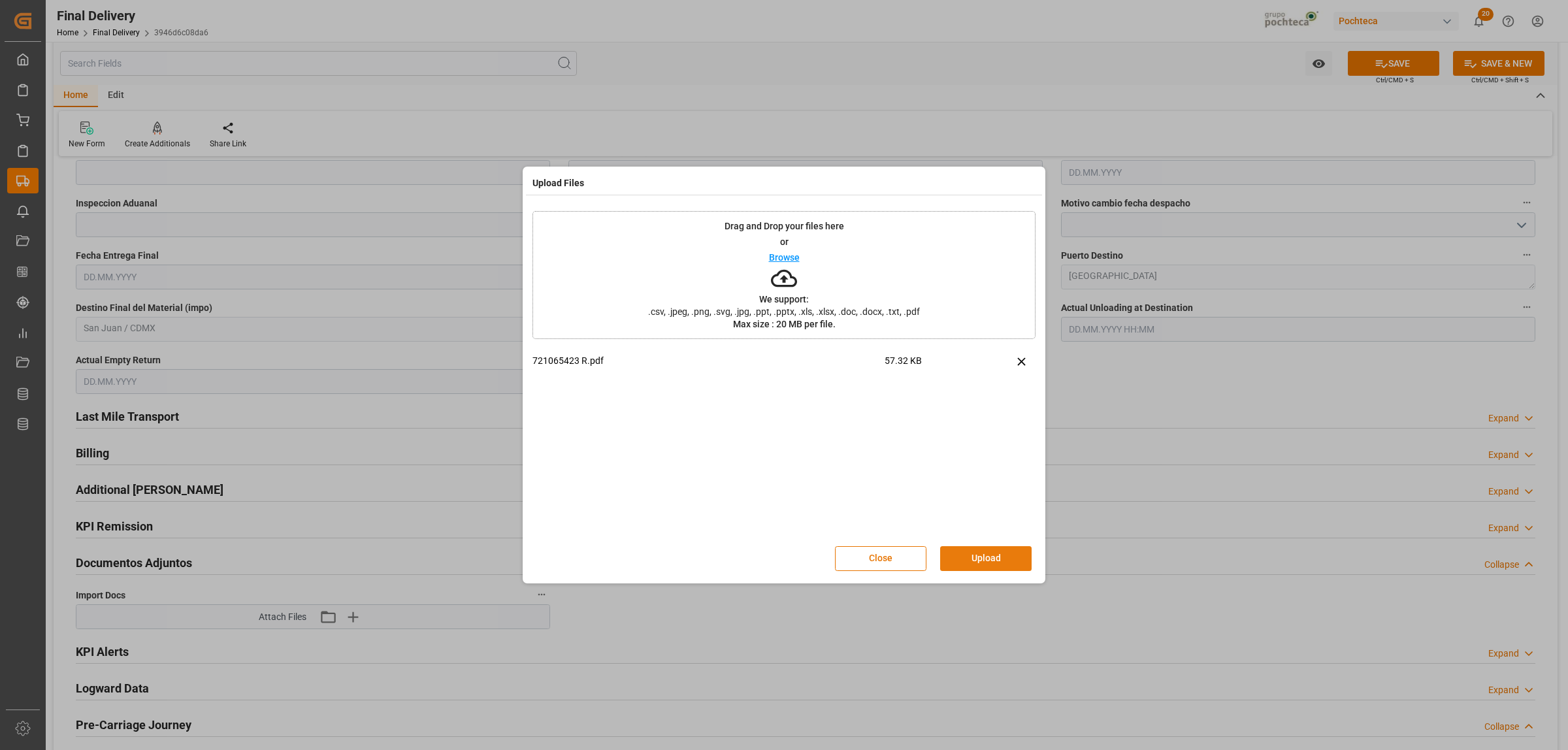
click at [981, 556] on button "Upload" at bounding box center [986, 559] width 91 height 25
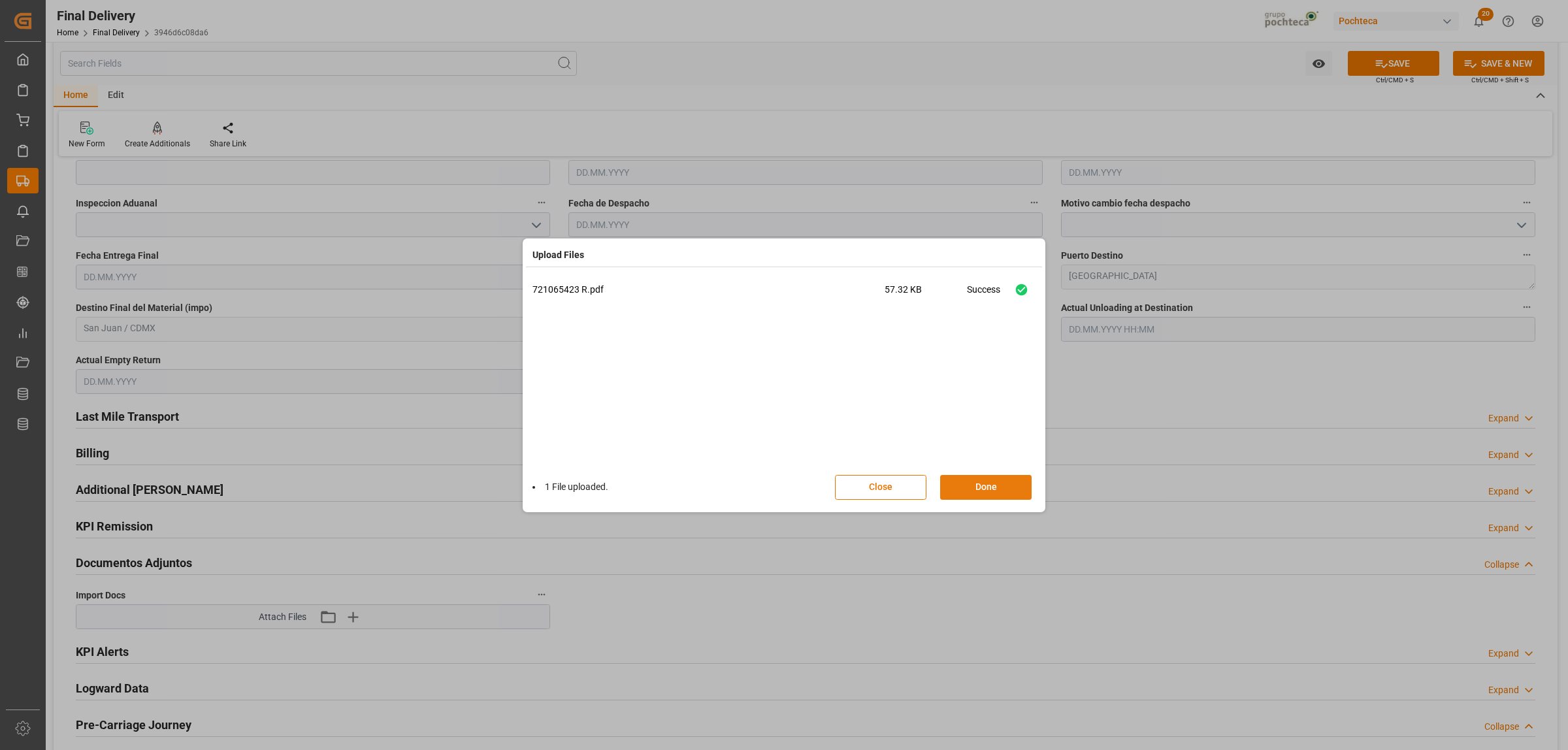
click at [964, 487] on button "Done" at bounding box center [986, 487] width 91 height 25
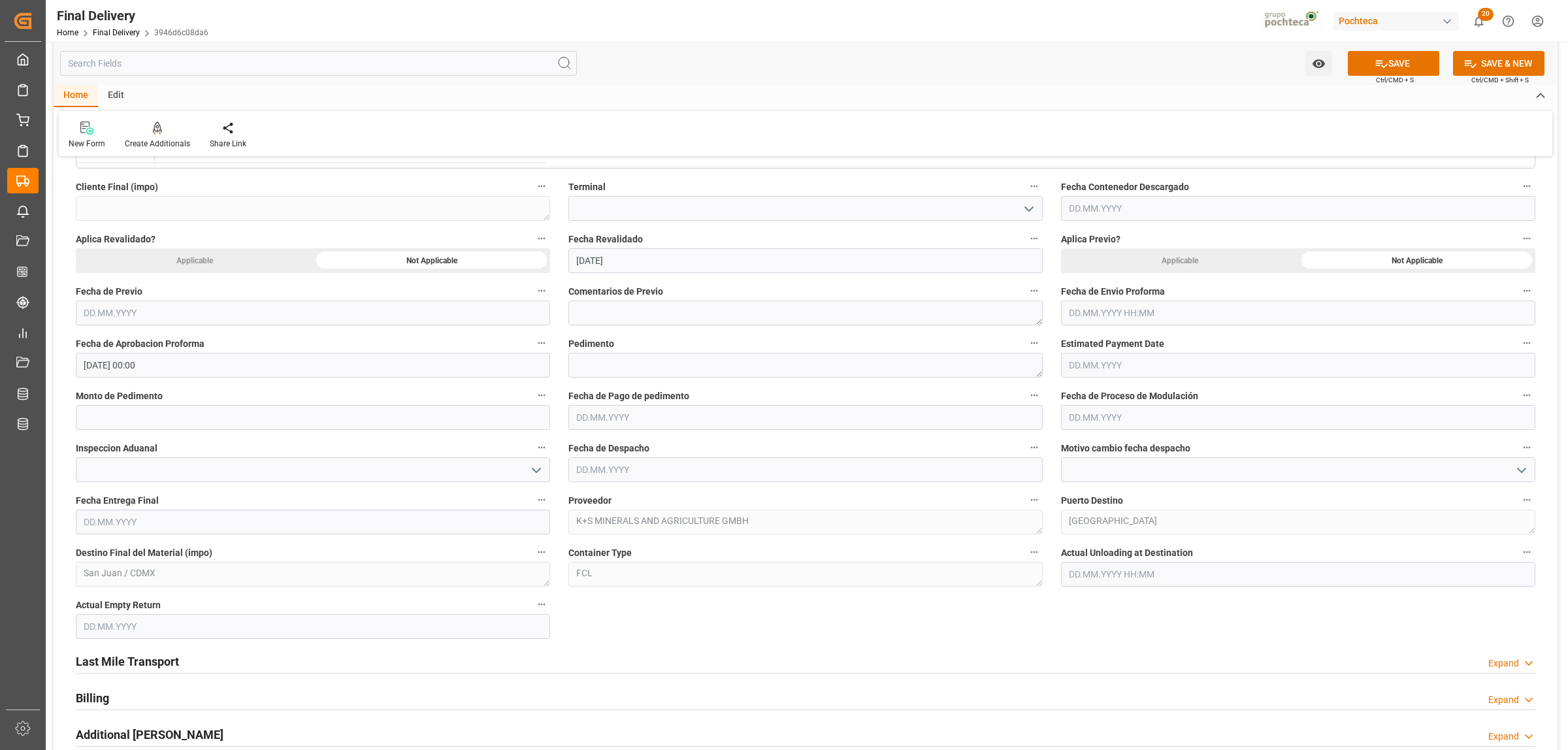
scroll to position [490, 0]
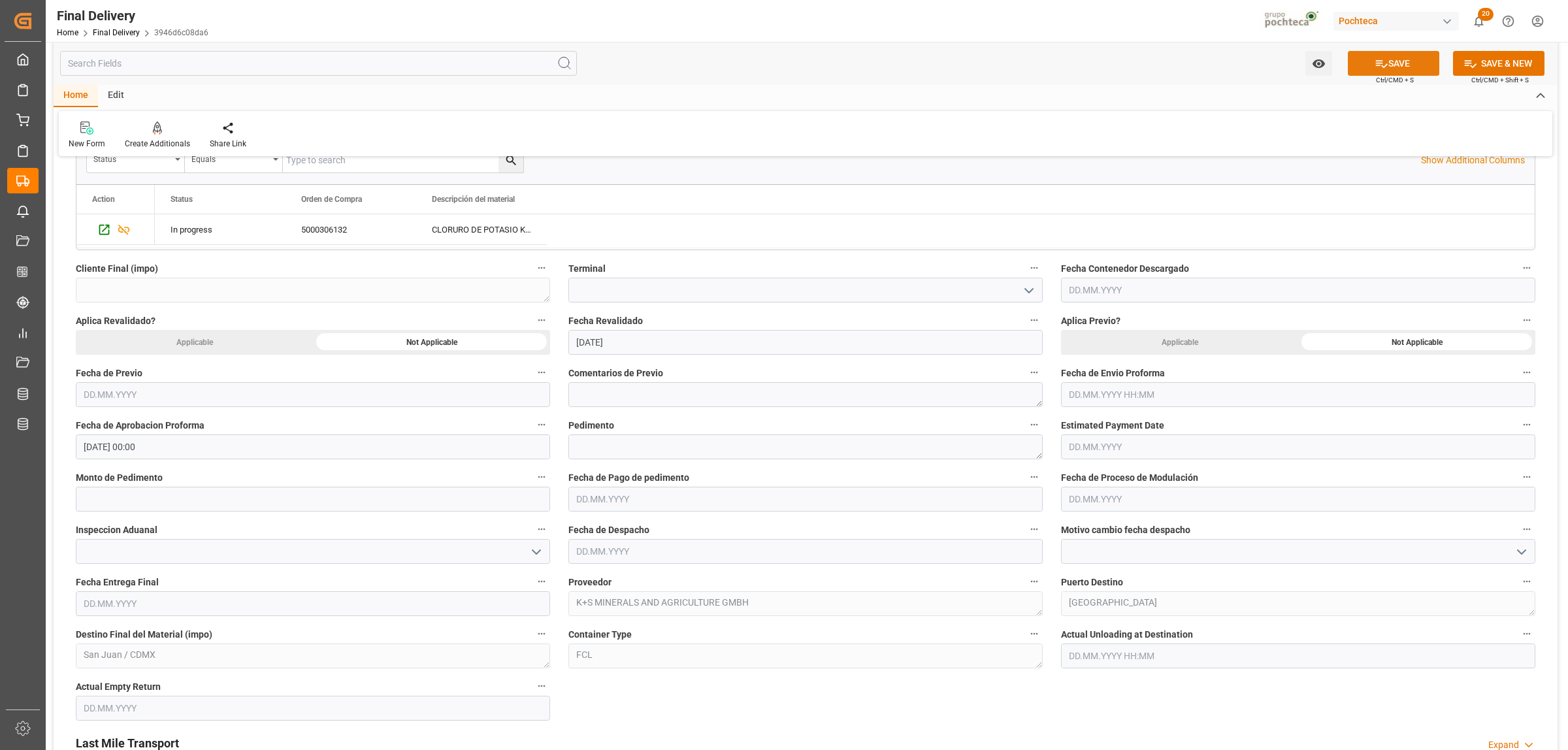
click at [1410, 60] on button "SAVE" at bounding box center [1393, 64] width 91 height 25
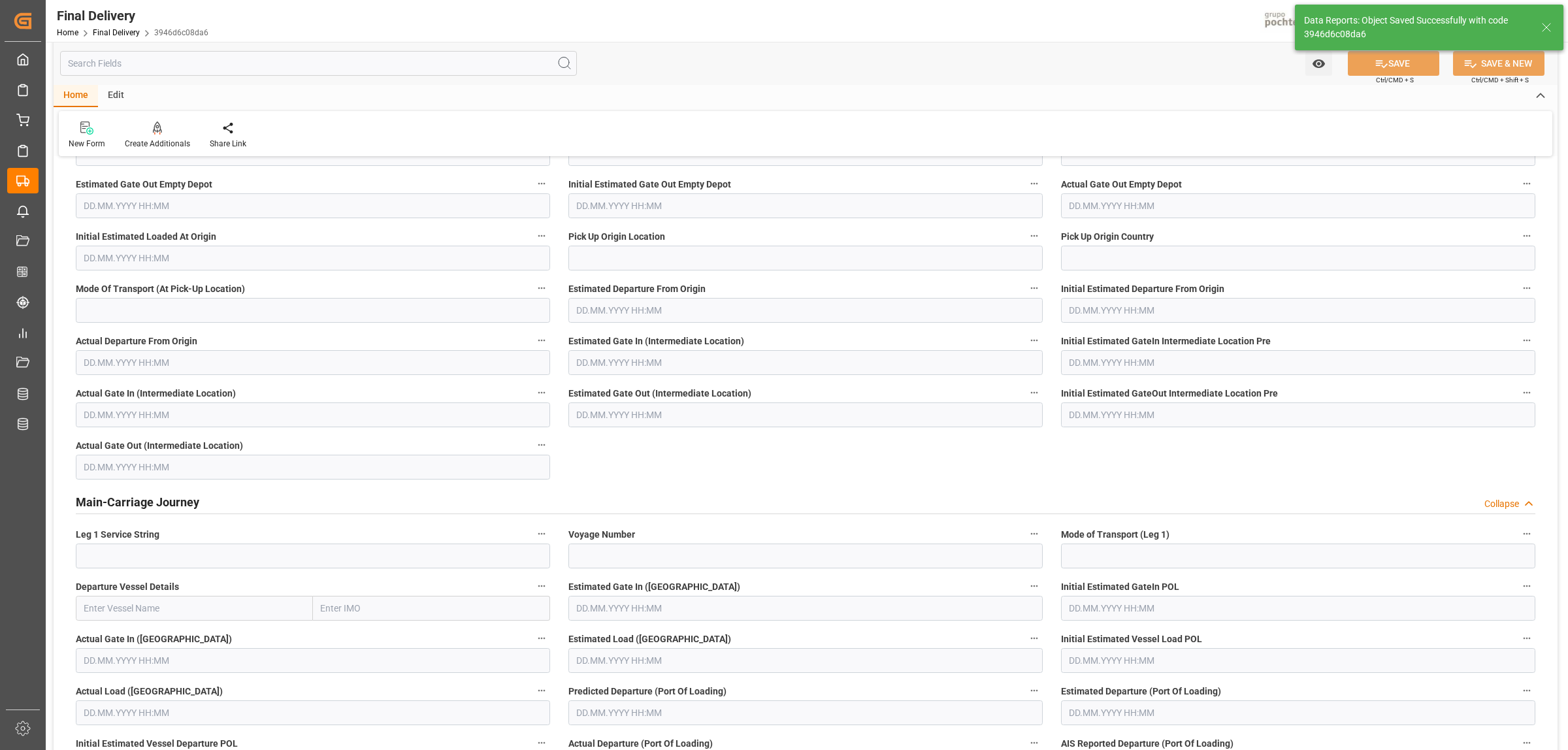
scroll to position [0, 0]
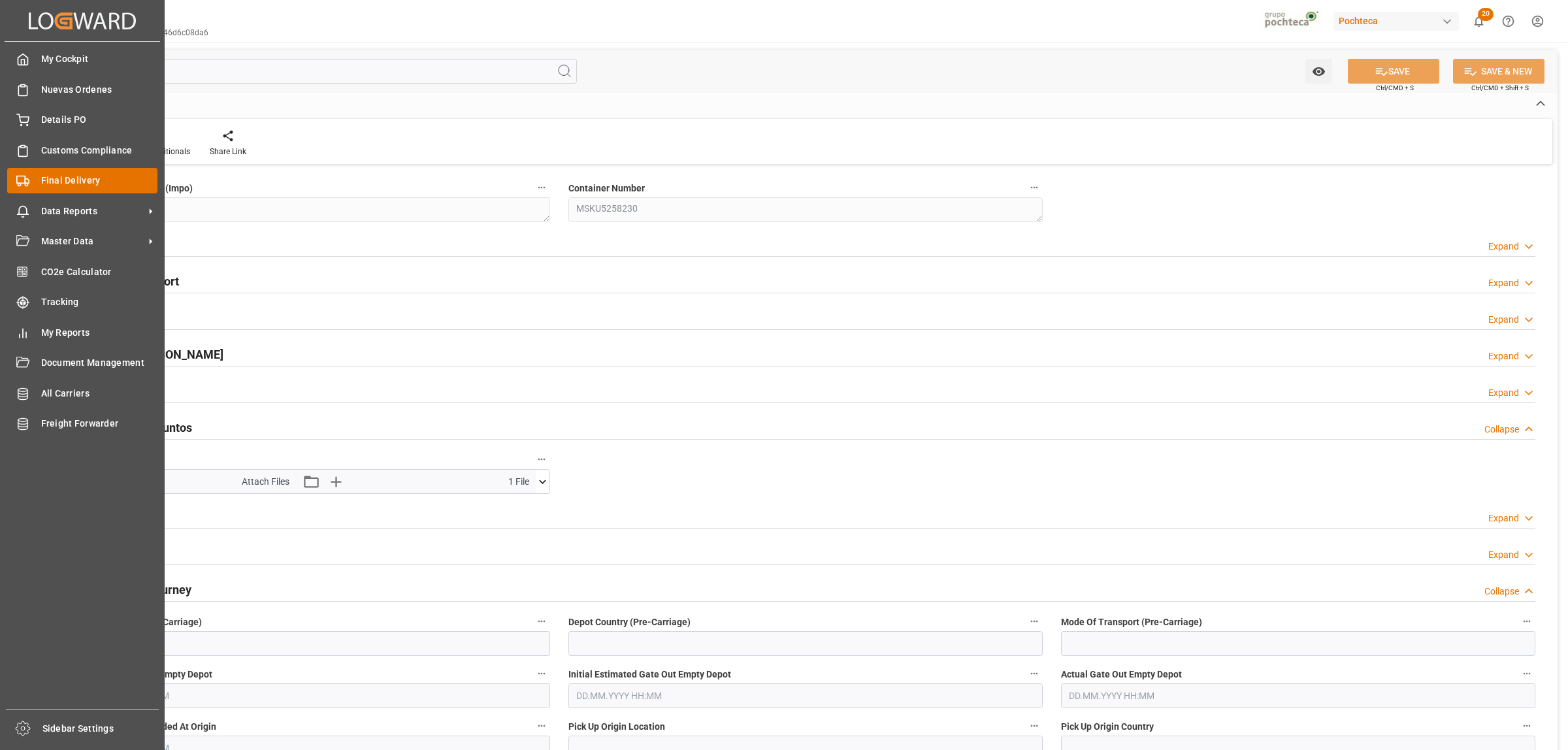
click at [35, 179] on div "Final Delivery Final Delivery" at bounding box center [82, 181] width 150 height 26
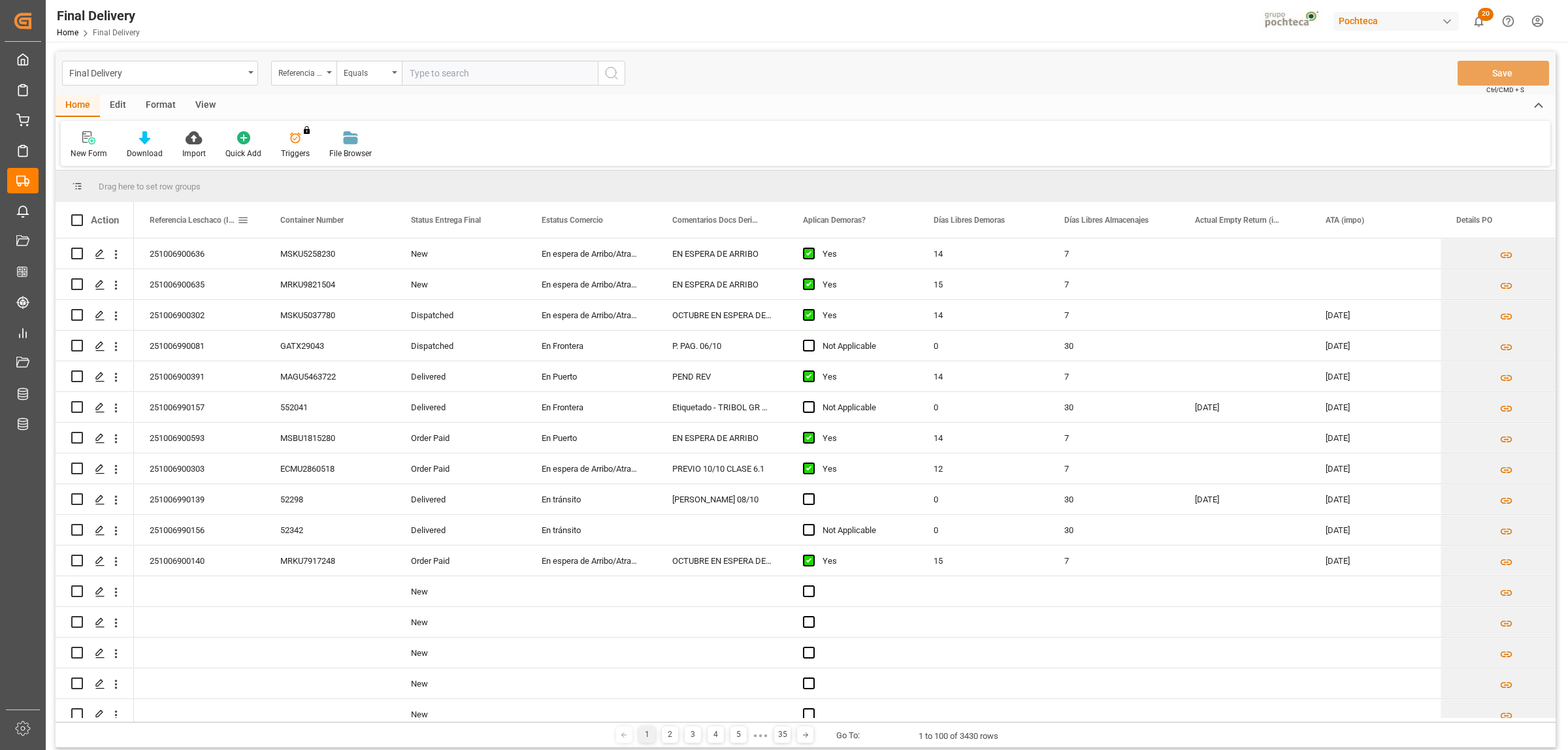
click at [244, 215] on span at bounding box center [243, 220] width 12 height 12
click at [292, 254] on span "Pin Column" at bounding box center [334, 250] width 162 height 25
click at [334, 225] on span "filter" at bounding box center [334, 222] width 12 height 12
type input "251006900634"
click at [324, 328] on button "Apply" at bounding box center [320, 331] width 24 height 13
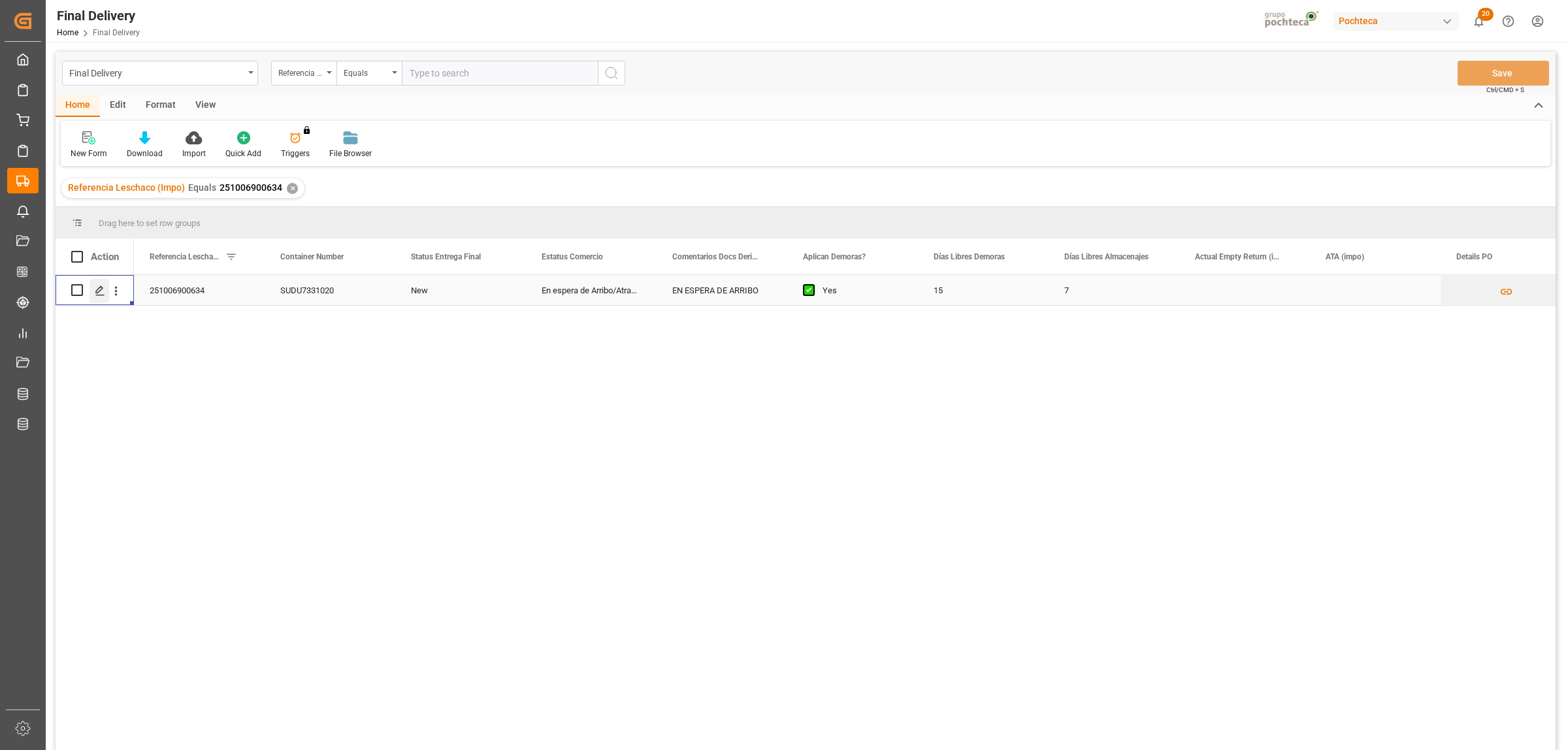
click at [105, 294] on div "Press SPACE to select this row." at bounding box center [99, 291] width 20 height 24
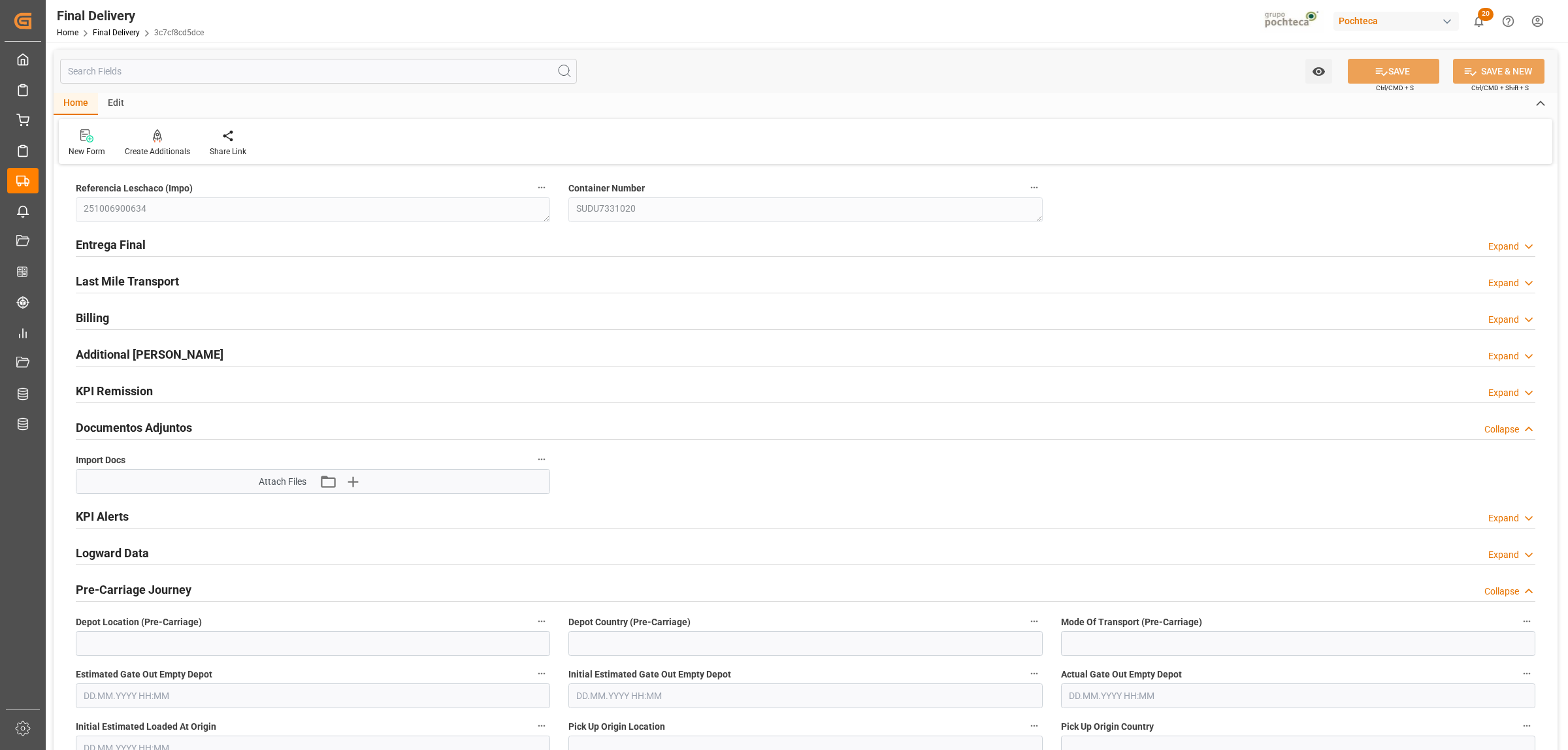
click at [126, 242] on h2 "Entrega Final" at bounding box center [110, 244] width 70 height 18
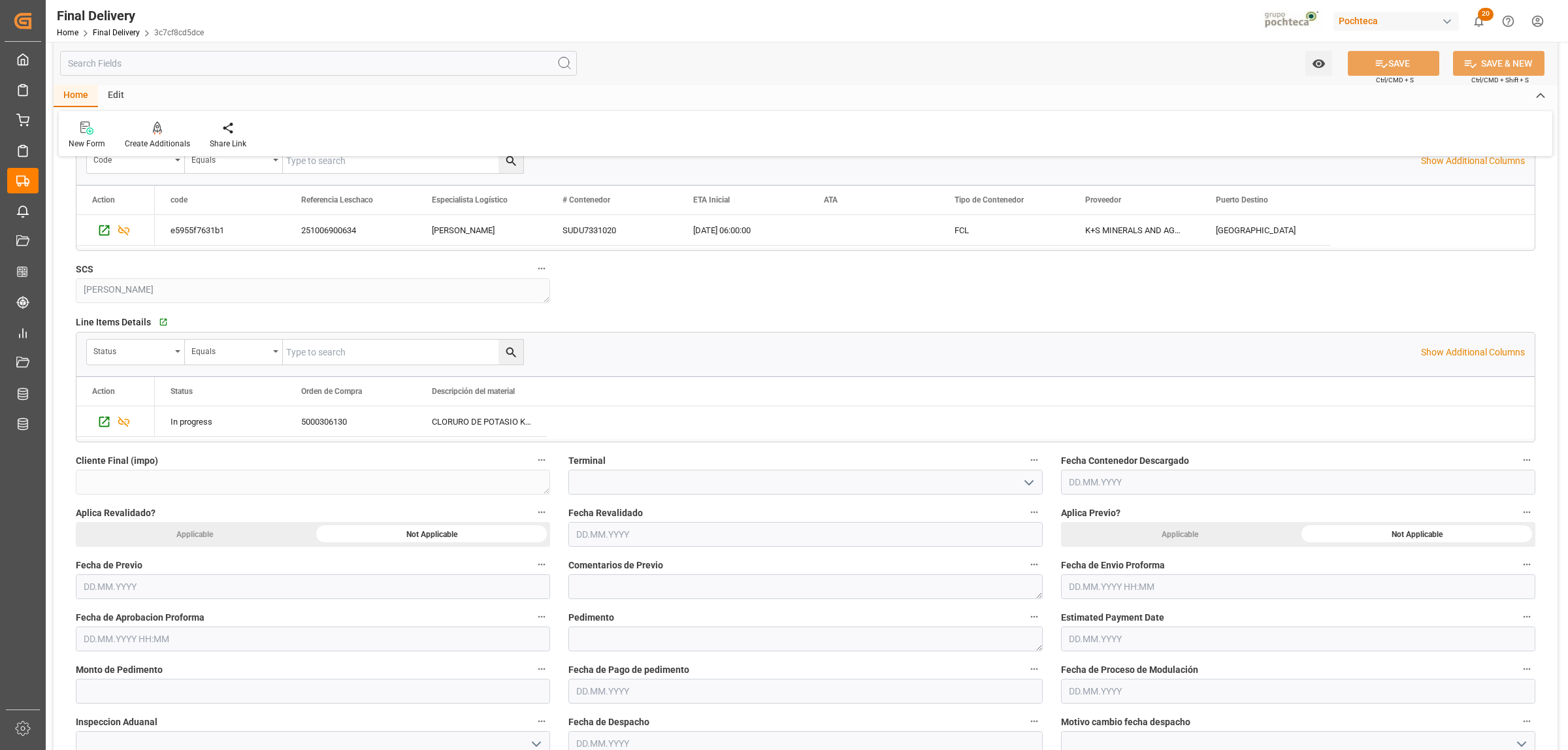
scroll to position [326, 0]
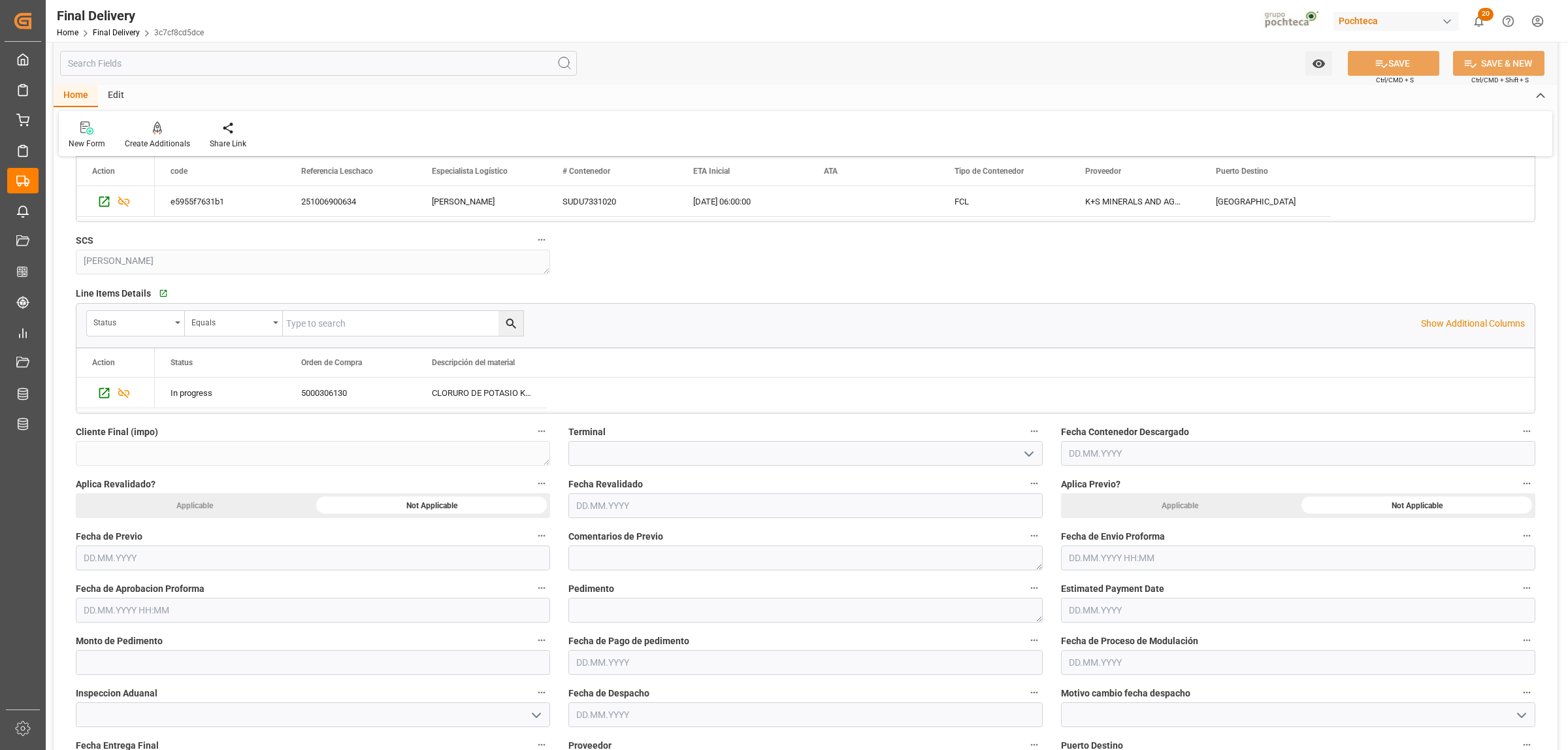
click at [588, 498] on input "text" at bounding box center [806, 506] width 474 height 25
click at [586, 635] on span "13" at bounding box center [585, 637] width 9 height 9
type input "[DATE]"
click at [142, 608] on input "text" at bounding box center [313, 610] width 474 height 25
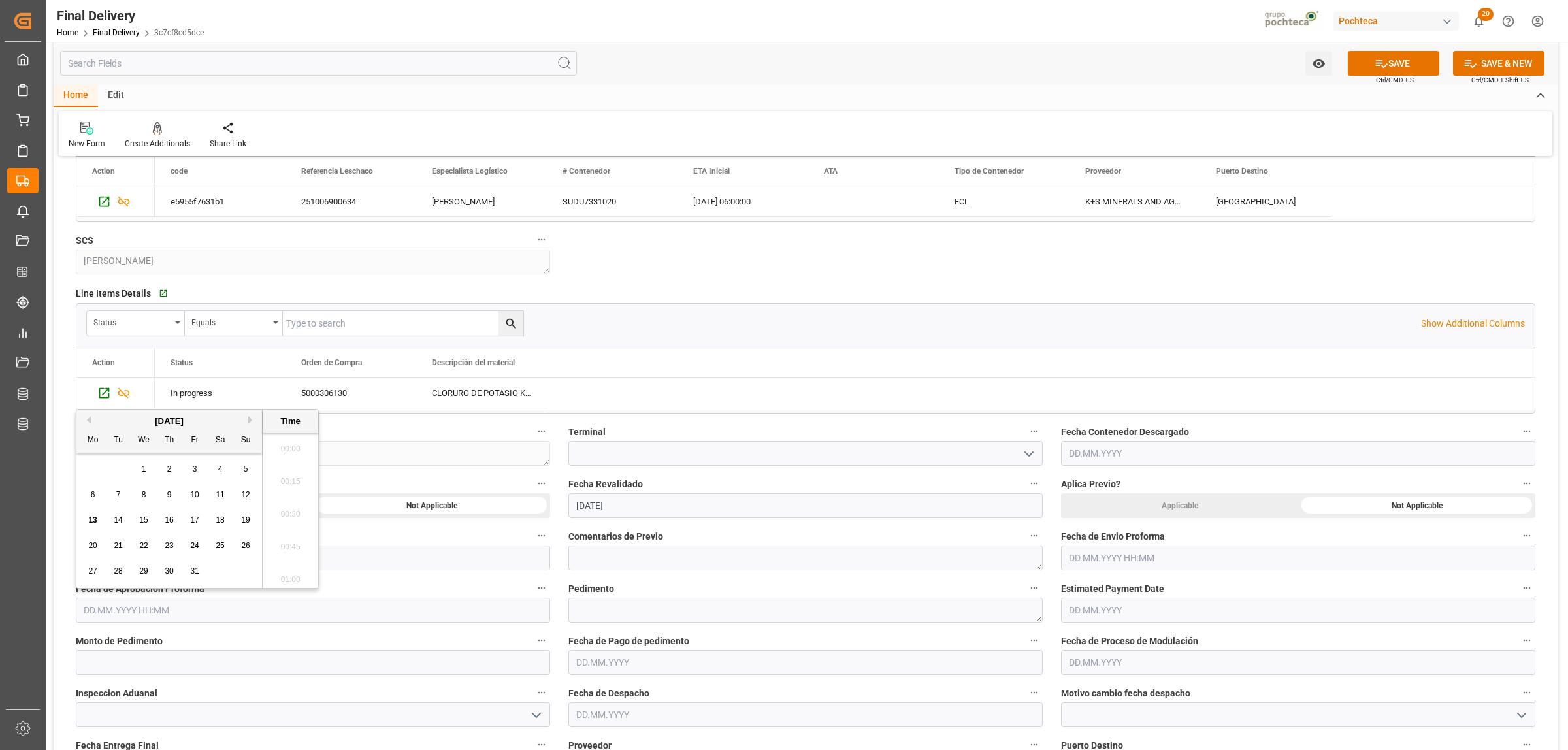
scroll to position [1866, 0]
drag, startPoint x: 89, startPoint y: 472, endPoint x: 121, endPoint y: 474, distance: 32.1
click at [89, 472] on div "29 30 1 2 3 4 5" at bounding box center [169, 469] width 179 height 26
click at [196, 499] on span "10" at bounding box center [194, 495] width 9 height 9
type input "10.10.2025 00:00"
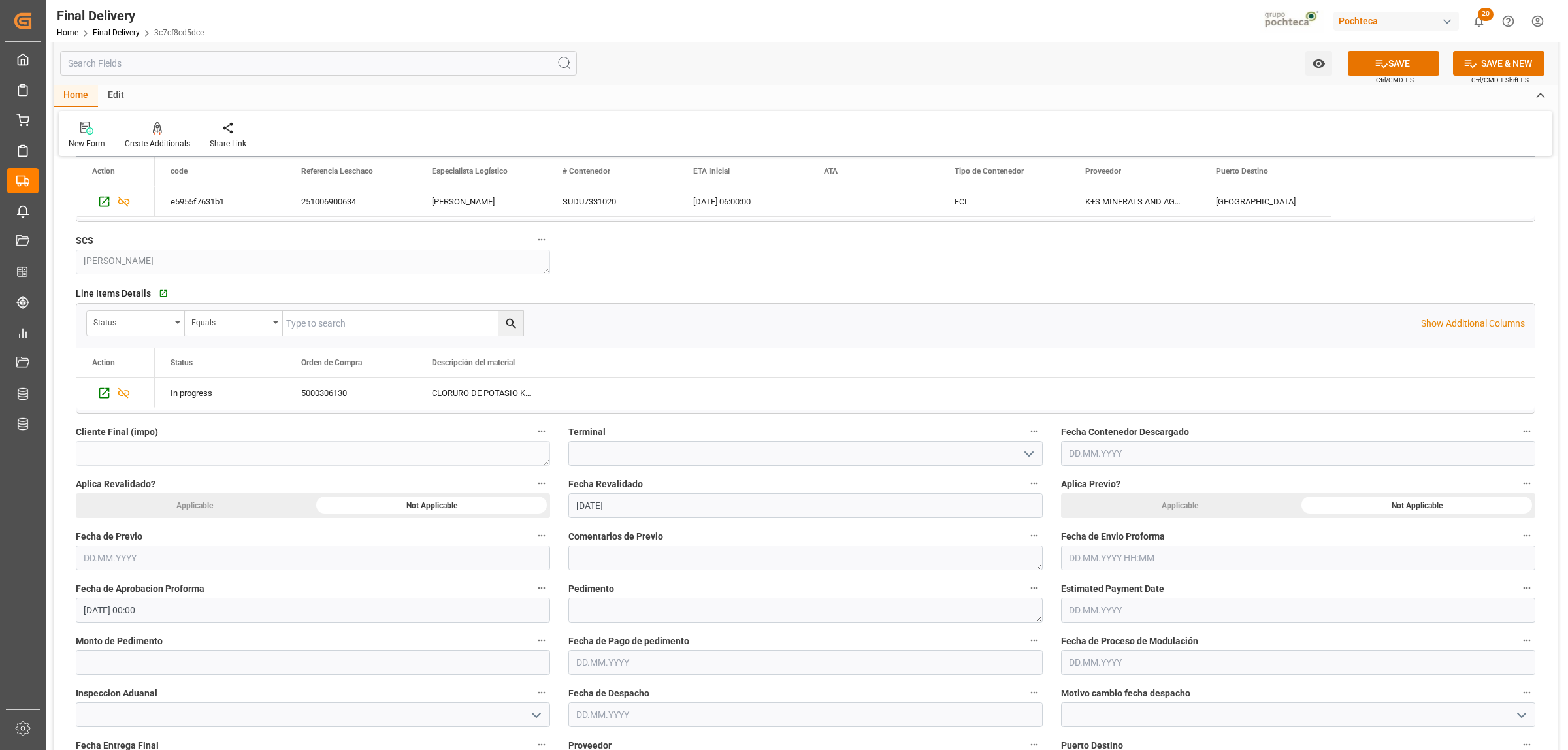
click at [718, 580] on div "Pedimento" at bounding box center [806, 602] width 492 height 53
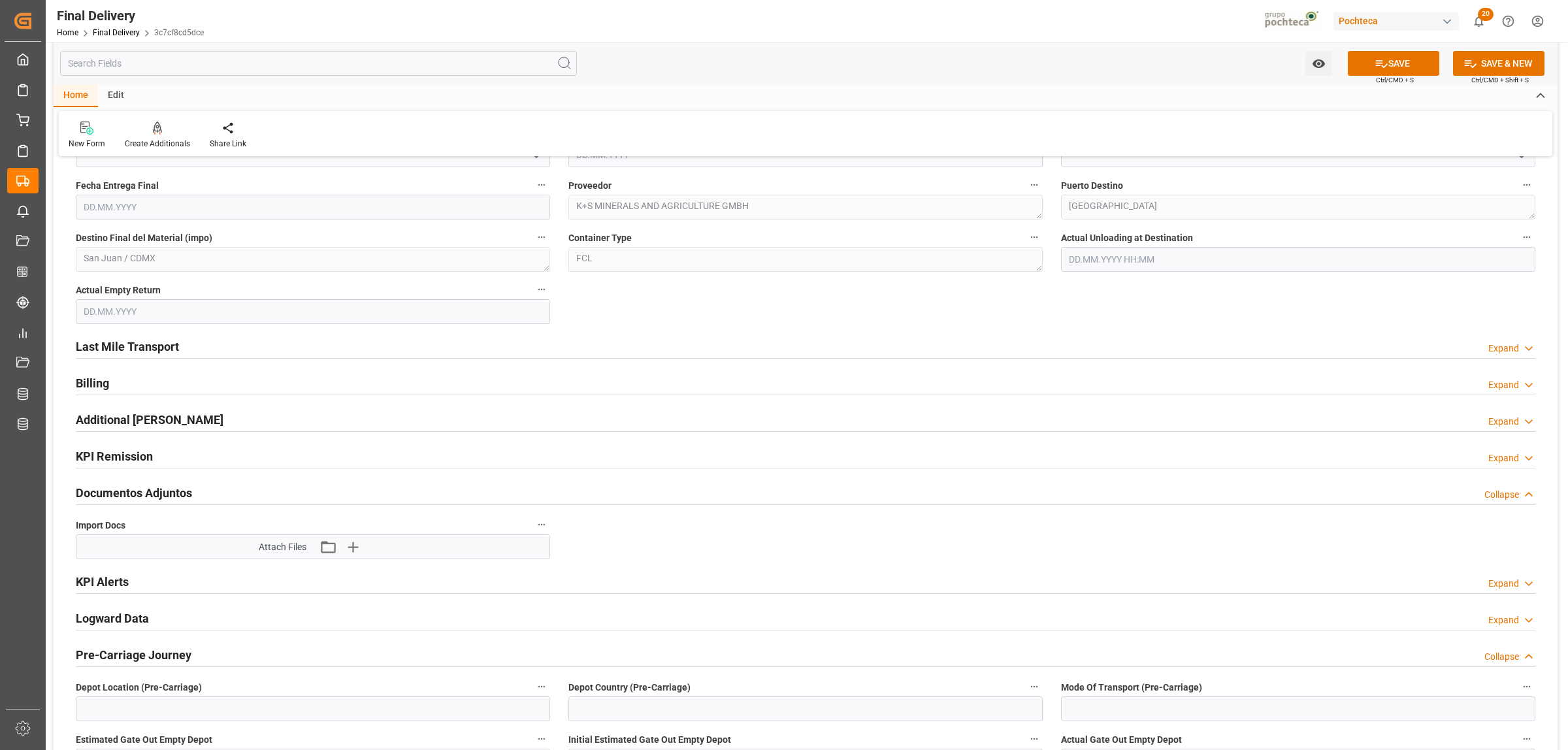
scroll to position [898, 0]
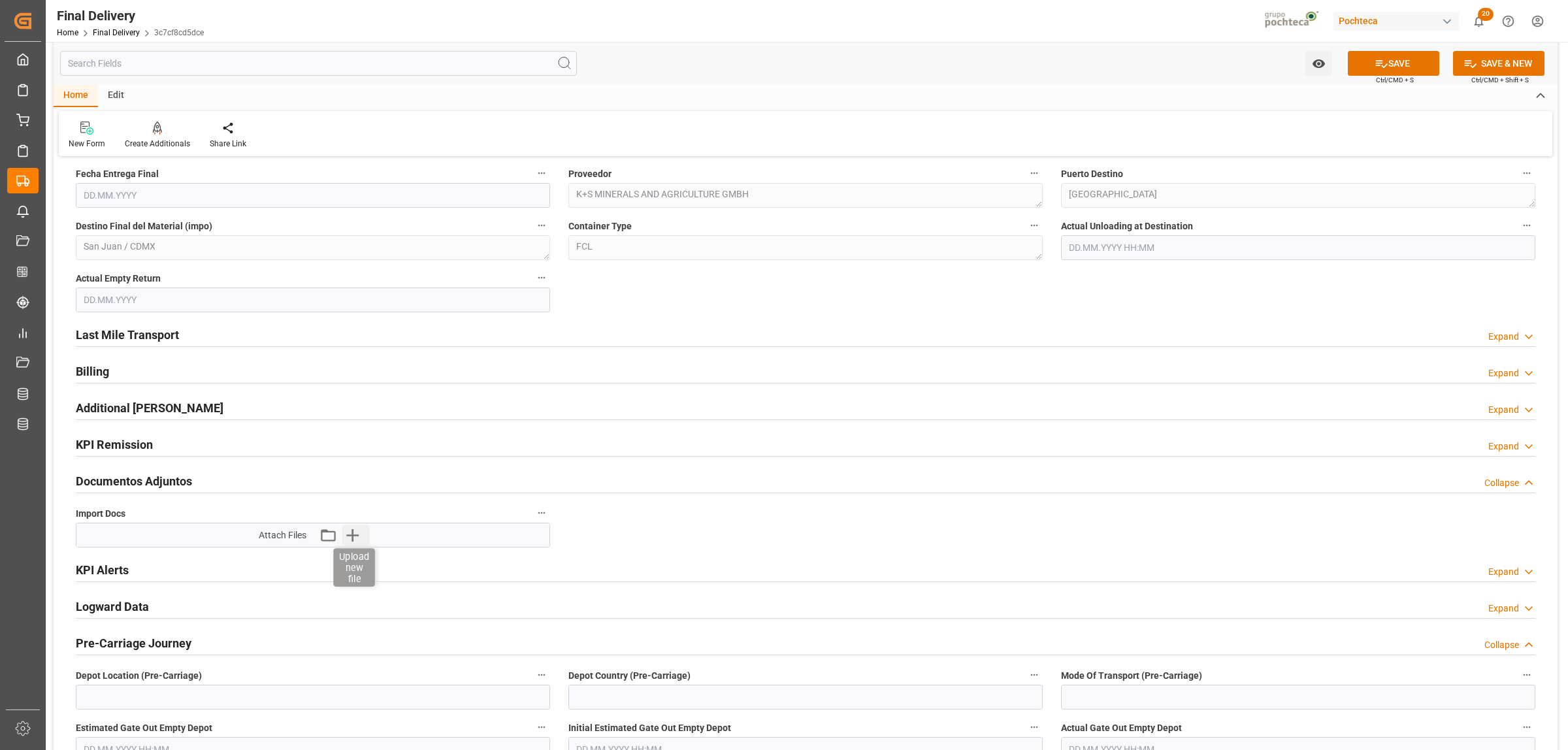
click at [347, 540] on icon "button" at bounding box center [353, 535] width 21 height 21
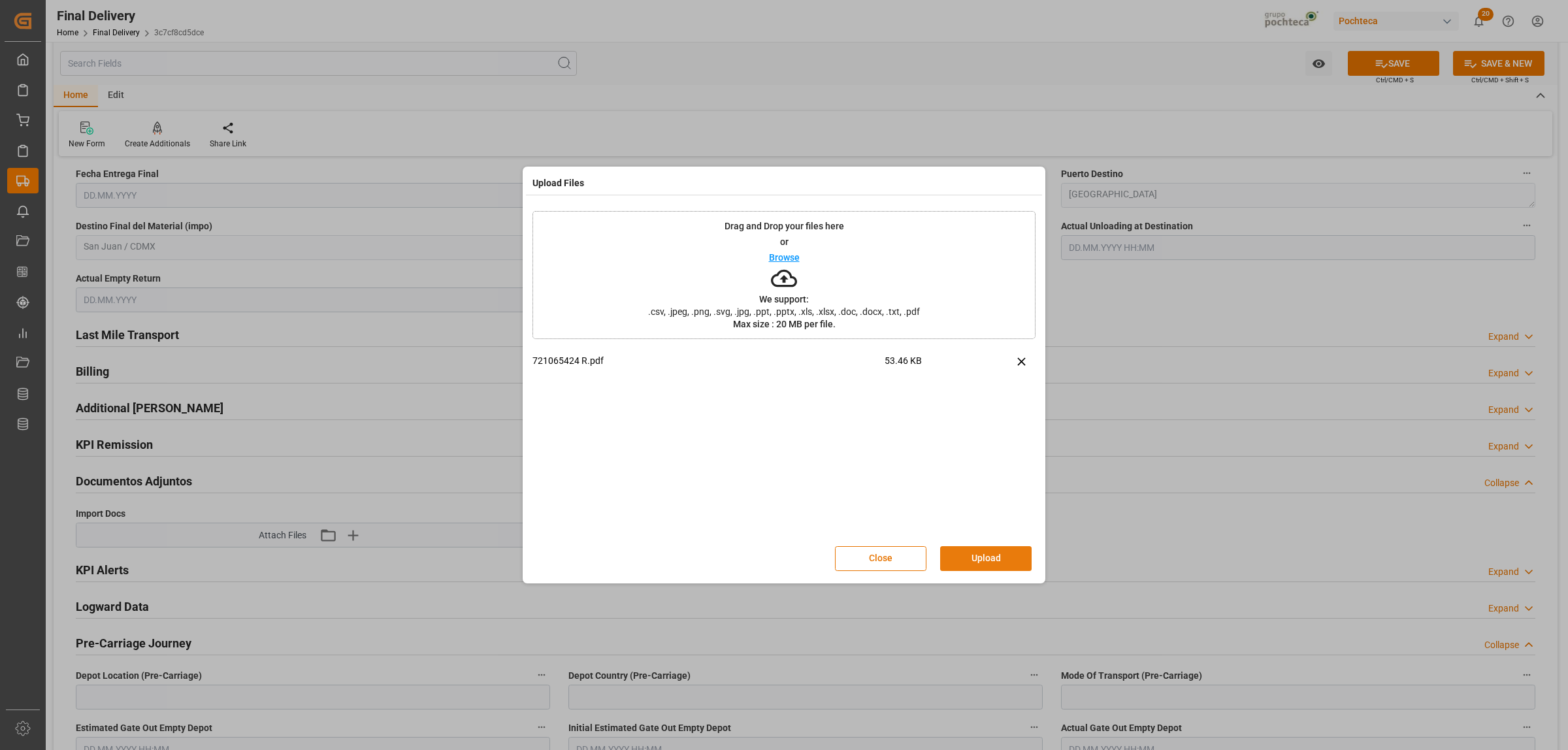
click at [988, 569] on button "Upload" at bounding box center [986, 559] width 91 height 25
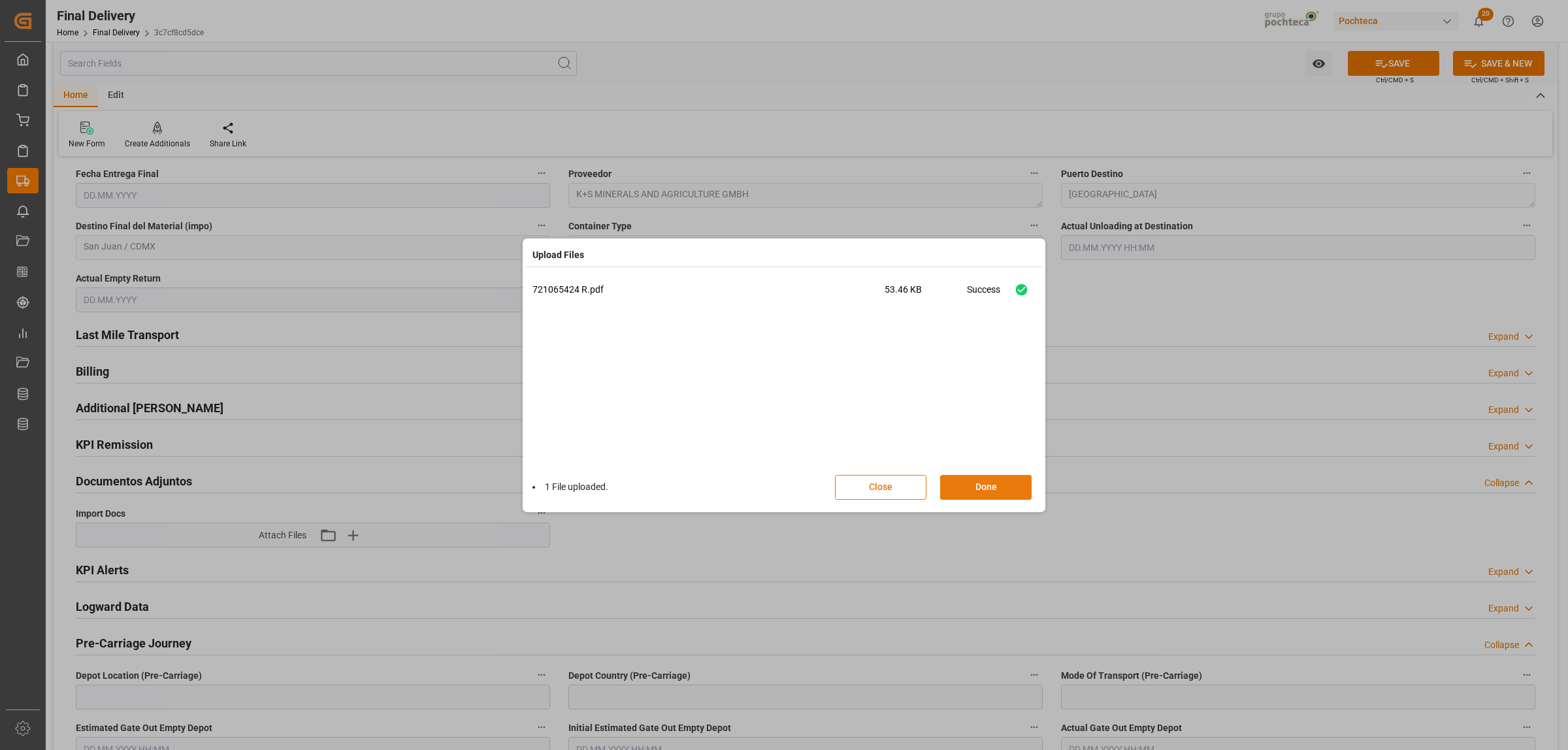
click at [994, 488] on button "Done" at bounding box center [986, 487] width 91 height 25
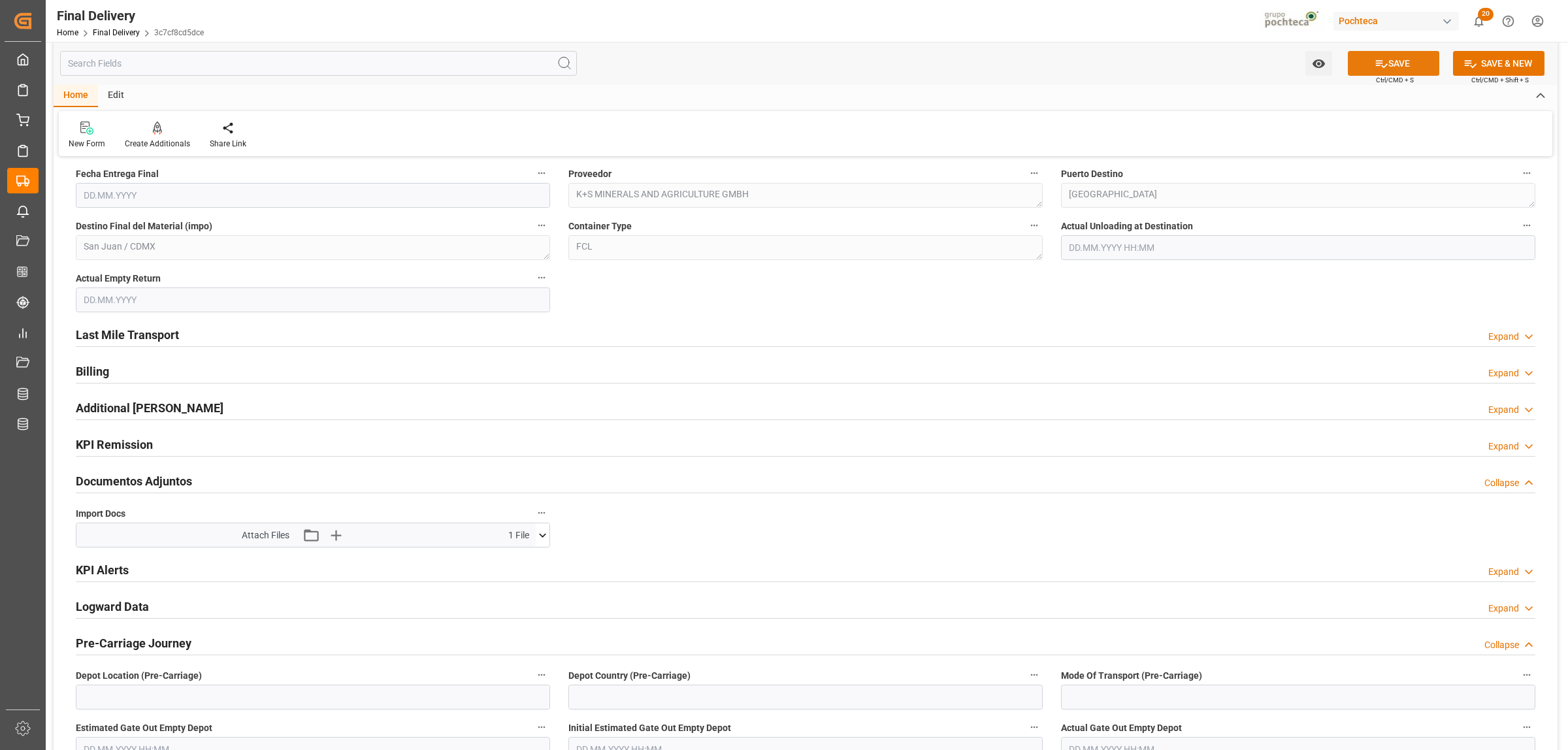
click at [1396, 67] on button "SAVE" at bounding box center [1393, 64] width 91 height 25
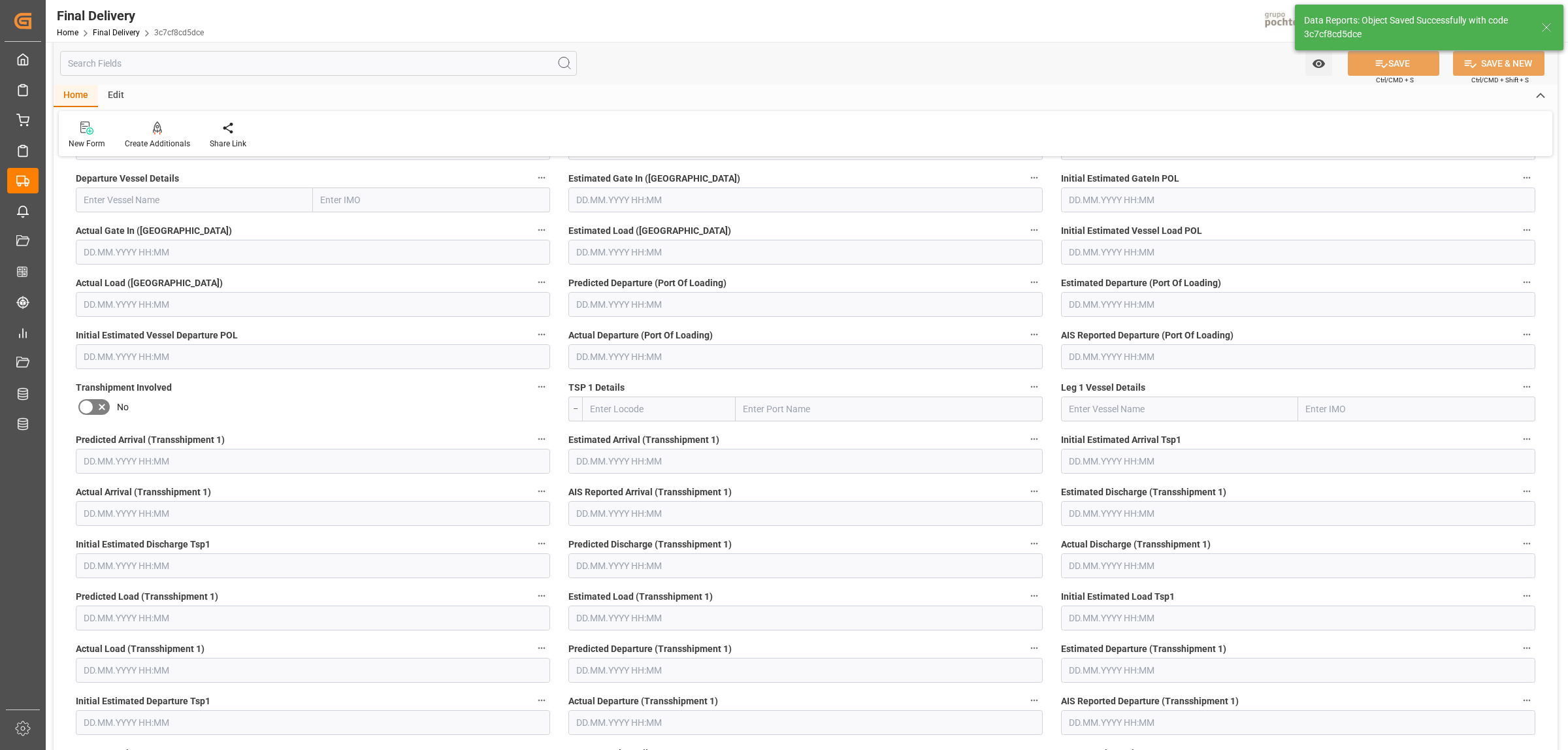
scroll to position [0, 0]
